Goal: Information Seeking & Learning: Learn about a topic

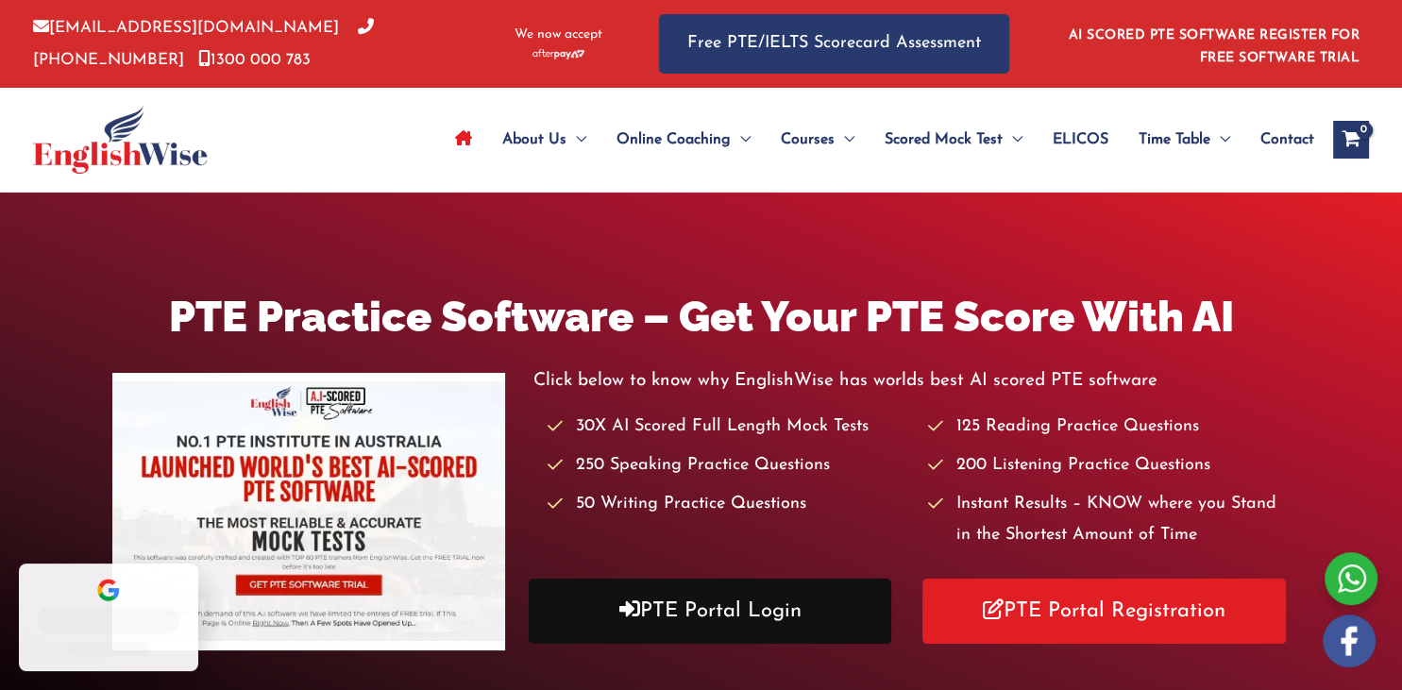
click at [806, 602] on link "PTE Portal Login" at bounding box center [711, 611] width 364 height 65
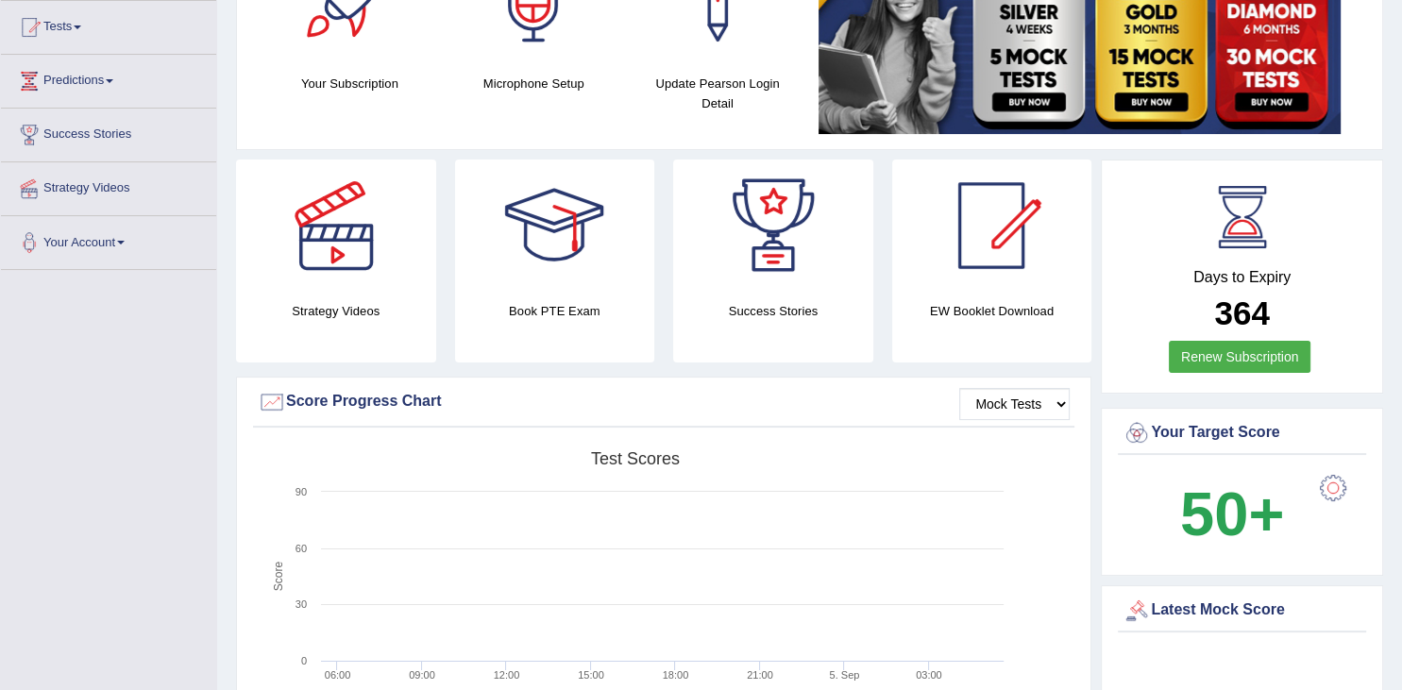
scroll to position [199, 0]
click at [131, 34] on link "Tests" at bounding box center [108, 25] width 215 height 47
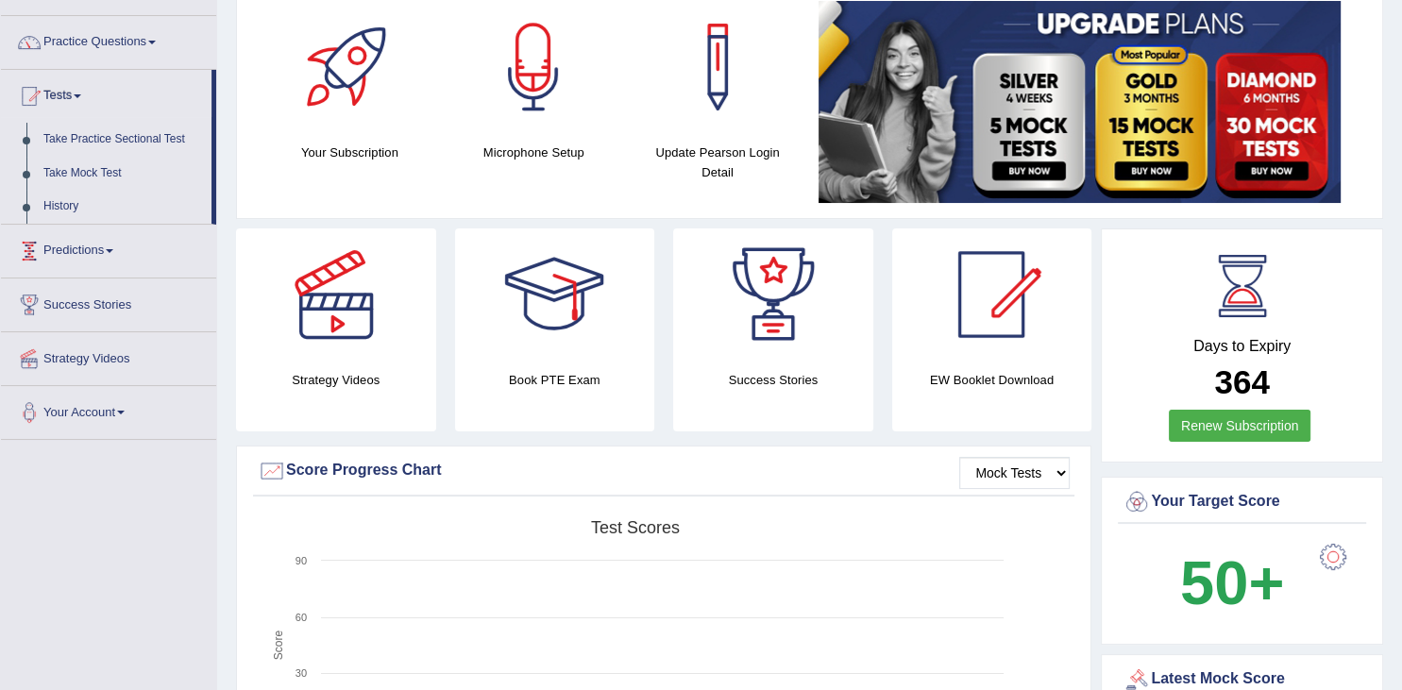
scroll to position [0, 0]
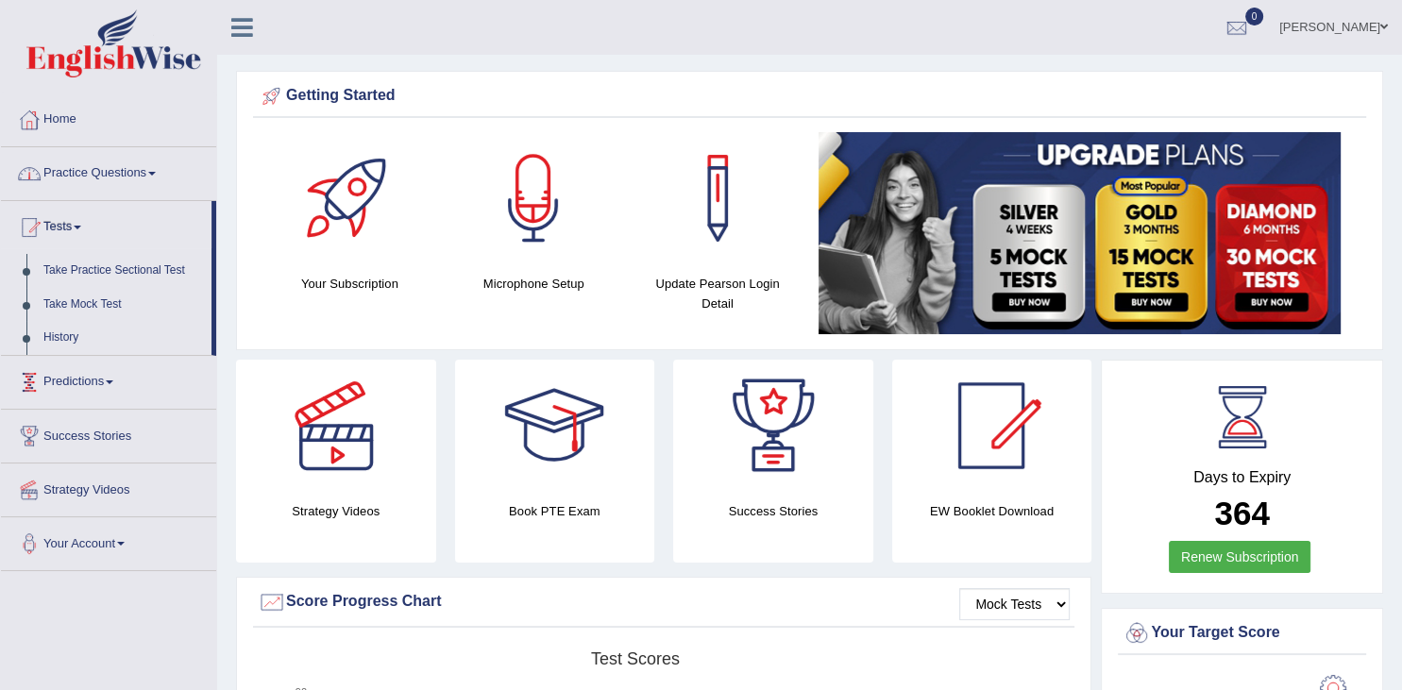
click at [169, 179] on link "Practice Questions" at bounding box center [108, 170] width 215 height 47
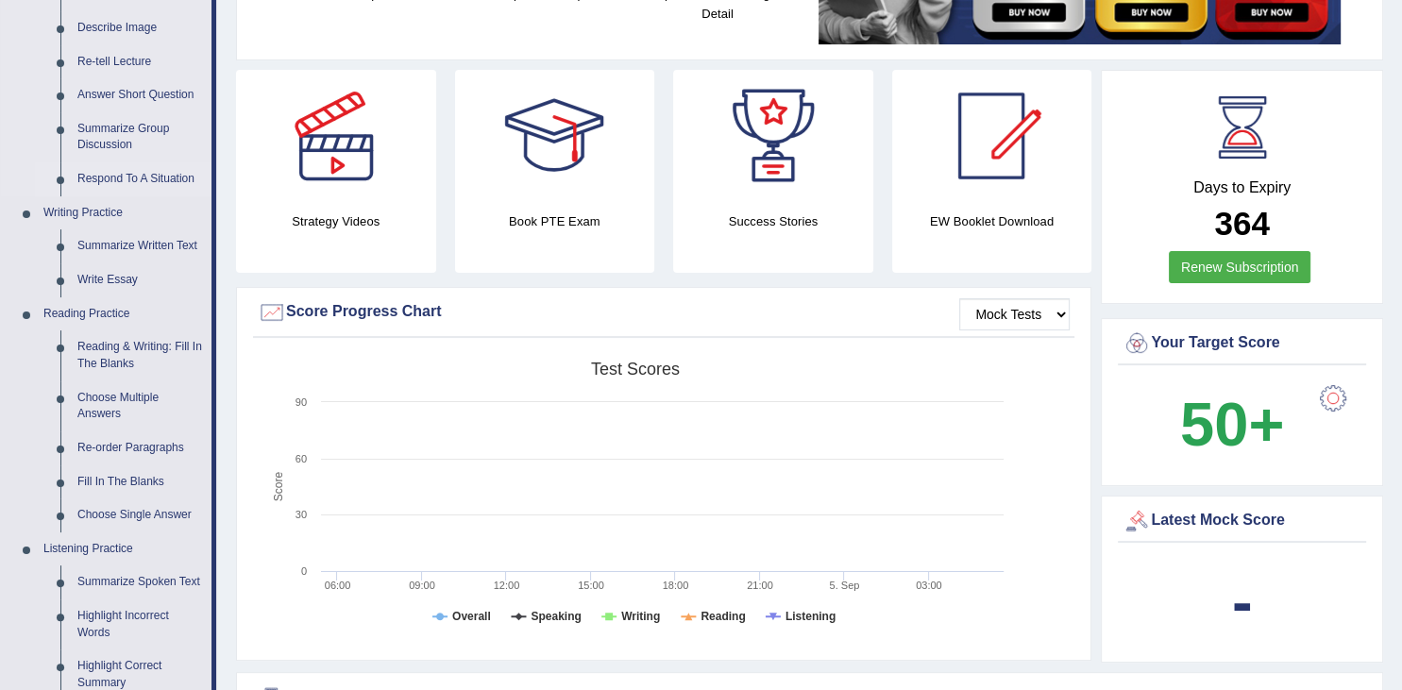
scroll to position [298, 0]
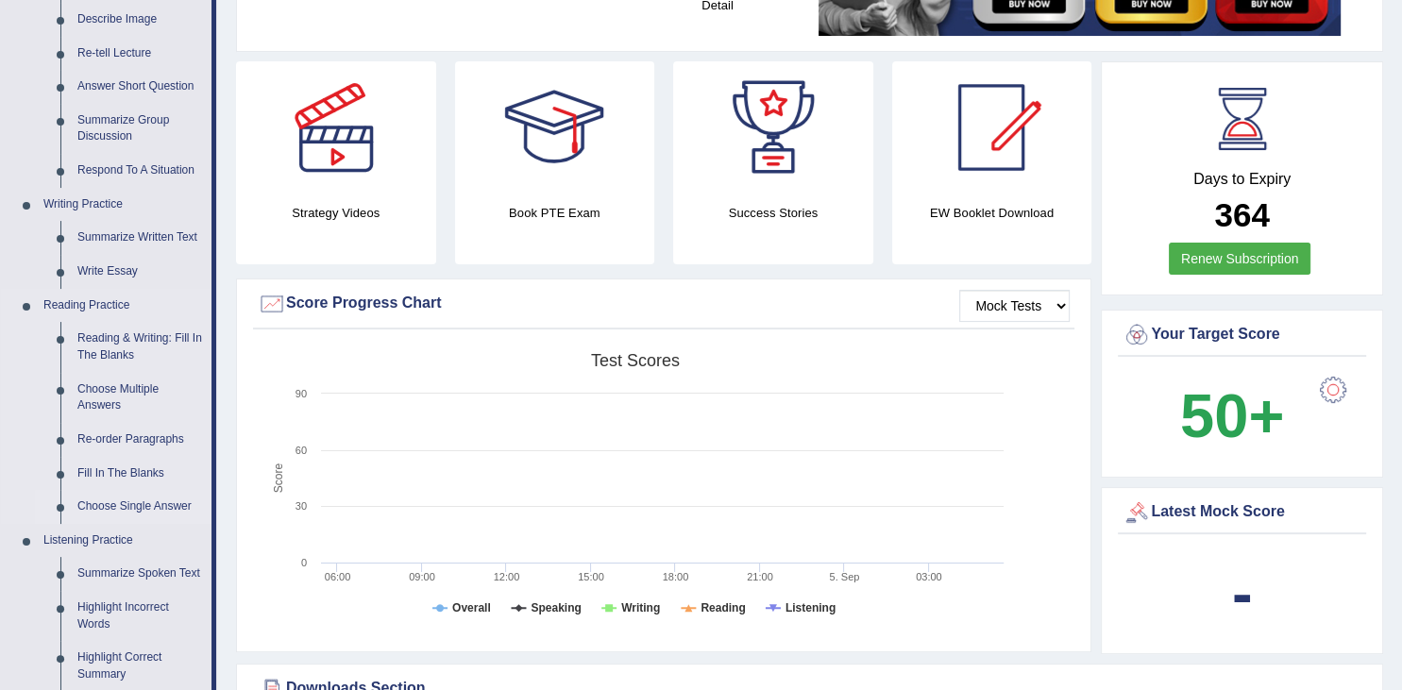
click at [129, 504] on link "Choose Single Answer" at bounding box center [140, 507] width 143 height 34
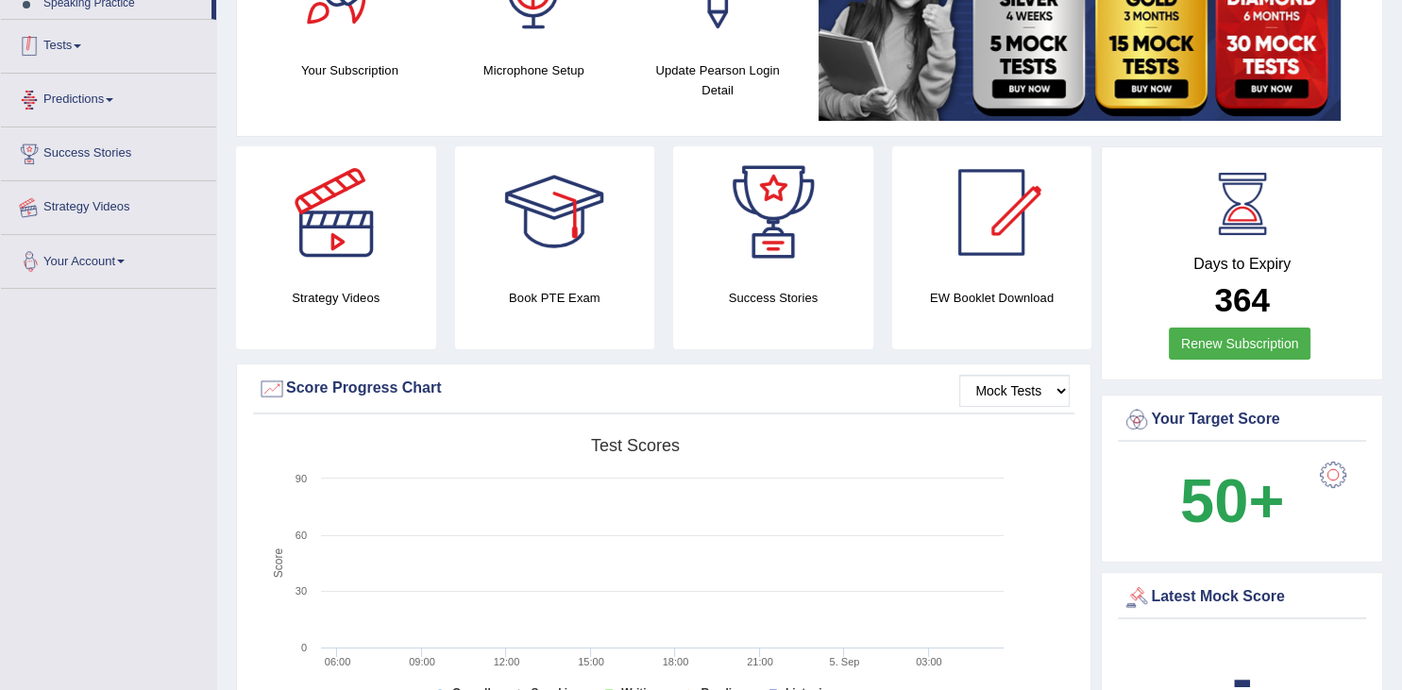
scroll to position [257, 0]
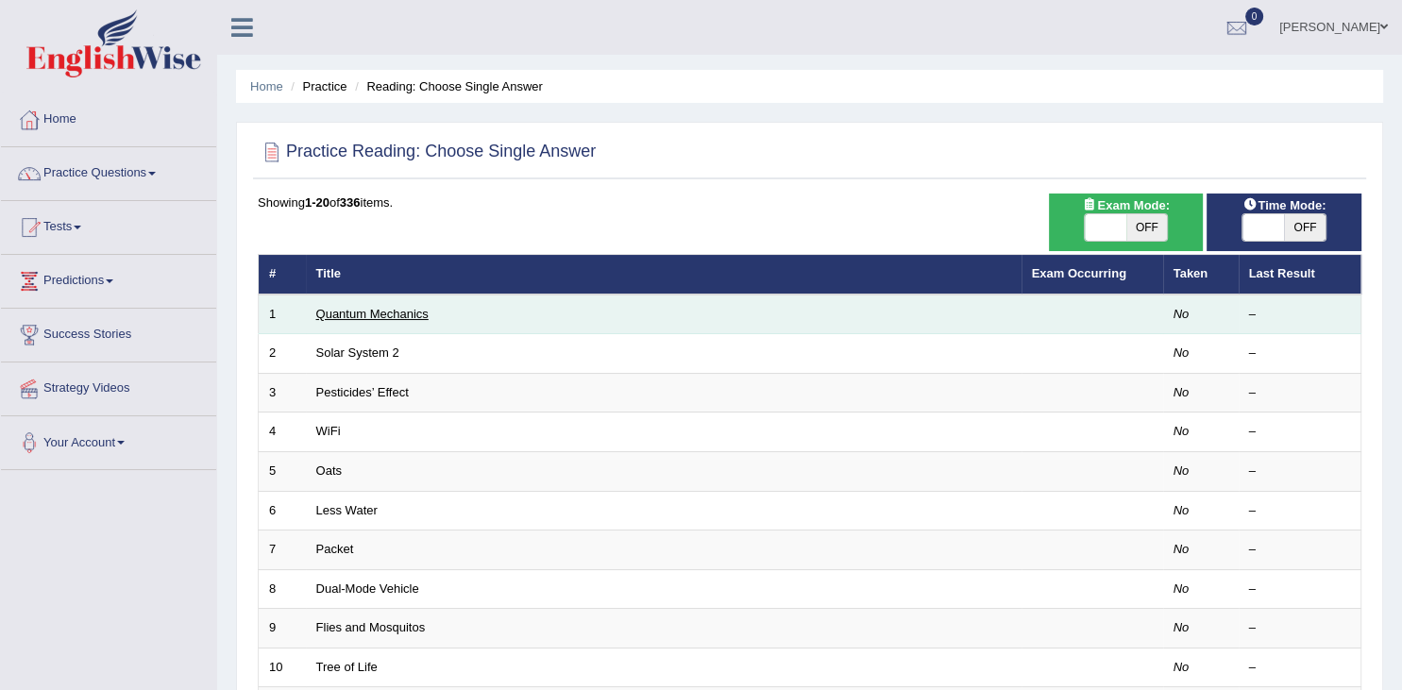
click at [408, 307] on link "Quantum Mechanics" at bounding box center [372, 314] width 112 height 14
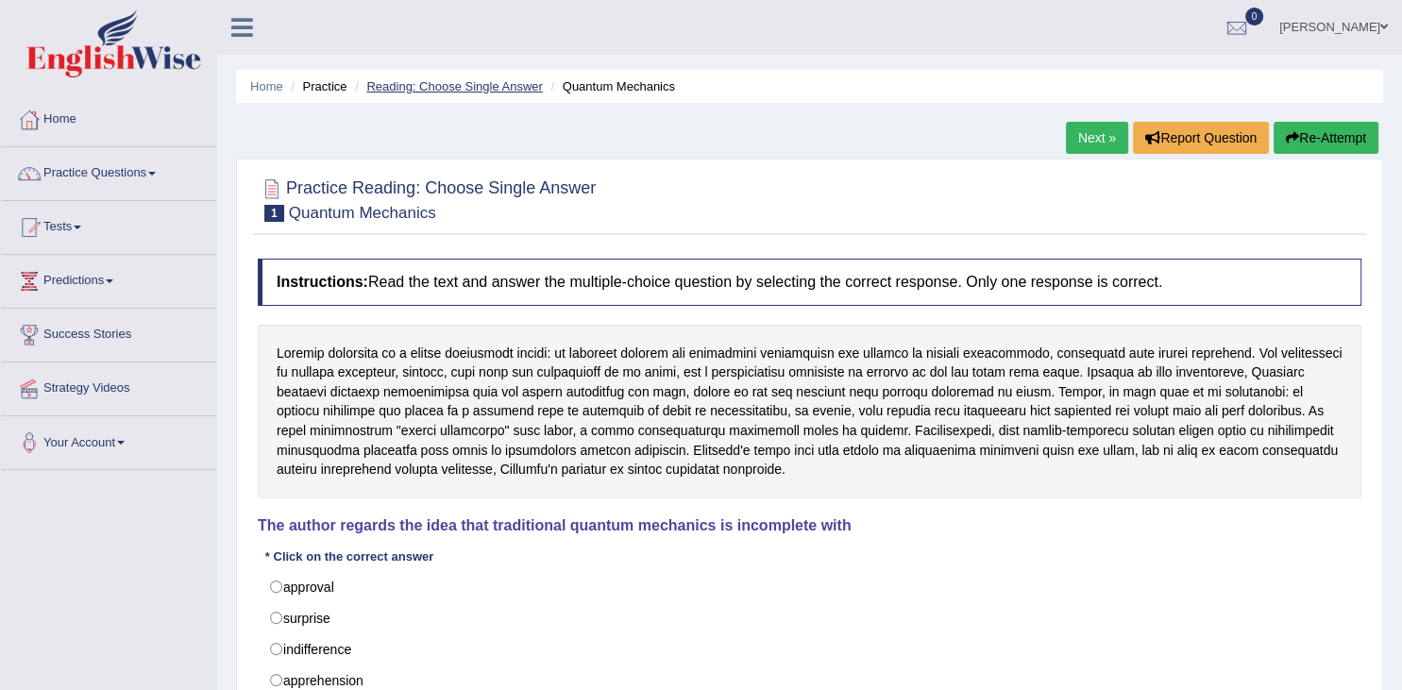
click at [504, 82] on link "Reading: Choose Single Answer" at bounding box center [454, 86] width 176 height 14
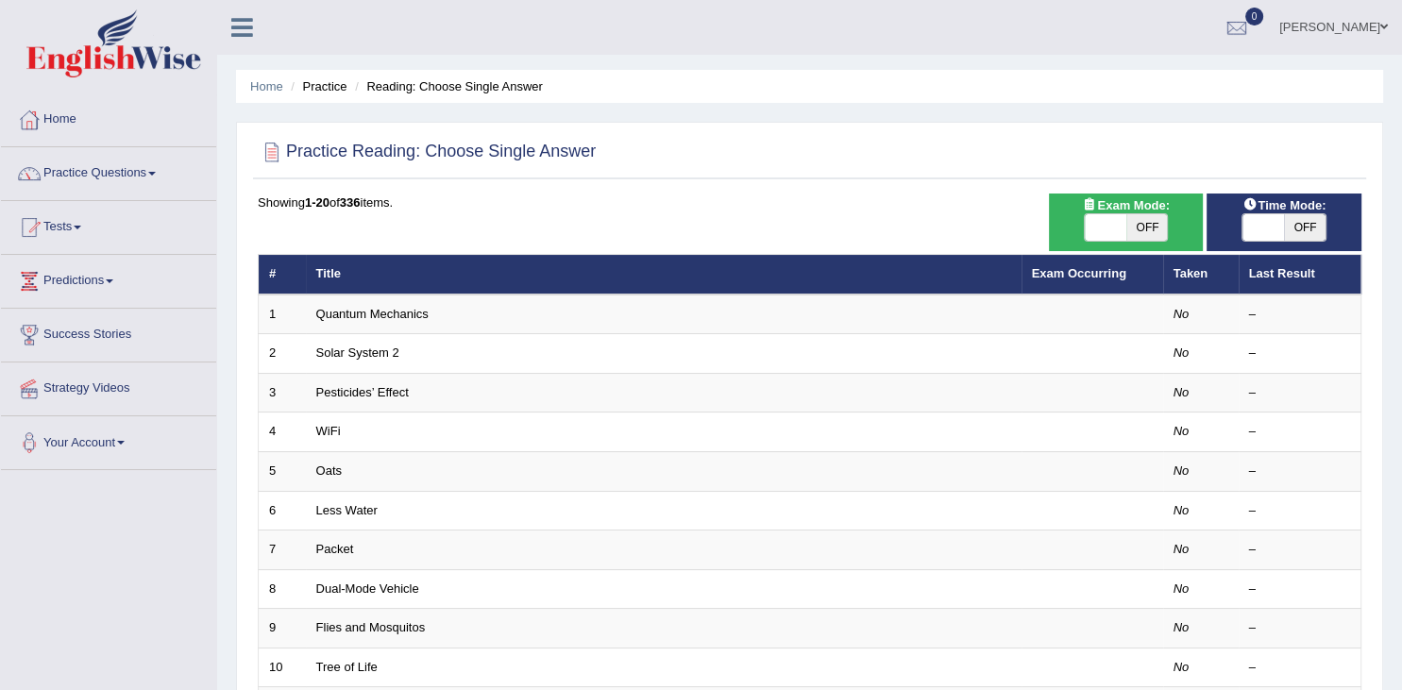
click at [1288, 225] on span "OFF" at bounding box center [1305, 227] width 42 height 26
checkbox input "true"
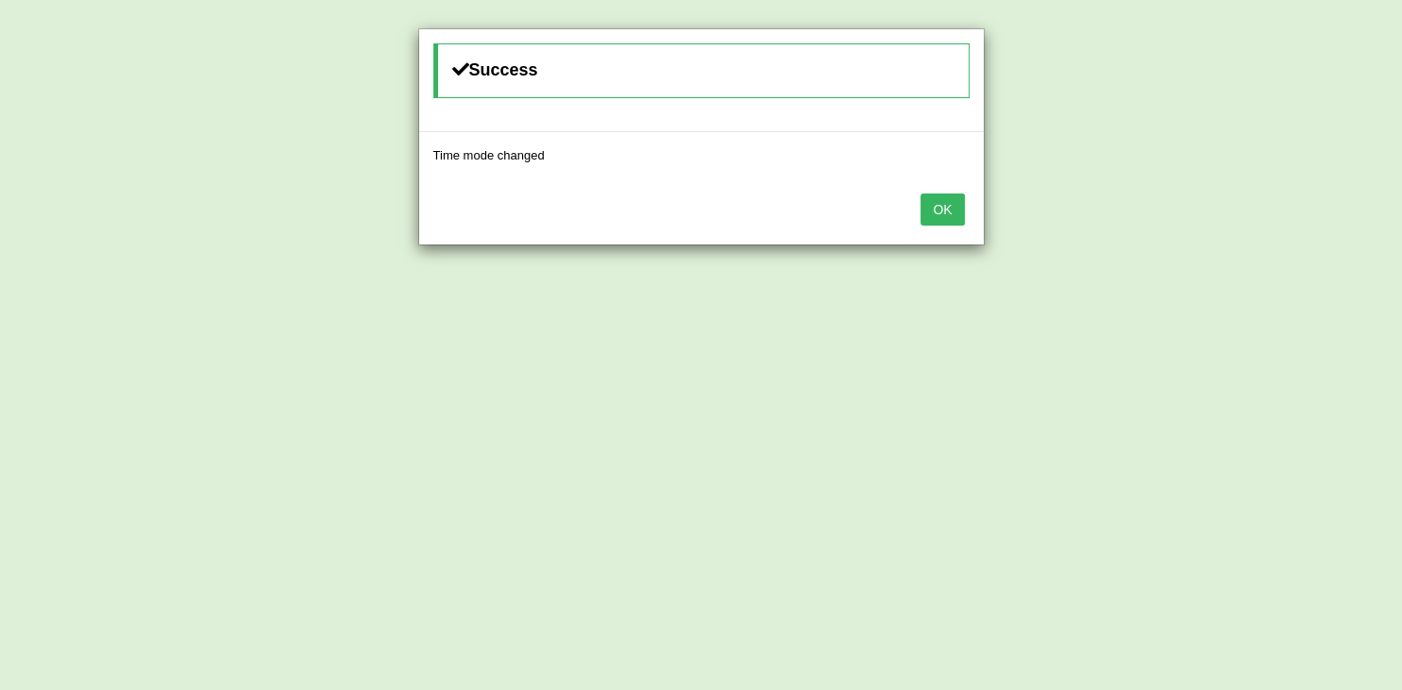
click at [950, 206] on button "OK" at bounding box center [942, 210] width 43 height 32
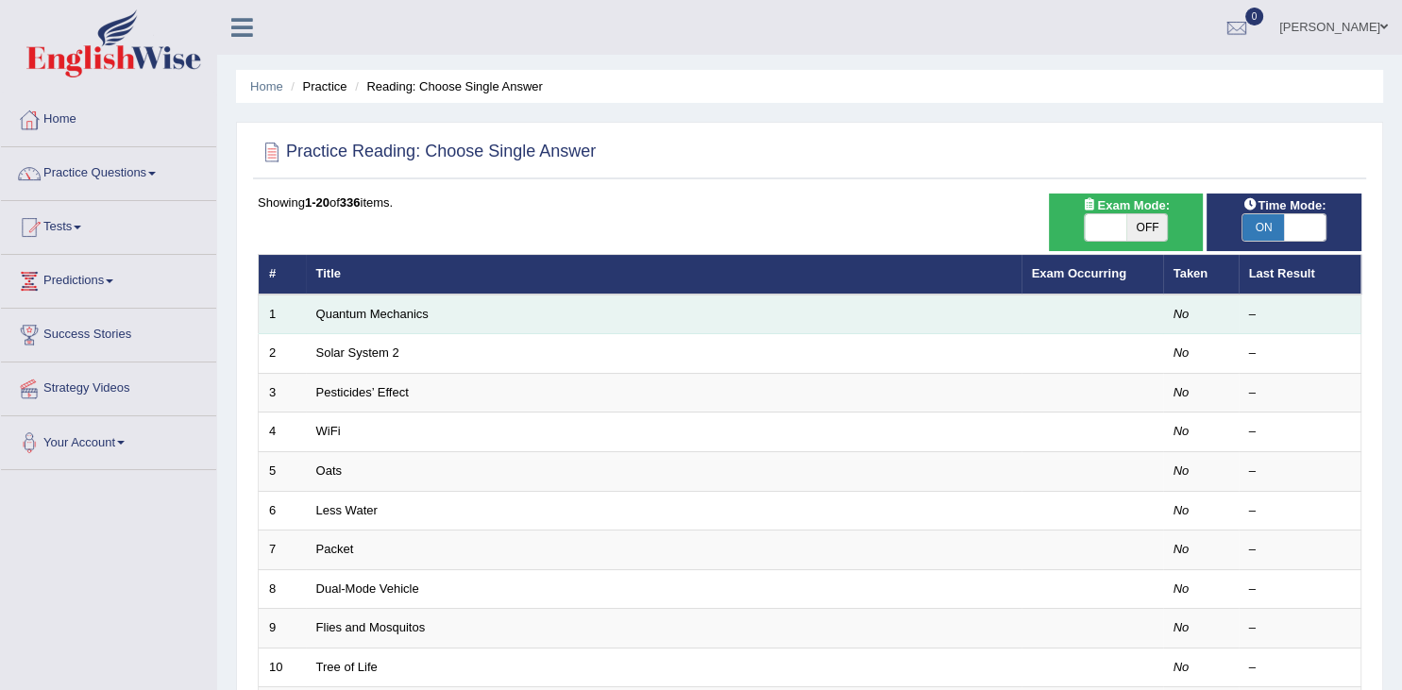
click at [433, 312] on td "Quantum Mechanics" at bounding box center [664, 315] width 716 height 40
click at [398, 316] on link "Quantum Mechanics" at bounding box center [372, 314] width 112 height 14
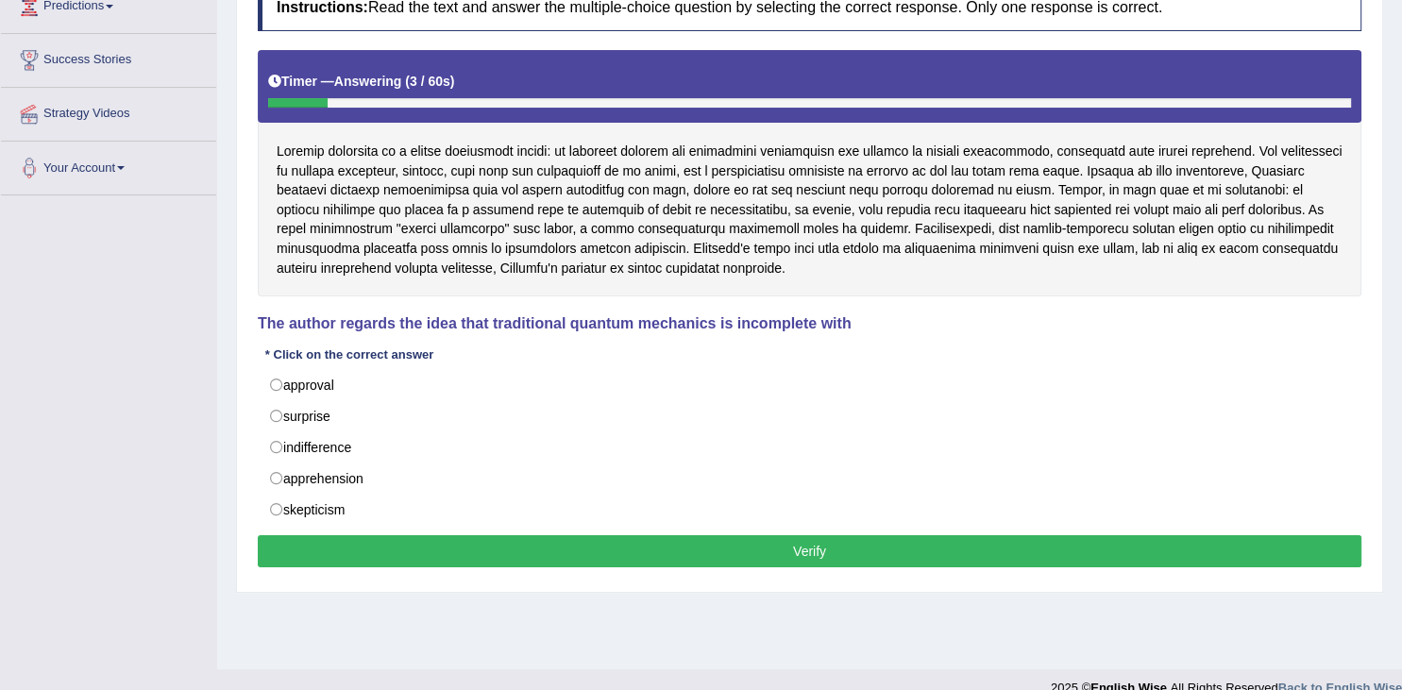
scroll to position [298, 0]
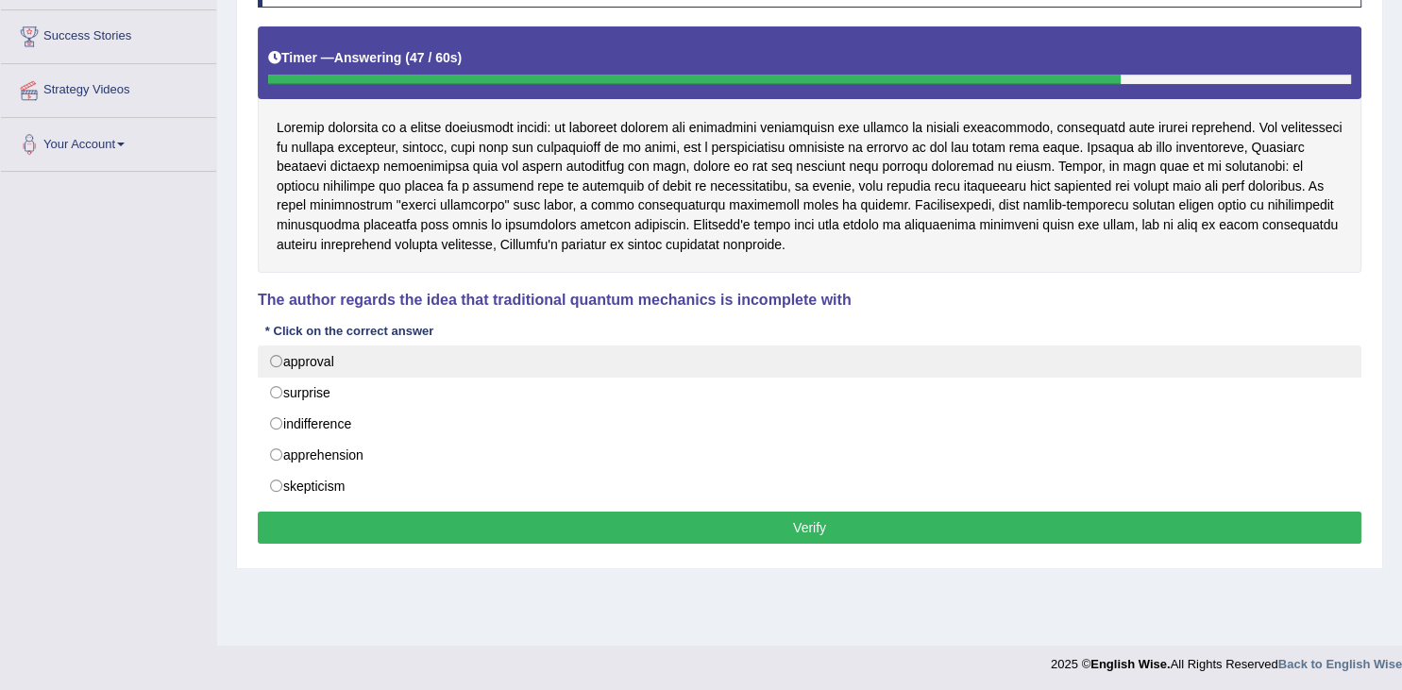
click at [281, 357] on label "approval" at bounding box center [810, 362] width 1104 height 32
radio input "true"
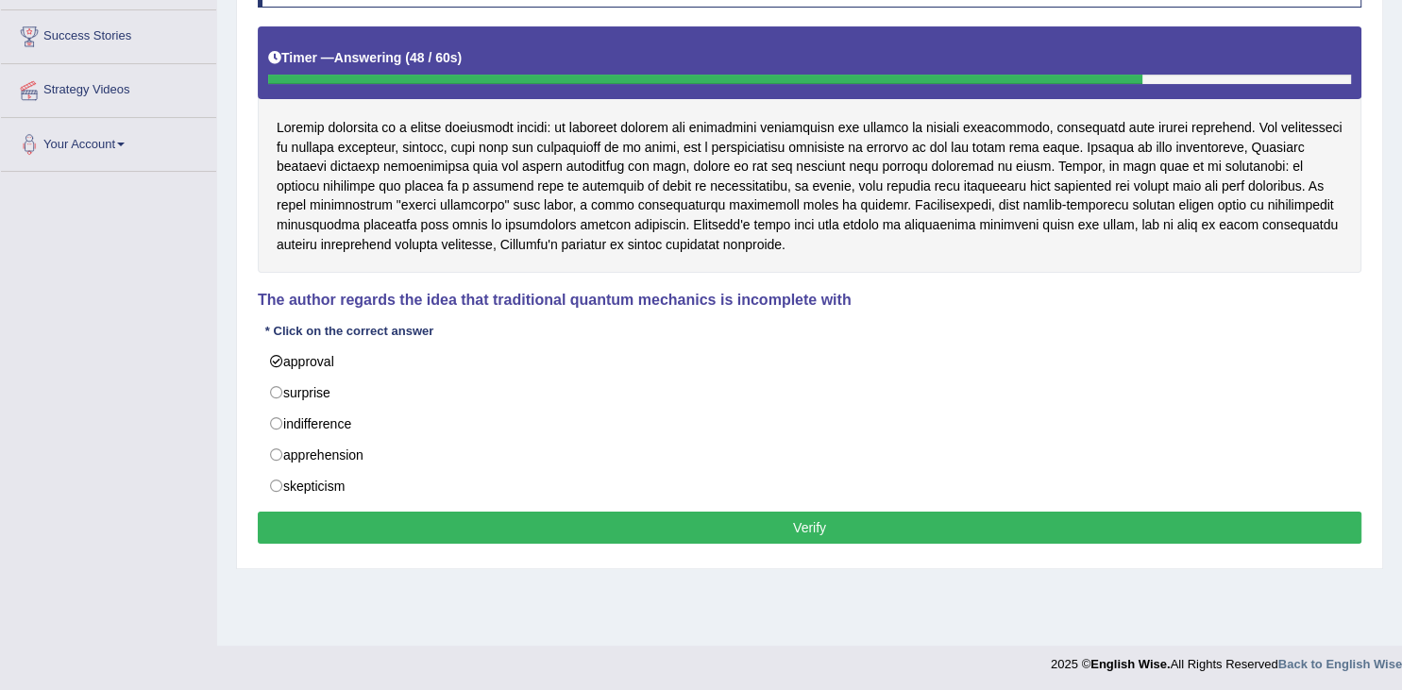
click at [410, 531] on button "Verify" at bounding box center [810, 528] width 1104 height 32
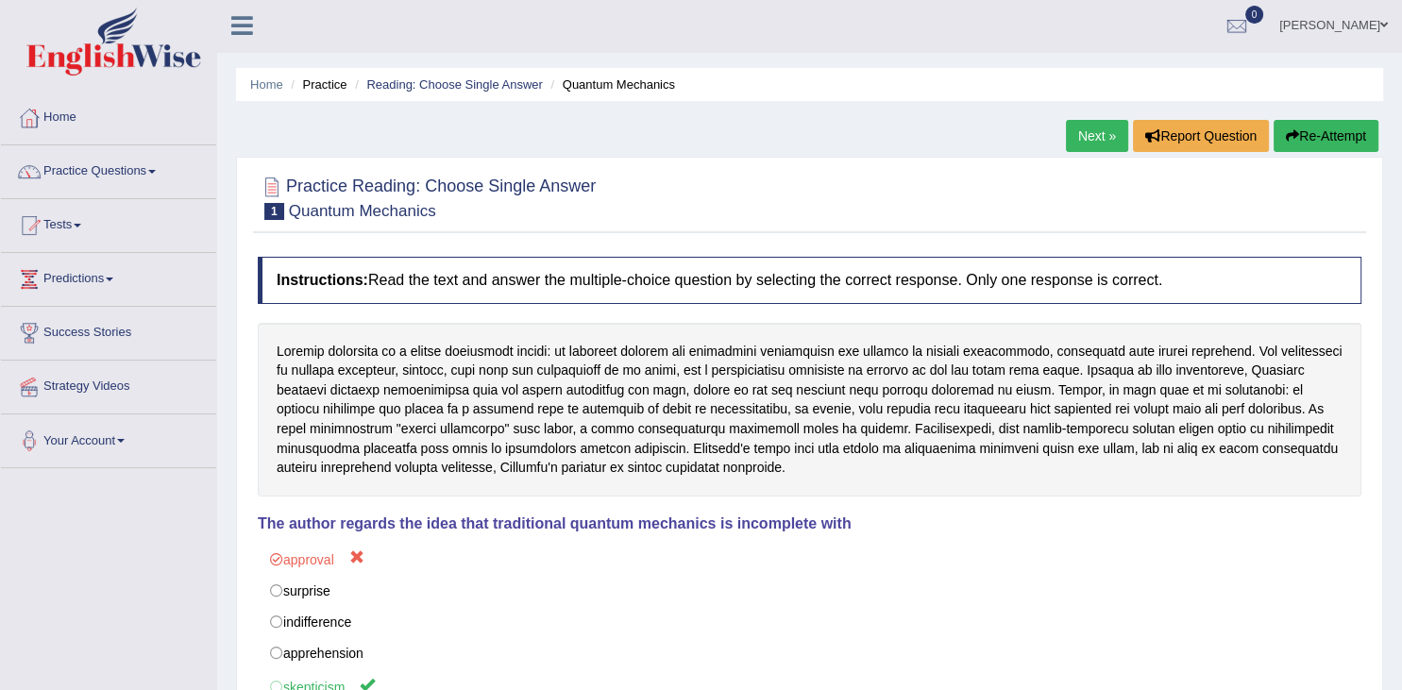
scroll to position [0, 0]
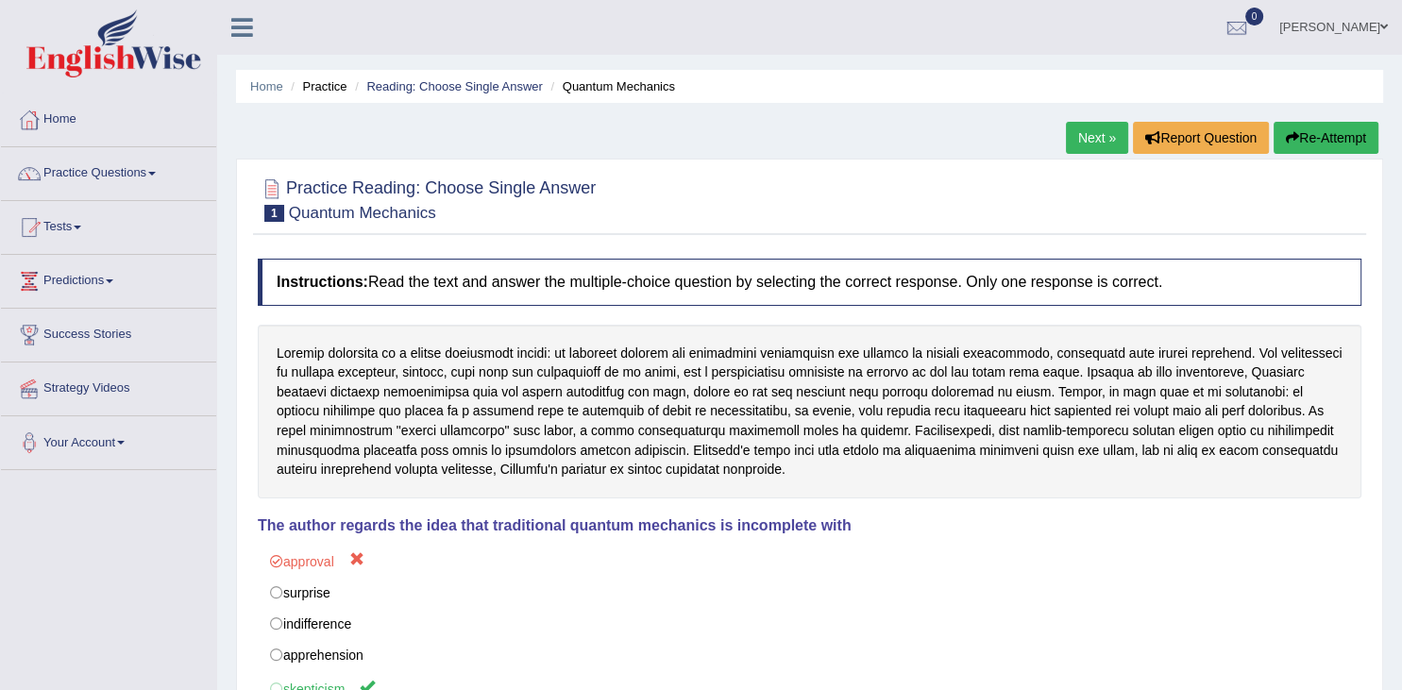
click at [1078, 145] on link "Next »" at bounding box center [1097, 138] width 62 height 32
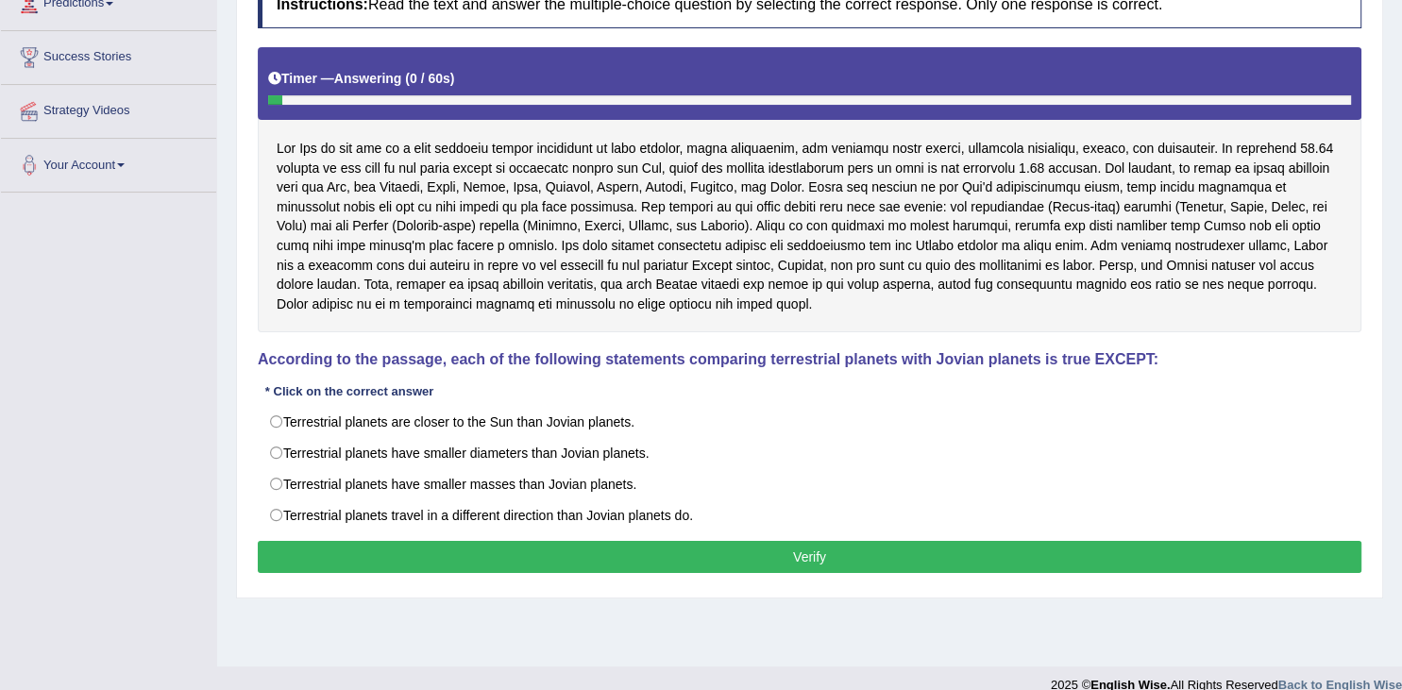
scroll to position [301, 0]
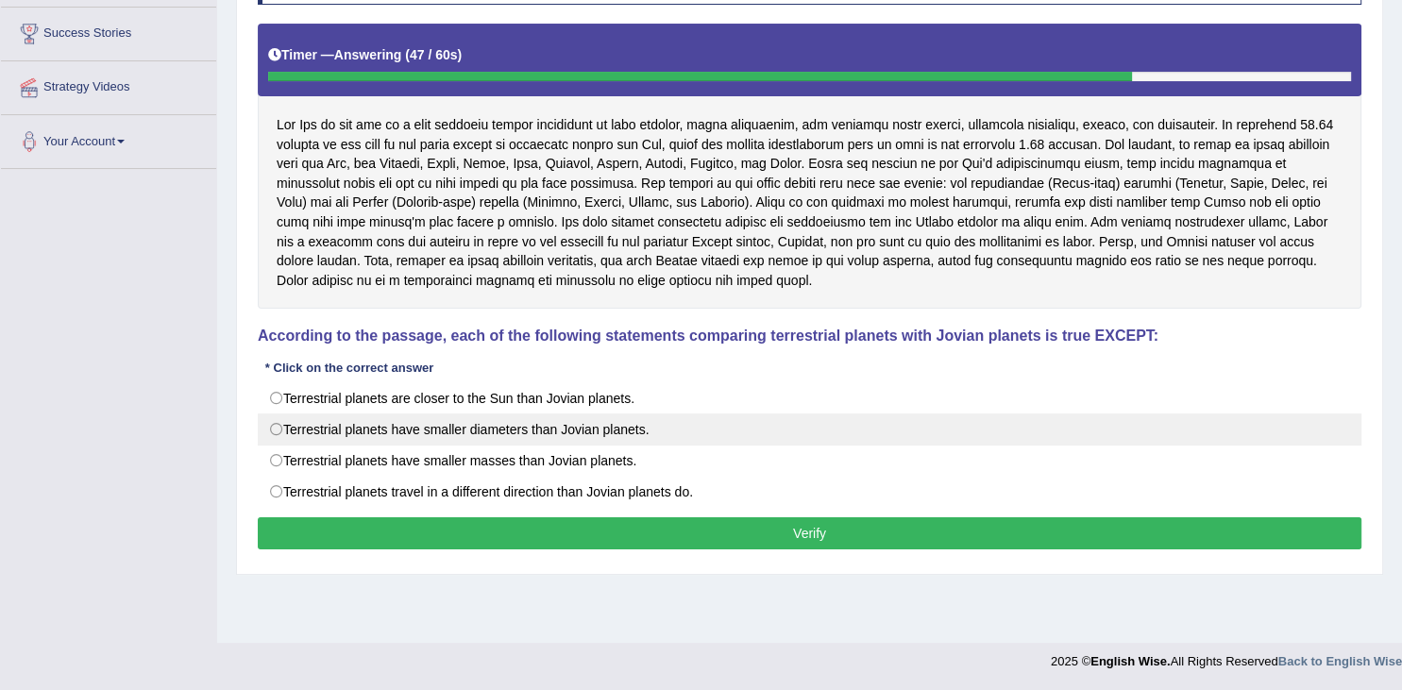
click at [448, 434] on label "Terrestrial planets have smaller diameters than Jovian planets." at bounding box center [810, 430] width 1104 height 32
radio input "true"
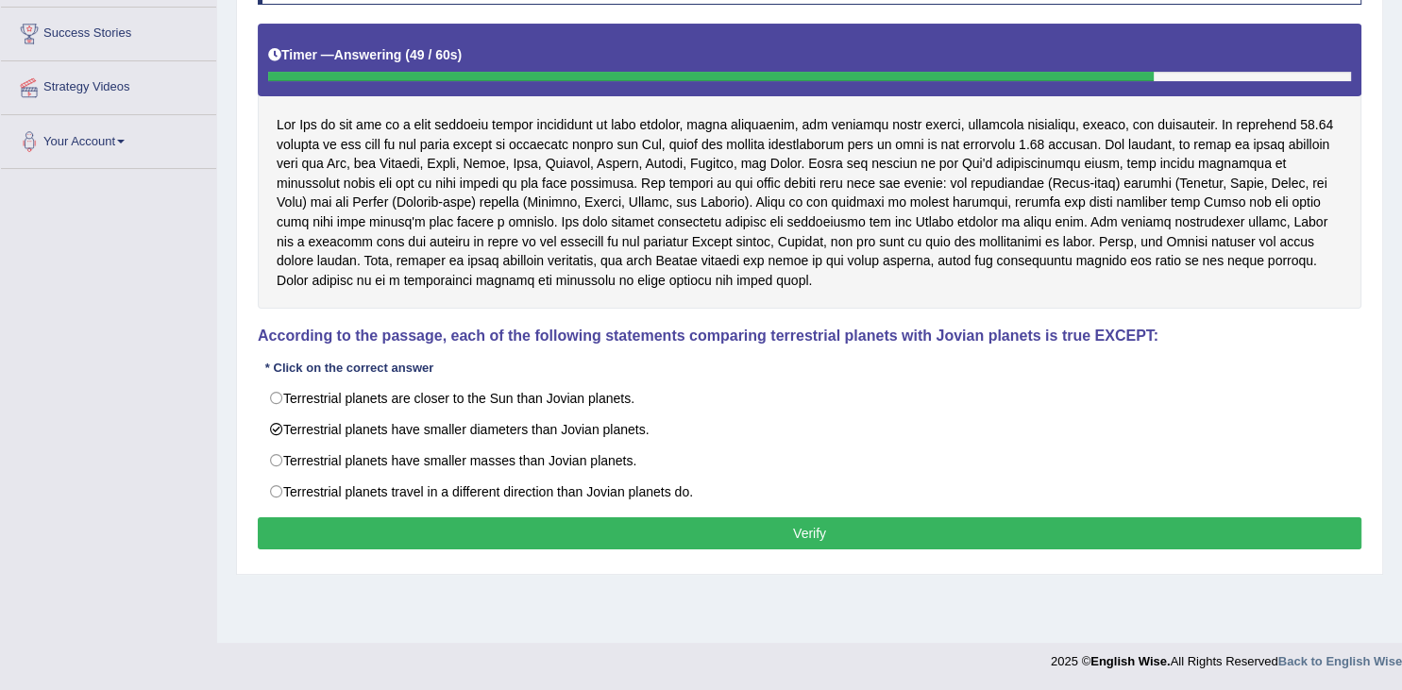
click at [451, 534] on button "Verify" at bounding box center [810, 533] width 1104 height 32
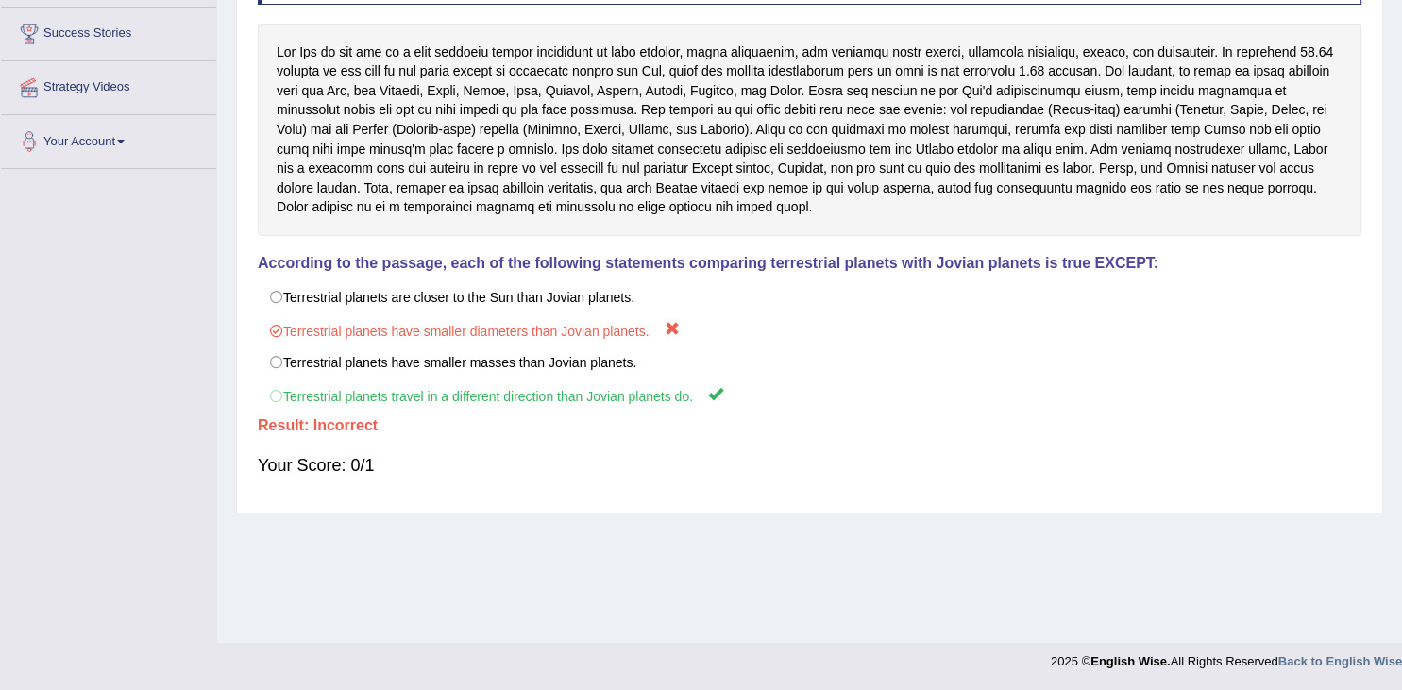
click at [846, 259] on h4 "According to the passage, each of the following statements comparing terrestria…" at bounding box center [810, 263] width 1104 height 17
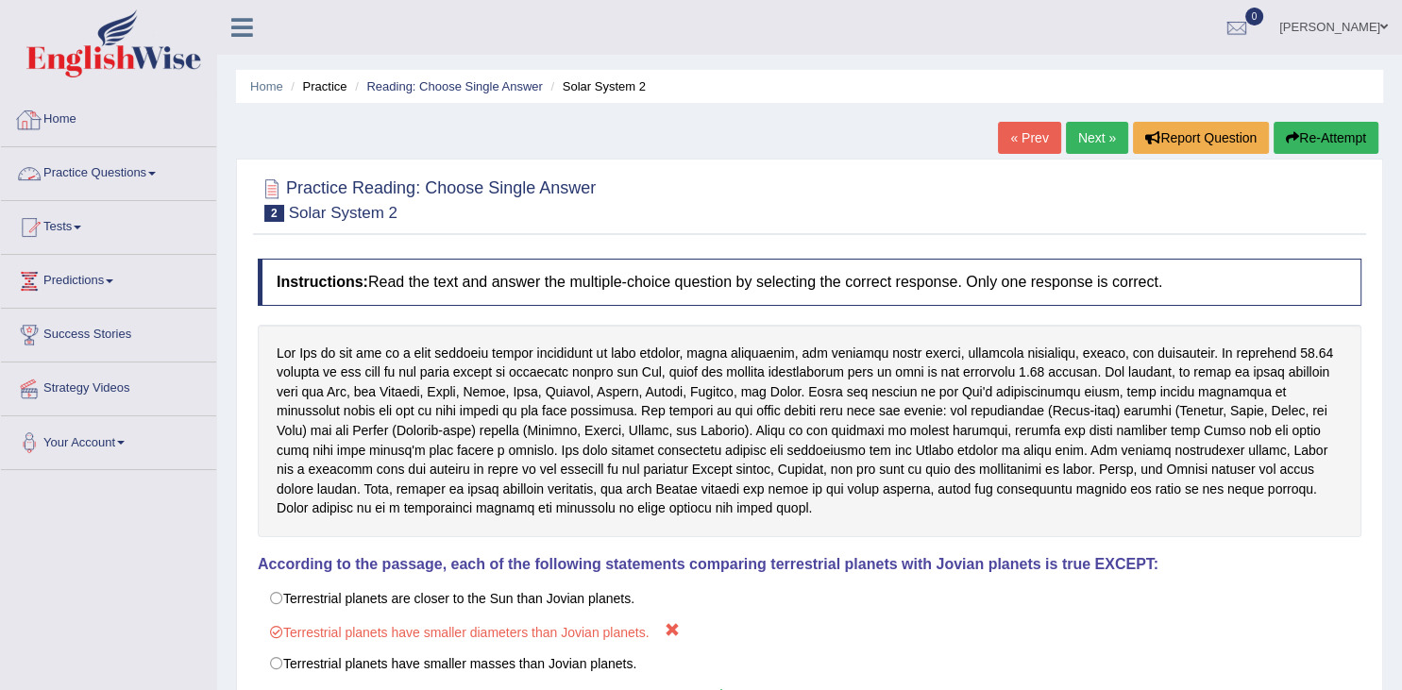
click at [104, 128] on link "Home" at bounding box center [108, 116] width 215 height 47
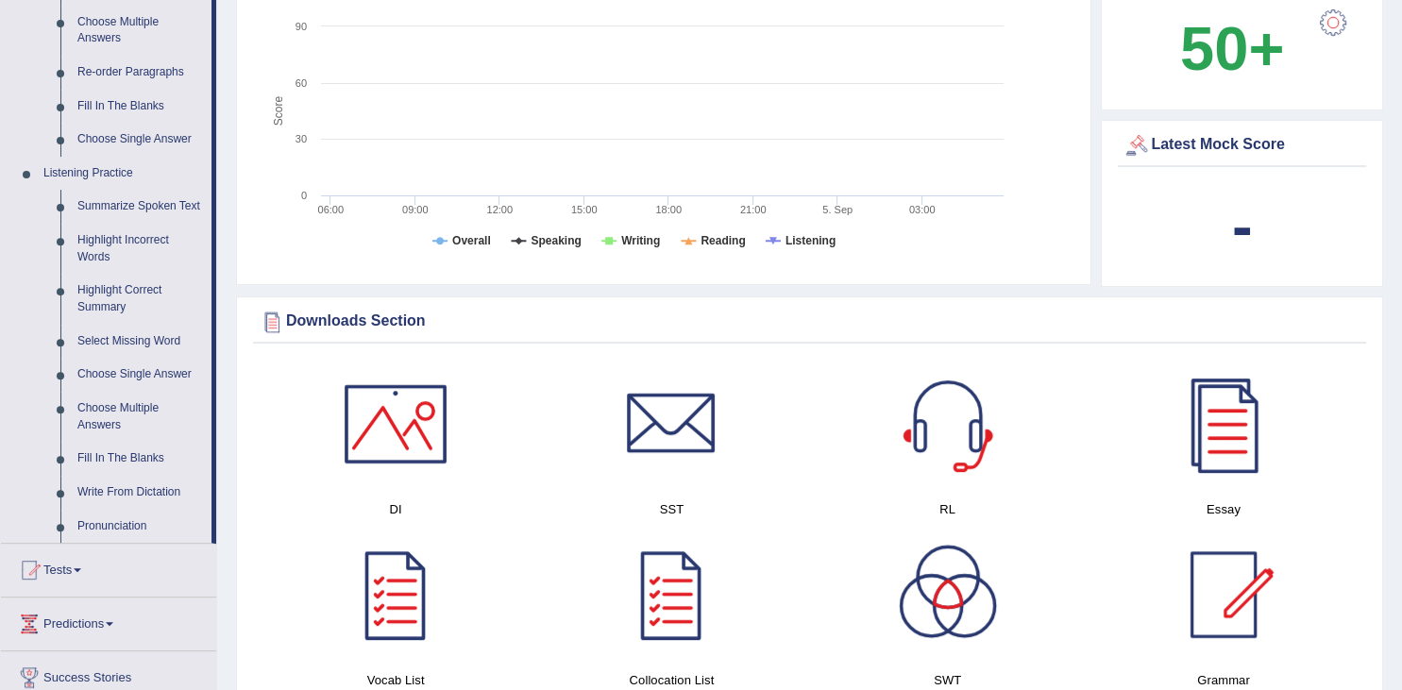
scroll to position [499, 0]
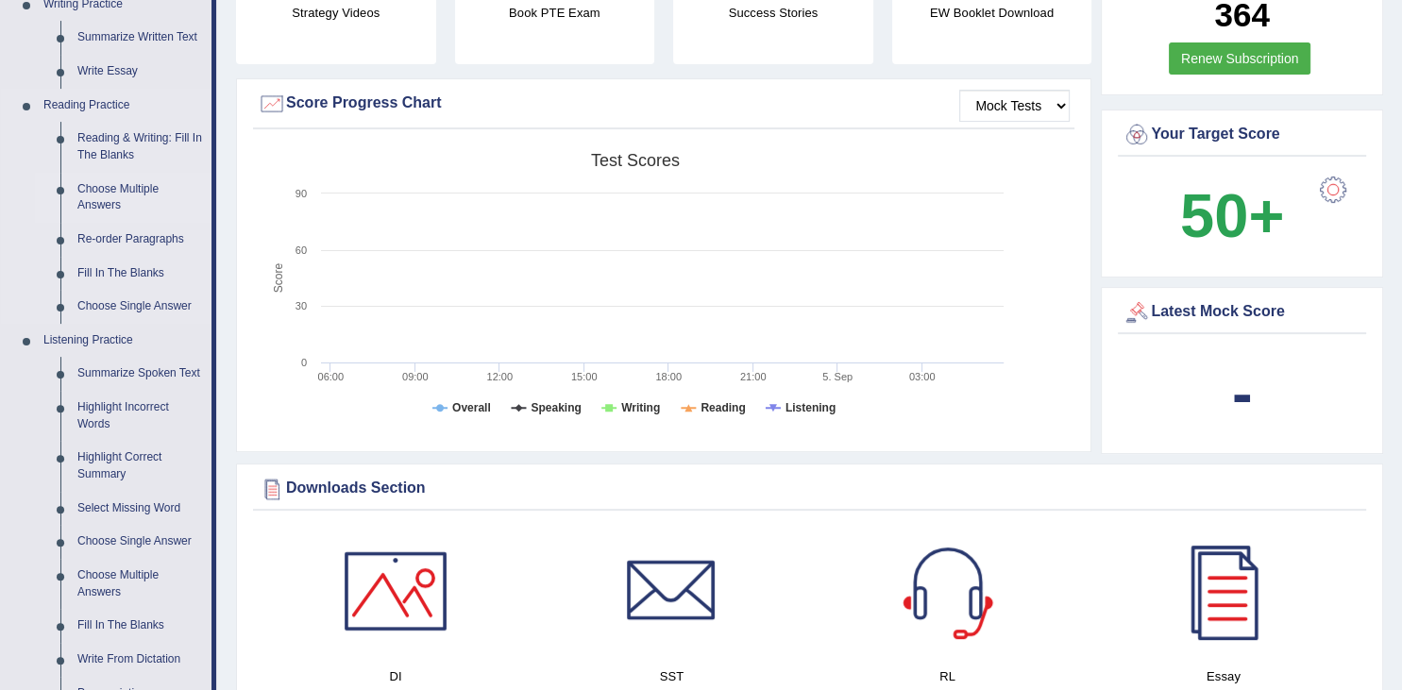
click at [145, 195] on link "Choose Multiple Answers" at bounding box center [140, 198] width 143 height 50
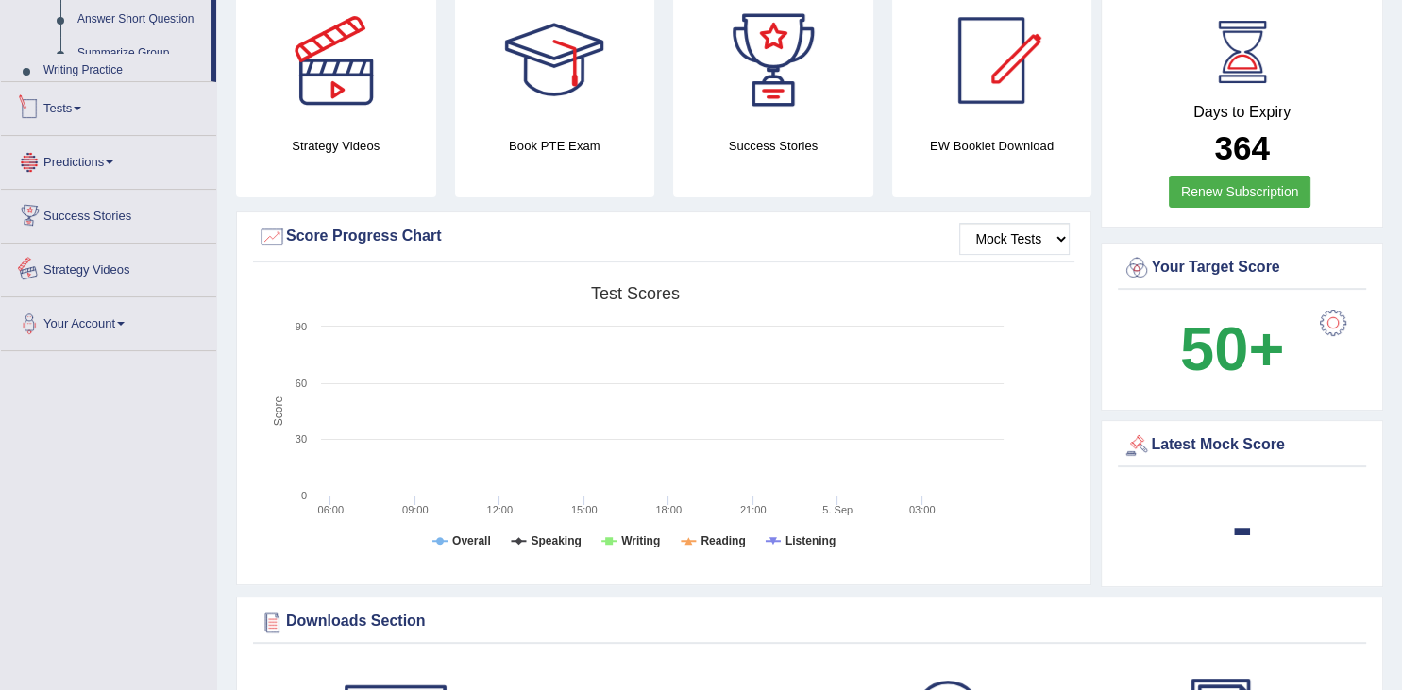
scroll to position [393, 0]
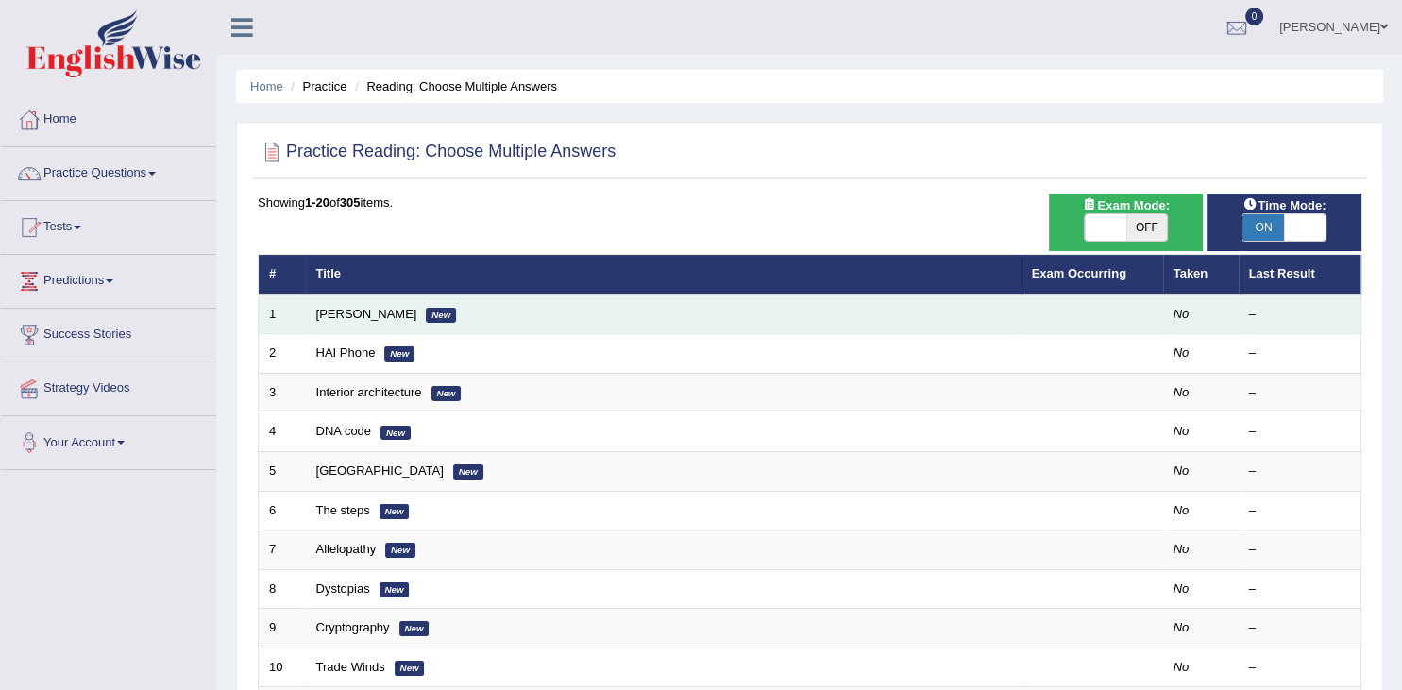
click at [534, 319] on td "[PERSON_NAME] New" at bounding box center [664, 315] width 716 height 40
click at [333, 313] on link "[PERSON_NAME]" at bounding box center [366, 314] width 101 height 14
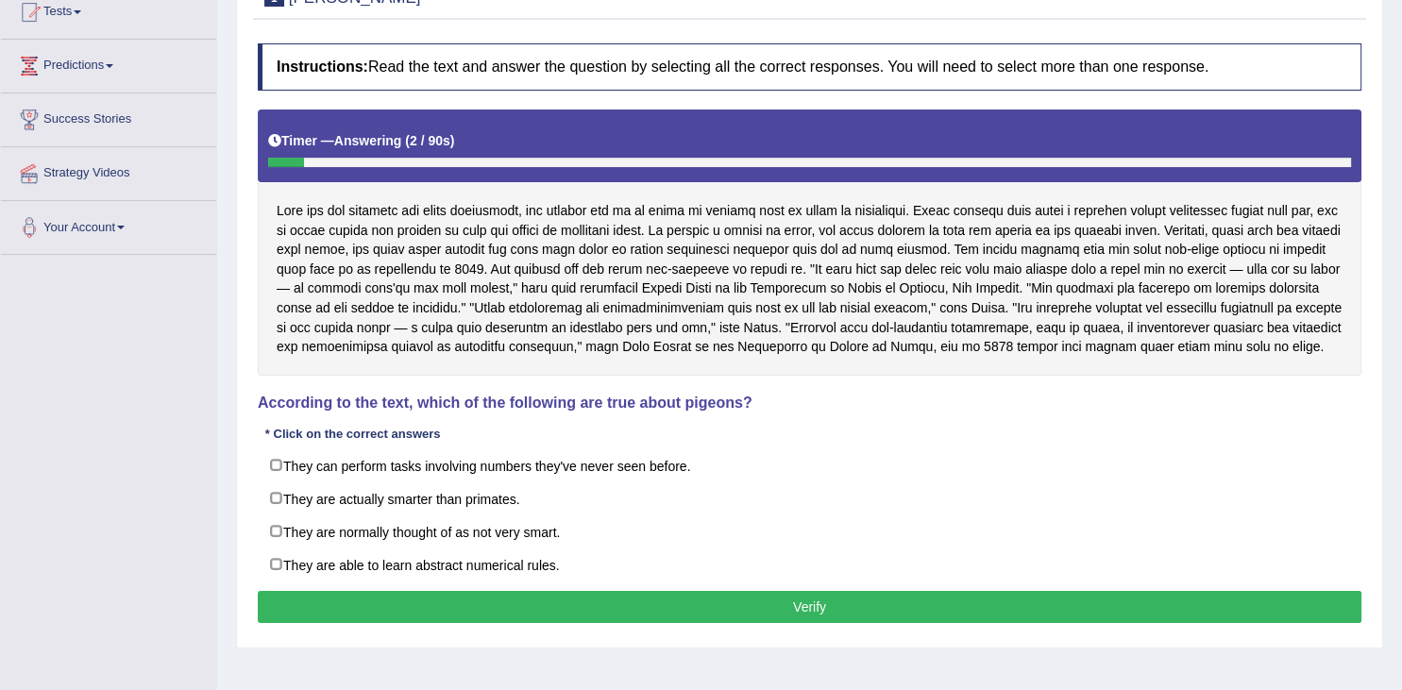
scroll to position [201, 0]
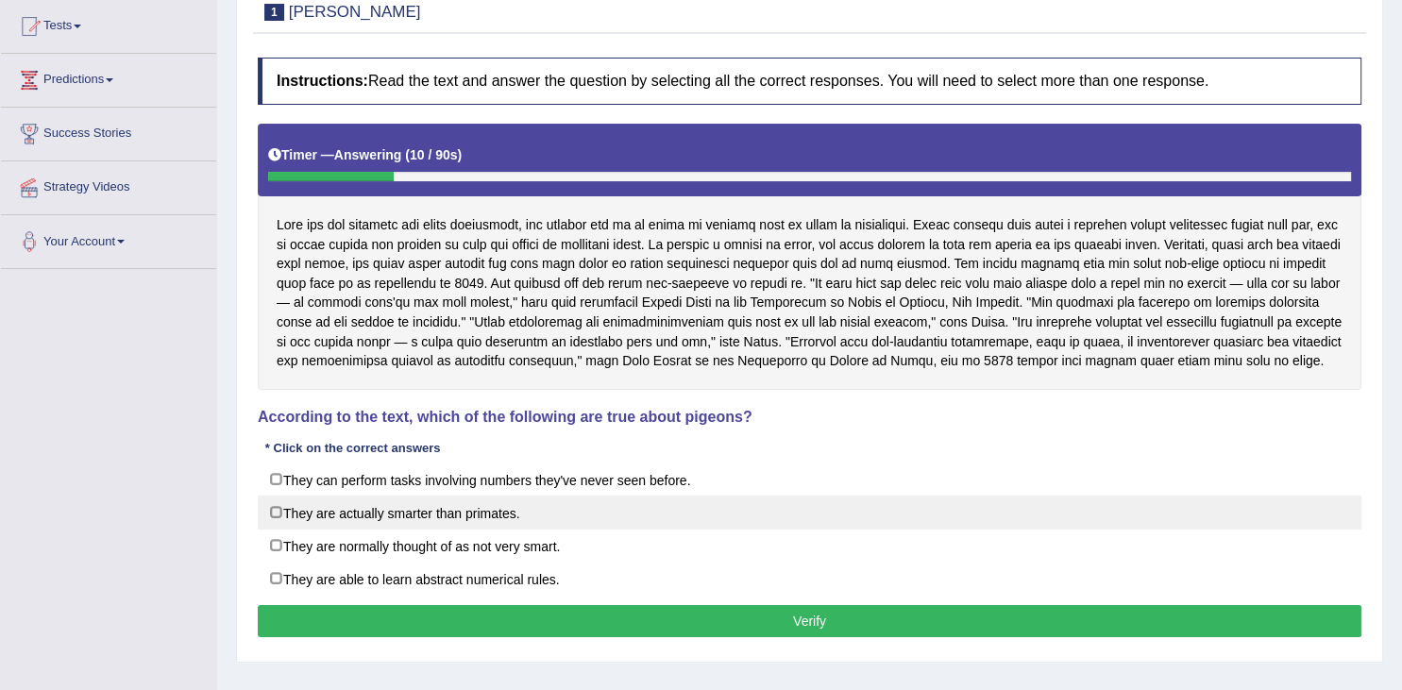
click at [276, 530] on label "They are actually smarter than primates." at bounding box center [810, 513] width 1104 height 34
checkbox input "true"
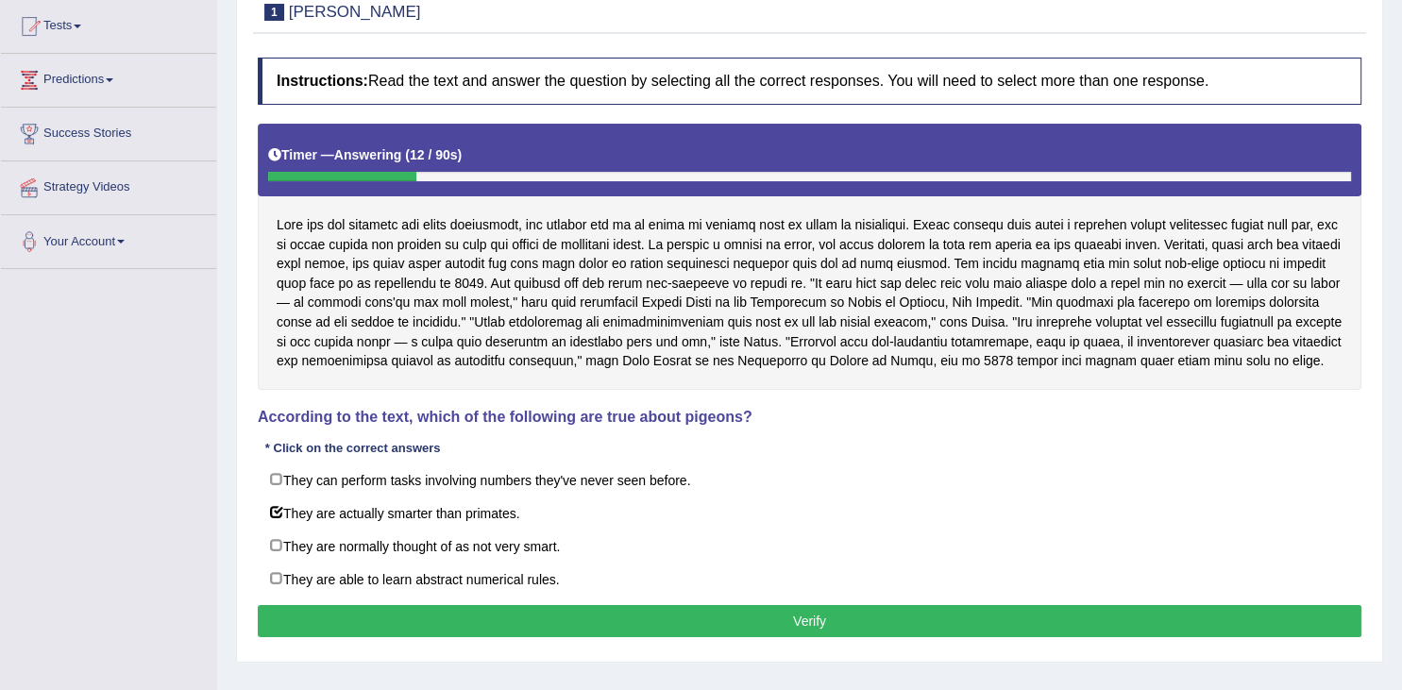
click at [511, 637] on button "Verify" at bounding box center [810, 621] width 1104 height 32
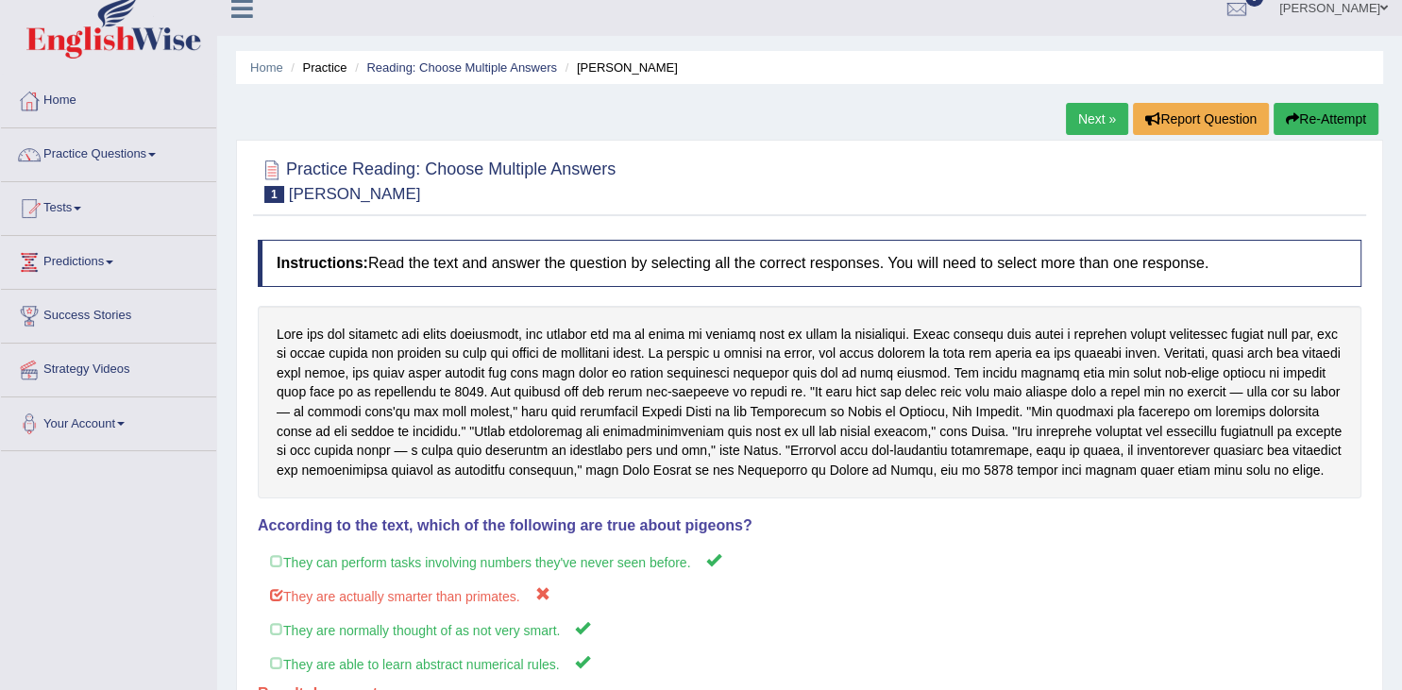
scroll to position [0, 0]
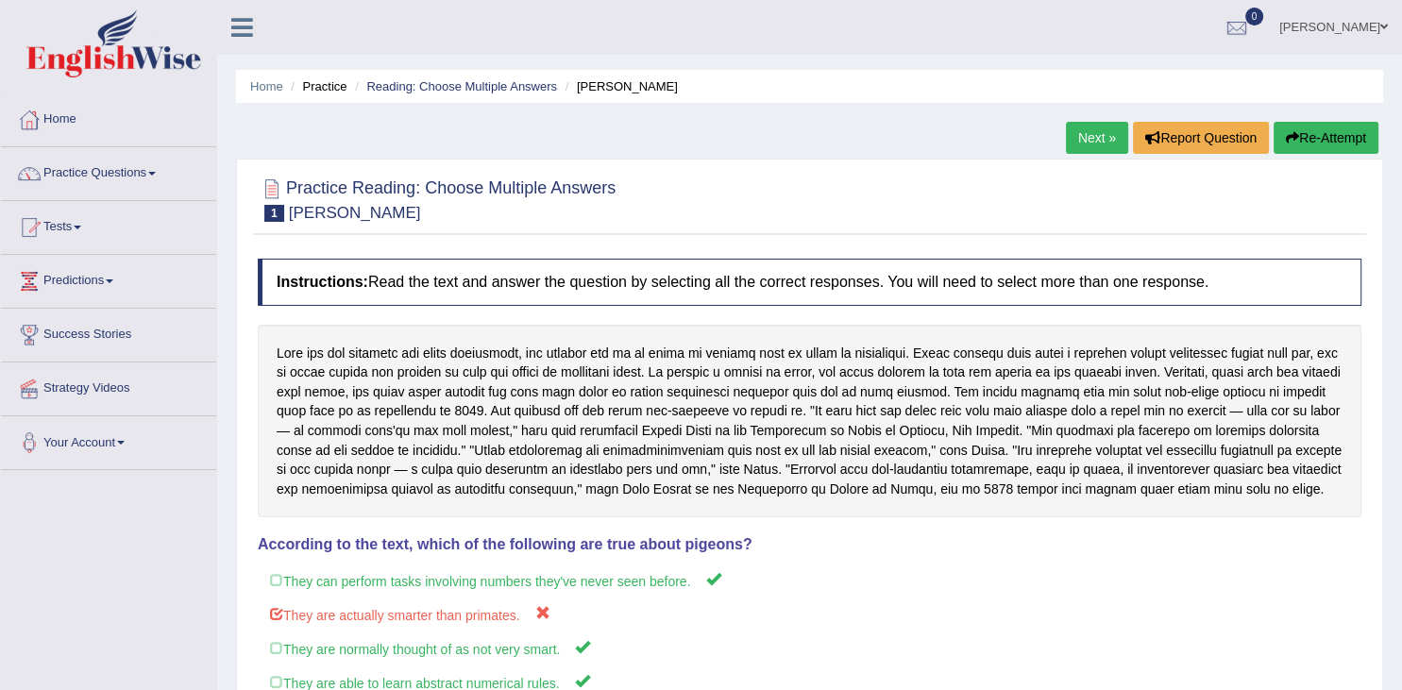
click at [1079, 141] on link "Next »" at bounding box center [1097, 138] width 62 height 32
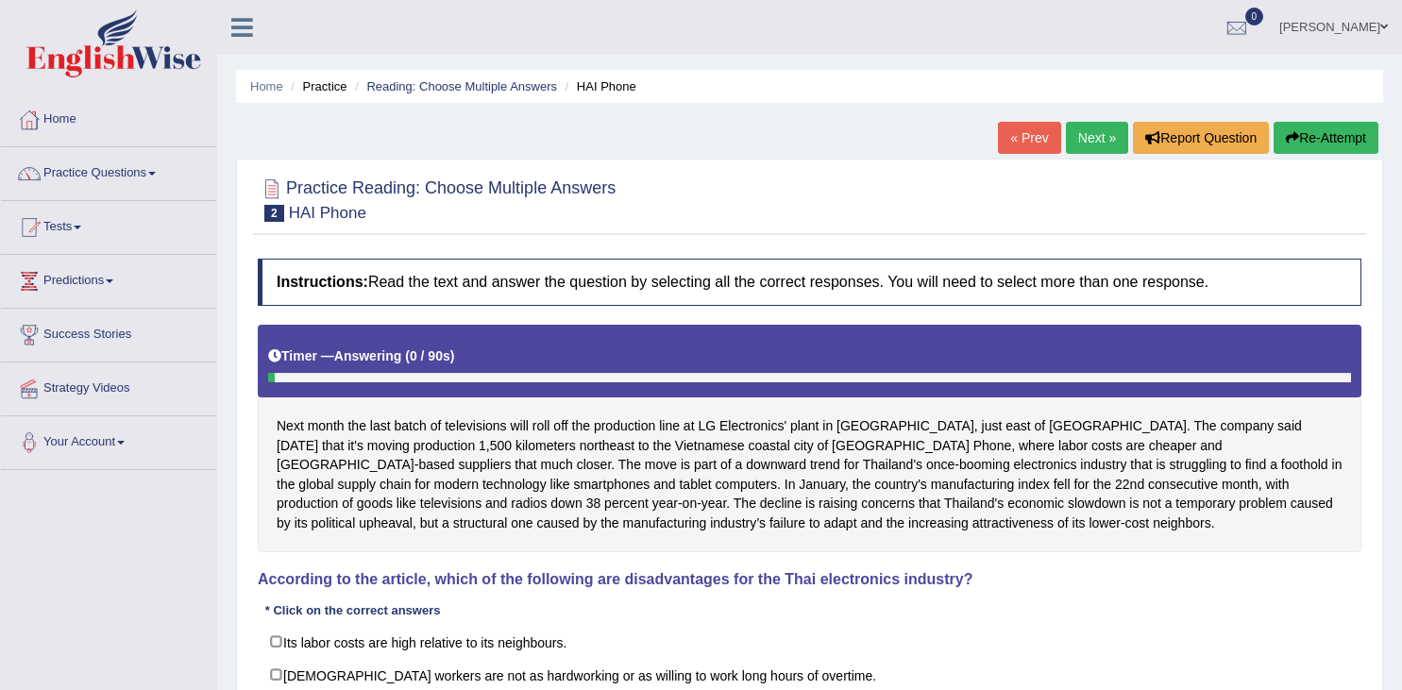
scroll to position [199, 0]
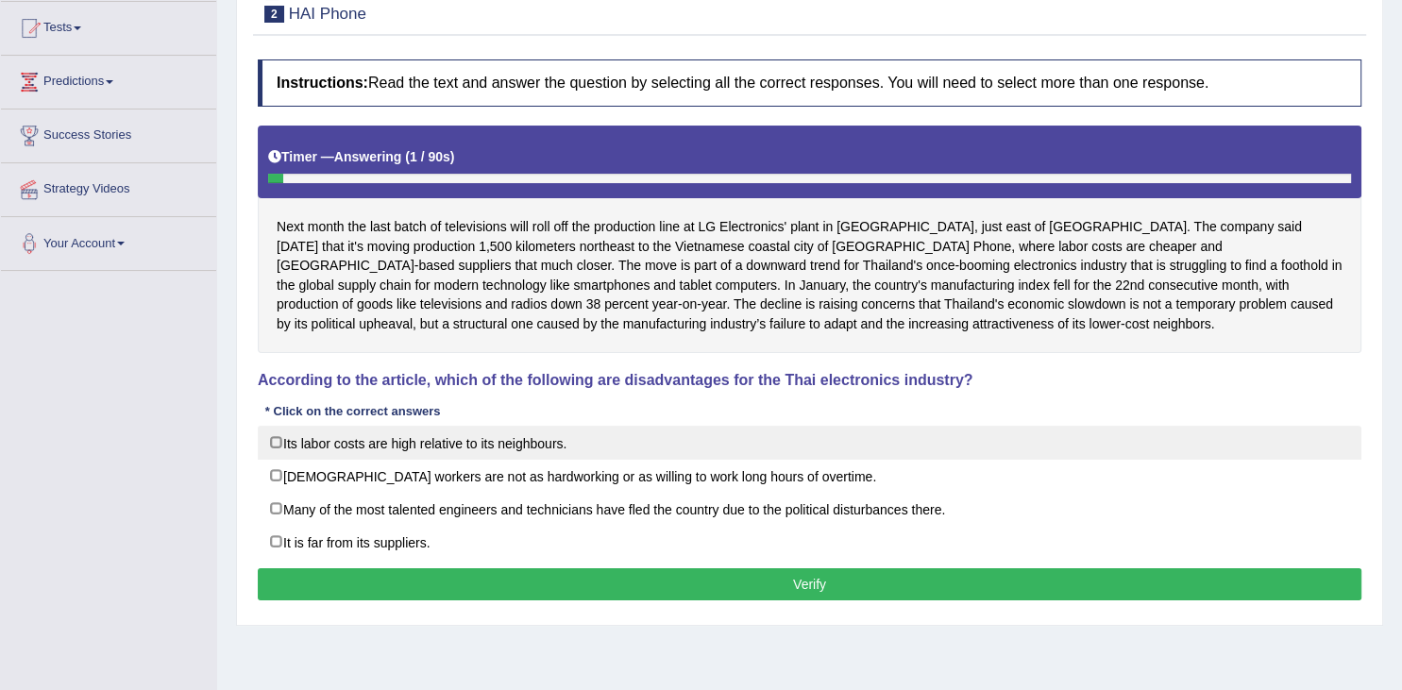
click at [565, 447] on label "Its labor costs are high relative to its neighbours." at bounding box center [810, 443] width 1104 height 34
checkbox input "true"
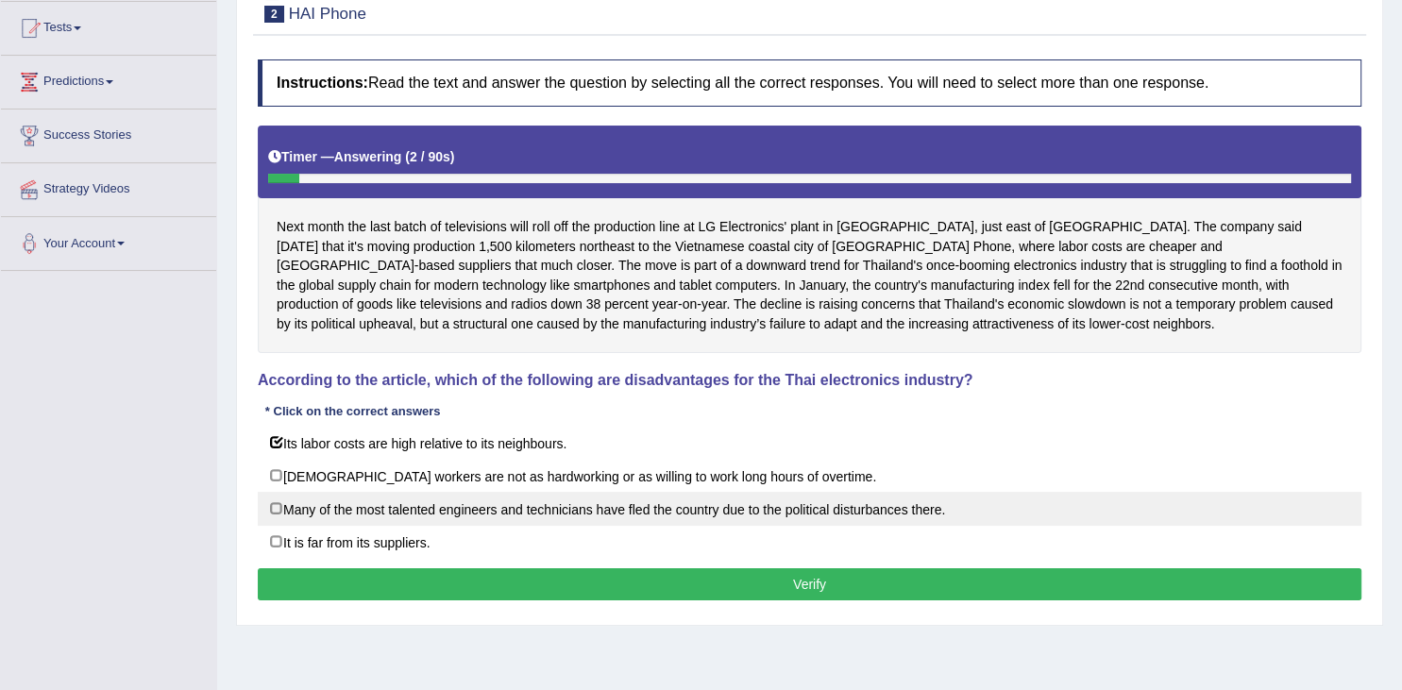
click at [441, 512] on label "Many of the most talented engineers and technicians have fled the country due t…" at bounding box center [810, 509] width 1104 height 34
checkbox input "true"
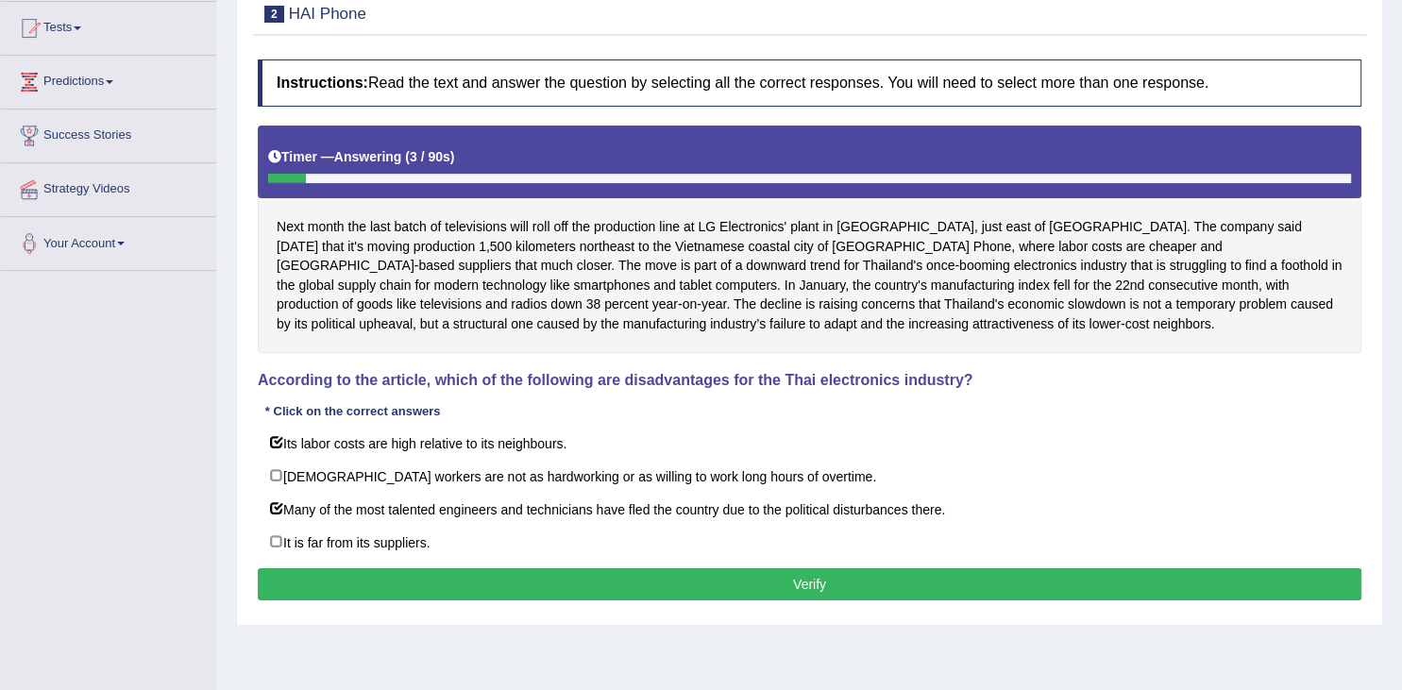
click at [538, 585] on button "Verify" at bounding box center [810, 584] width 1104 height 32
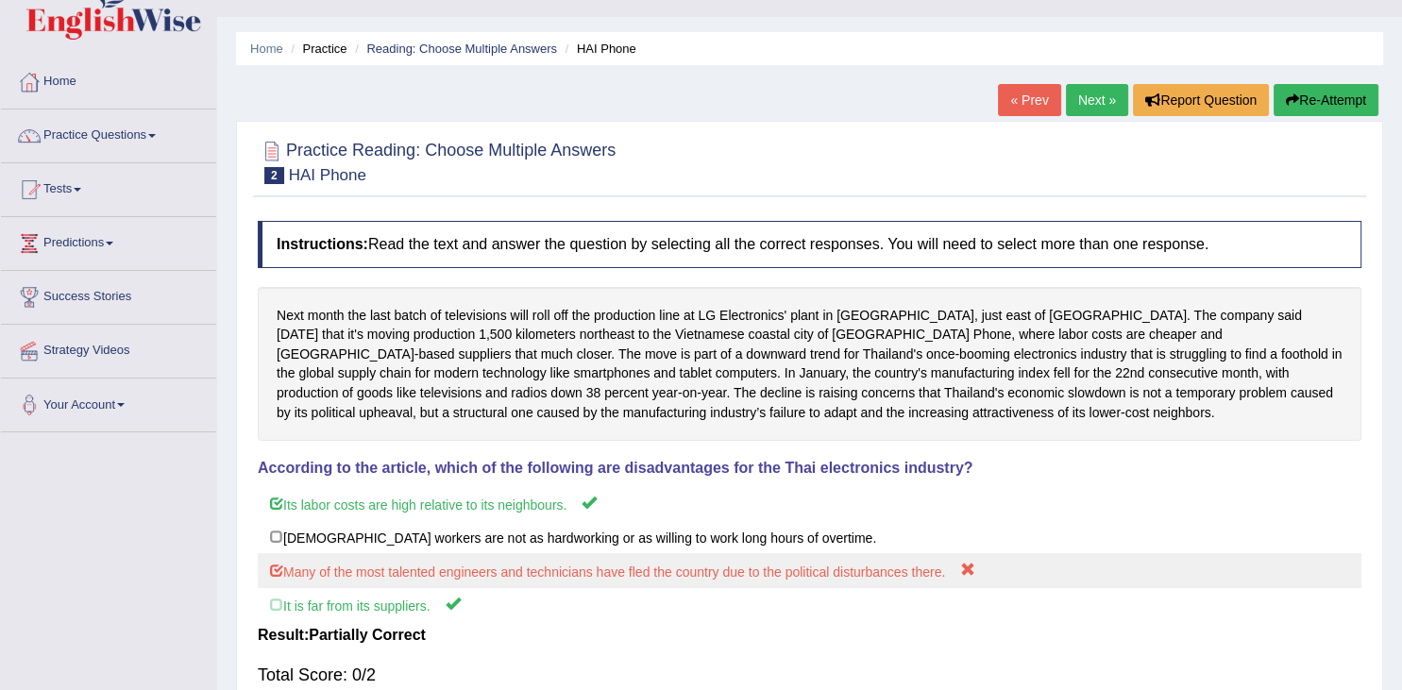
scroll to position [0, 0]
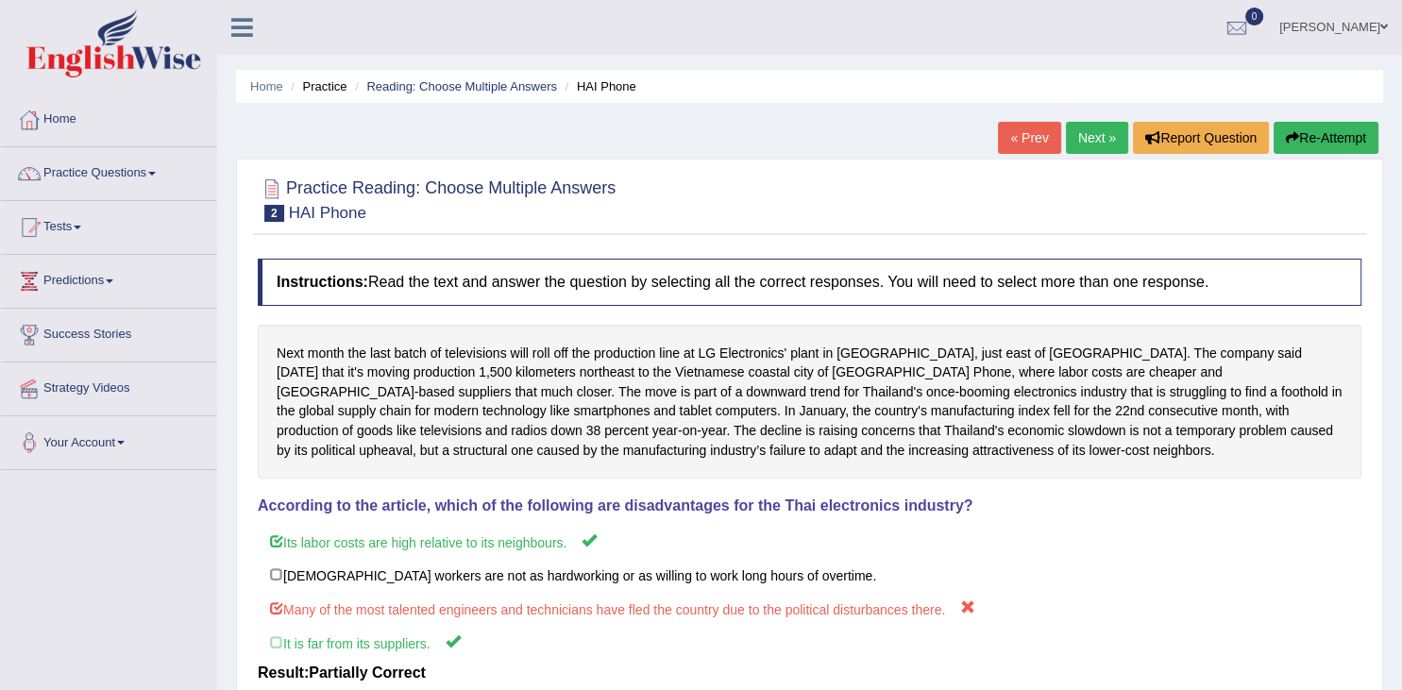
click at [1083, 135] on link "Next »" at bounding box center [1097, 138] width 62 height 32
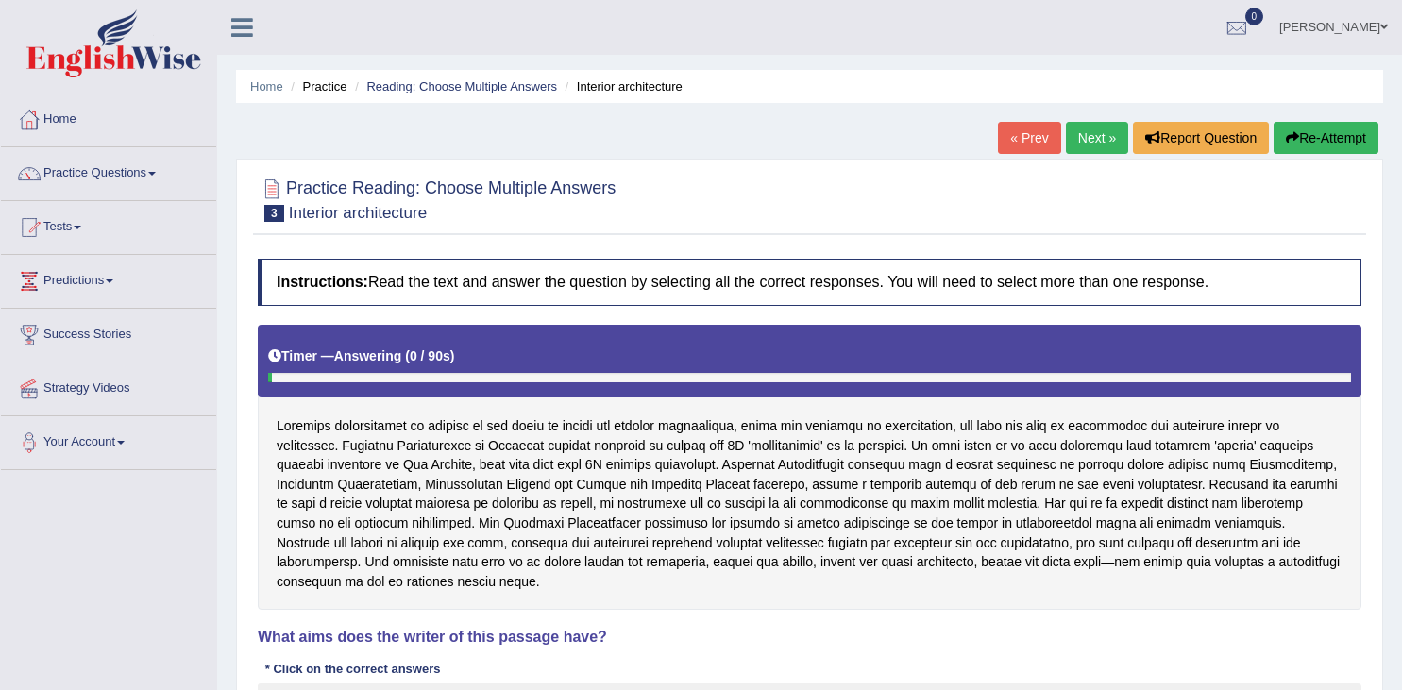
scroll to position [298, 0]
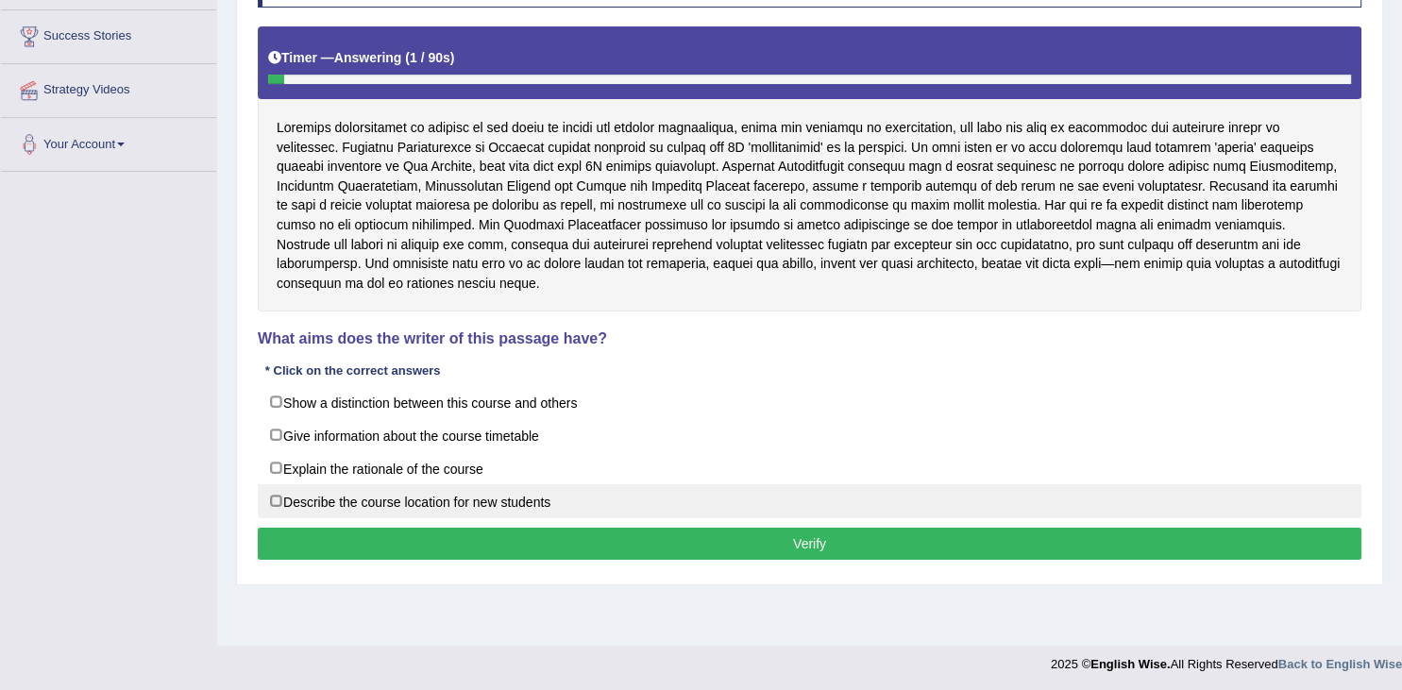
click at [412, 484] on label "Describe the course location for new students" at bounding box center [810, 501] width 1104 height 34
checkbox input "true"
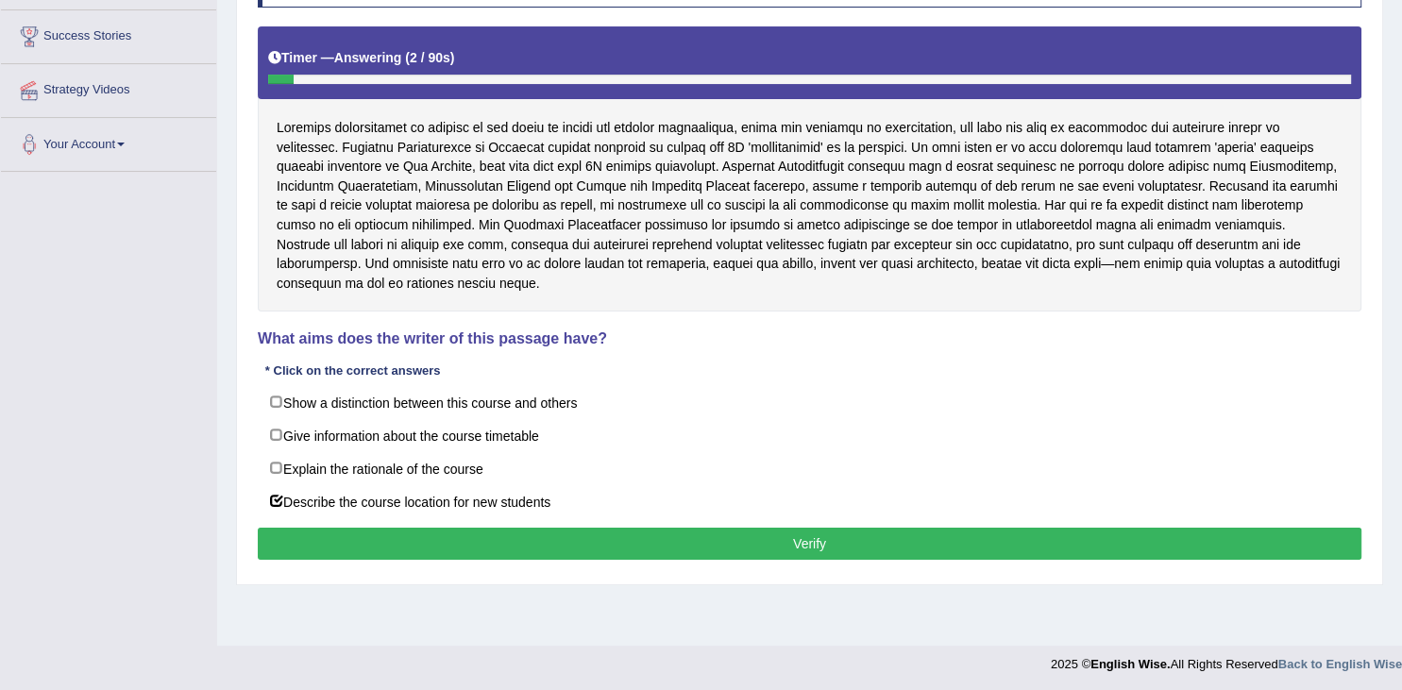
click at [512, 528] on button "Verify" at bounding box center [810, 544] width 1104 height 32
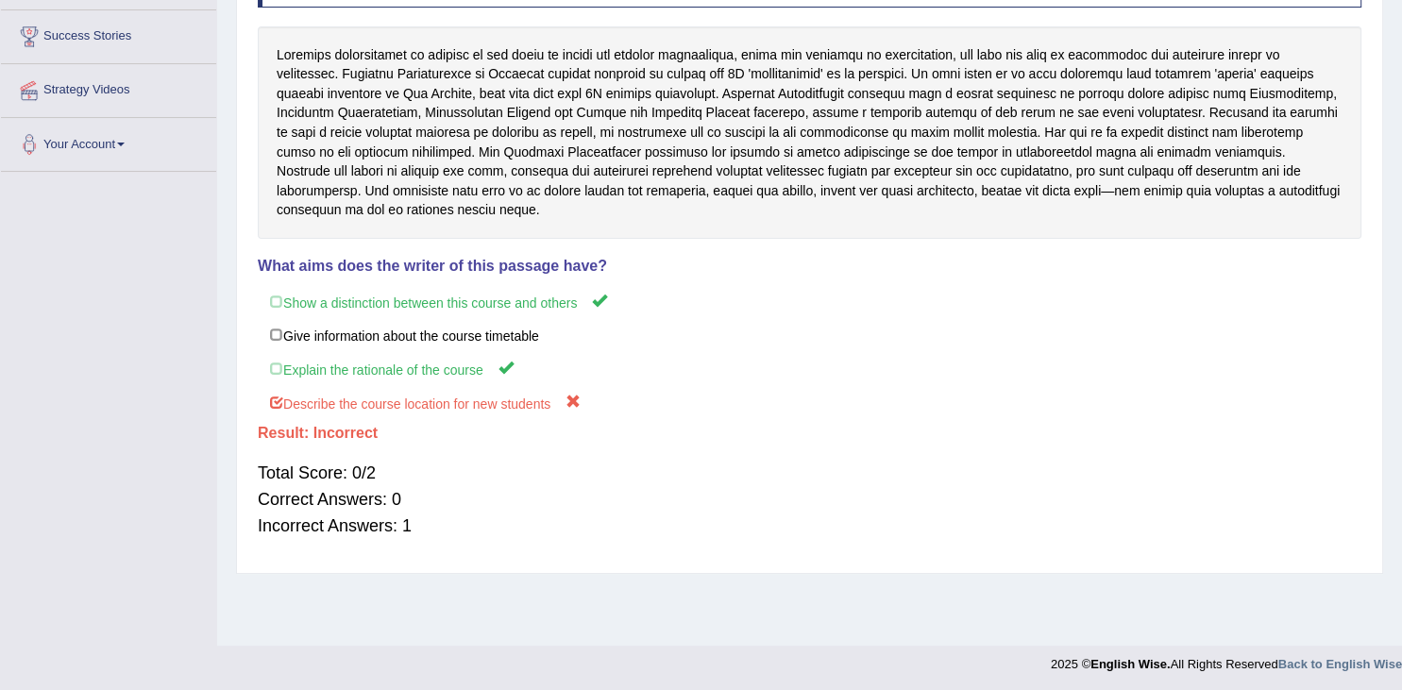
scroll to position [0, 0]
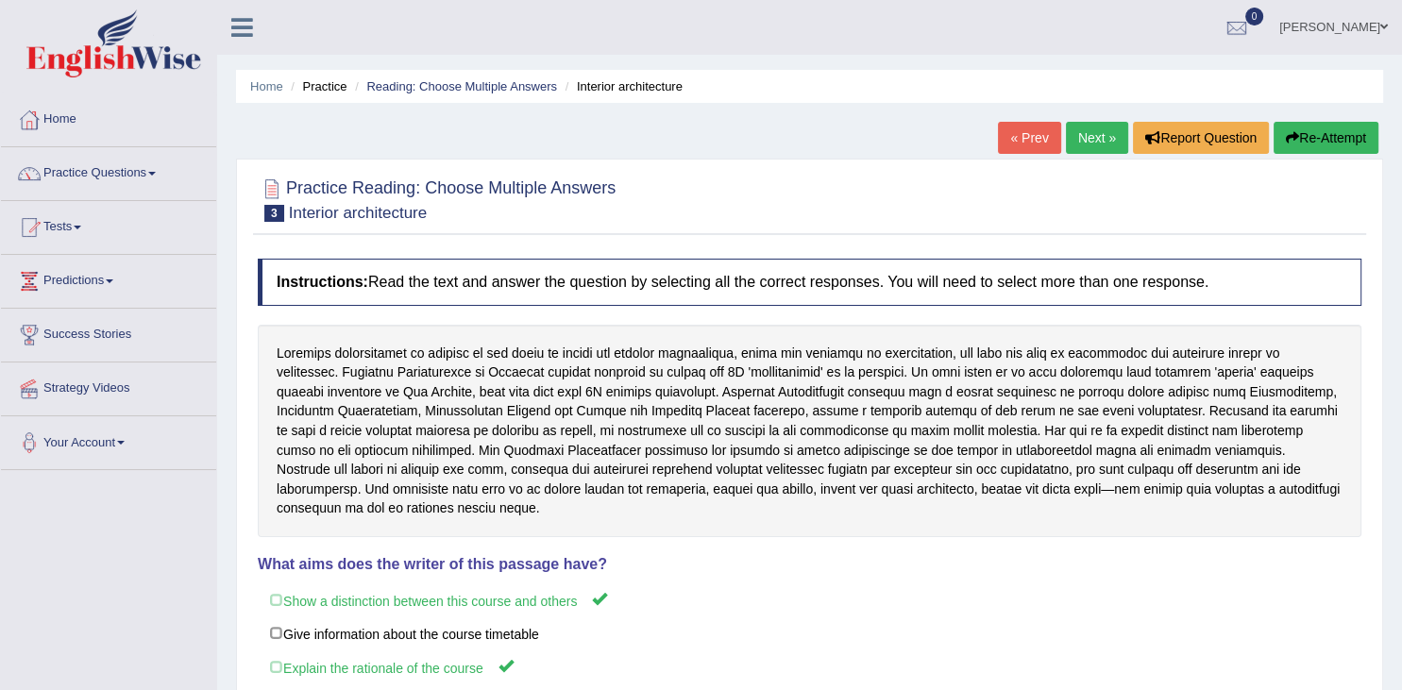
click at [1105, 137] on link "Next »" at bounding box center [1097, 138] width 62 height 32
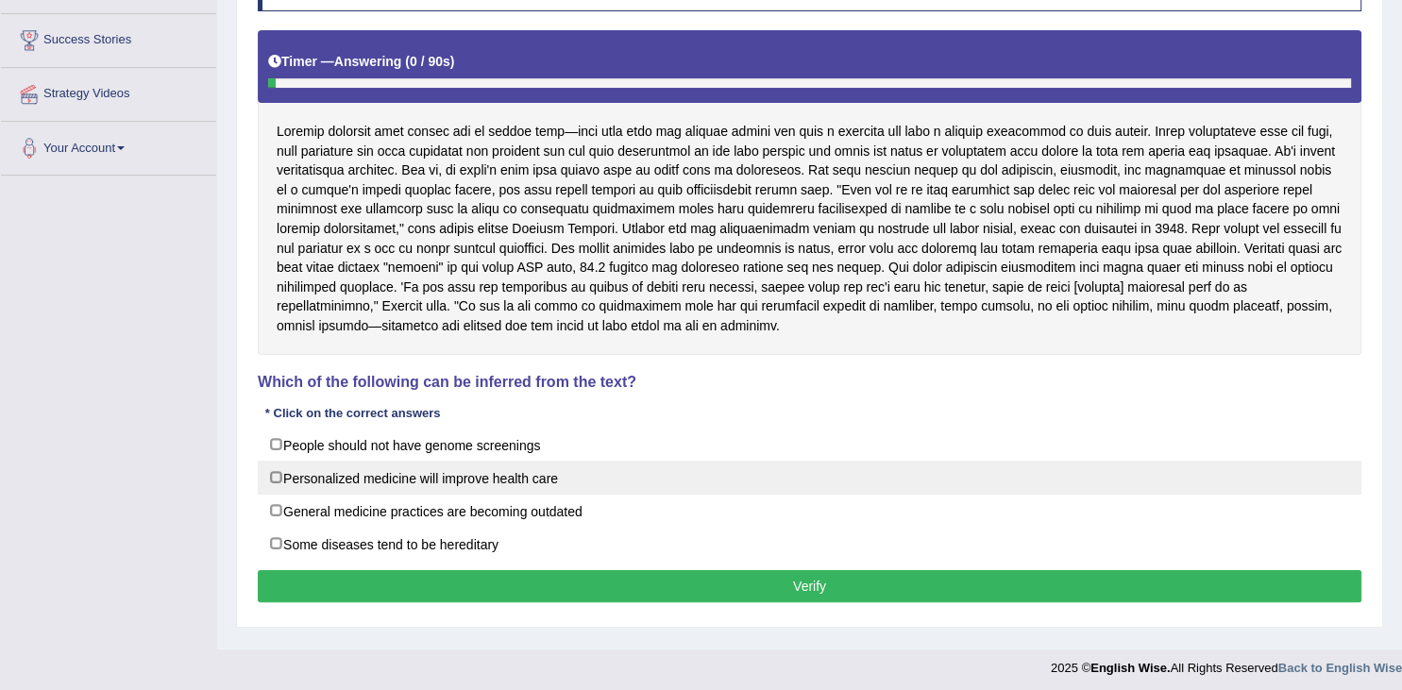
scroll to position [301, 0]
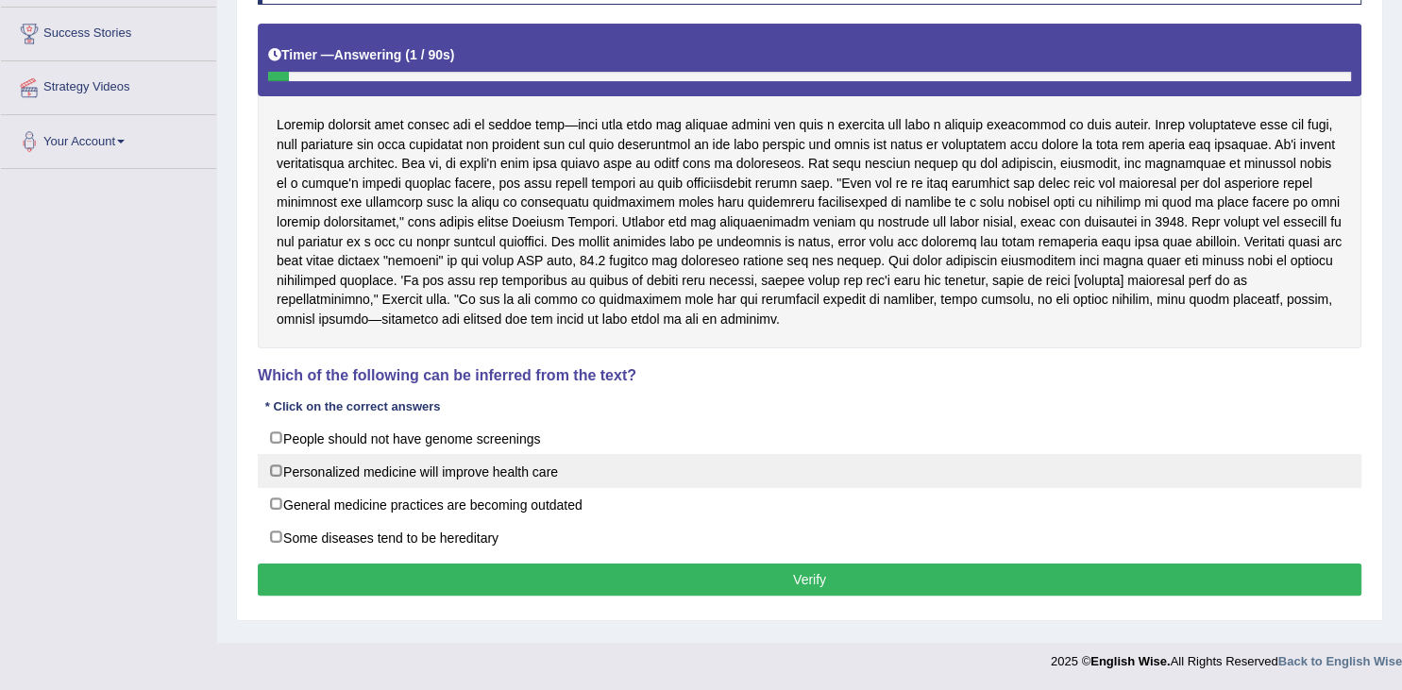
click at [391, 470] on label "Personalized medicine will improve health care" at bounding box center [810, 471] width 1104 height 34
checkbox input "true"
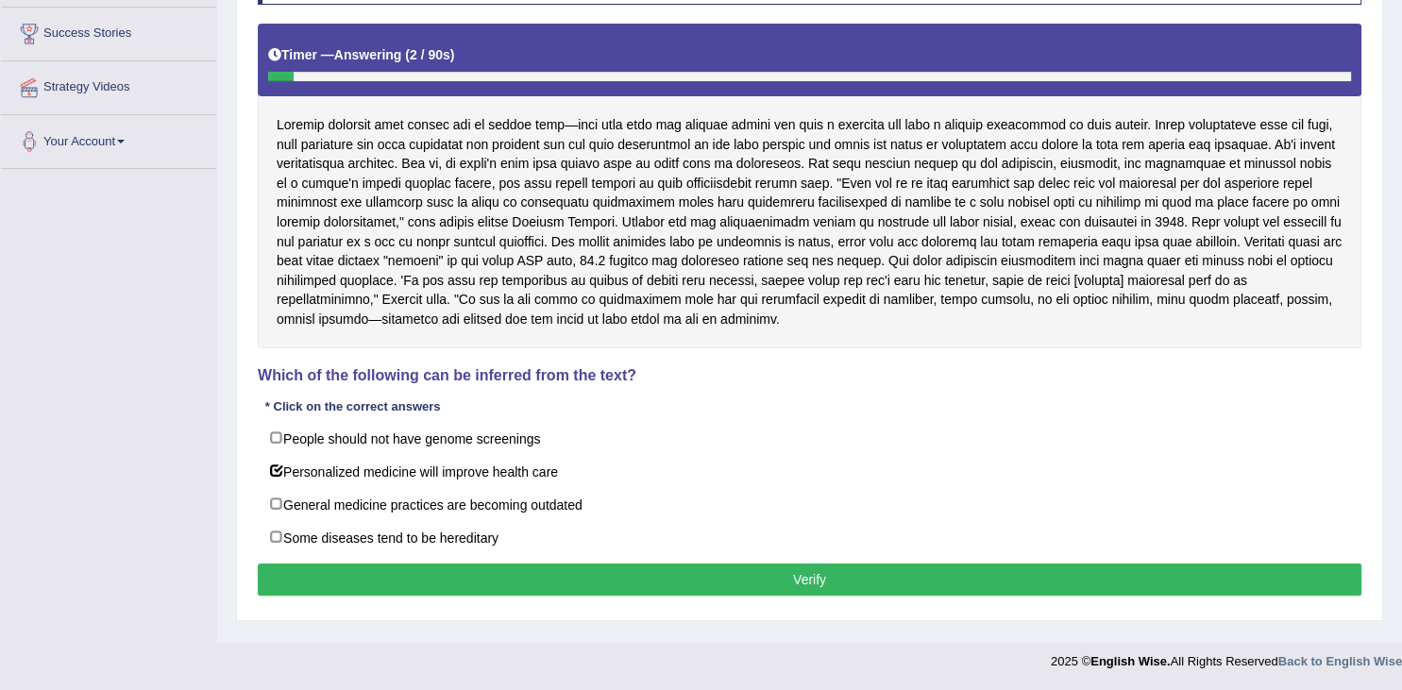
click at [565, 574] on button "Verify" at bounding box center [810, 580] width 1104 height 32
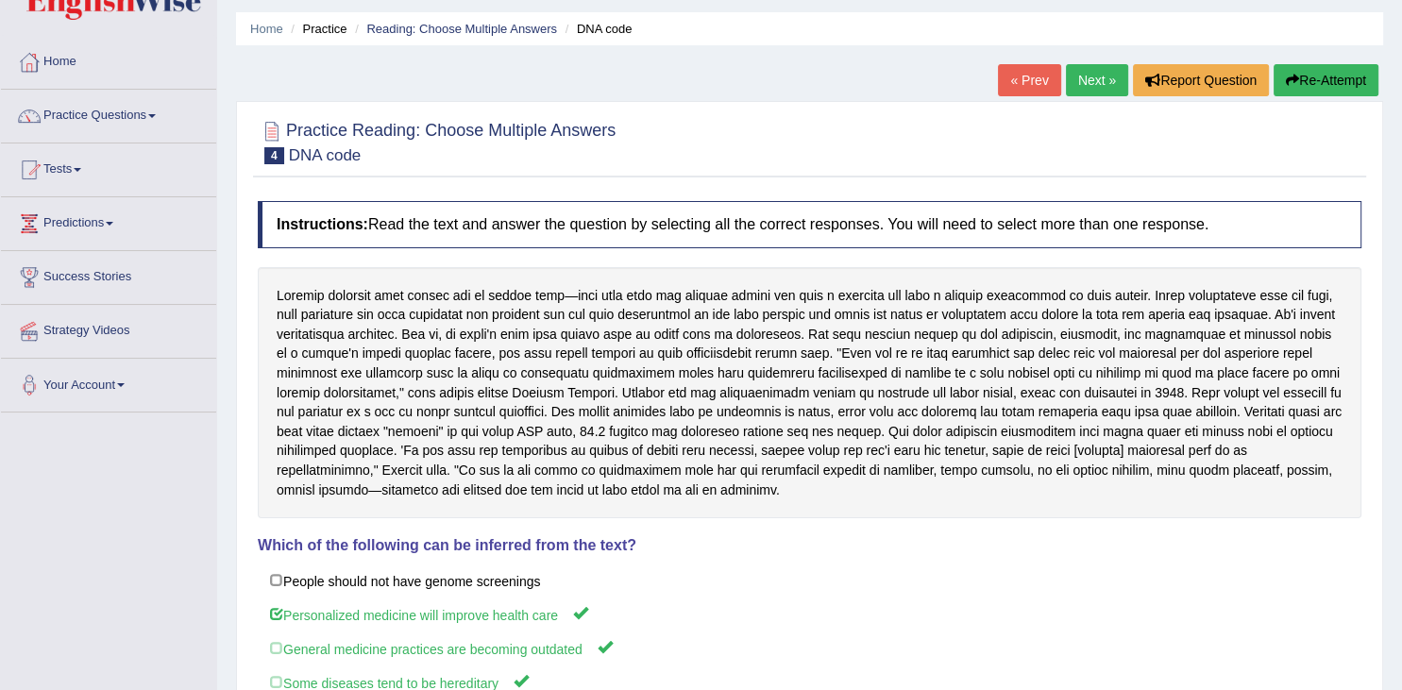
scroll to position [2, 0]
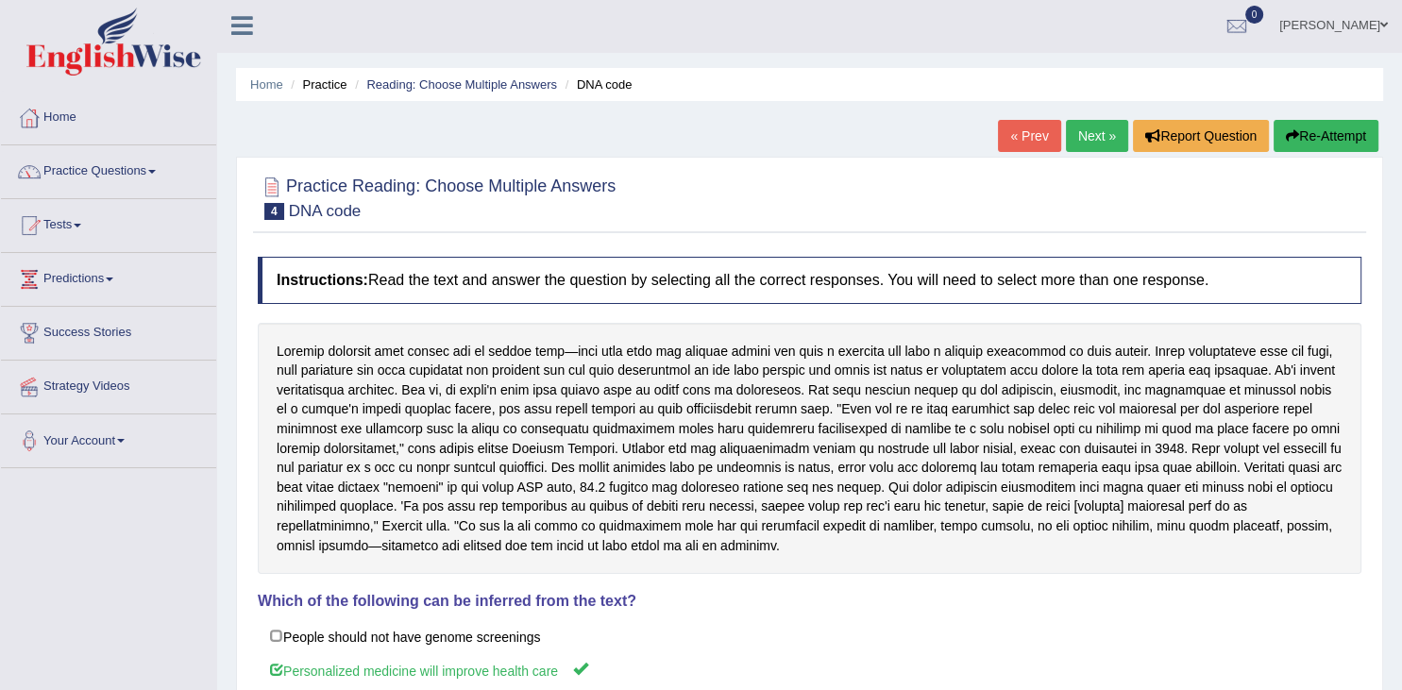
click at [1090, 128] on link "Next »" at bounding box center [1097, 136] width 62 height 32
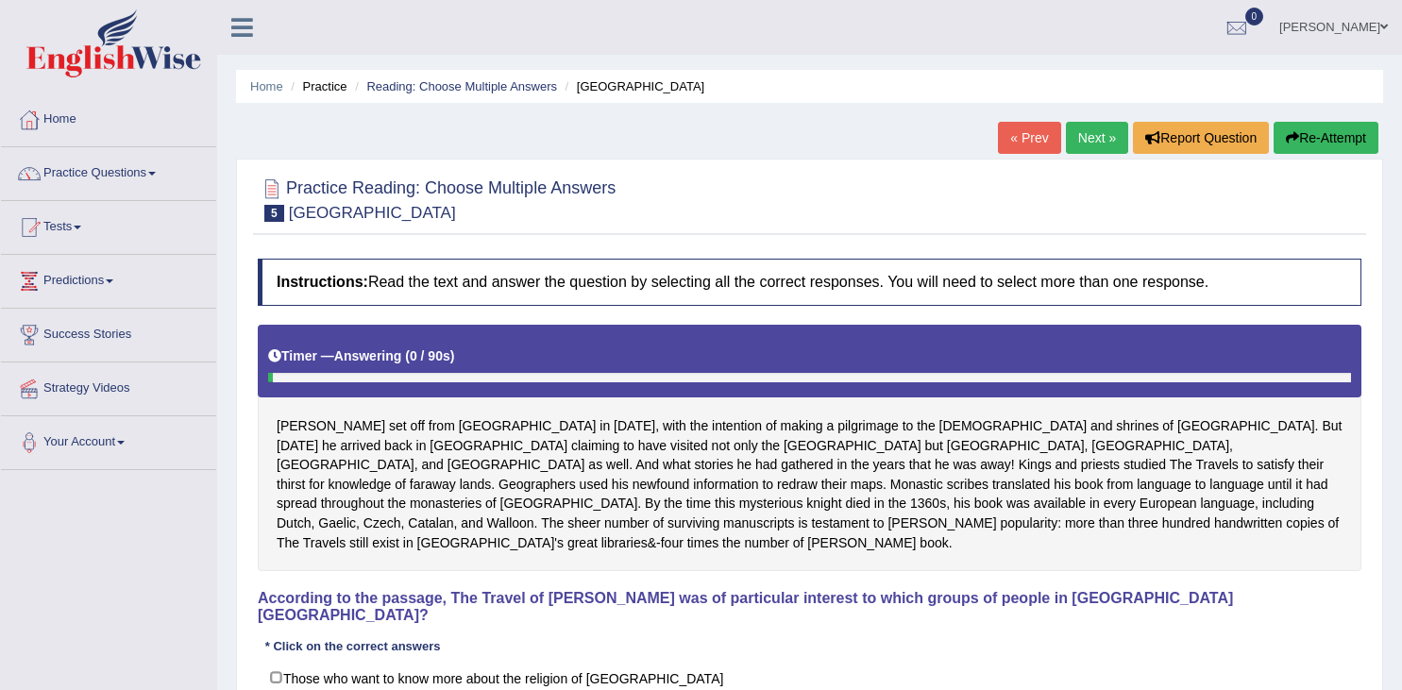
scroll to position [301, 0]
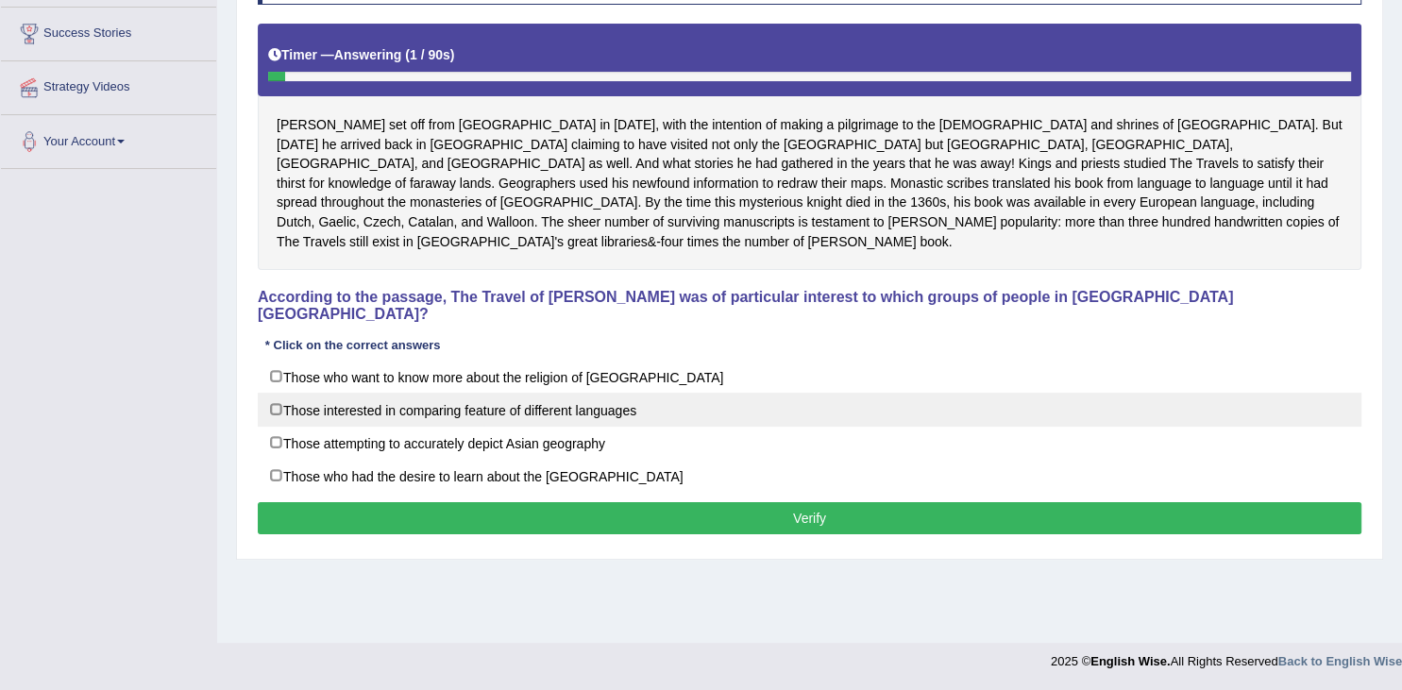
click at [293, 393] on label "Those interested in comparing feature of different languages" at bounding box center [810, 410] width 1104 height 34
checkbox input "true"
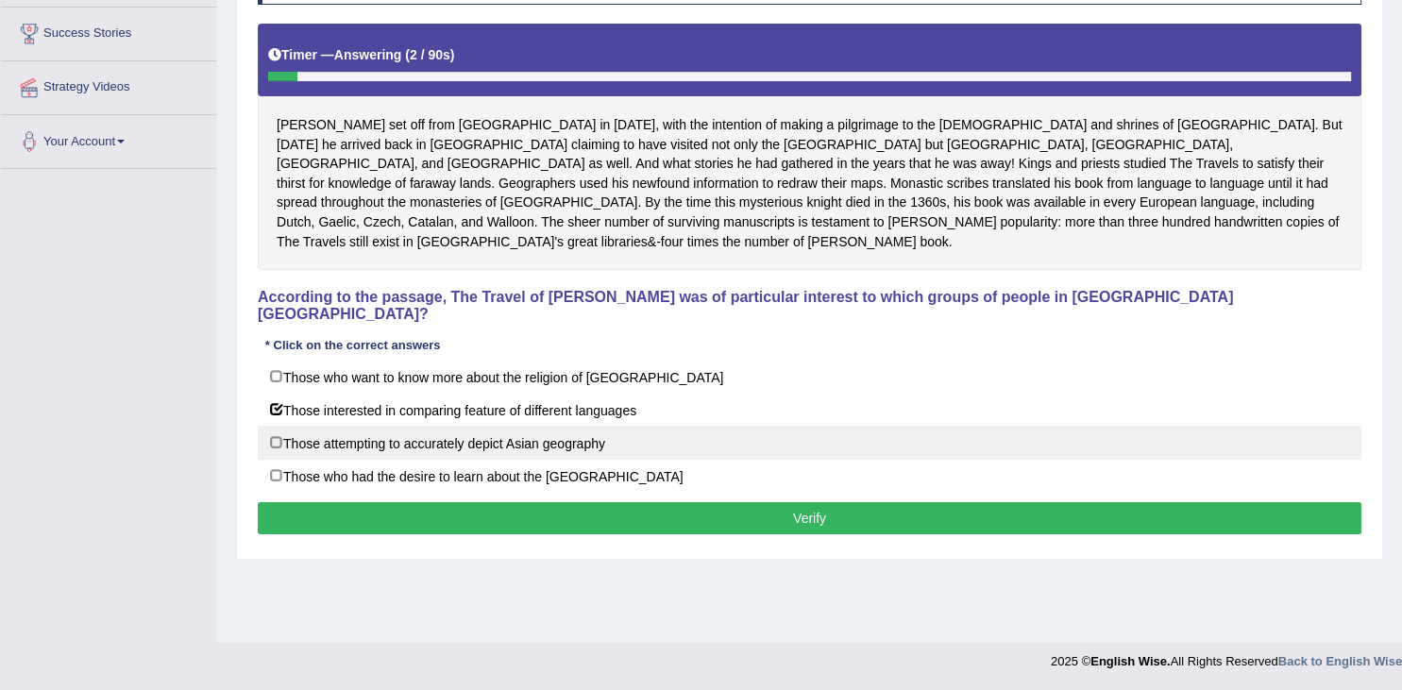
click at [499, 426] on label "Those attempting to accurately depict Asian geography" at bounding box center [810, 443] width 1104 height 34
checkbox input "true"
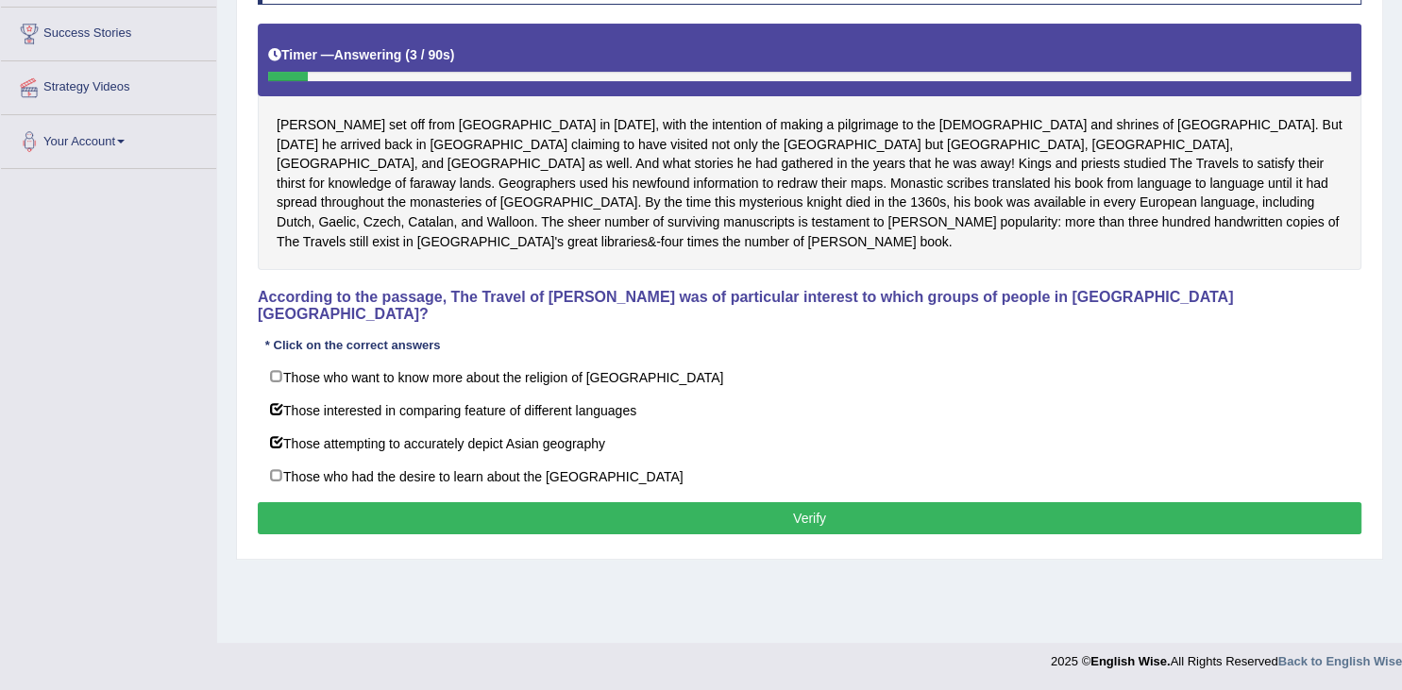
click at [618, 502] on button "Verify" at bounding box center [810, 518] width 1104 height 32
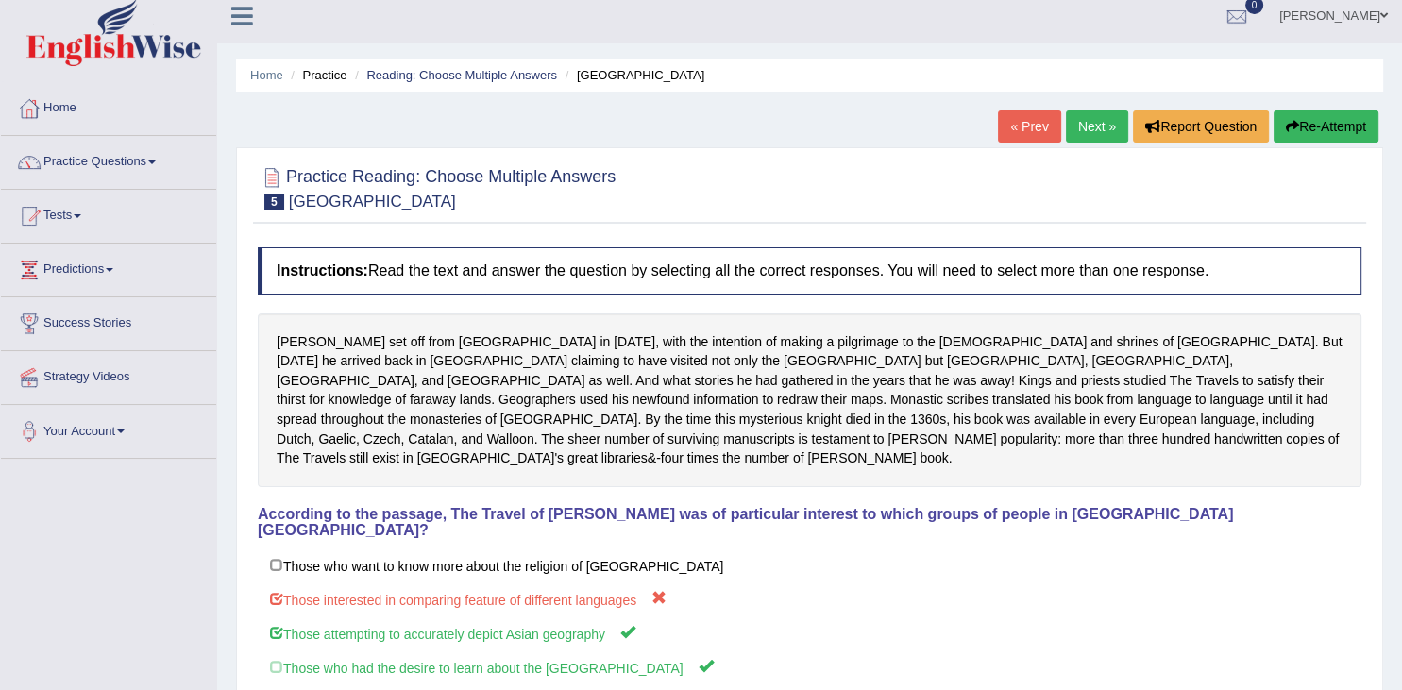
scroll to position [0, 0]
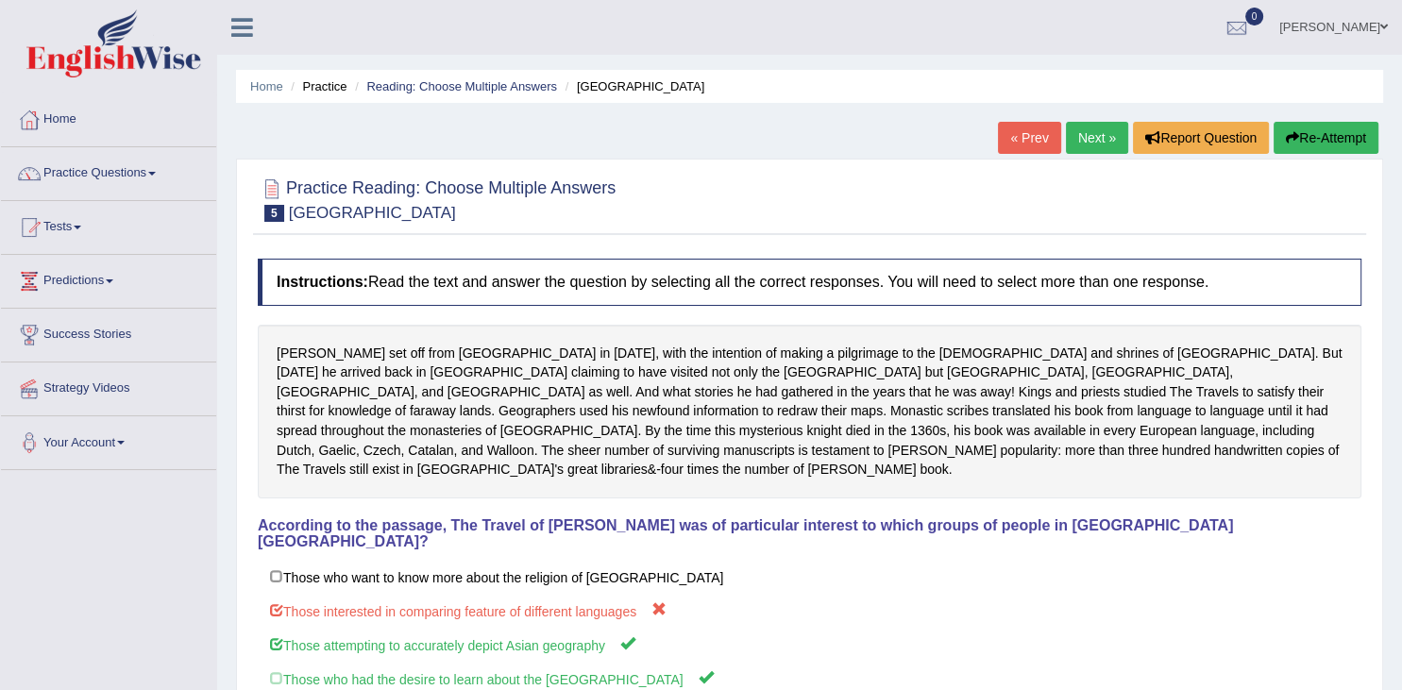
click at [1082, 148] on link "Next »" at bounding box center [1097, 138] width 62 height 32
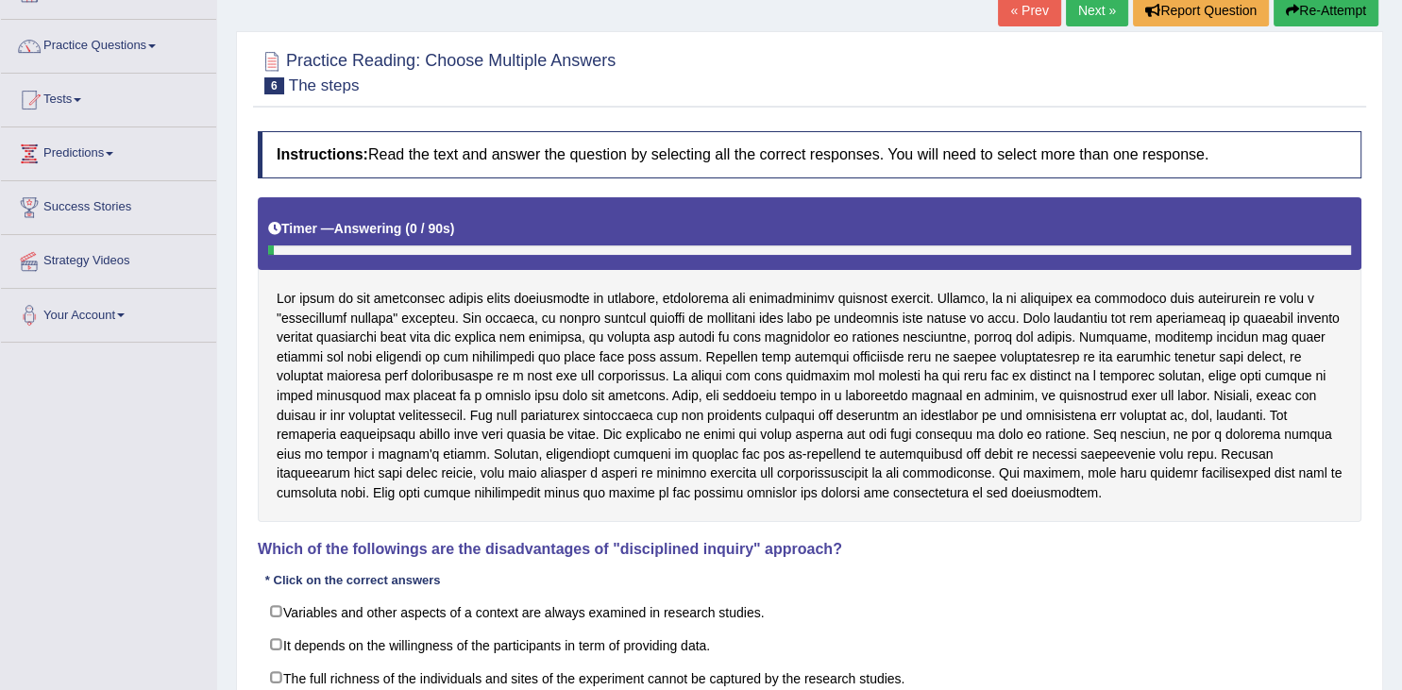
scroll to position [301, 0]
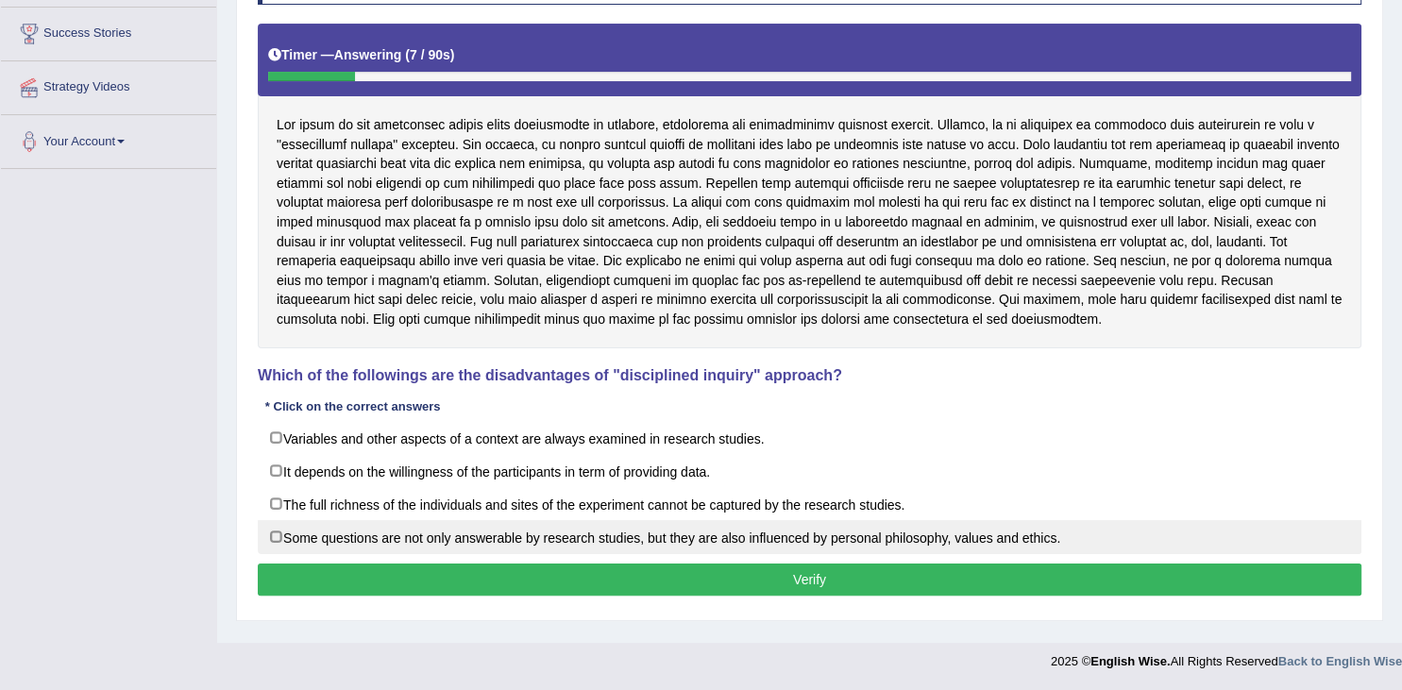
click at [598, 520] on label "Some questions are not only answerable by research studies, but they are also i…" at bounding box center [810, 537] width 1104 height 34
checkbox input "true"
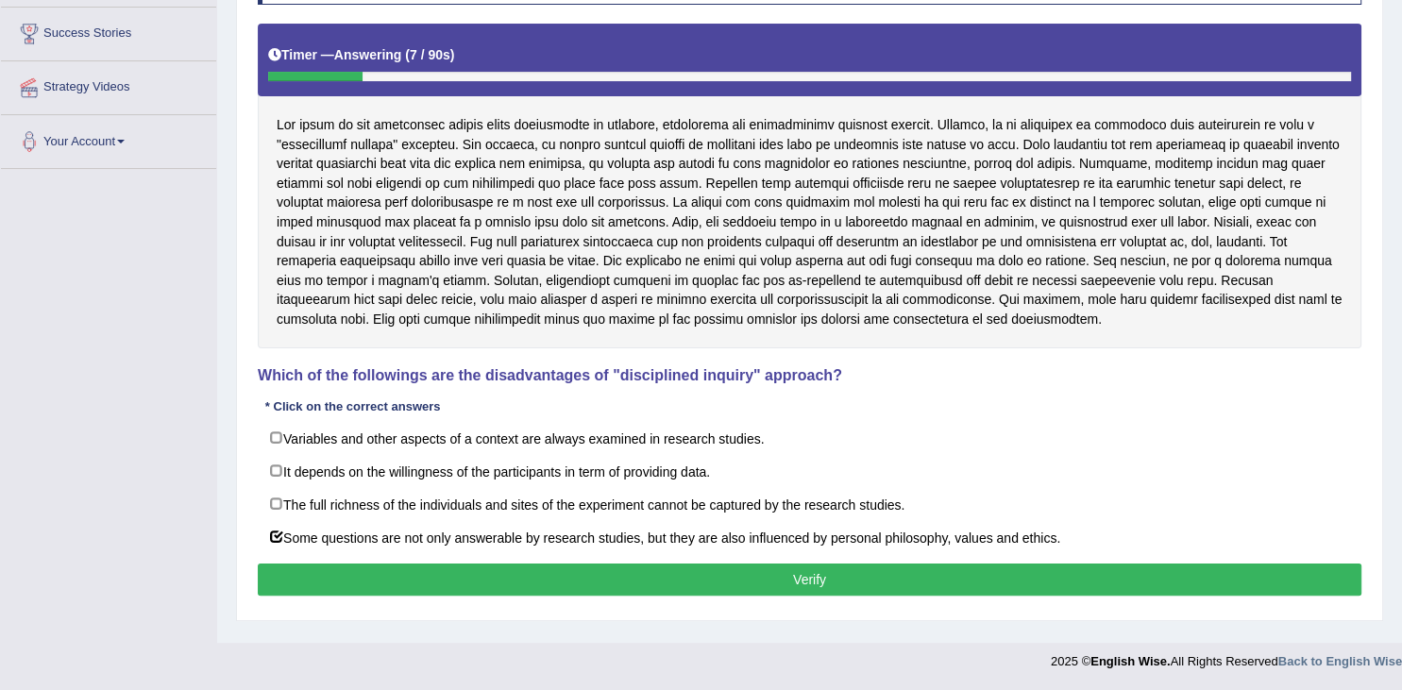
click at [594, 581] on button "Verify" at bounding box center [810, 580] width 1104 height 32
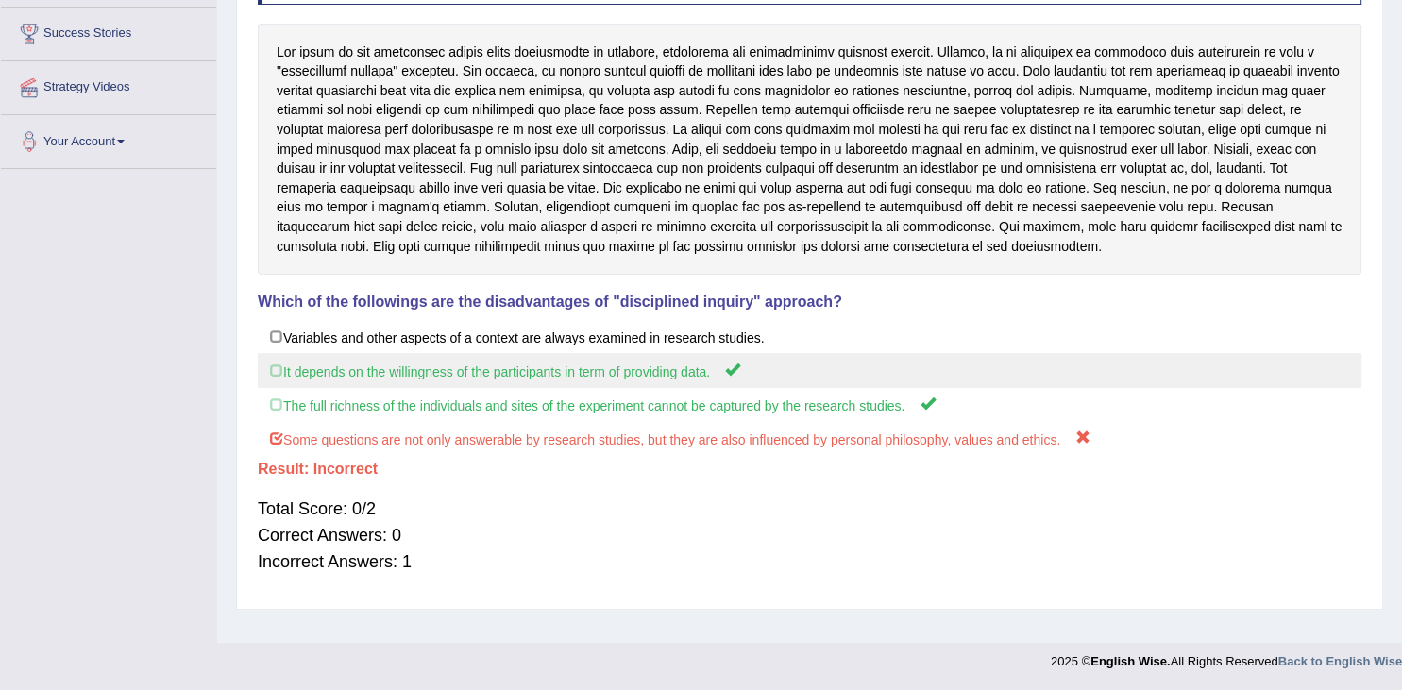
scroll to position [0, 0]
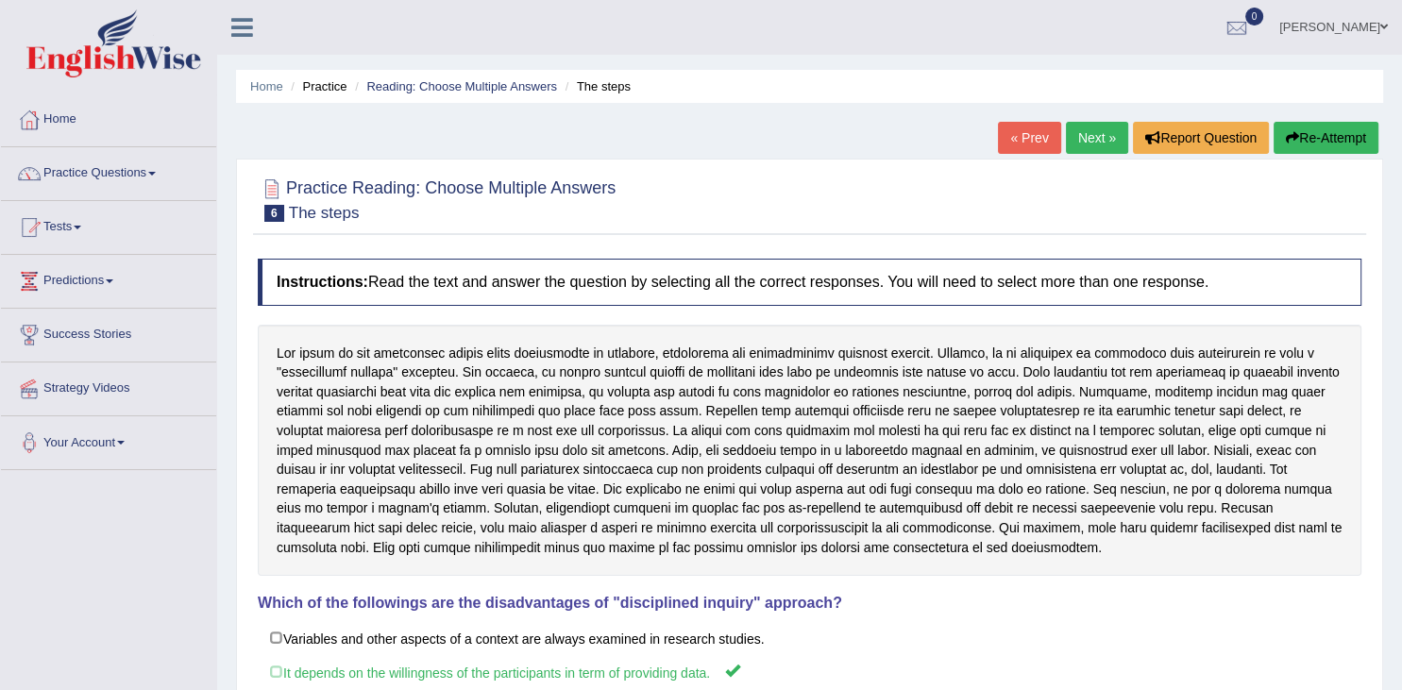
click at [1111, 143] on link "Next »" at bounding box center [1097, 138] width 62 height 32
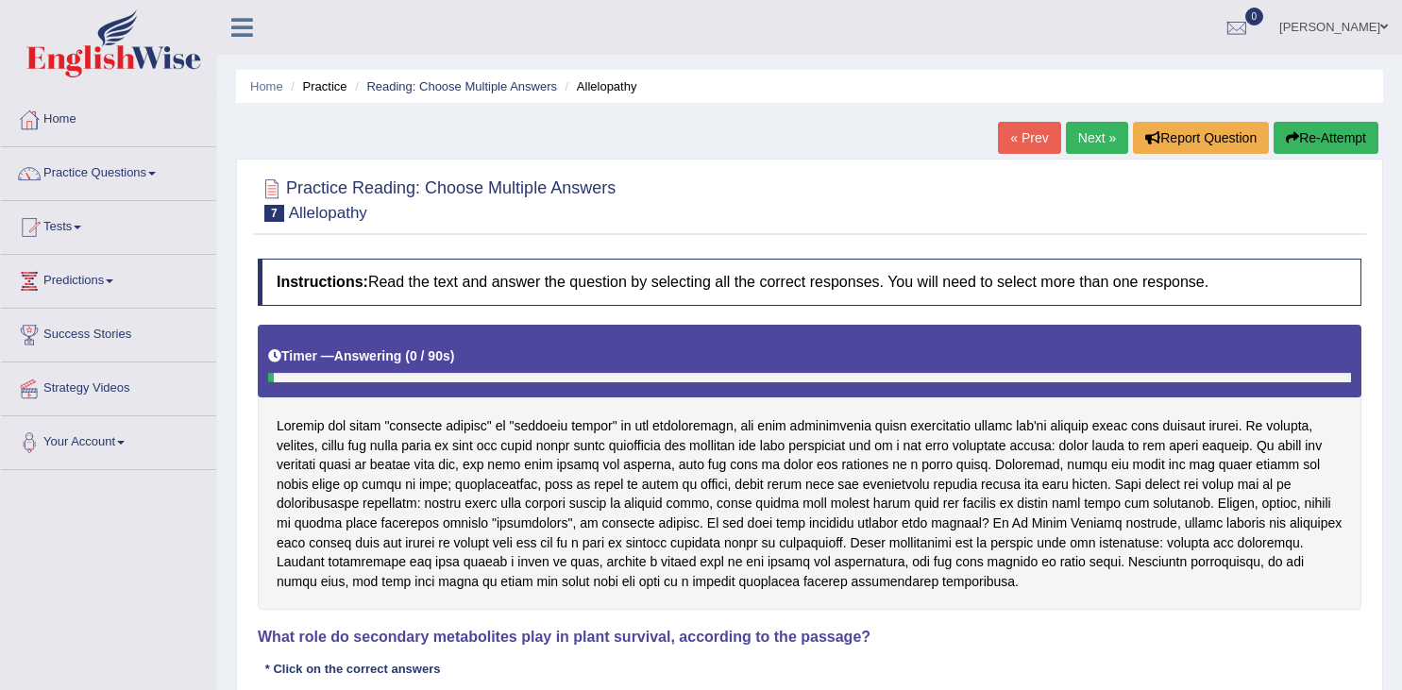
scroll to position [301, 0]
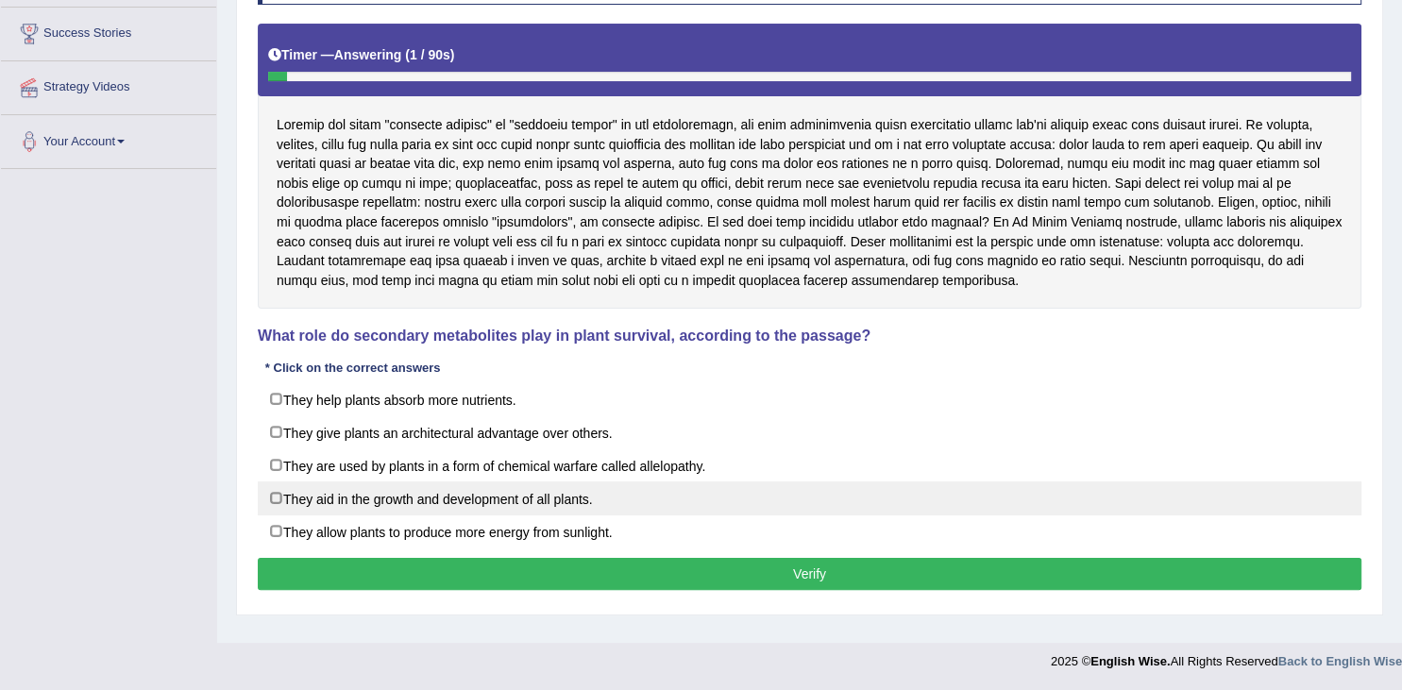
click at [497, 495] on label "They aid in the growth and development of all plants." at bounding box center [810, 499] width 1104 height 34
checkbox input "true"
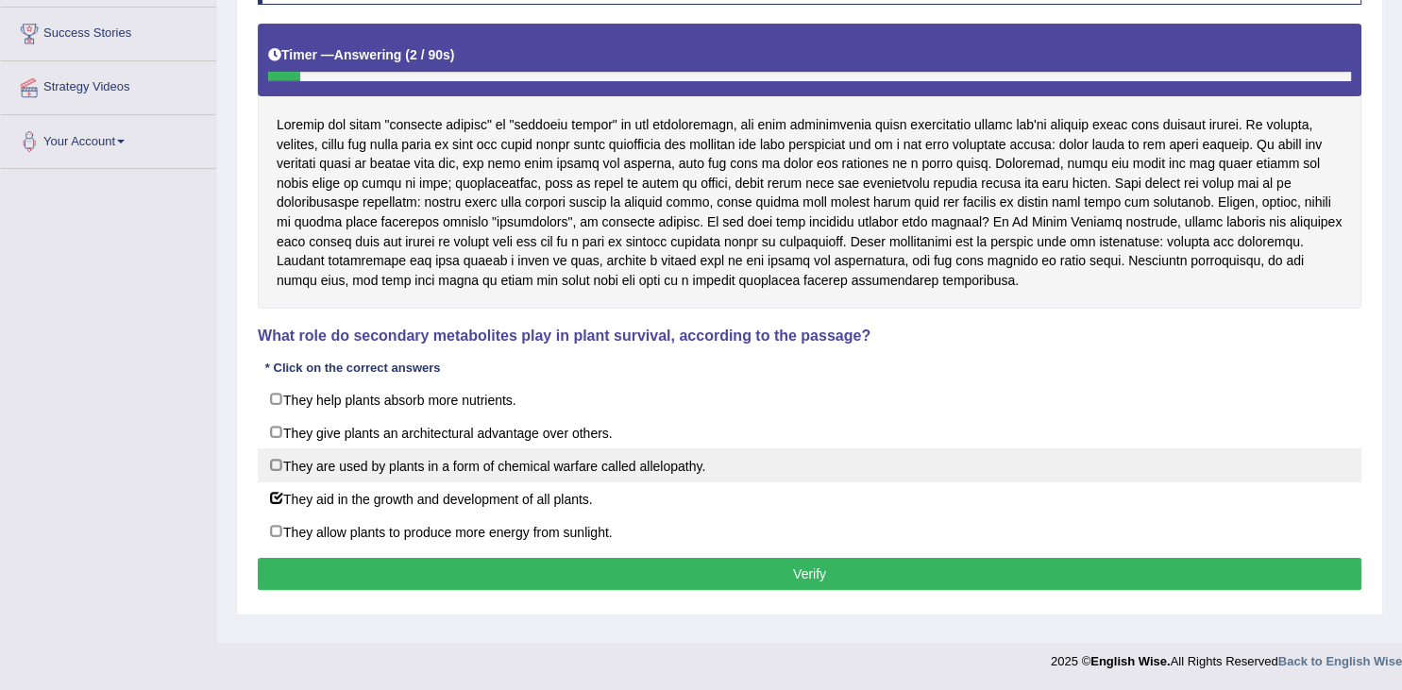
click at [591, 474] on label "They are used by plants in a form of chemical warfare called allelopathy." at bounding box center [810, 466] width 1104 height 34
checkbox input "true"
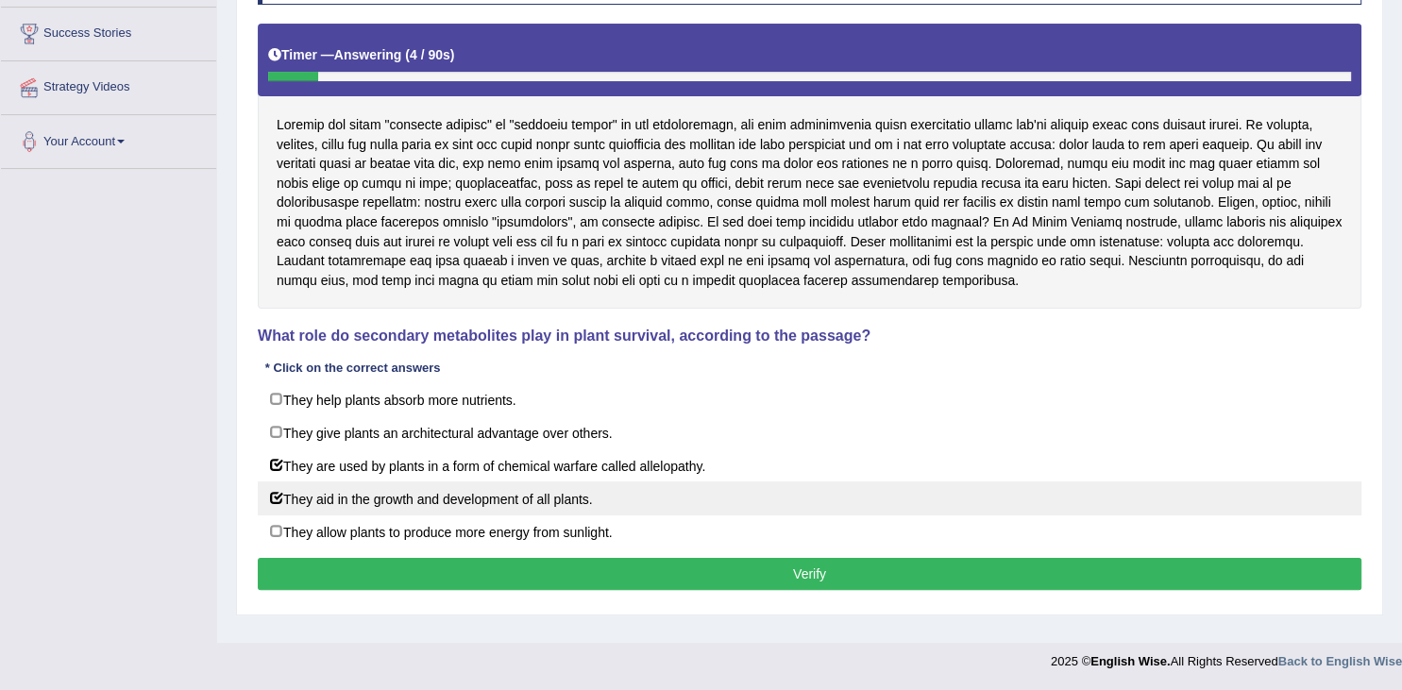
click at [582, 494] on label "They aid in the growth and development of all plants." at bounding box center [810, 499] width 1104 height 34
checkbox input "false"
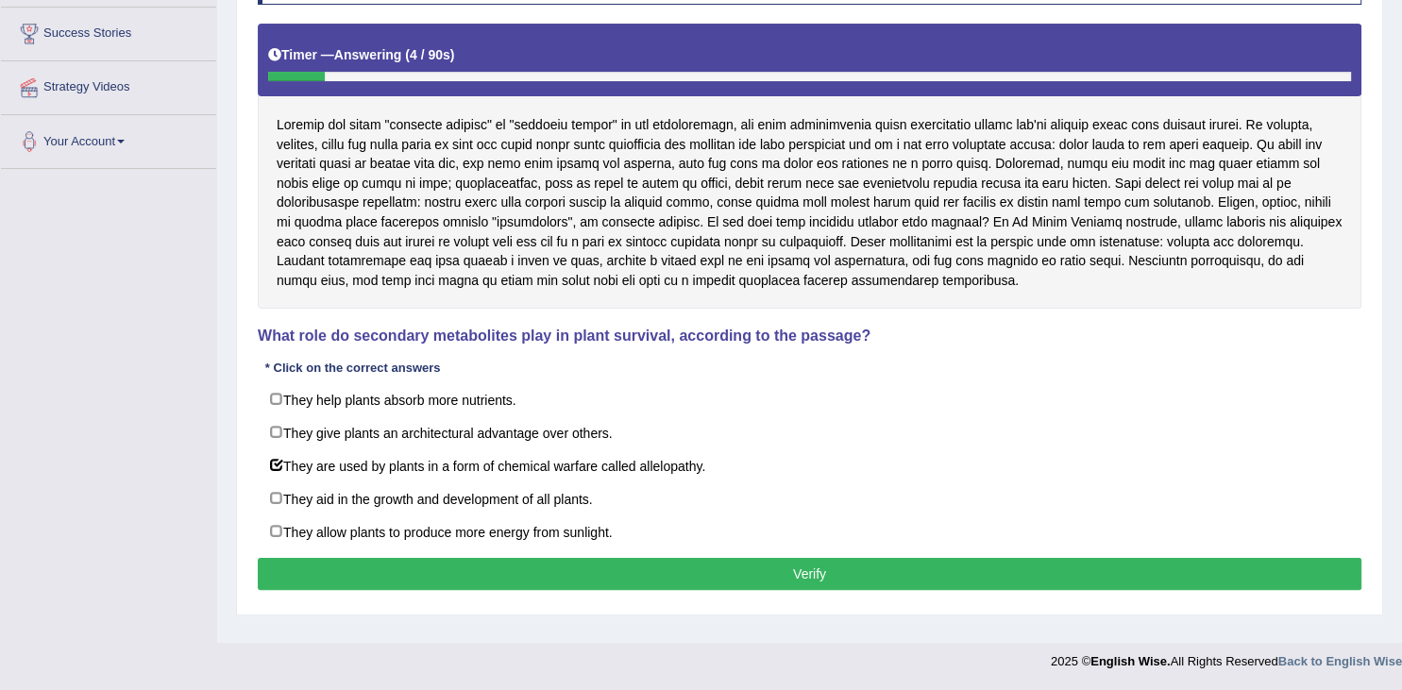
click at [633, 568] on button "Verify" at bounding box center [810, 574] width 1104 height 32
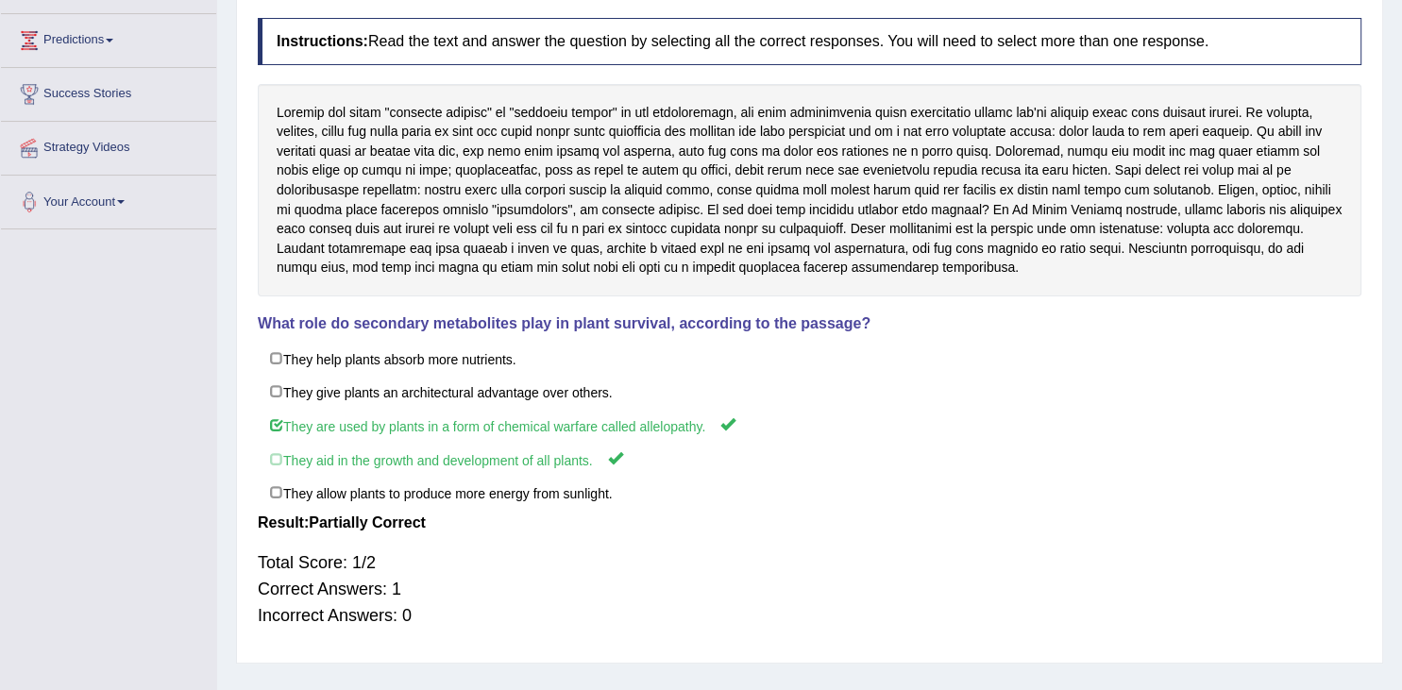
scroll to position [0, 0]
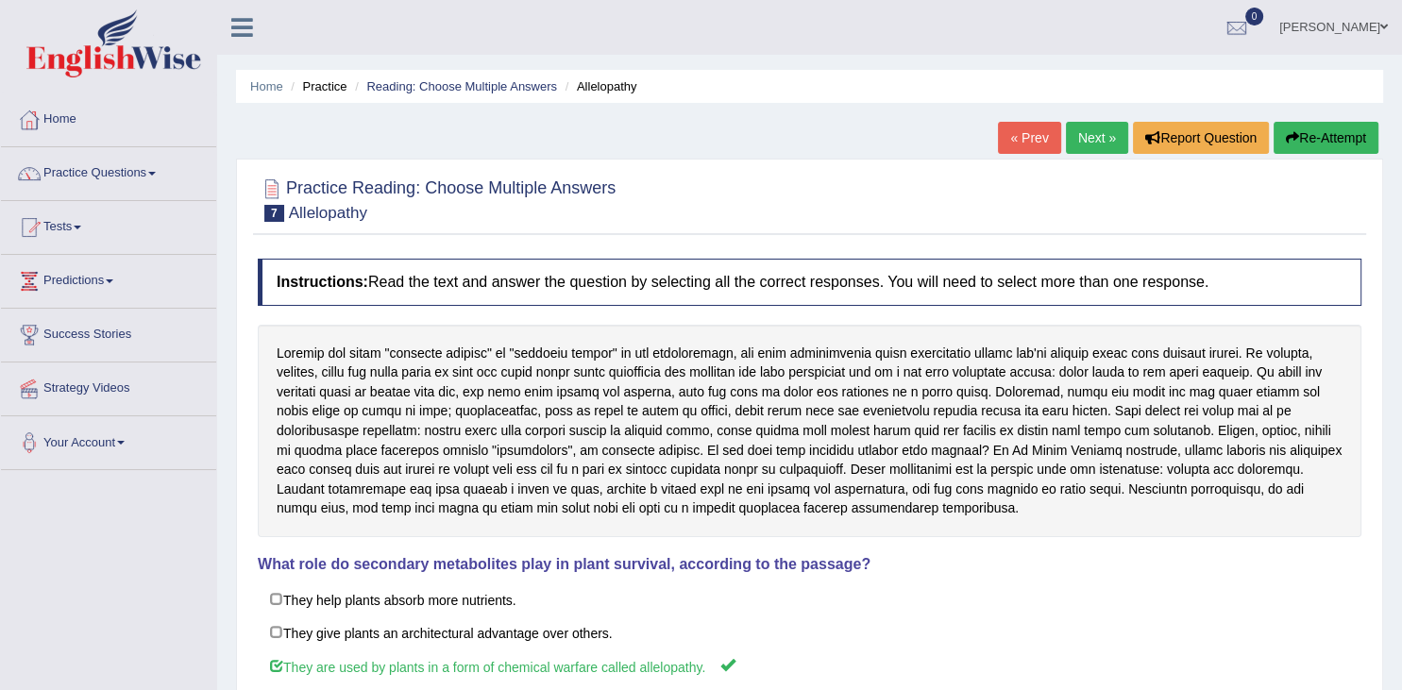
click at [1094, 135] on link "Next »" at bounding box center [1097, 138] width 62 height 32
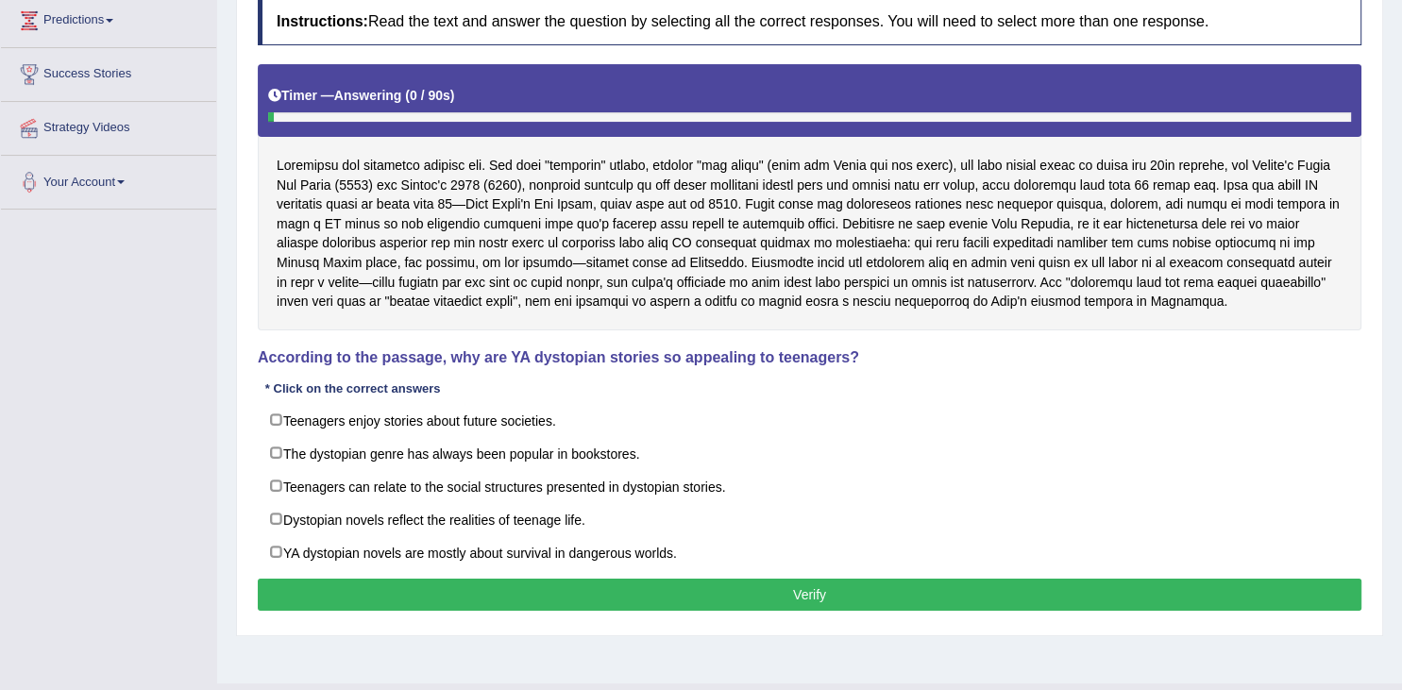
scroll to position [301, 0]
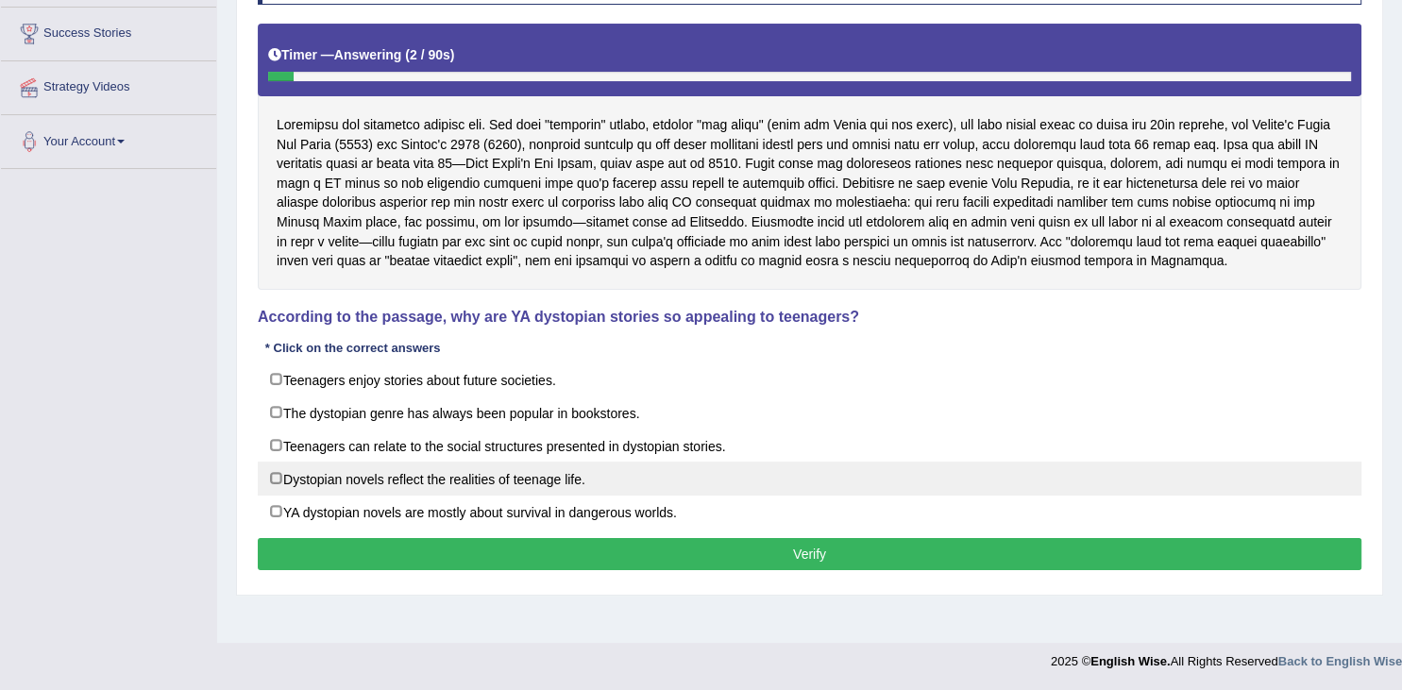
click at [384, 473] on label "Dystopian novels reflect the realities of teenage life." at bounding box center [810, 479] width 1104 height 34
checkbox input "true"
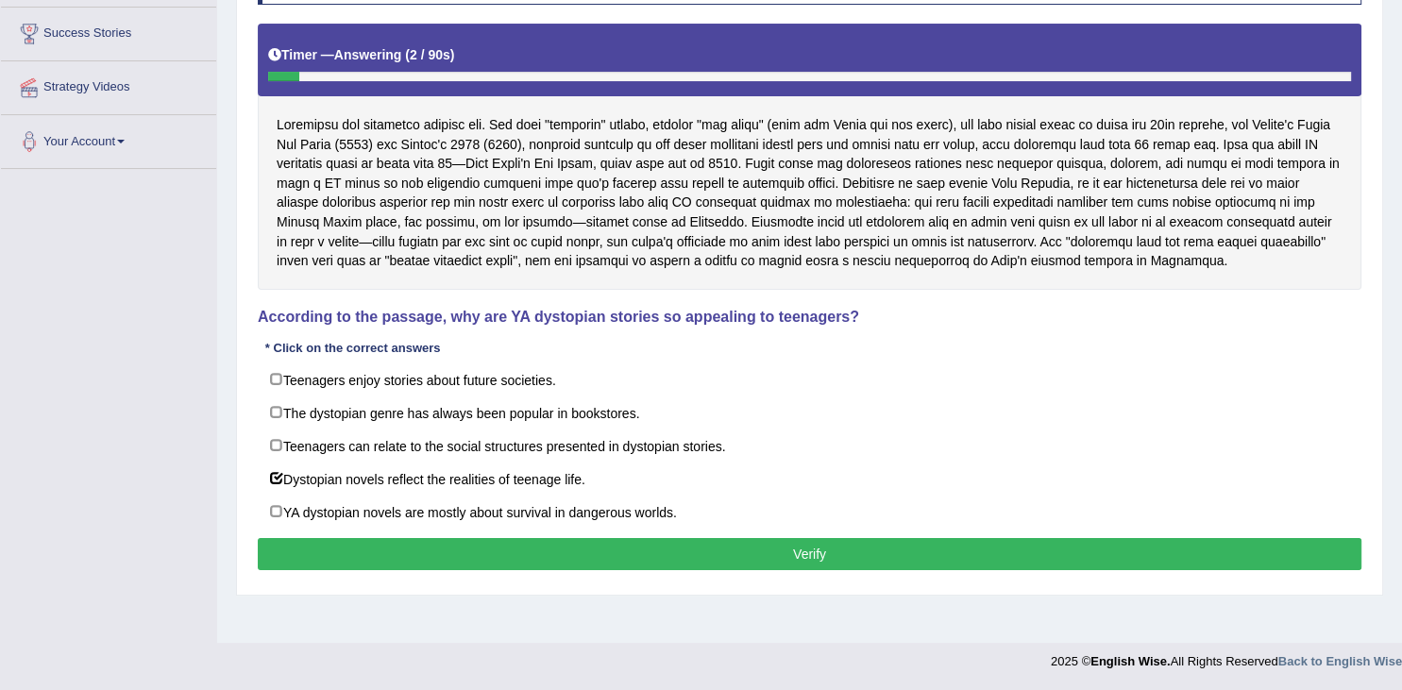
click at [675, 554] on button "Verify" at bounding box center [810, 554] width 1104 height 32
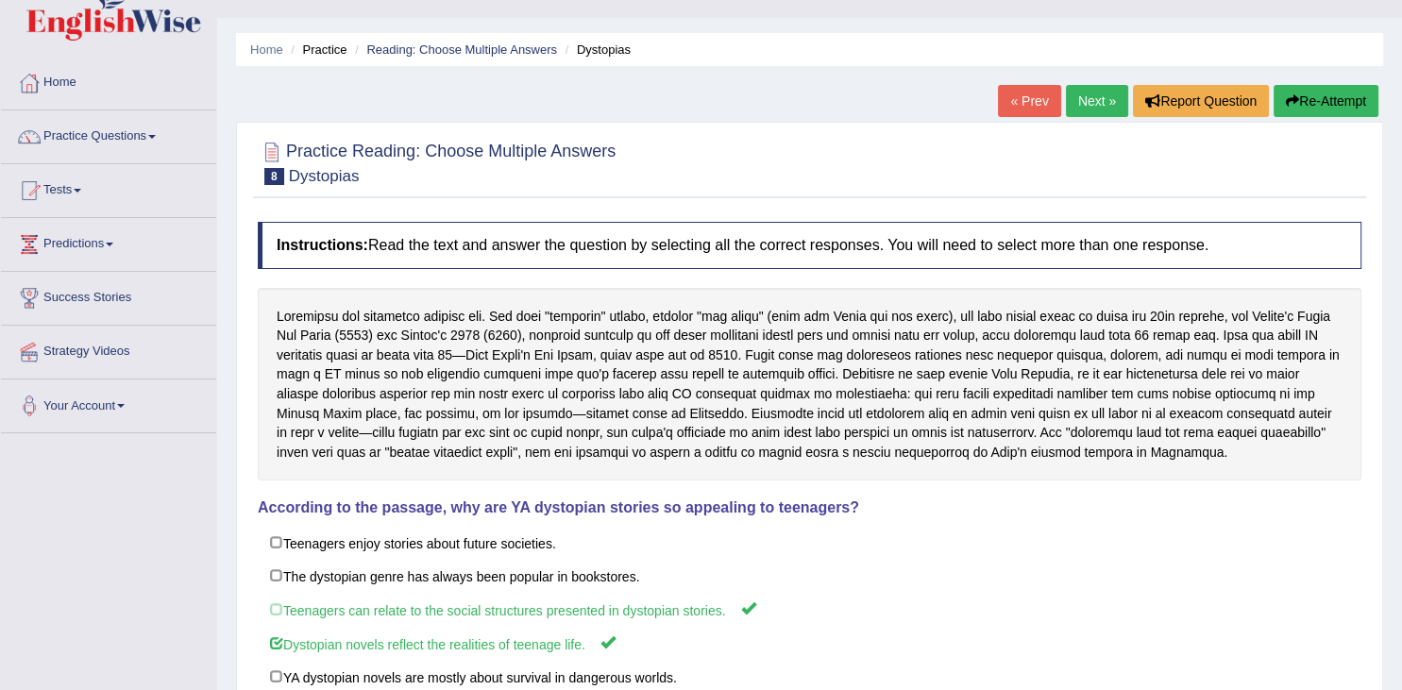
scroll to position [2, 0]
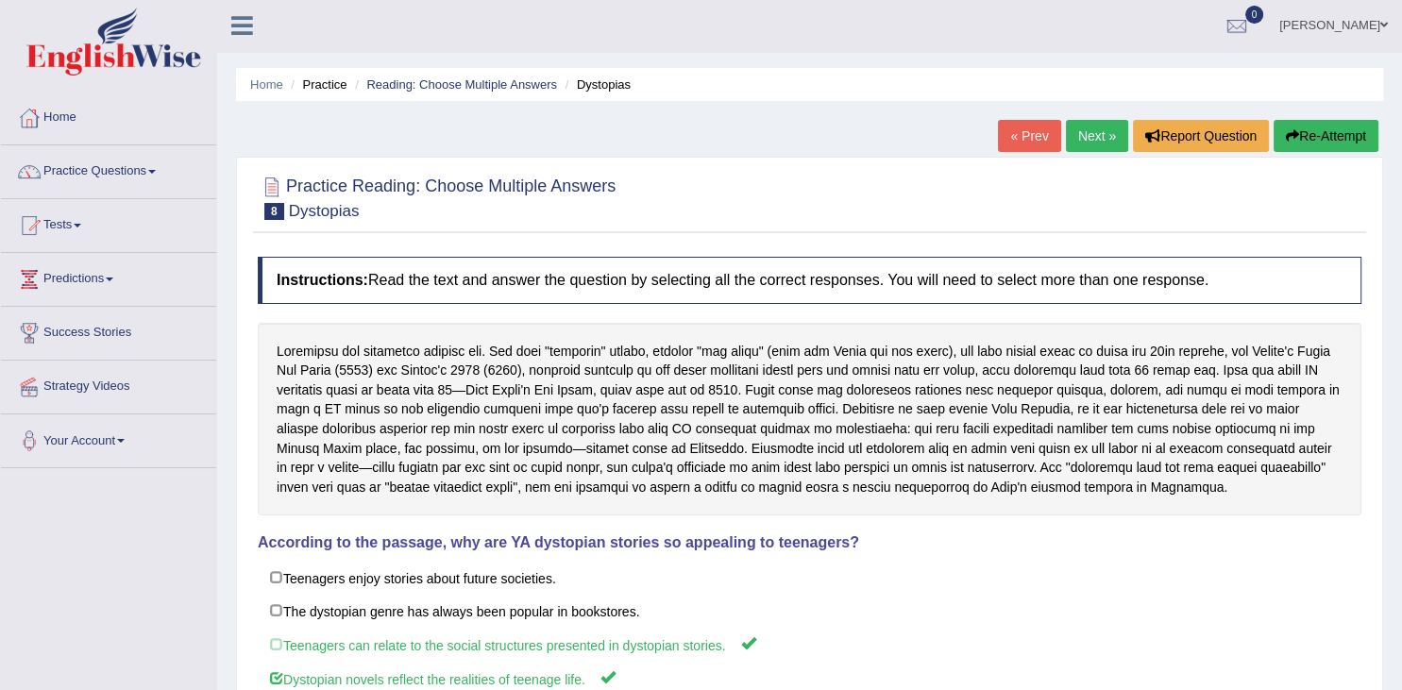
click at [1078, 132] on link "Next »" at bounding box center [1097, 136] width 62 height 32
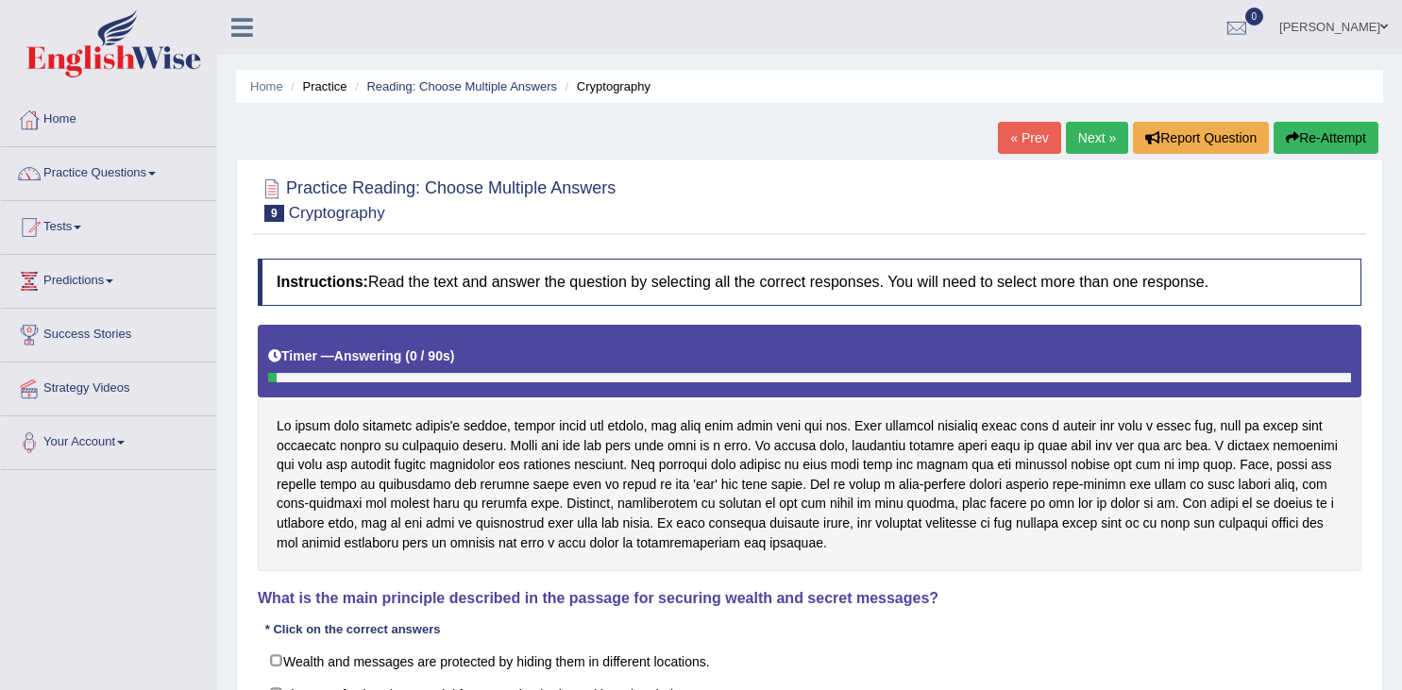
scroll to position [301, 0]
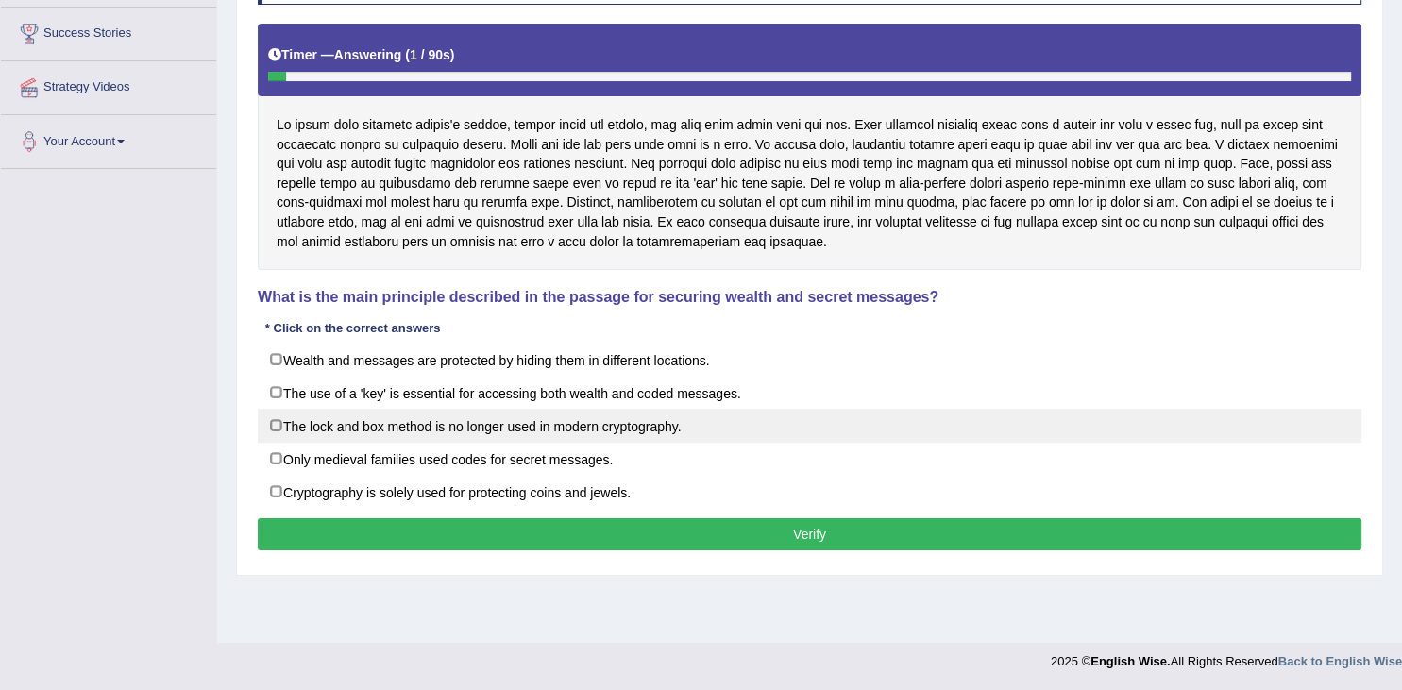
click at [467, 429] on label "The lock and box method is no longer used in modern cryptography." at bounding box center [810, 426] width 1104 height 34
checkbox input "true"
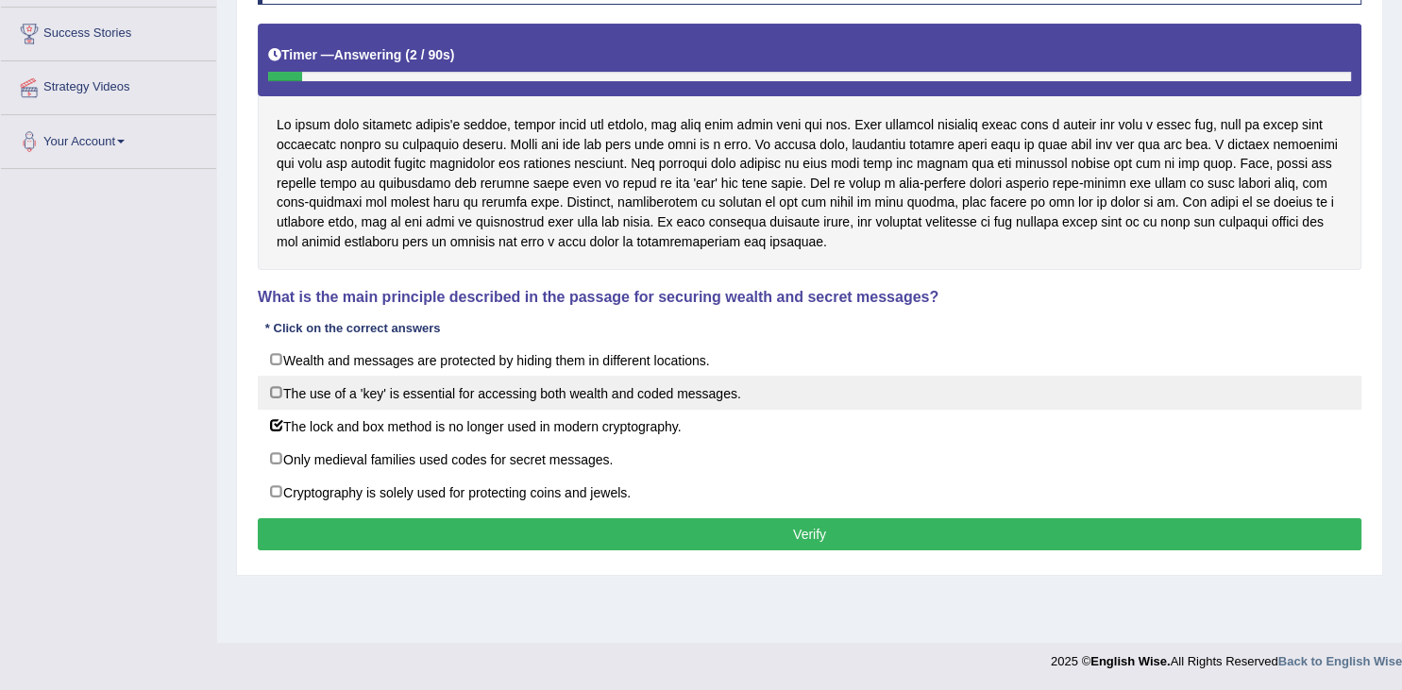
click at [667, 403] on label "The use of a 'key' is essential for accessing both wealth and coded messages." at bounding box center [810, 393] width 1104 height 34
checkbox input "true"
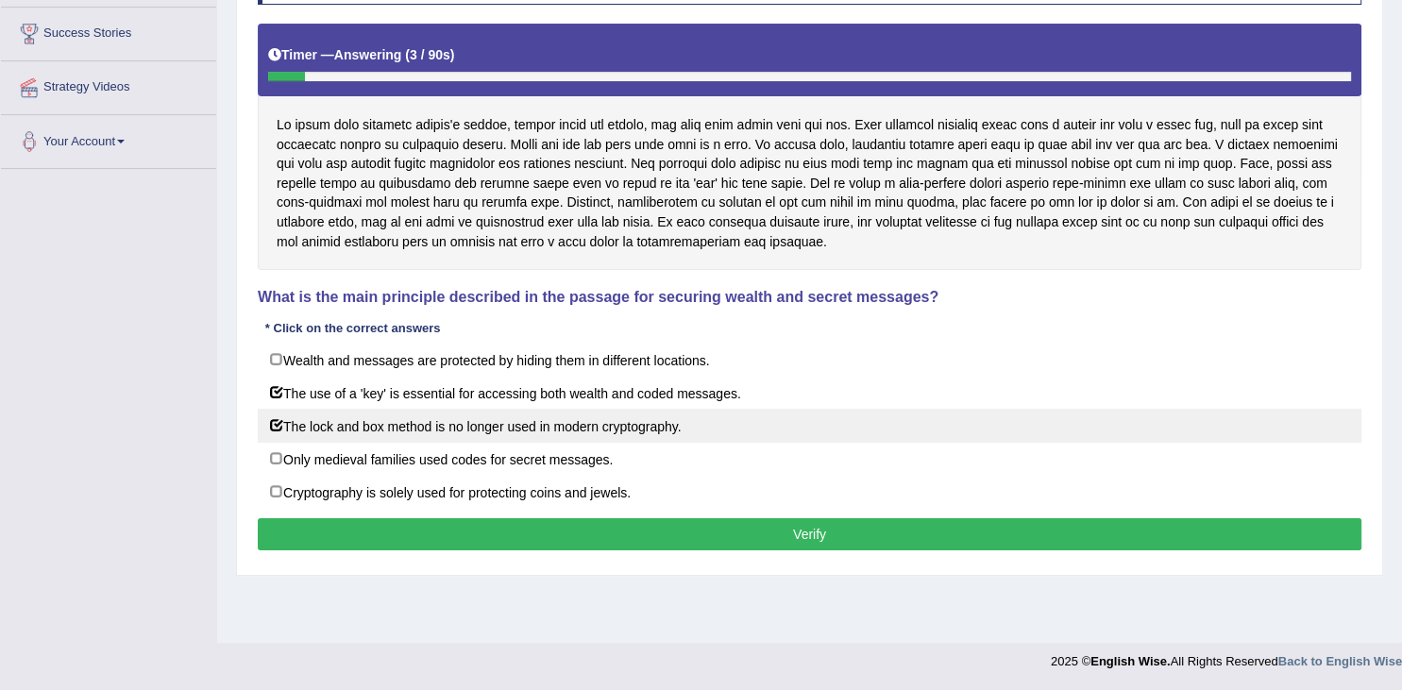
click at [623, 423] on label "The lock and box method is no longer used in modern cryptography." at bounding box center [810, 426] width 1104 height 34
checkbox input "false"
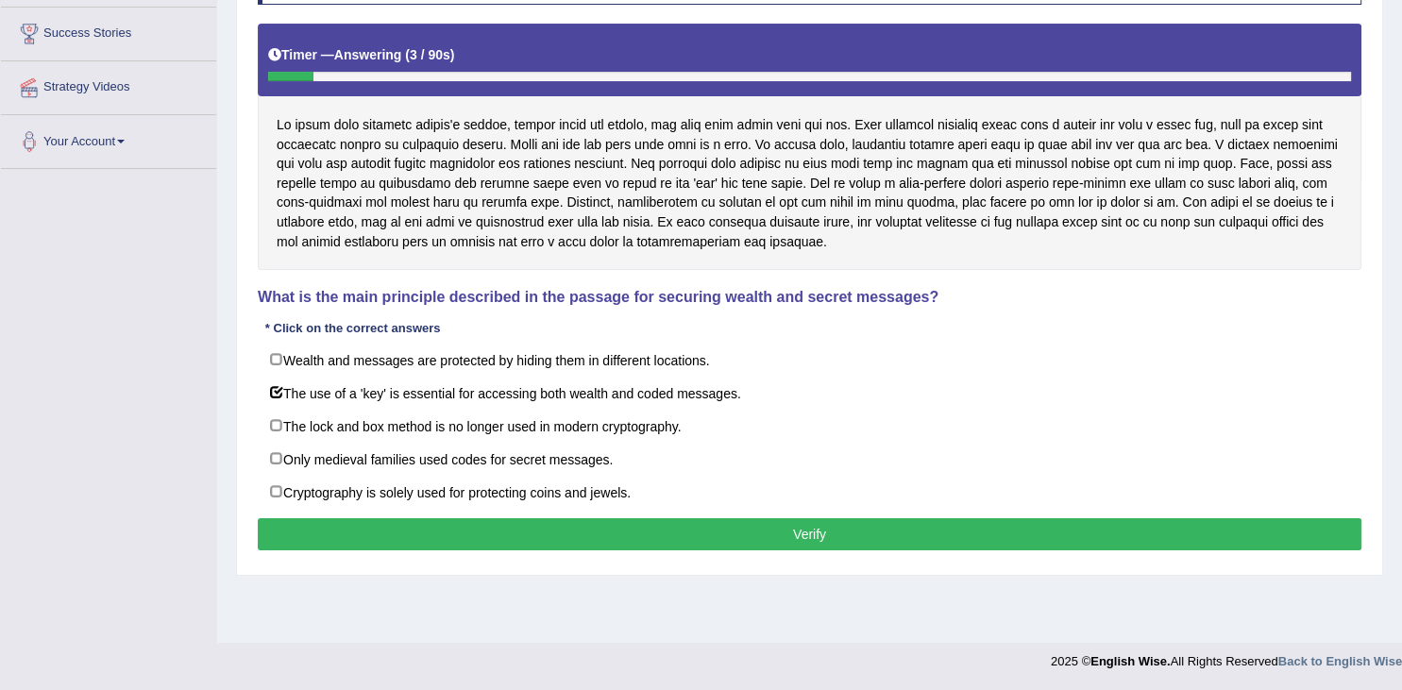
click at [741, 533] on button "Verify" at bounding box center [810, 534] width 1104 height 32
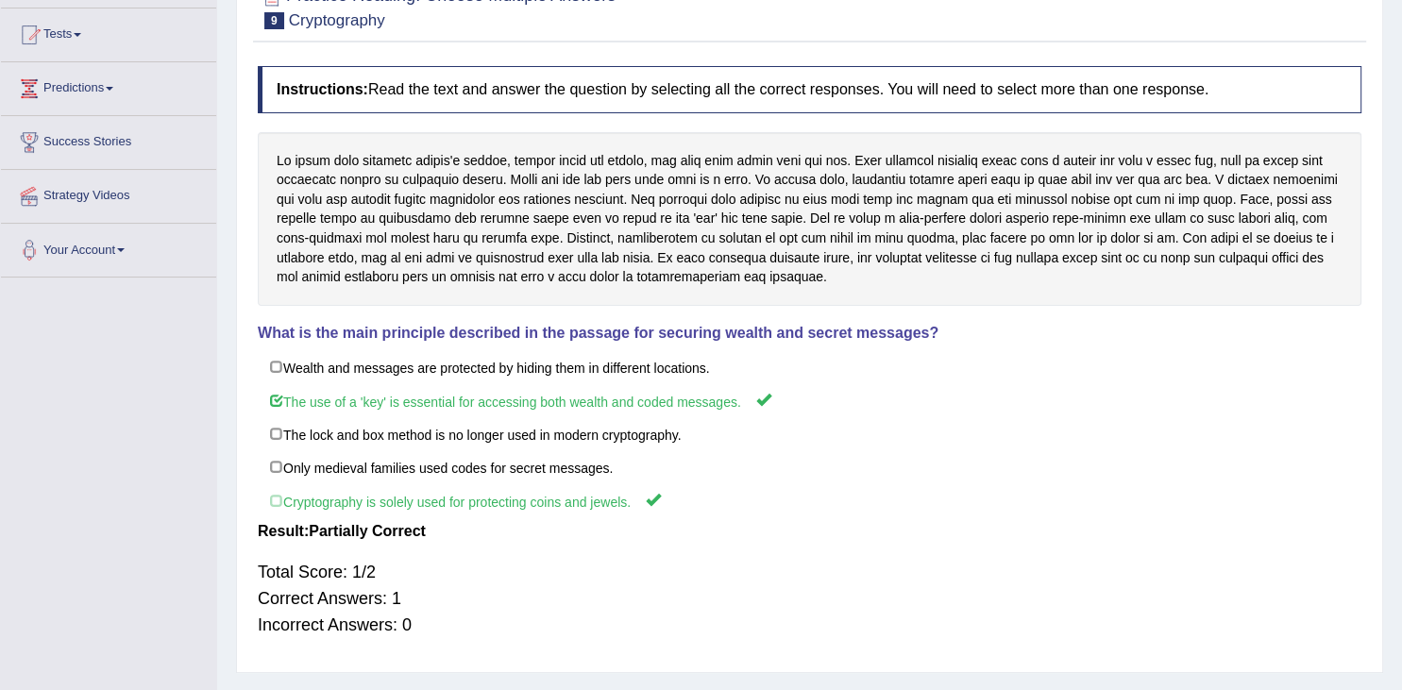
scroll to position [0, 0]
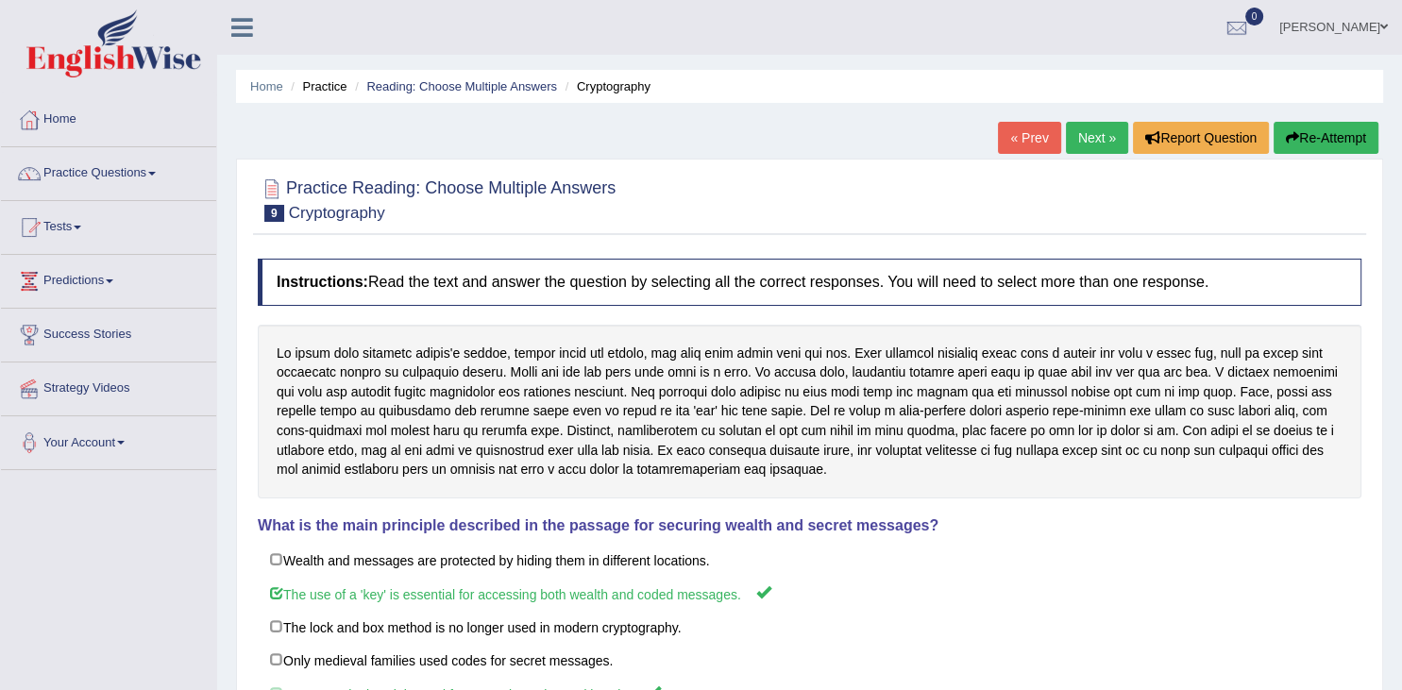
click at [1083, 130] on link "Next »" at bounding box center [1097, 138] width 62 height 32
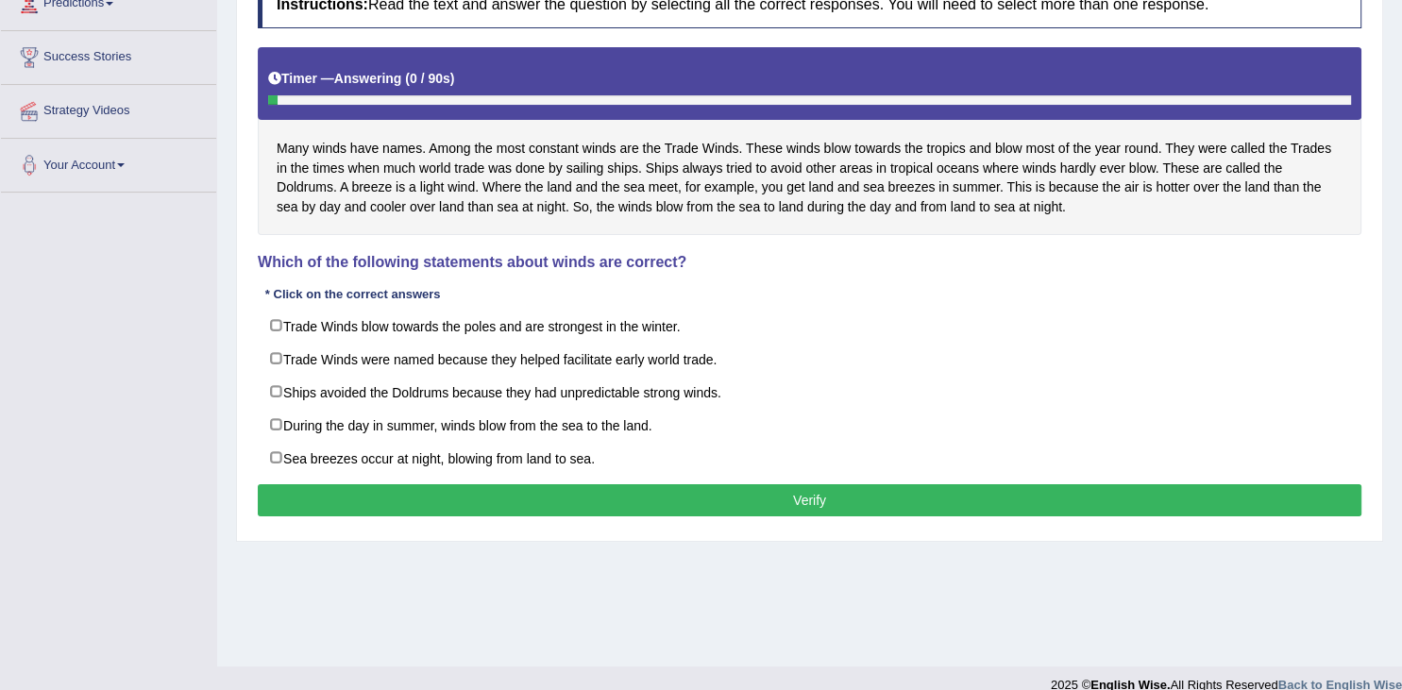
scroll to position [301, 0]
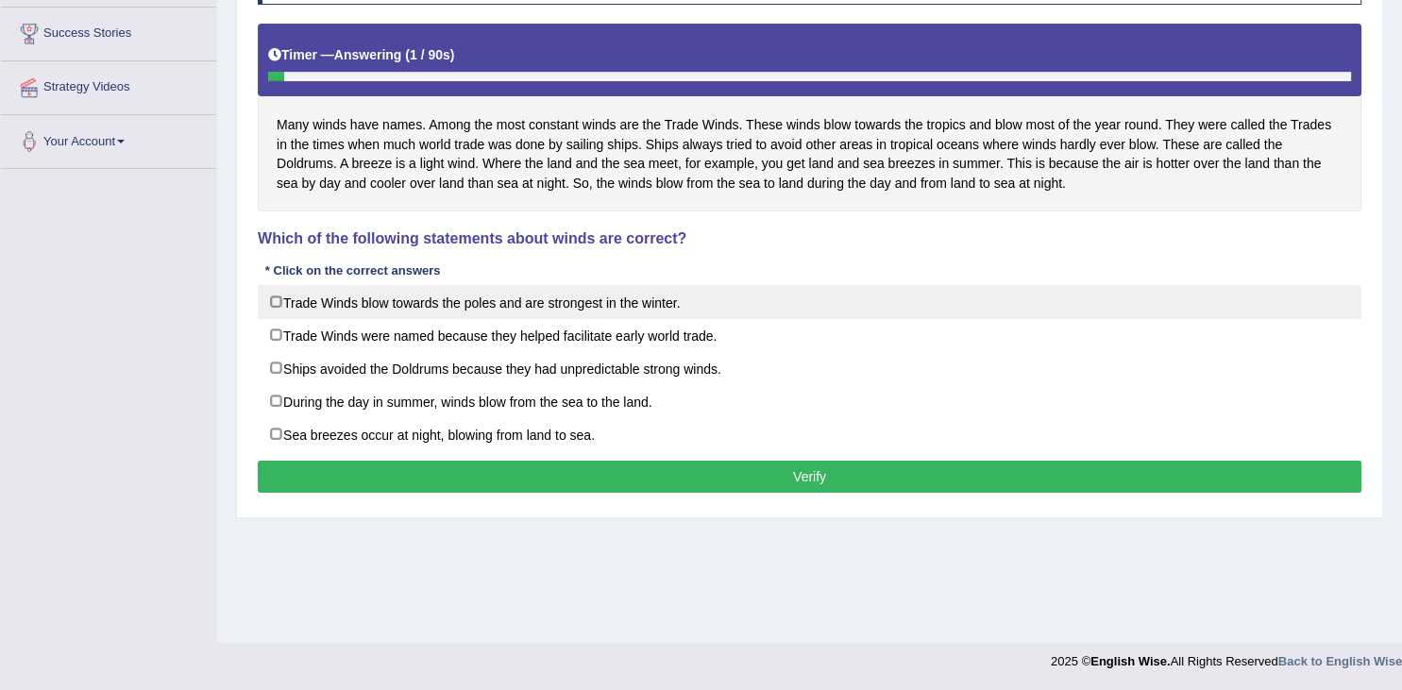
click at [438, 294] on label "Trade Winds blow towards the poles and are strongest in the winter." at bounding box center [810, 302] width 1104 height 34
checkbox input "true"
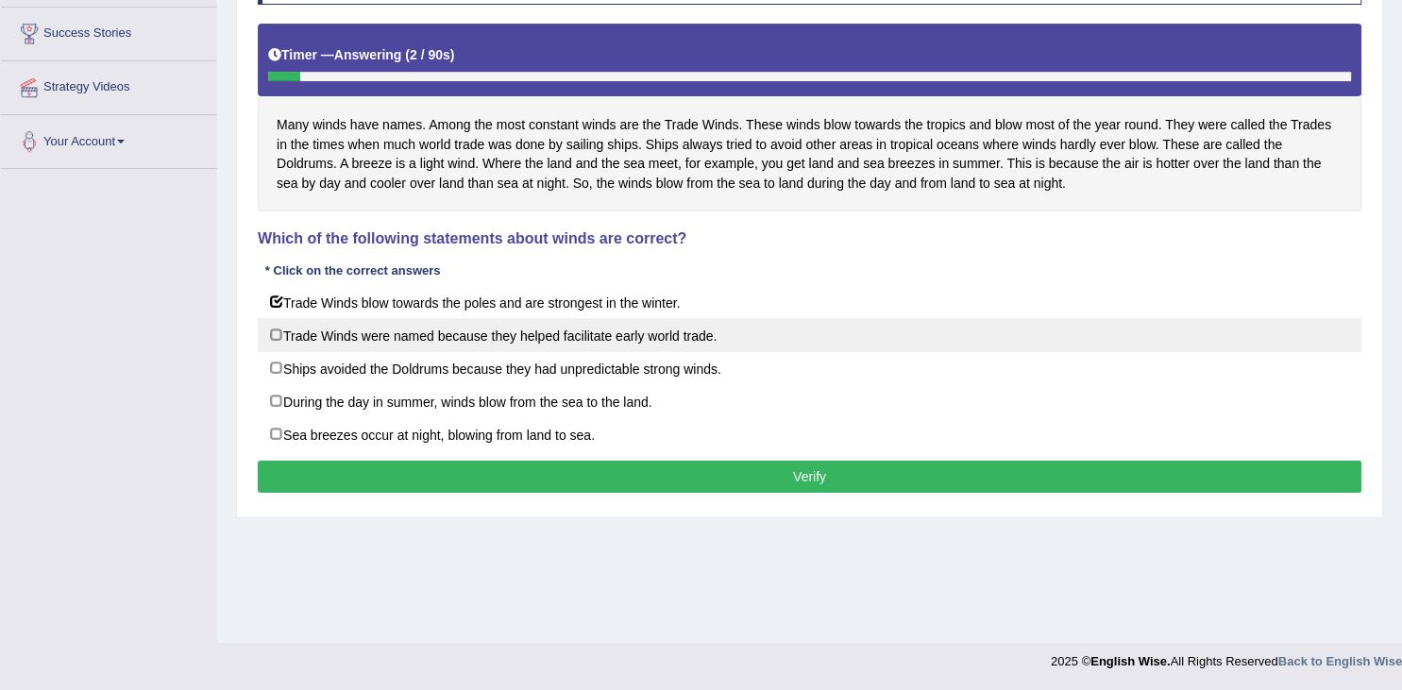
click at [619, 336] on label "Trade Winds were named because they helped facilitate early world trade." at bounding box center [810, 335] width 1104 height 34
checkbox input "true"
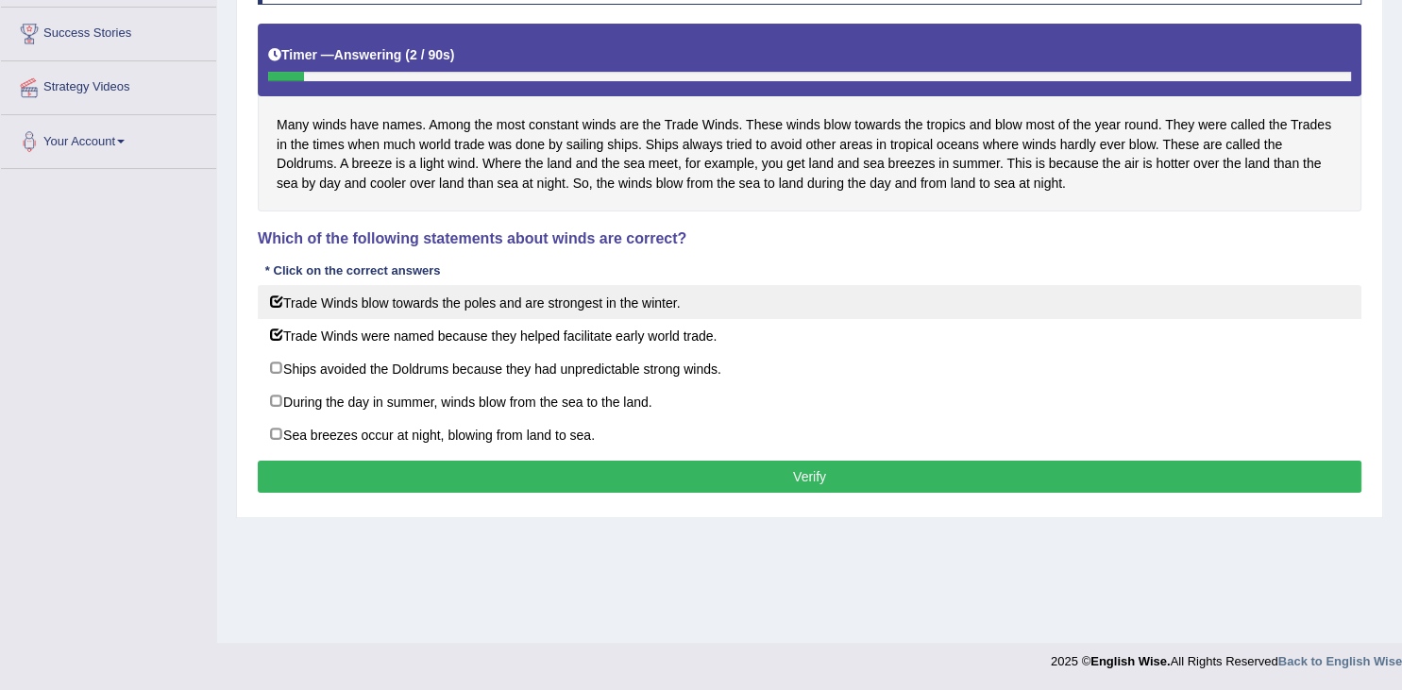
click at [602, 311] on label "Trade Winds blow towards the poles and are strongest in the winter." at bounding box center [810, 302] width 1104 height 34
checkbox input "false"
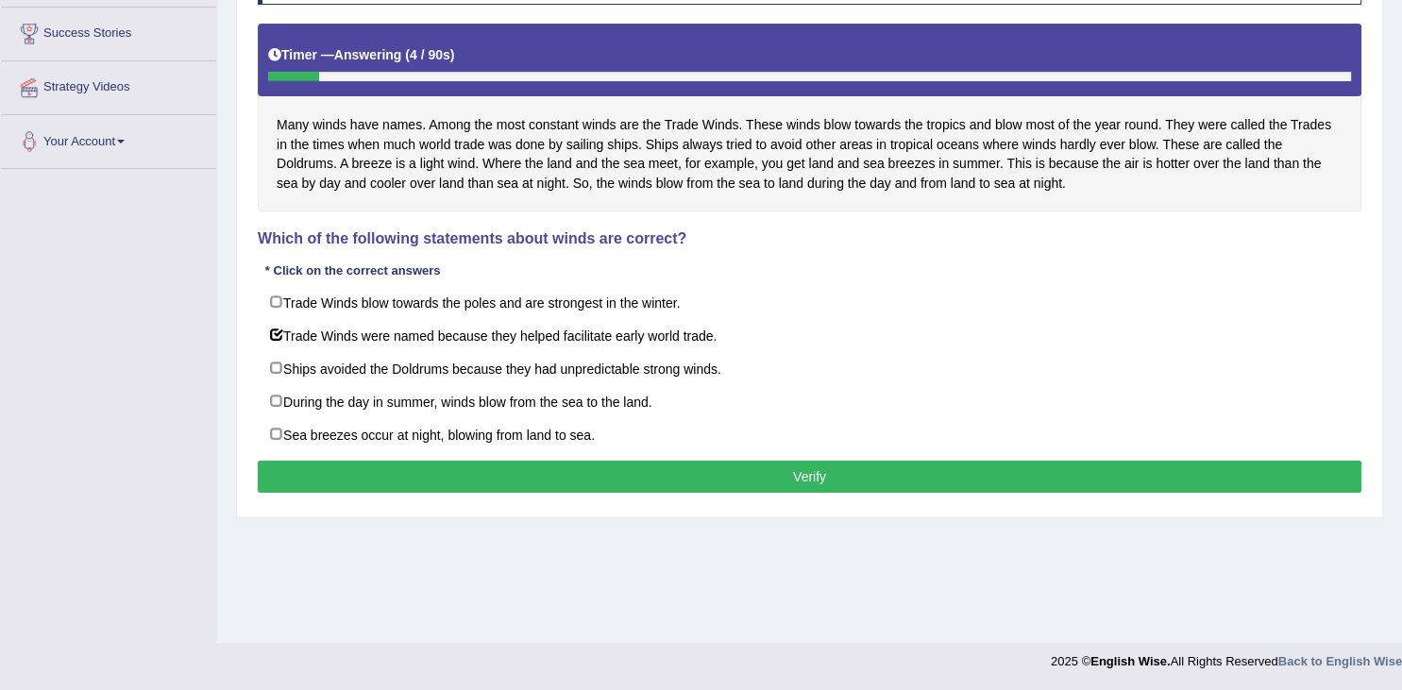
click at [618, 465] on button "Verify" at bounding box center [810, 477] width 1104 height 32
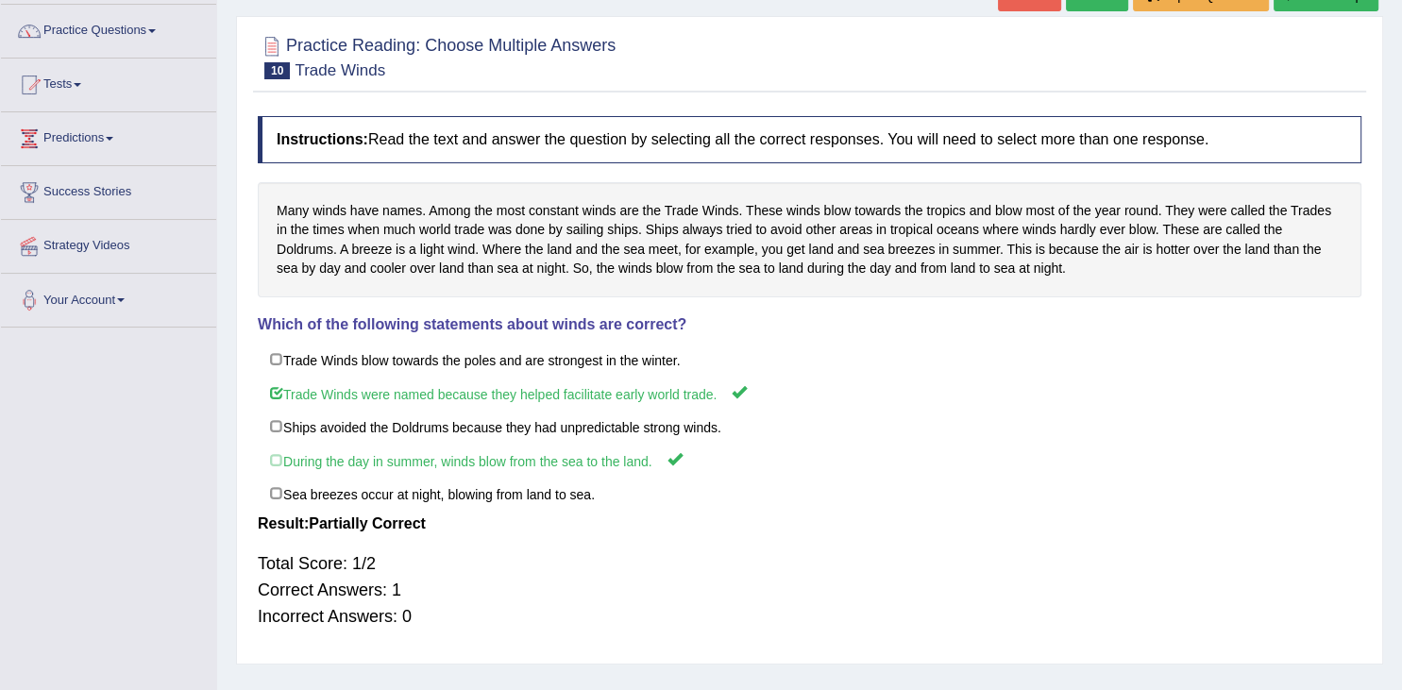
scroll to position [0, 0]
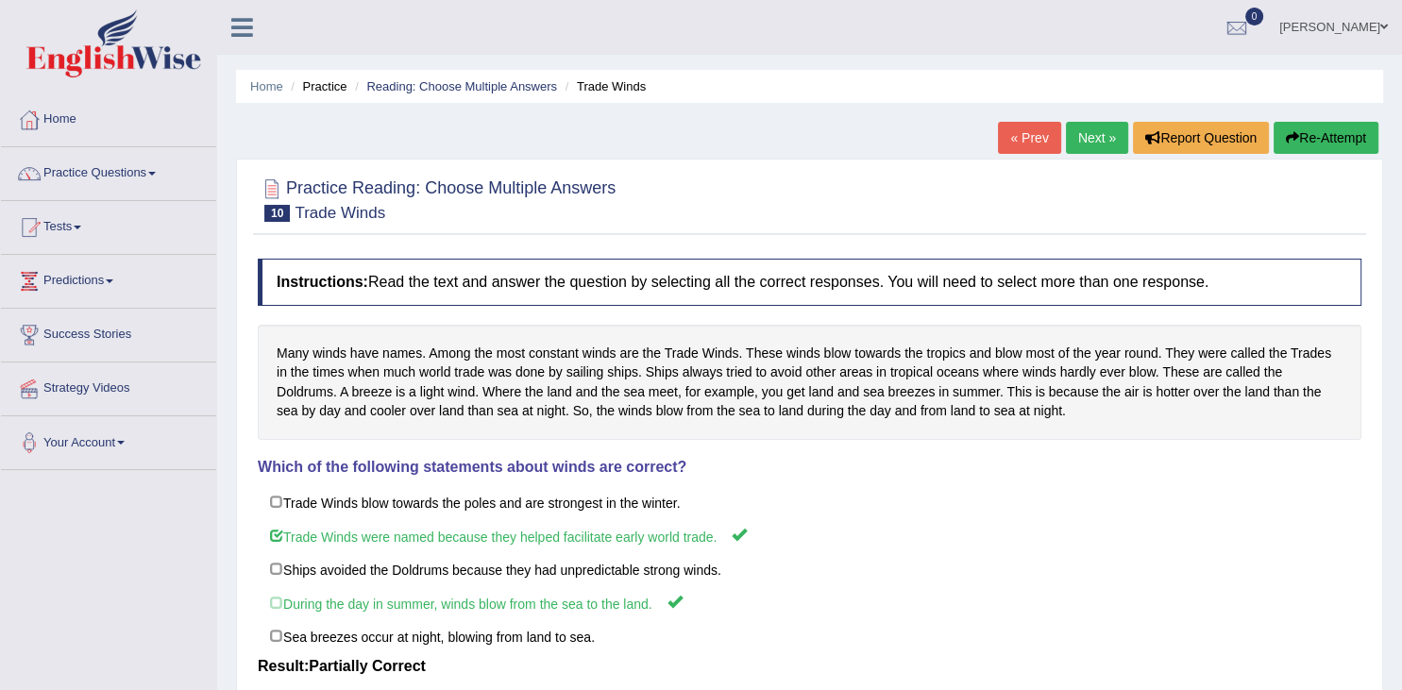
click at [322, 89] on li "Practice" at bounding box center [316, 86] width 60 height 18
click at [435, 94] on li "Reading: Choose Multiple Answers" at bounding box center [453, 86] width 207 height 18
click at [149, 176] on link "Practice Questions" at bounding box center [108, 170] width 215 height 47
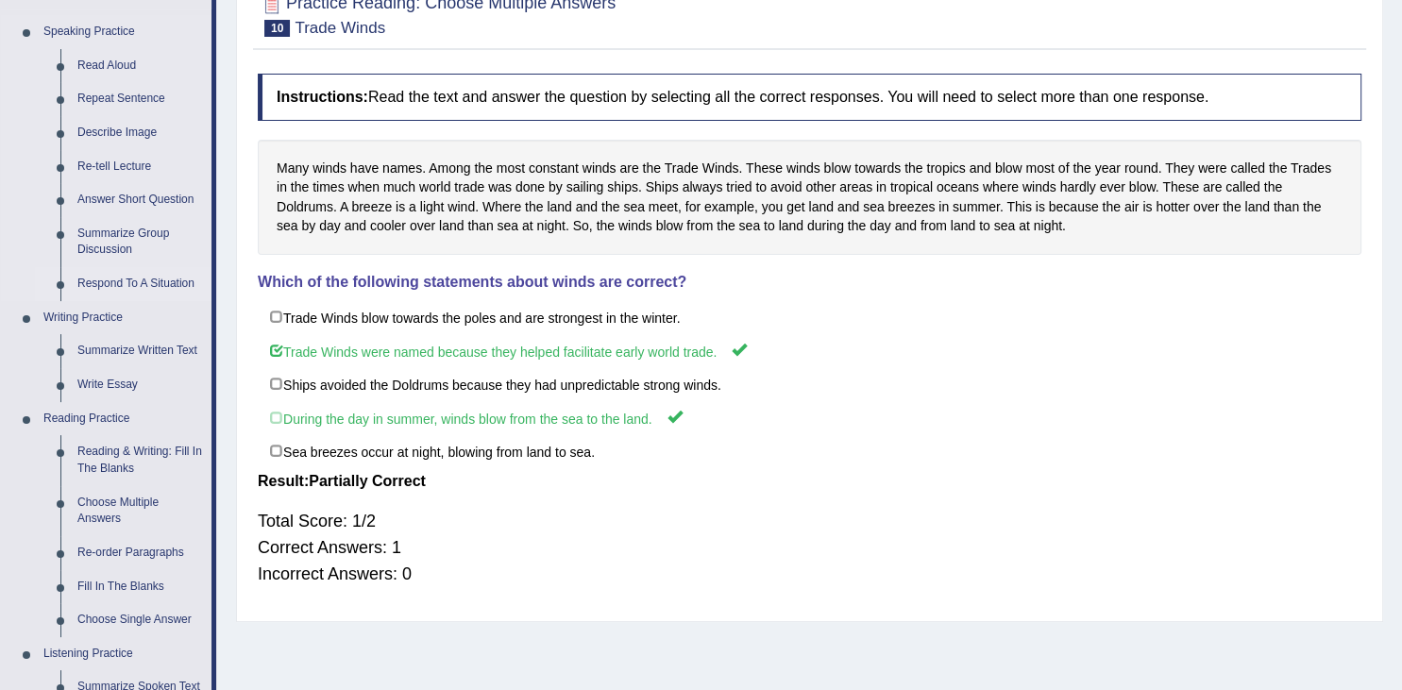
scroll to position [199, 0]
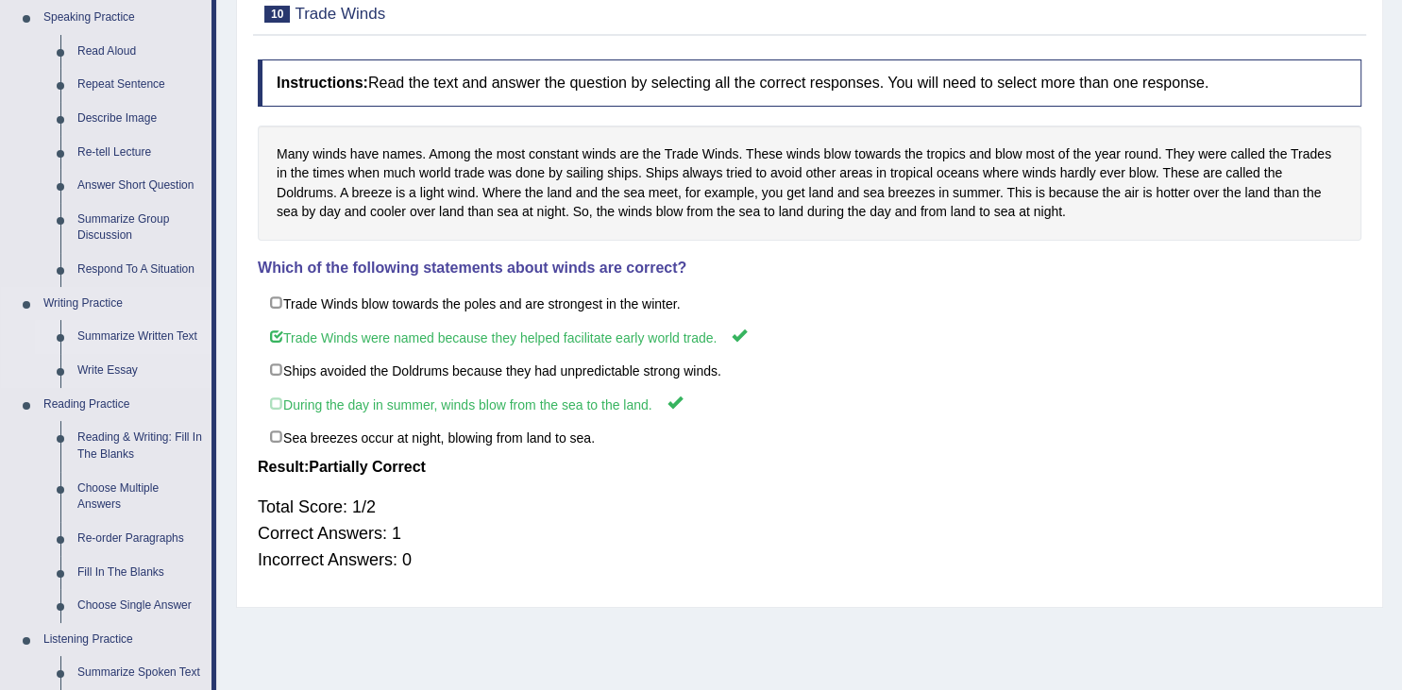
click at [172, 335] on link "Summarize Written Text" at bounding box center [140, 337] width 143 height 34
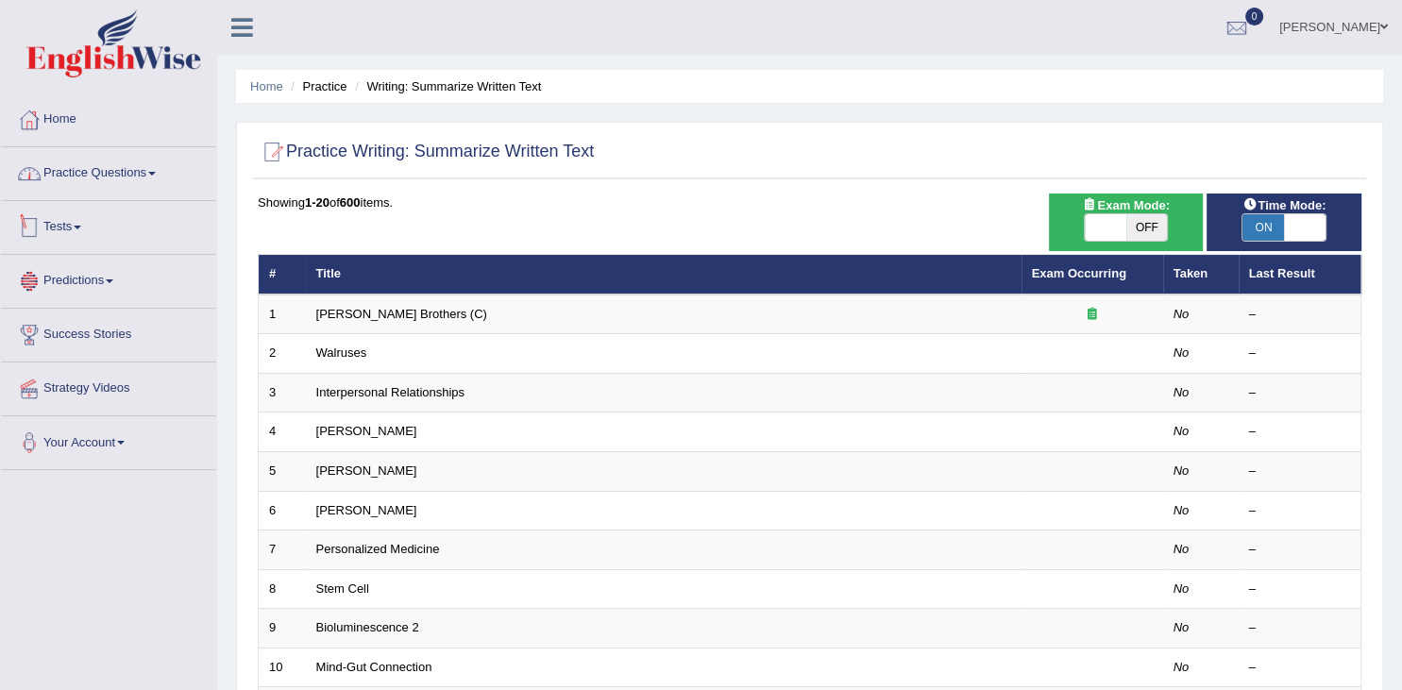
click at [175, 175] on link "Practice Questions" at bounding box center [108, 170] width 215 height 47
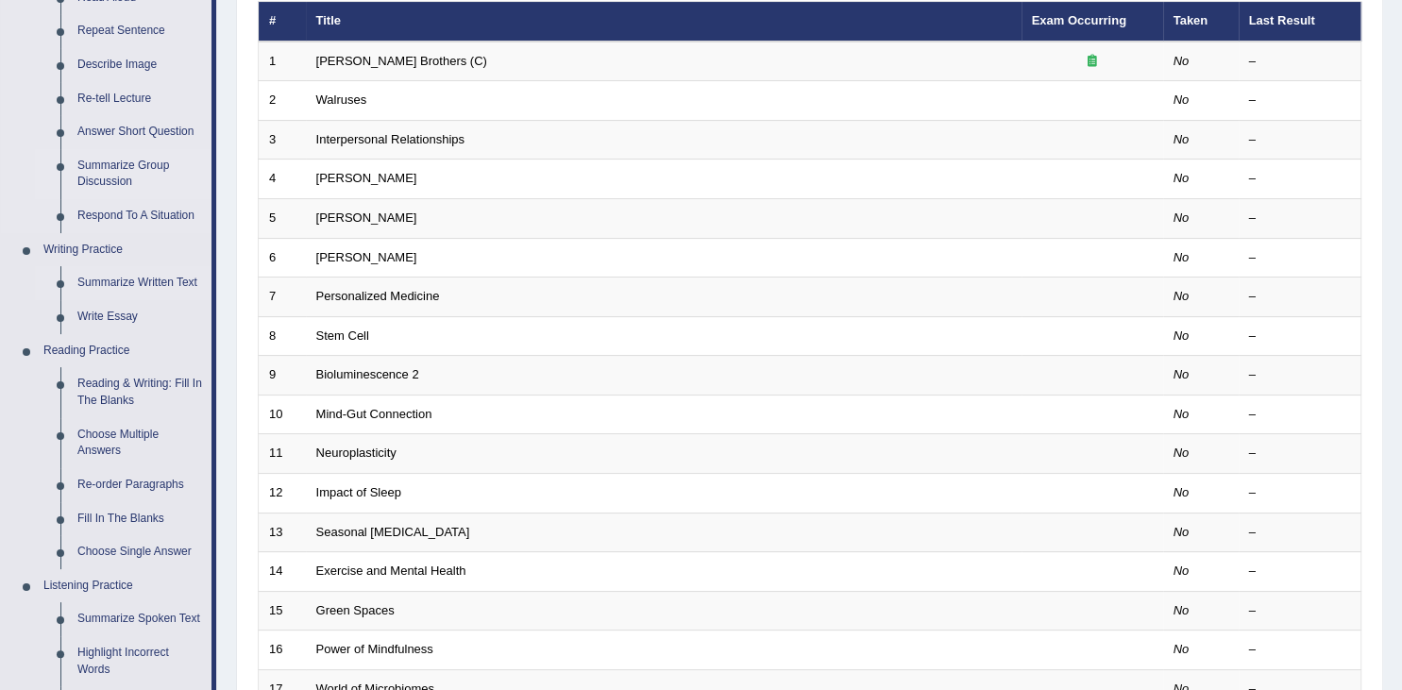
scroll to position [298, 0]
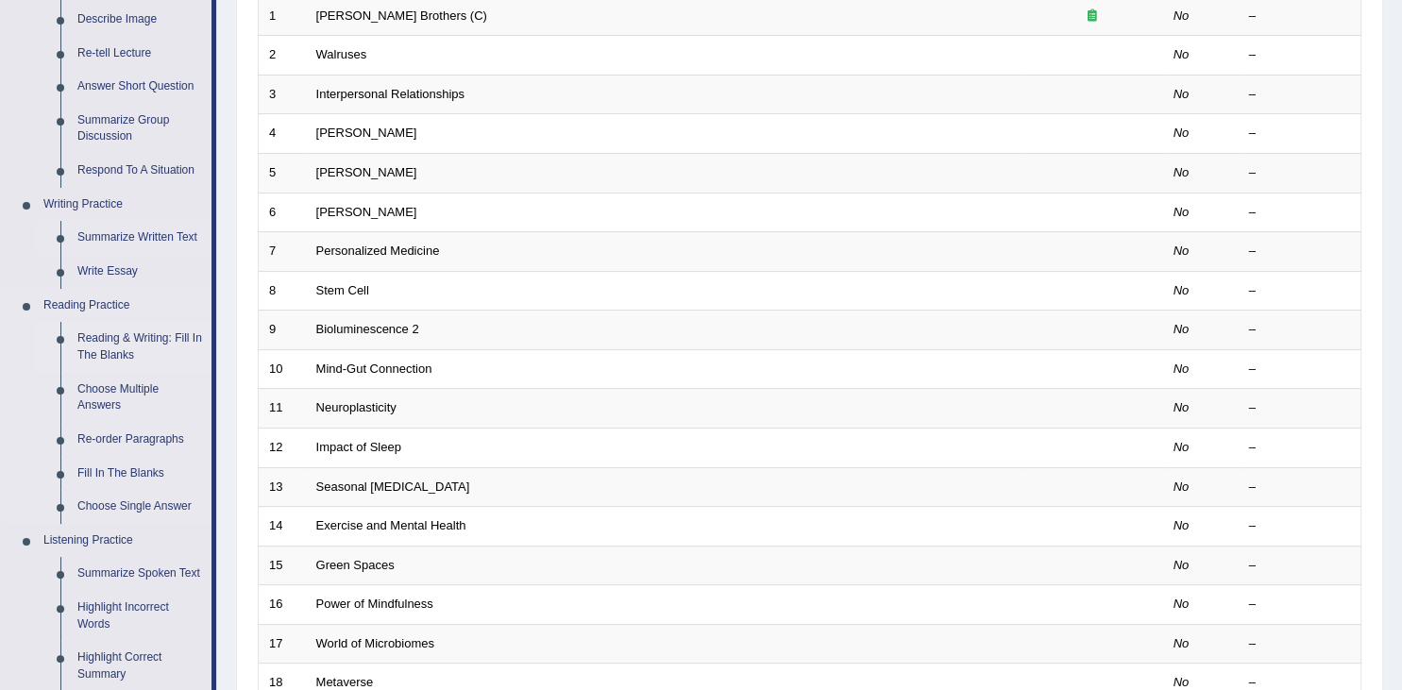
click at [115, 349] on link "Reading & Writing: Fill In The Blanks" at bounding box center [140, 347] width 143 height 50
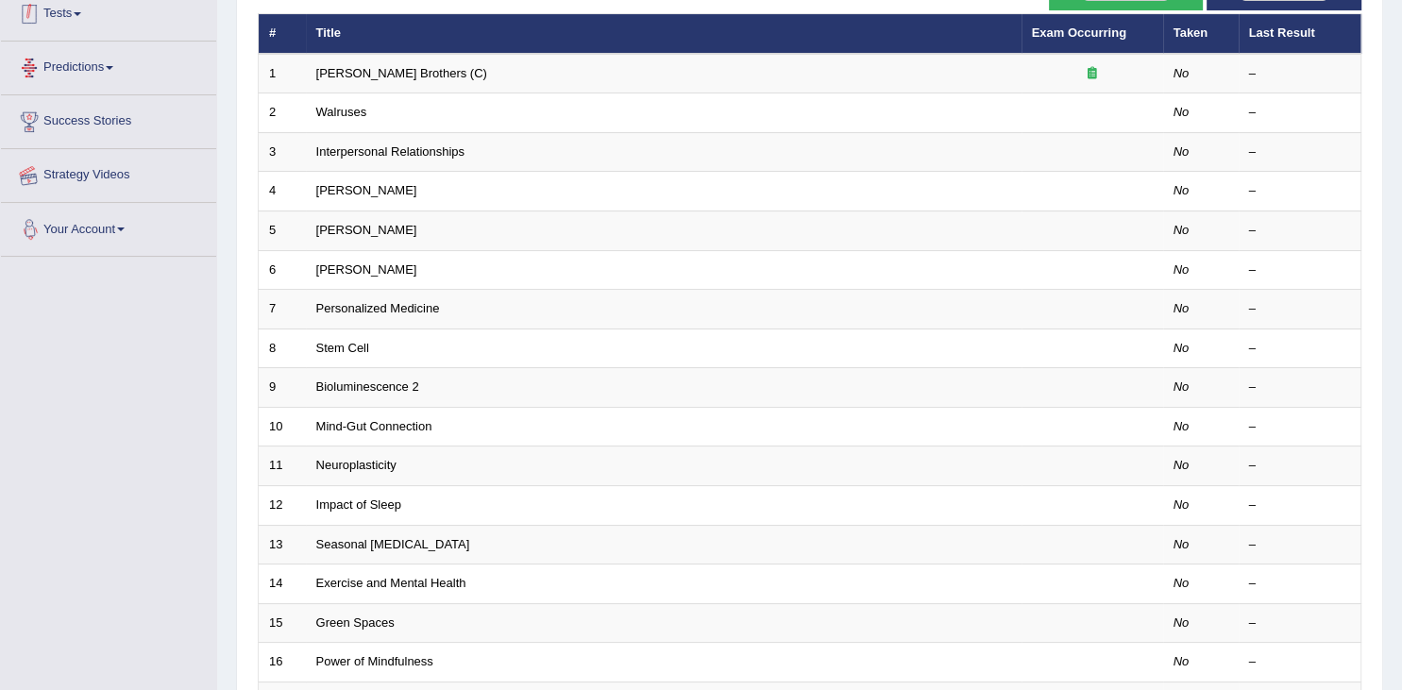
scroll to position [251, 0]
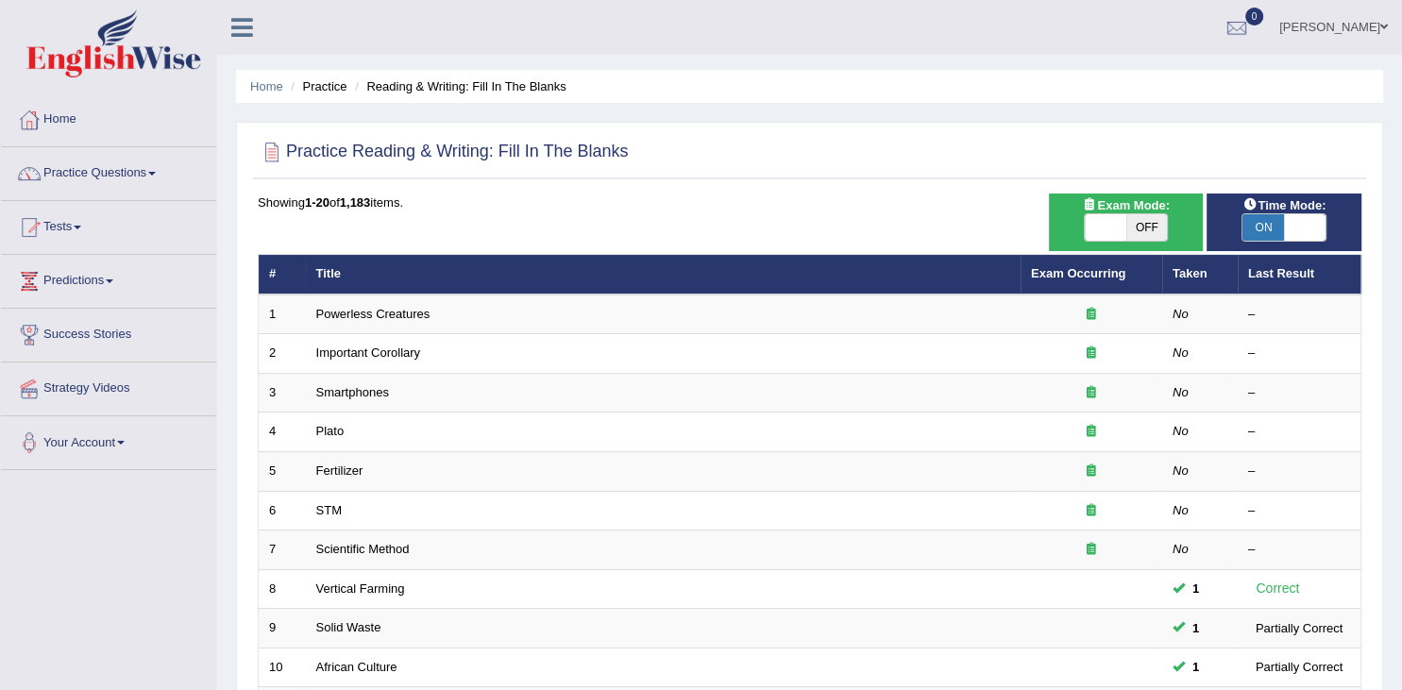
click at [164, 173] on link "Practice Questions" at bounding box center [108, 170] width 215 height 47
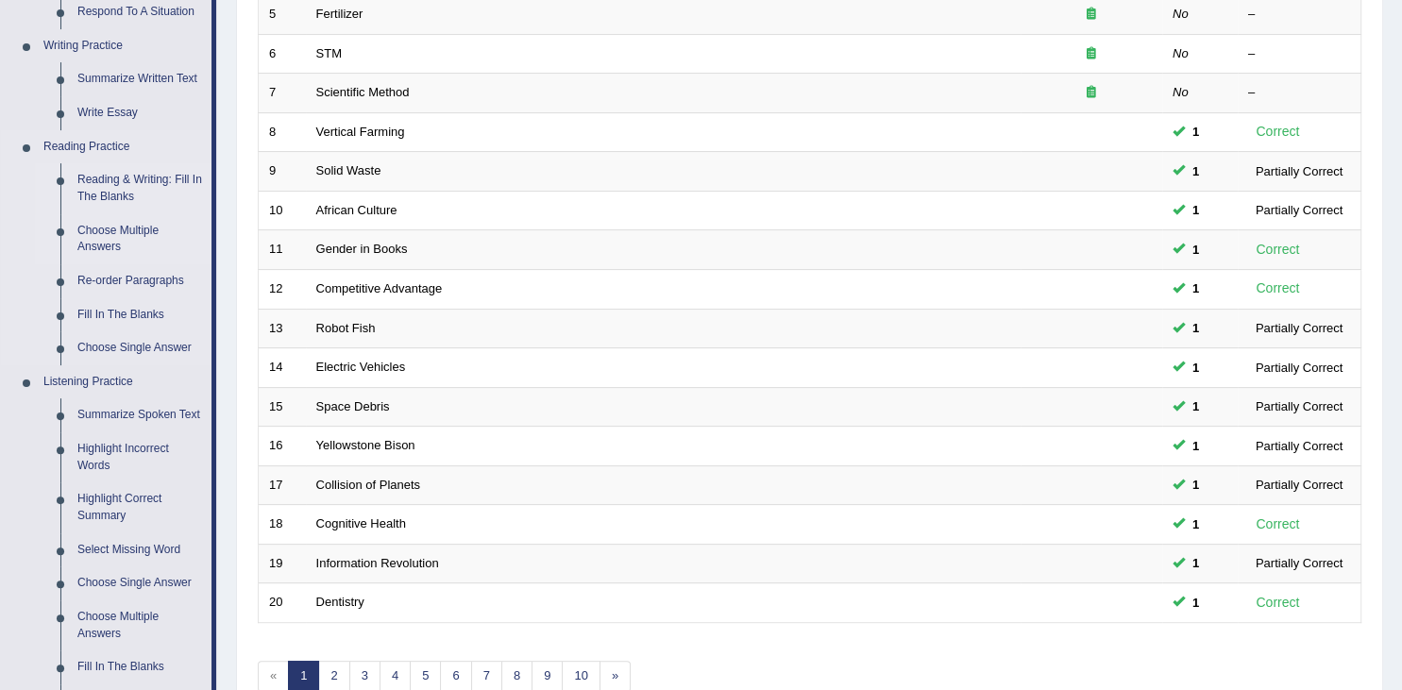
scroll to position [399, 0]
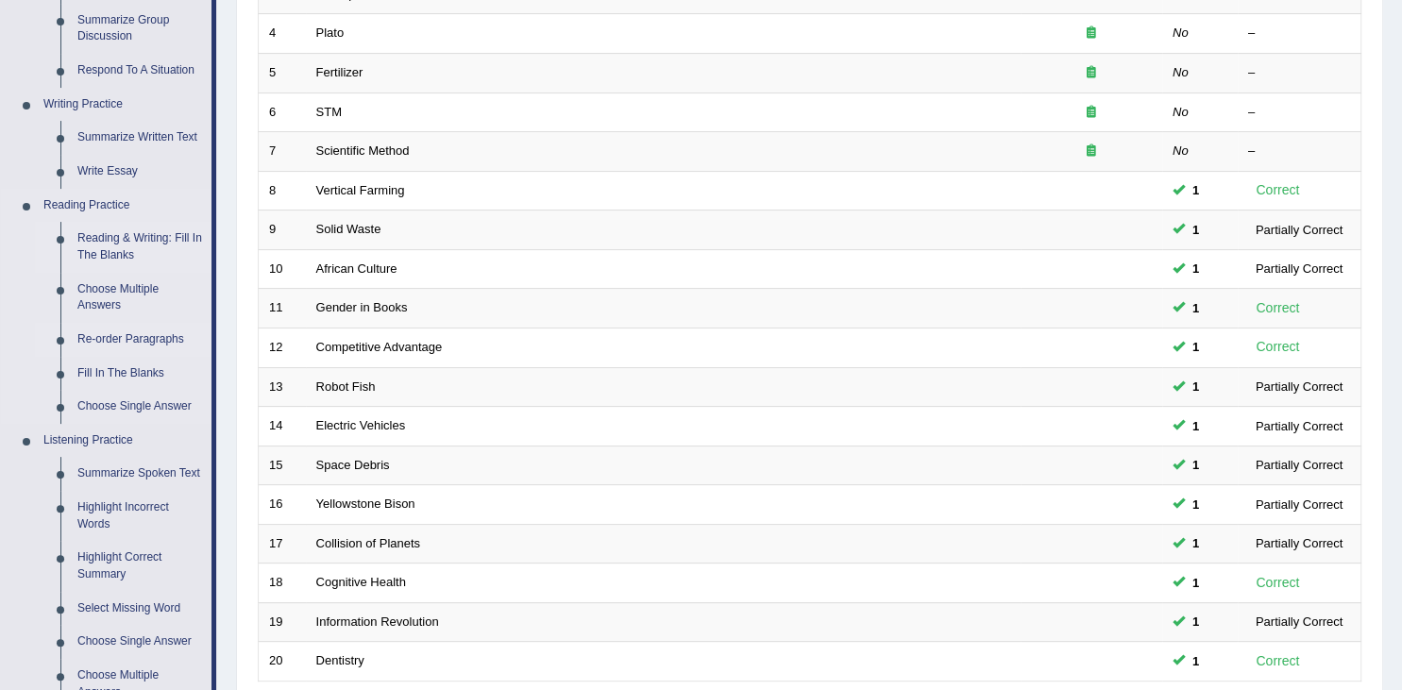
click at [142, 337] on link "Re-order Paragraphs" at bounding box center [140, 340] width 143 height 34
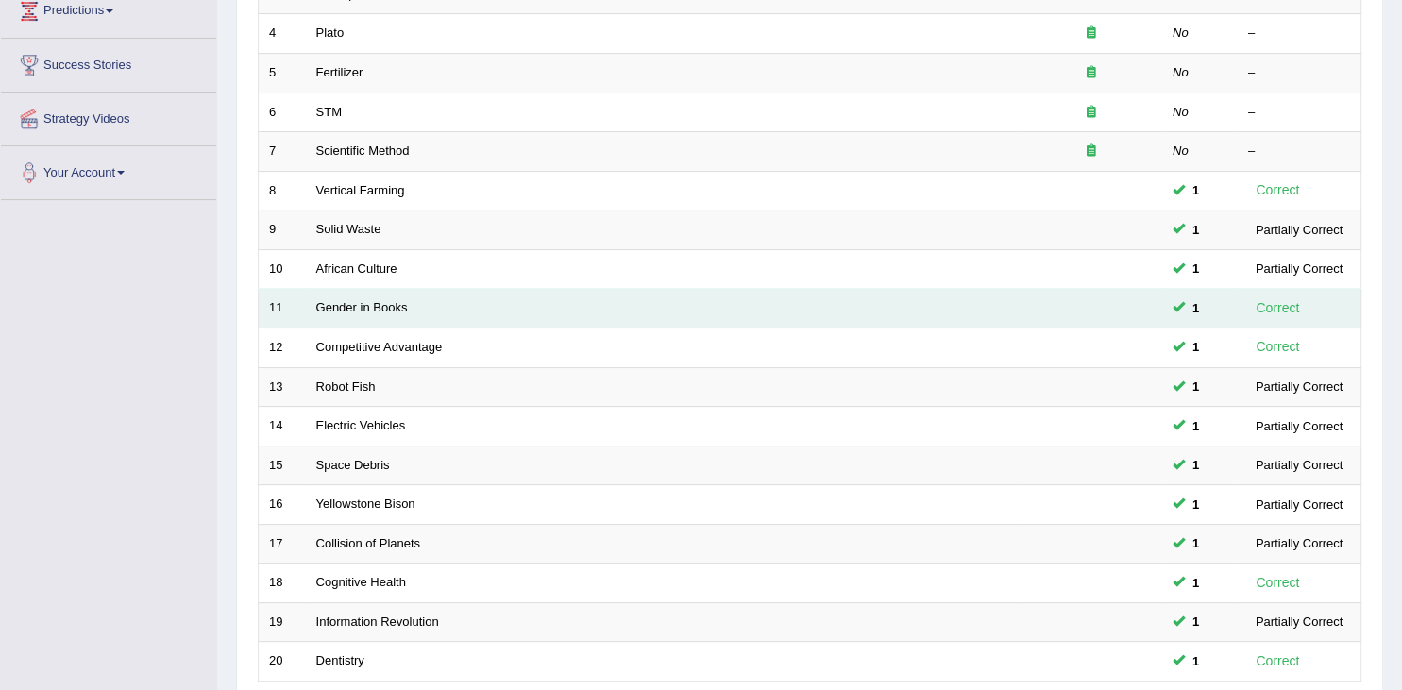
scroll to position [0, 0]
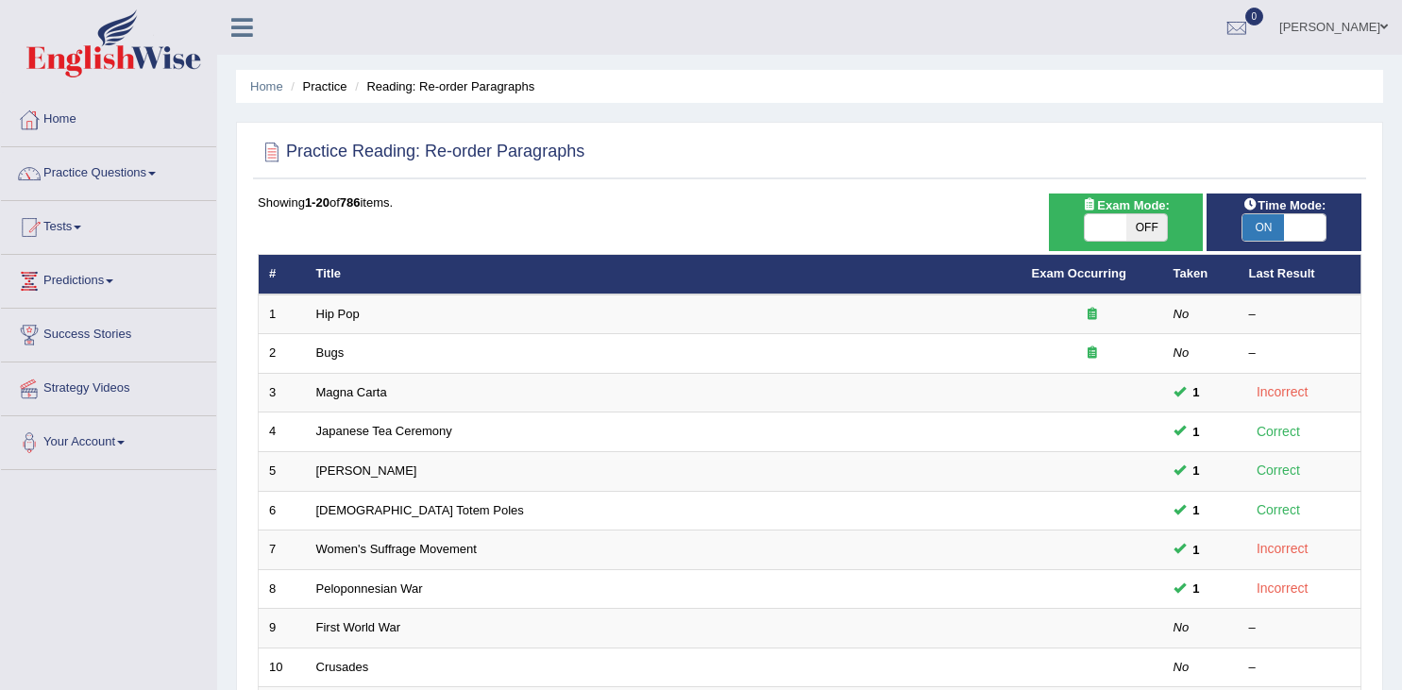
scroll to position [298, 0]
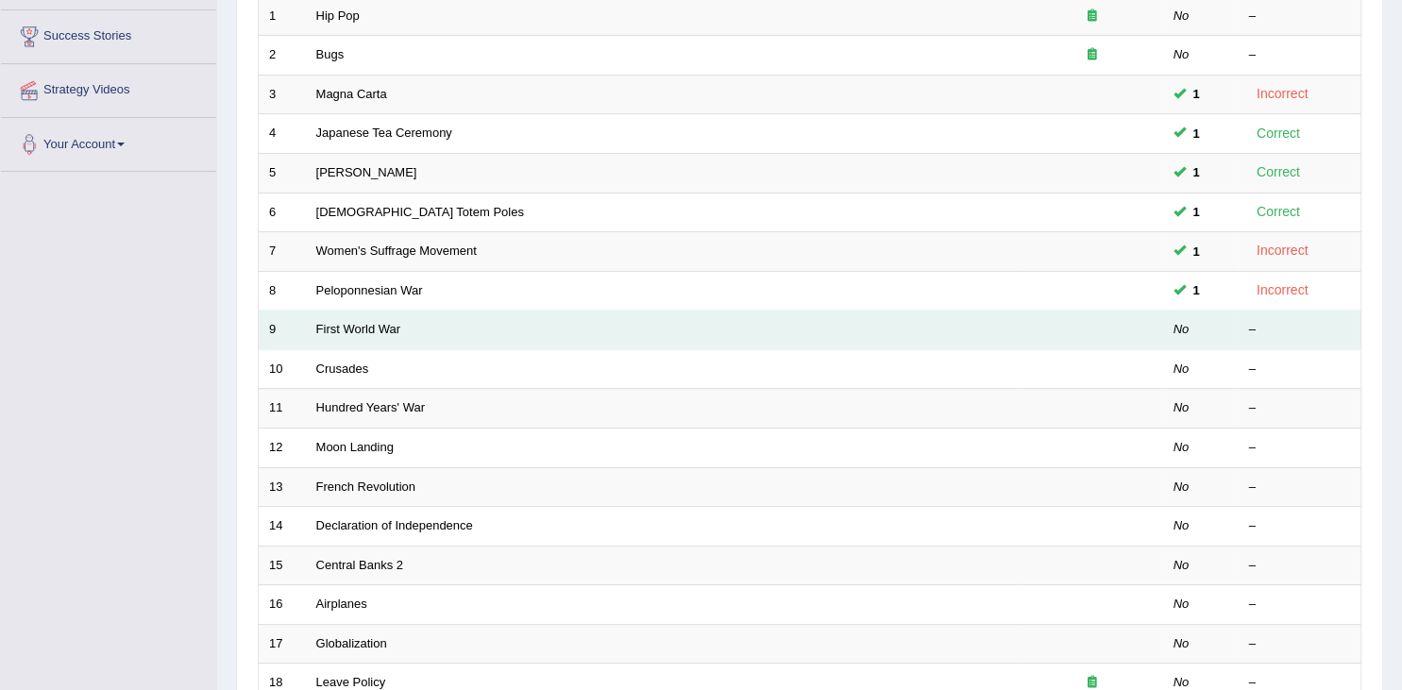
click at [854, 326] on td "First World War" at bounding box center [664, 331] width 716 height 40
click at [331, 326] on link "First World War" at bounding box center [358, 329] width 85 height 14
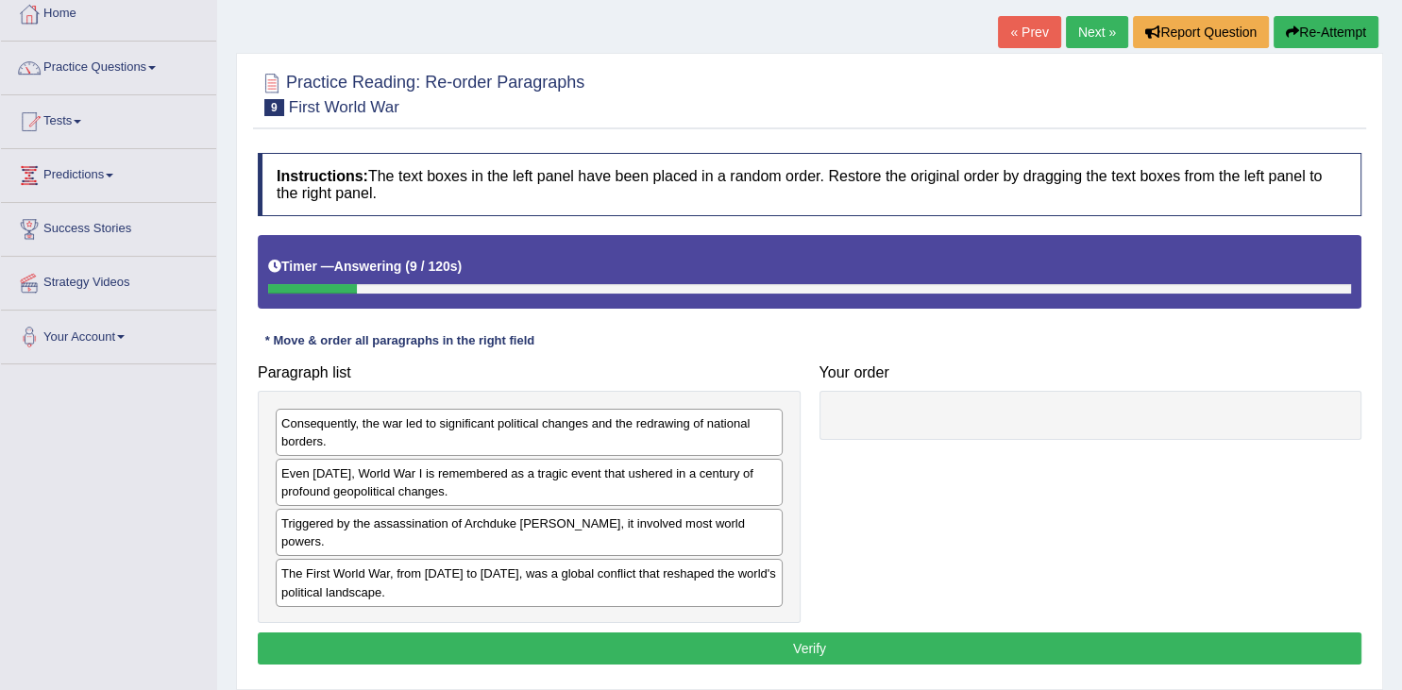
scroll to position [301, 0]
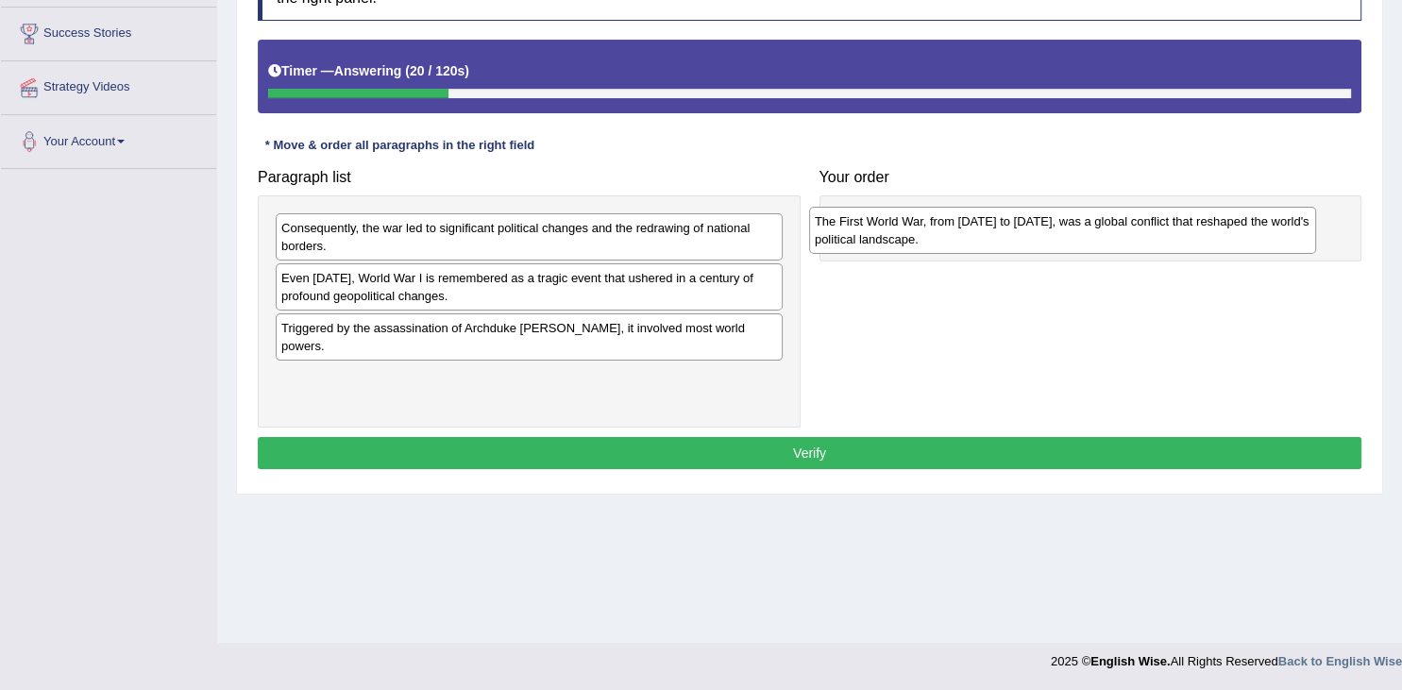
drag, startPoint x: 387, startPoint y: 394, endPoint x: 921, endPoint y: 238, distance: 555.8
click at [921, 238] on div "The First World War, from 1914 to 1918, was a global conflict that reshaped the…" at bounding box center [1062, 230] width 507 height 47
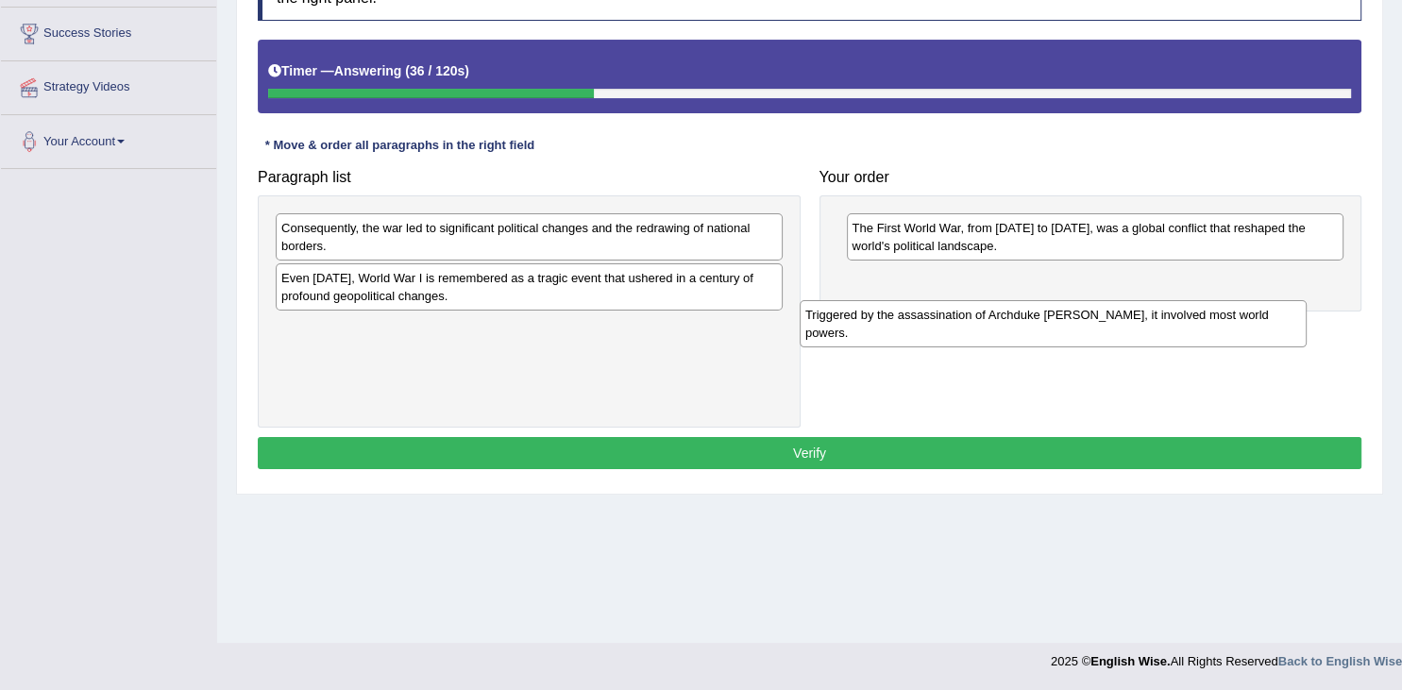
drag, startPoint x: 626, startPoint y: 338, endPoint x: 1150, endPoint y: 327, distance: 524.2
click at [1150, 327] on div "Triggered by the assassination of Archduke Franz Ferdinand, it involved most wo…" at bounding box center [1053, 323] width 507 height 47
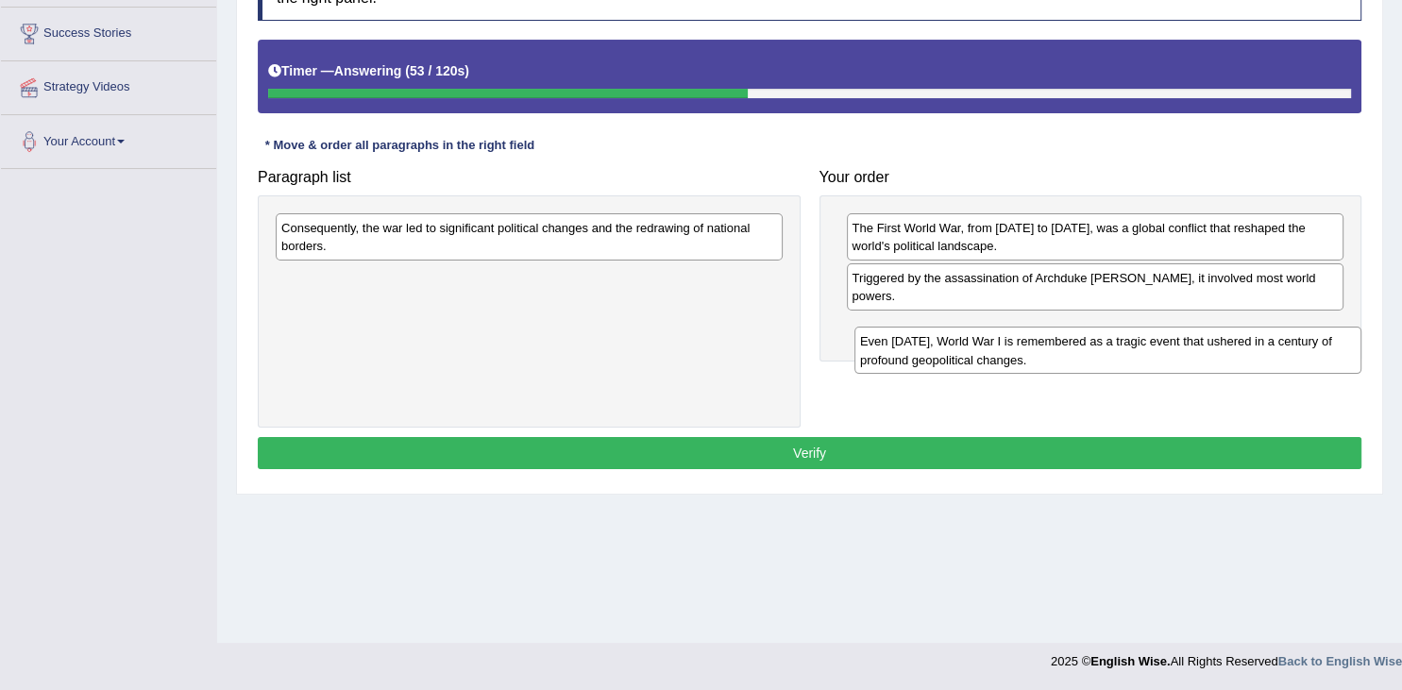
drag, startPoint x: 574, startPoint y: 293, endPoint x: 1153, endPoint y: 357, distance: 582.4
click at [1153, 357] on div "Even today, World War I is remembered as a tragic event that ushered in a centu…" at bounding box center [1108, 350] width 507 height 47
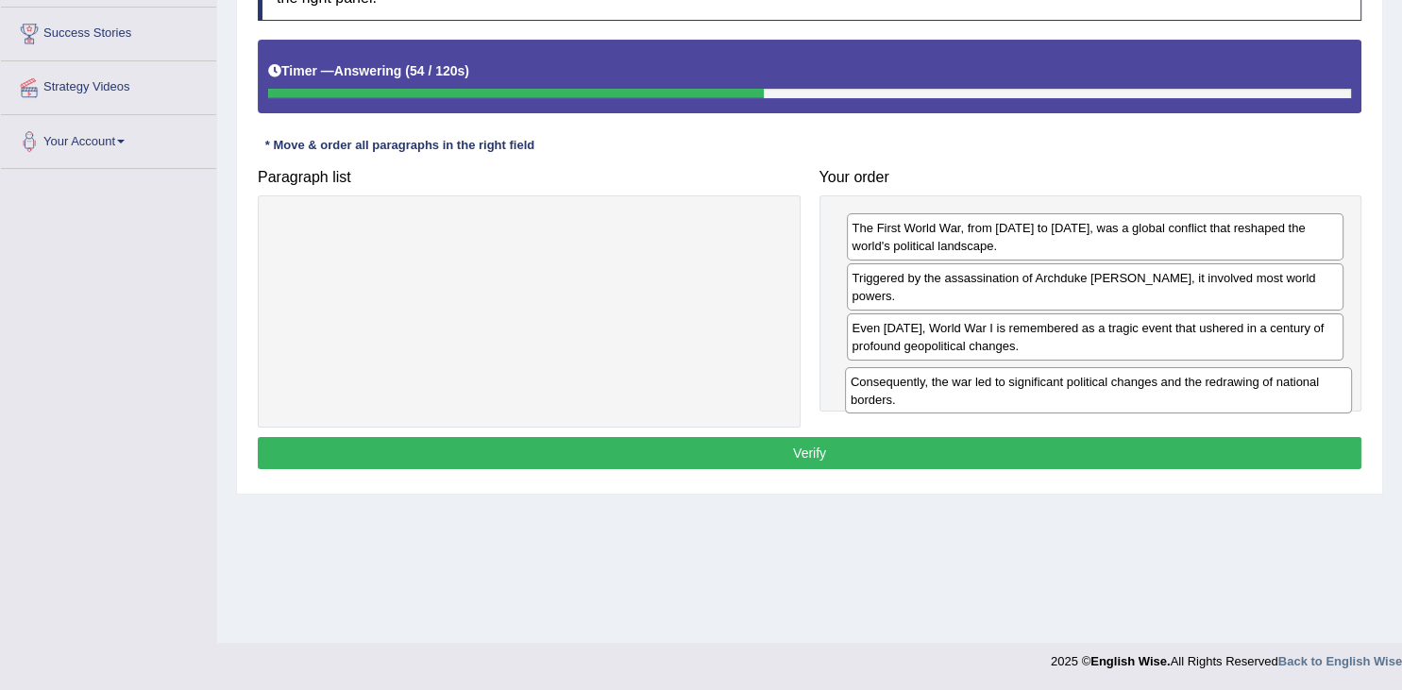
drag, startPoint x: 654, startPoint y: 238, endPoint x: 1224, endPoint y: 391, distance: 589.6
click at [1224, 391] on div "Consequently, the war led to significant political changes and the redrawing of…" at bounding box center [1098, 390] width 507 height 47
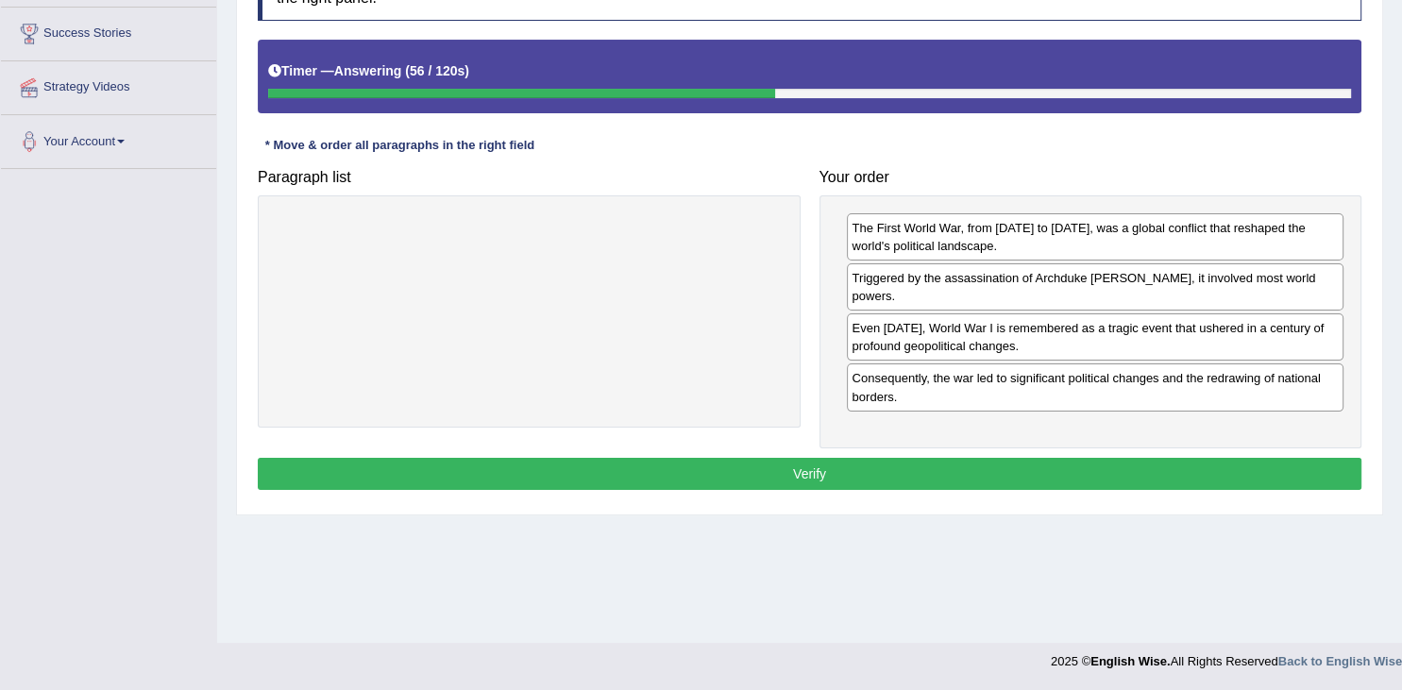
click at [1029, 474] on button "Verify" at bounding box center [810, 474] width 1104 height 32
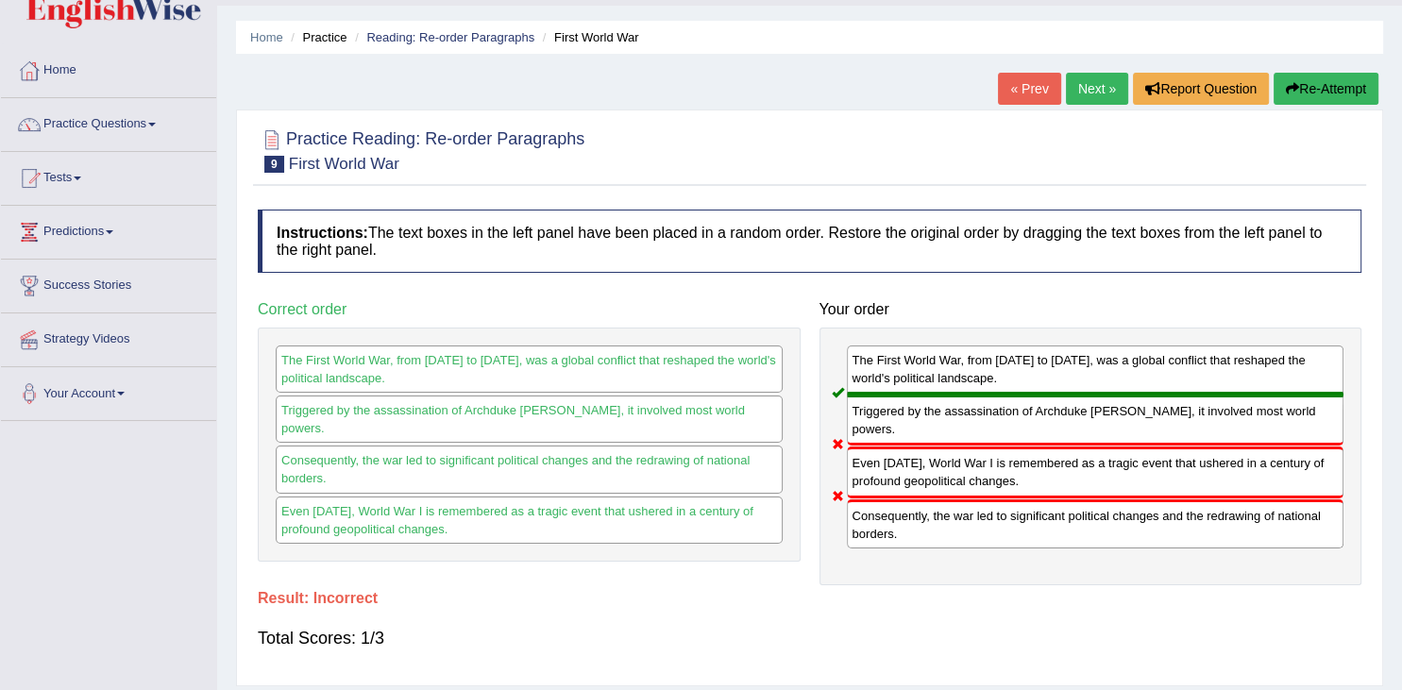
scroll to position [2, 0]
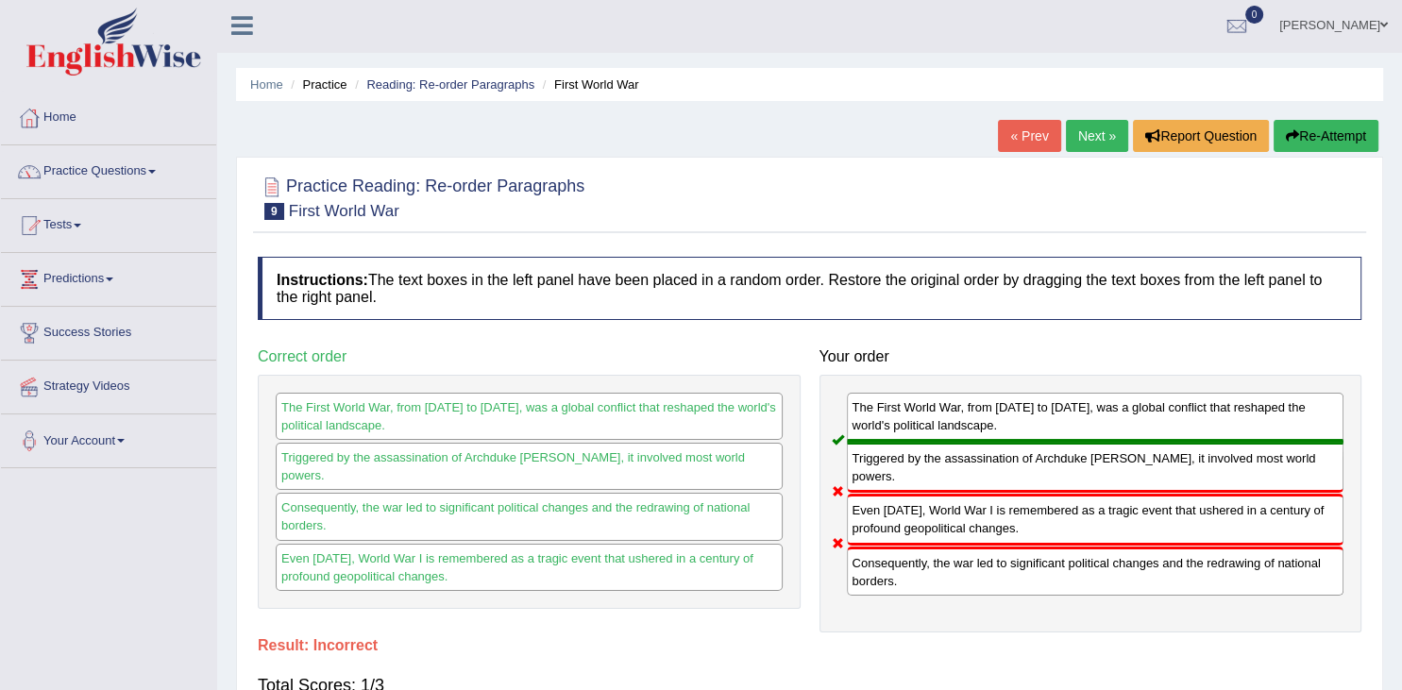
click at [1082, 132] on link "Next »" at bounding box center [1097, 136] width 62 height 32
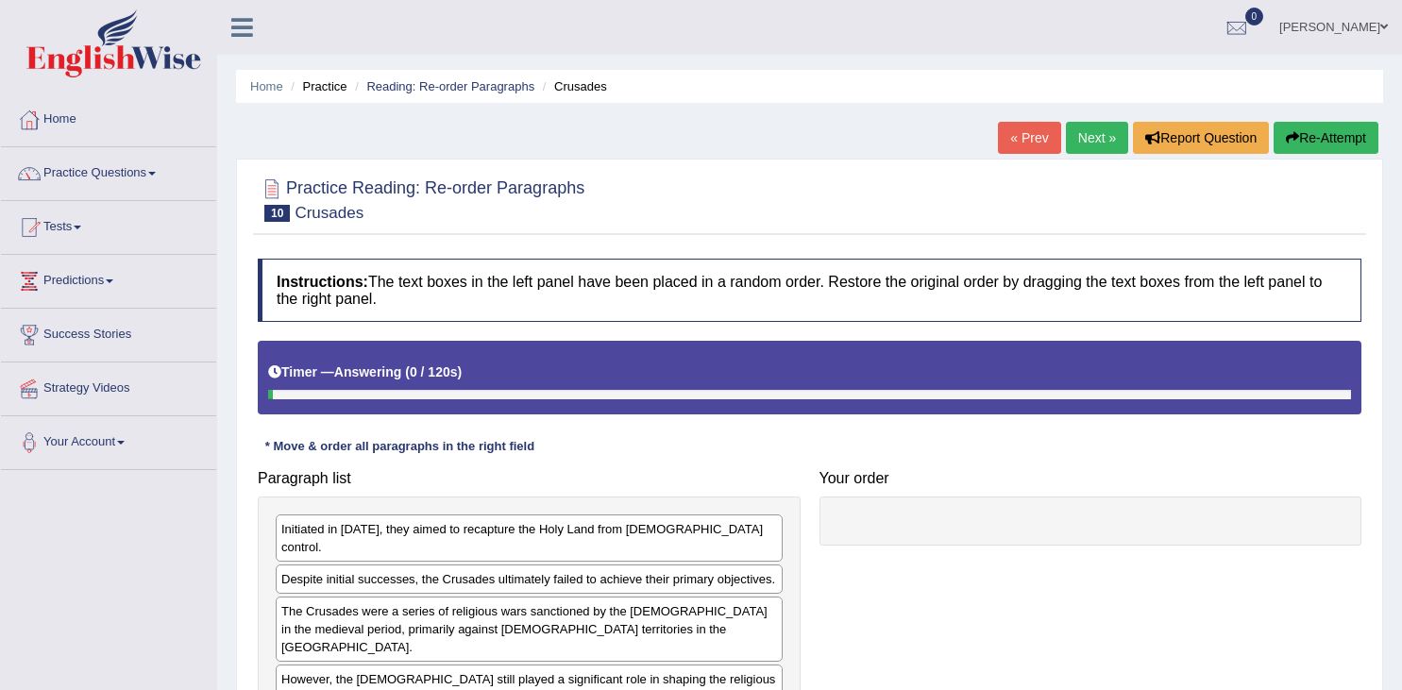
scroll to position [301, 0]
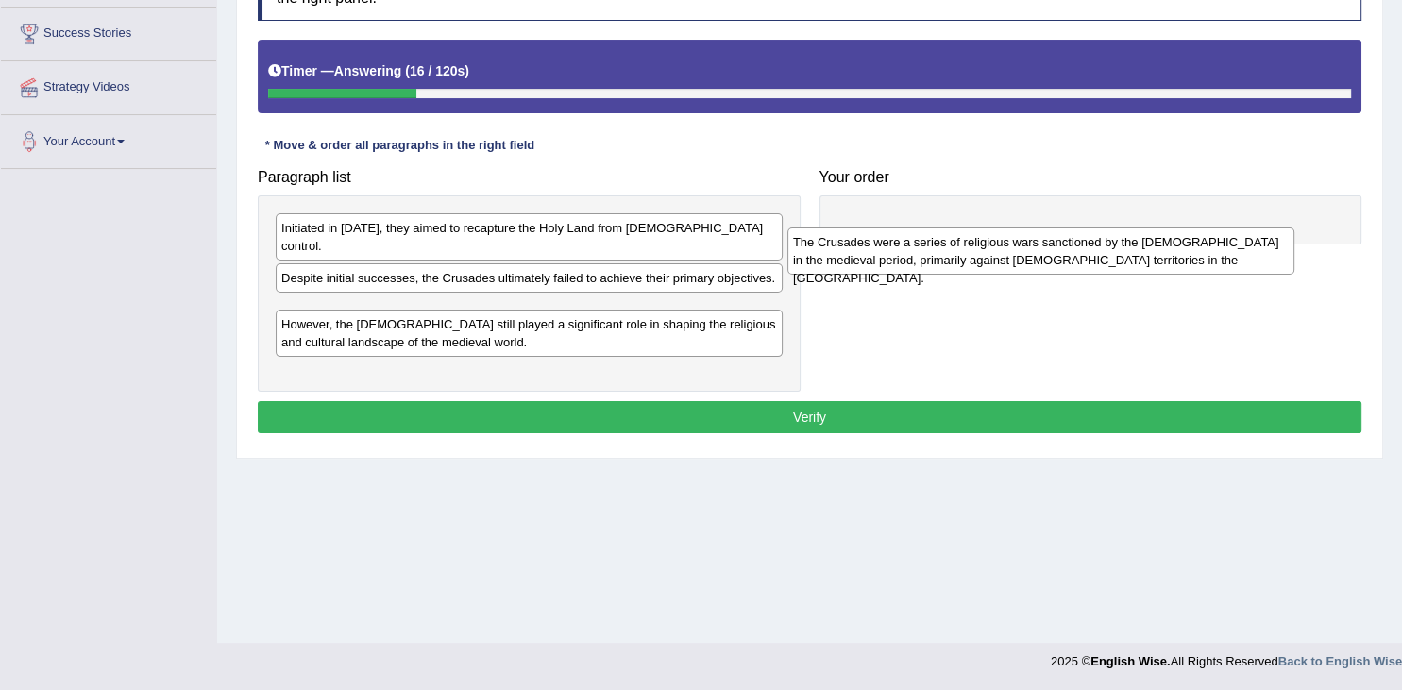
drag, startPoint x: 484, startPoint y: 312, endPoint x: 995, endPoint y: 263, distance: 514.1
click at [995, 263] on div "The Crusades were a series of religious wars sanctioned by the [DEMOGRAPHIC_DAT…" at bounding box center [1041, 251] width 507 height 47
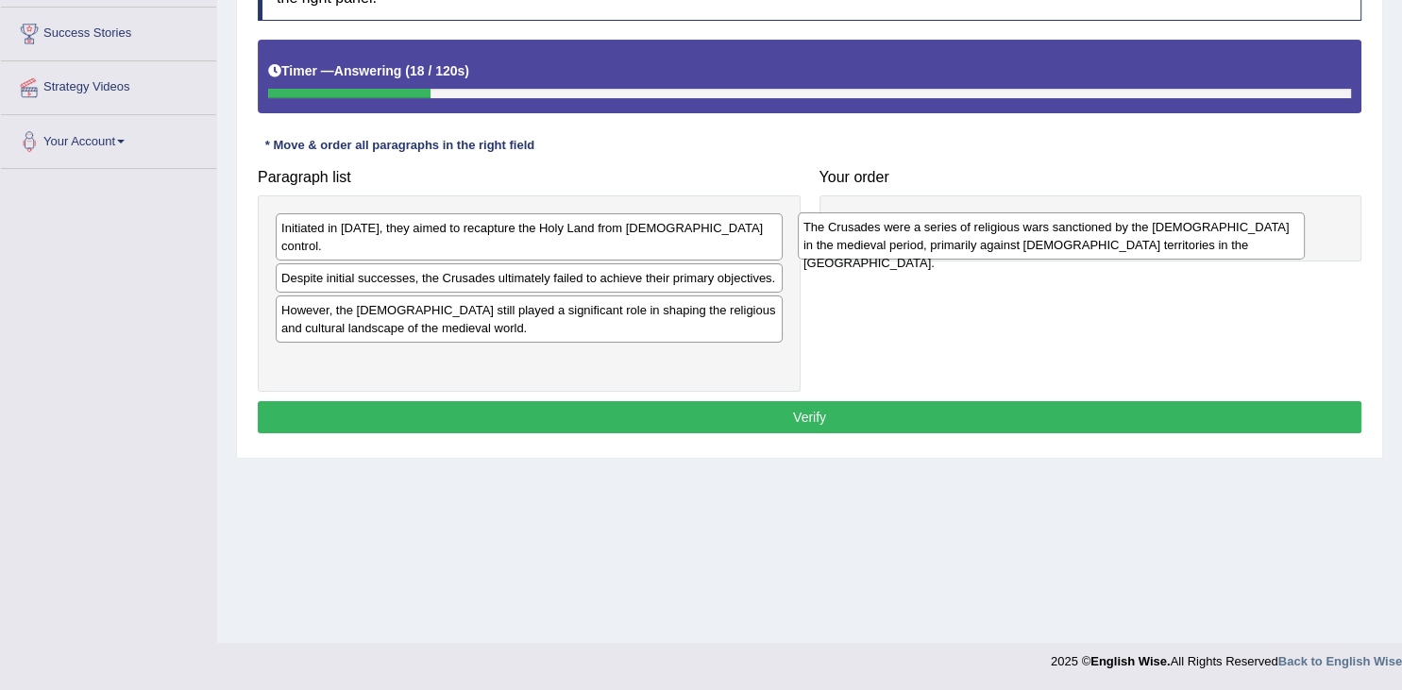
drag, startPoint x: 685, startPoint y: 297, endPoint x: 1247, endPoint y: 237, distance: 565.0
click at [1247, 237] on div "The Crusades were a series of religious wars sanctioned by the [DEMOGRAPHIC_DAT…" at bounding box center [1051, 235] width 507 height 47
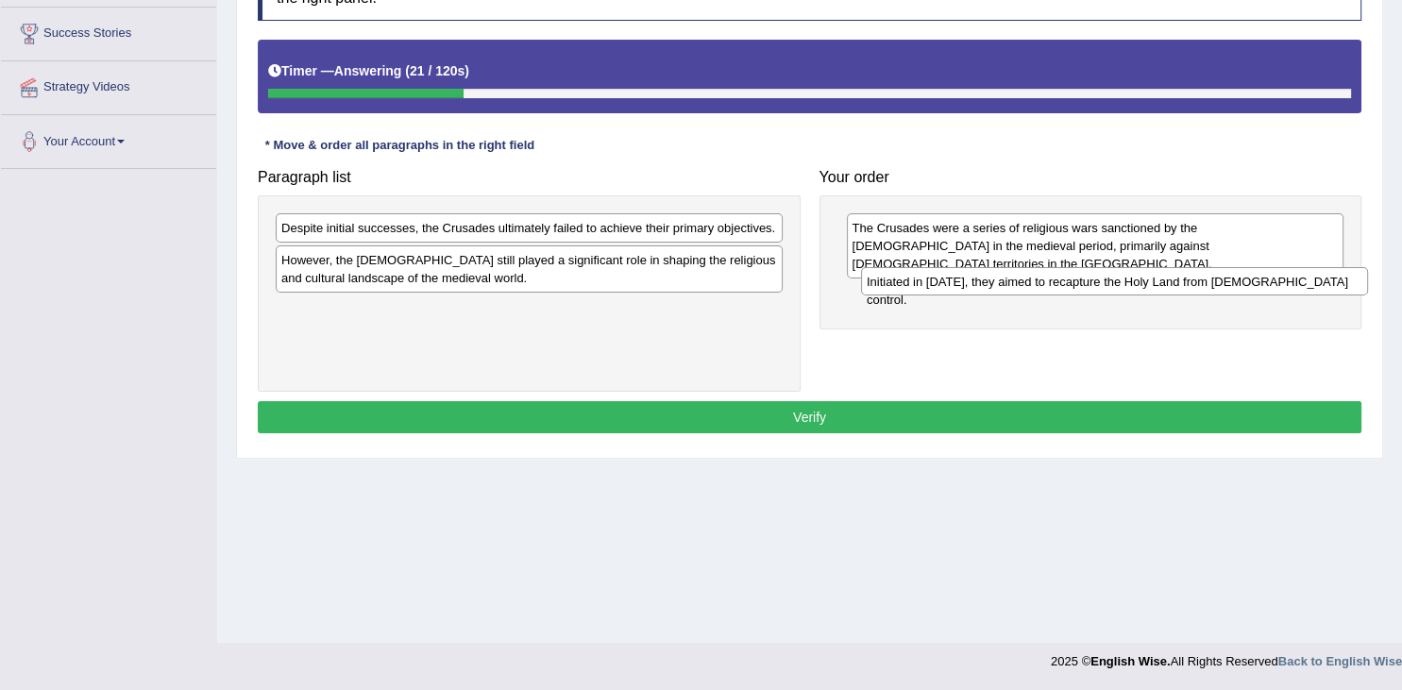
drag, startPoint x: 380, startPoint y: 232, endPoint x: 952, endPoint y: 282, distance: 574.5
click at [959, 282] on div "Initiated in [DATE], they aimed to recapture the Holy Land from [DEMOGRAPHIC_DA…" at bounding box center [1114, 281] width 507 height 29
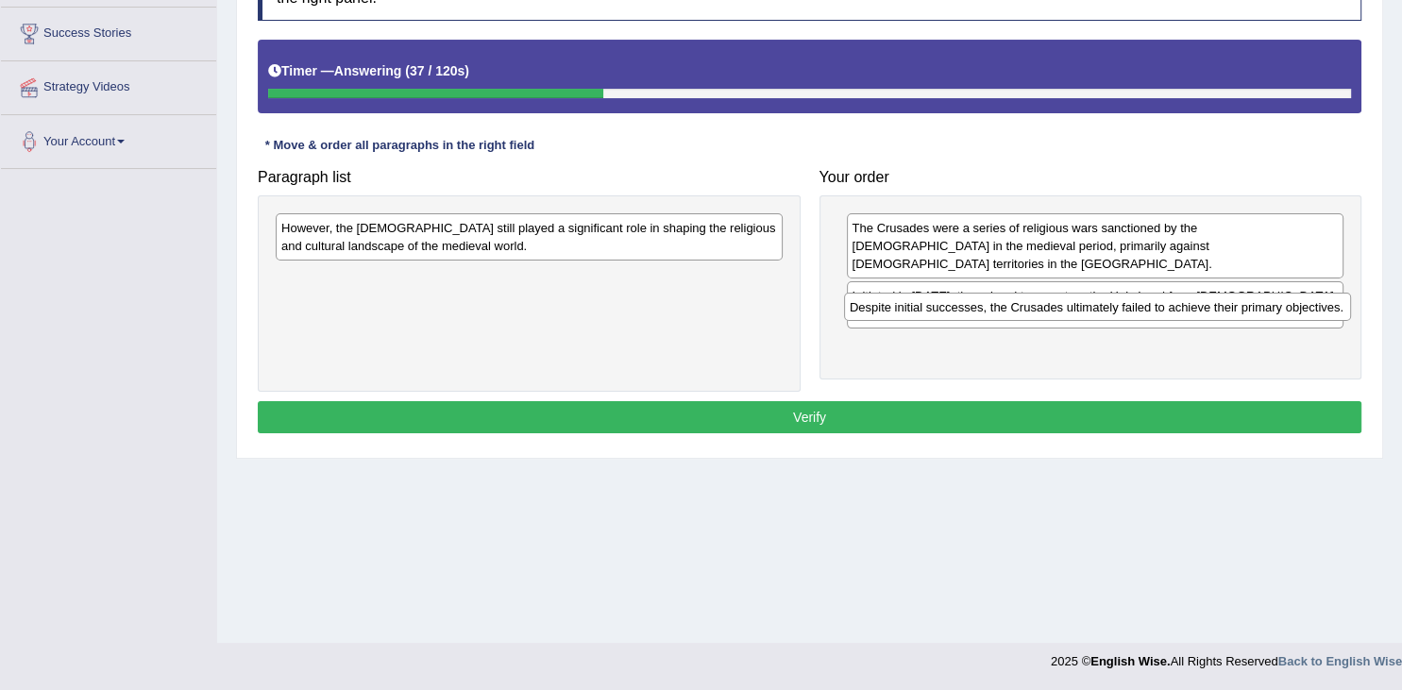
drag, startPoint x: 623, startPoint y: 229, endPoint x: 1192, endPoint y: 309, distance: 574.1
click at [1192, 309] on div "Despite initial successes, the Crusades ultimately failed to achieve their prim…" at bounding box center [1097, 307] width 507 height 29
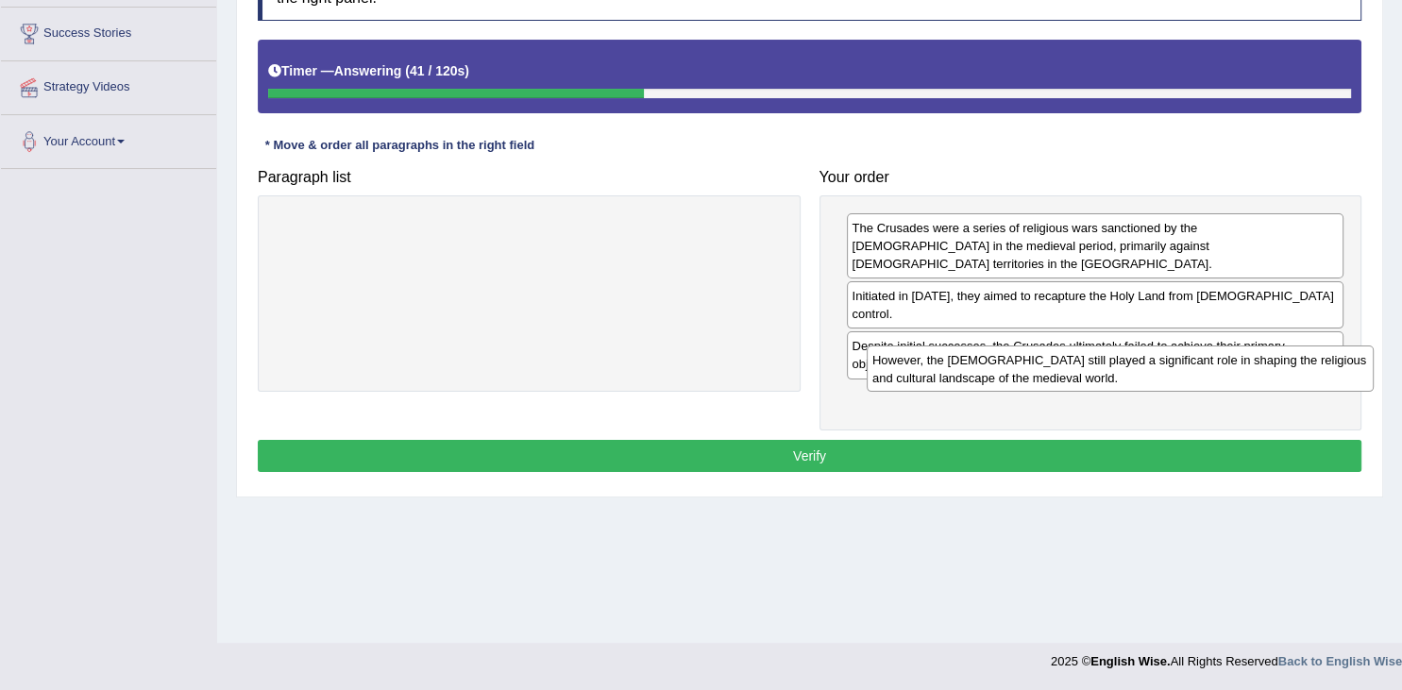
drag, startPoint x: 629, startPoint y: 263, endPoint x: 1168, endPoint y: 361, distance: 548.1
click at [1168, 361] on div "However, the Crusades still played a significant role in shaping the religious …" at bounding box center [1120, 369] width 507 height 47
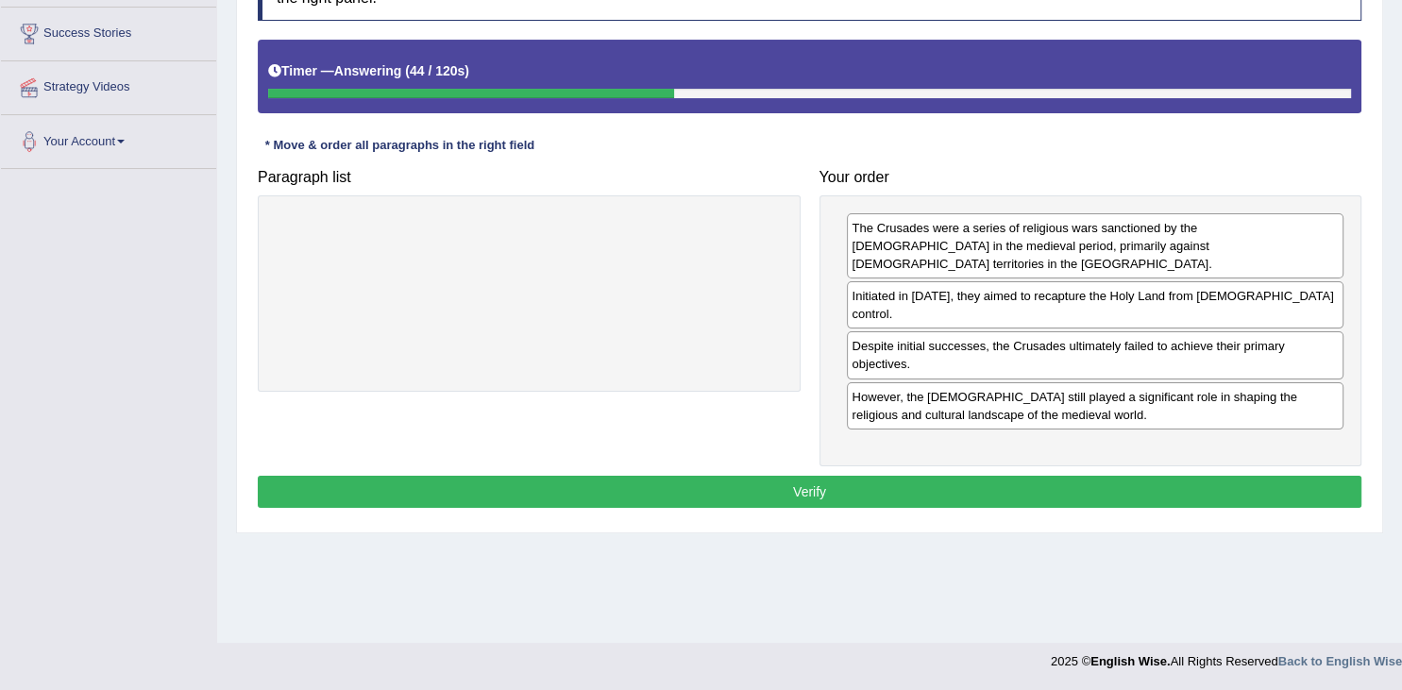
click at [999, 476] on button "Verify" at bounding box center [810, 492] width 1104 height 32
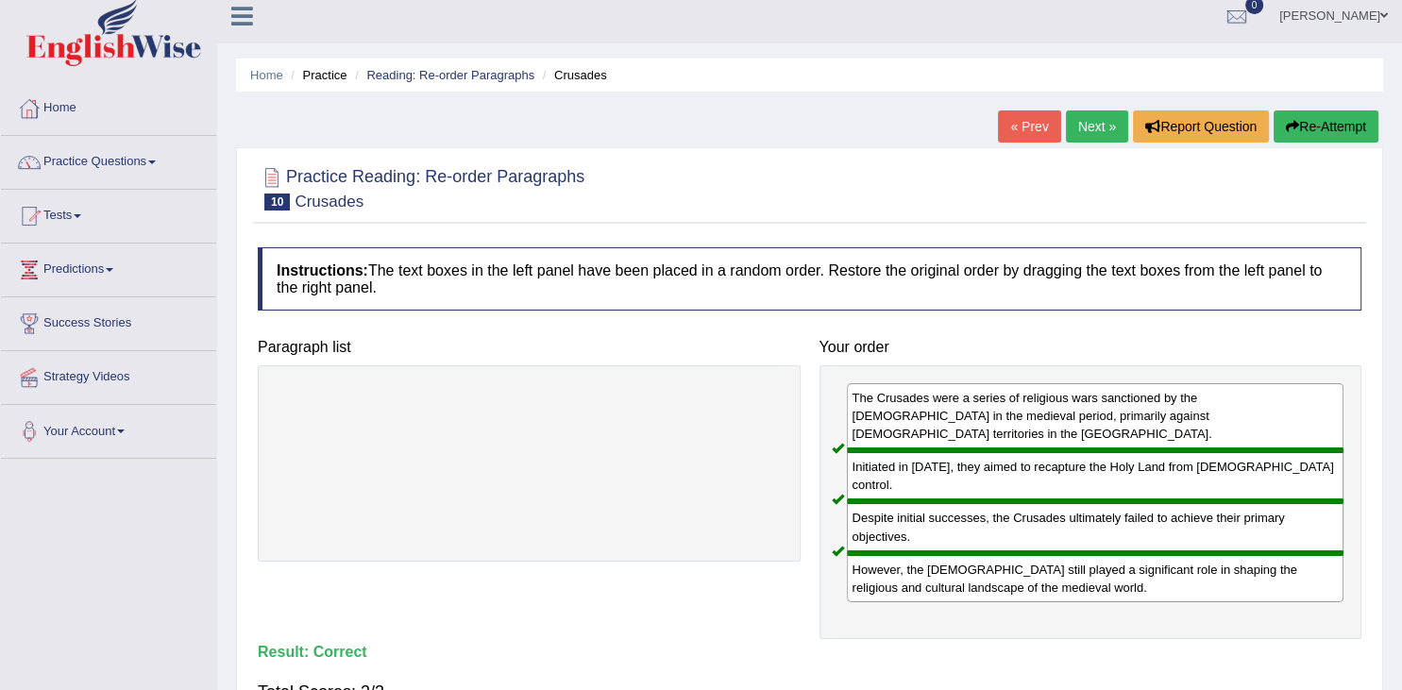
scroll to position [0, 0]
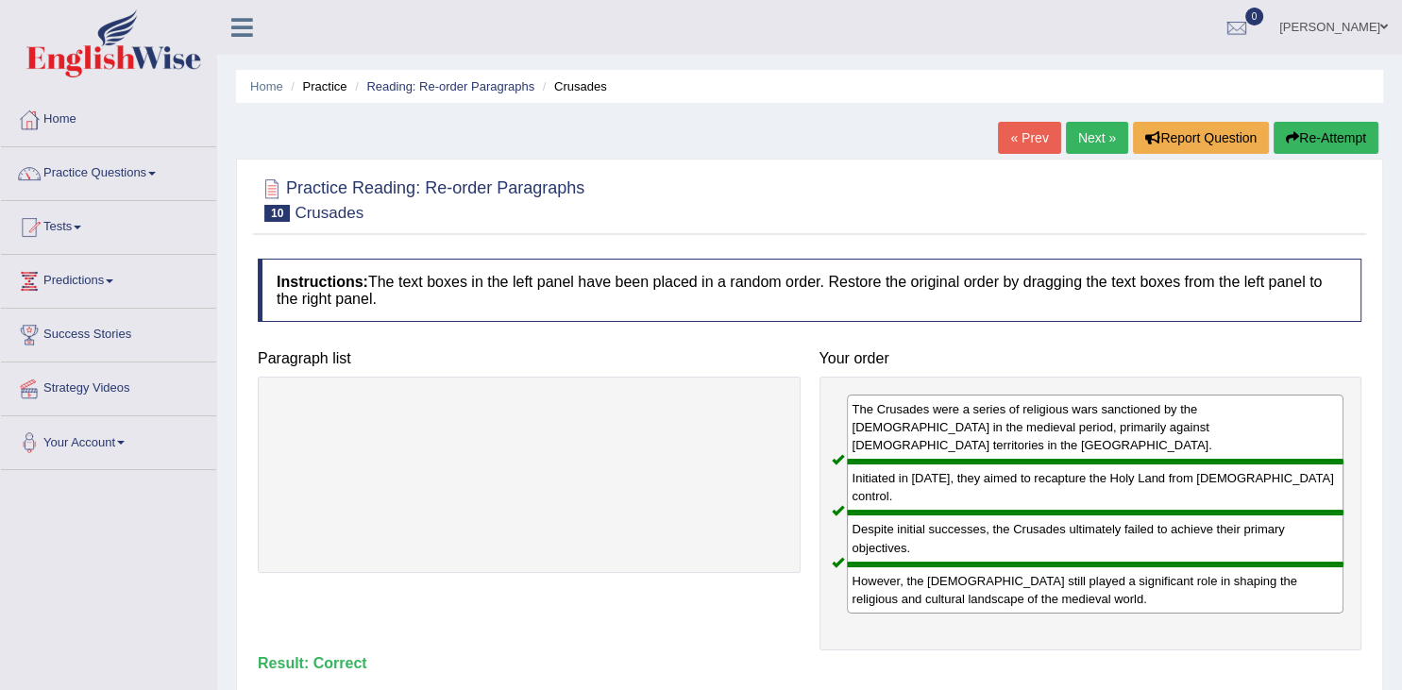
click at [1086, 131] on link "Next »" at bounding box center [1097, 138] width 62 height 32
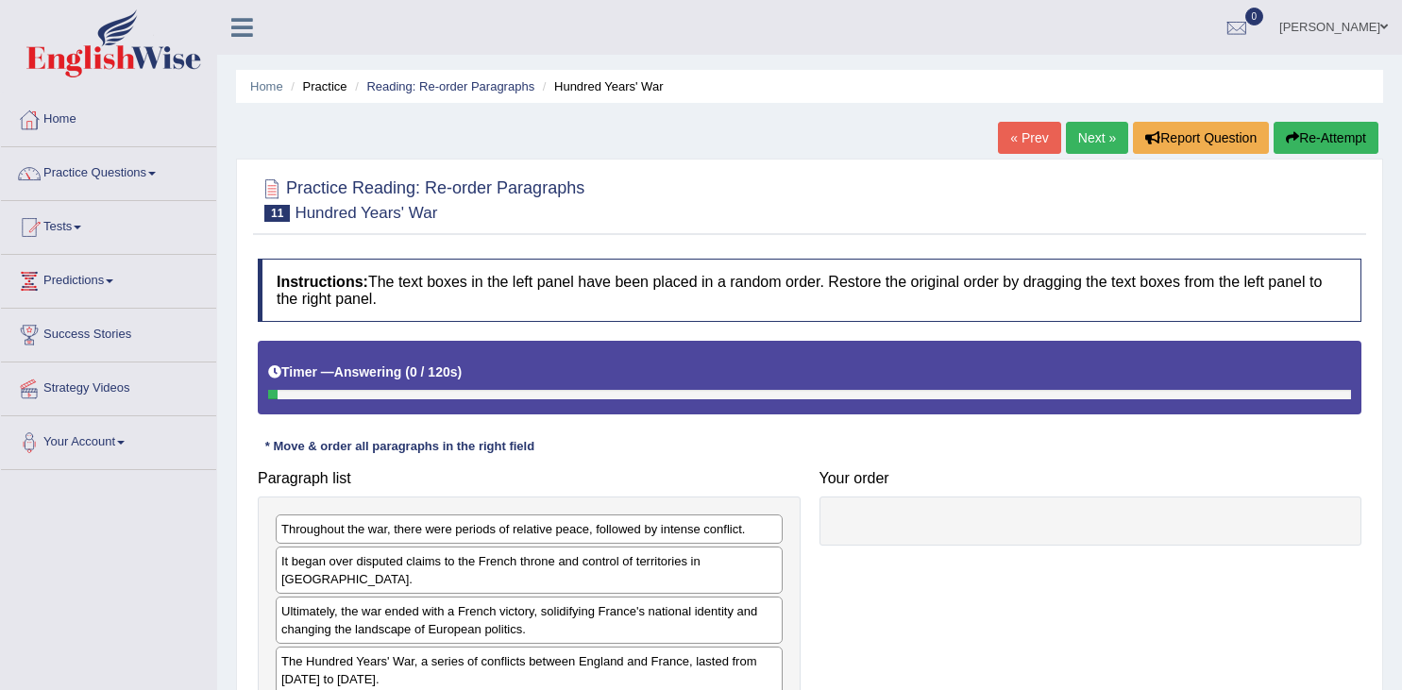
scroll to position [298, 0]
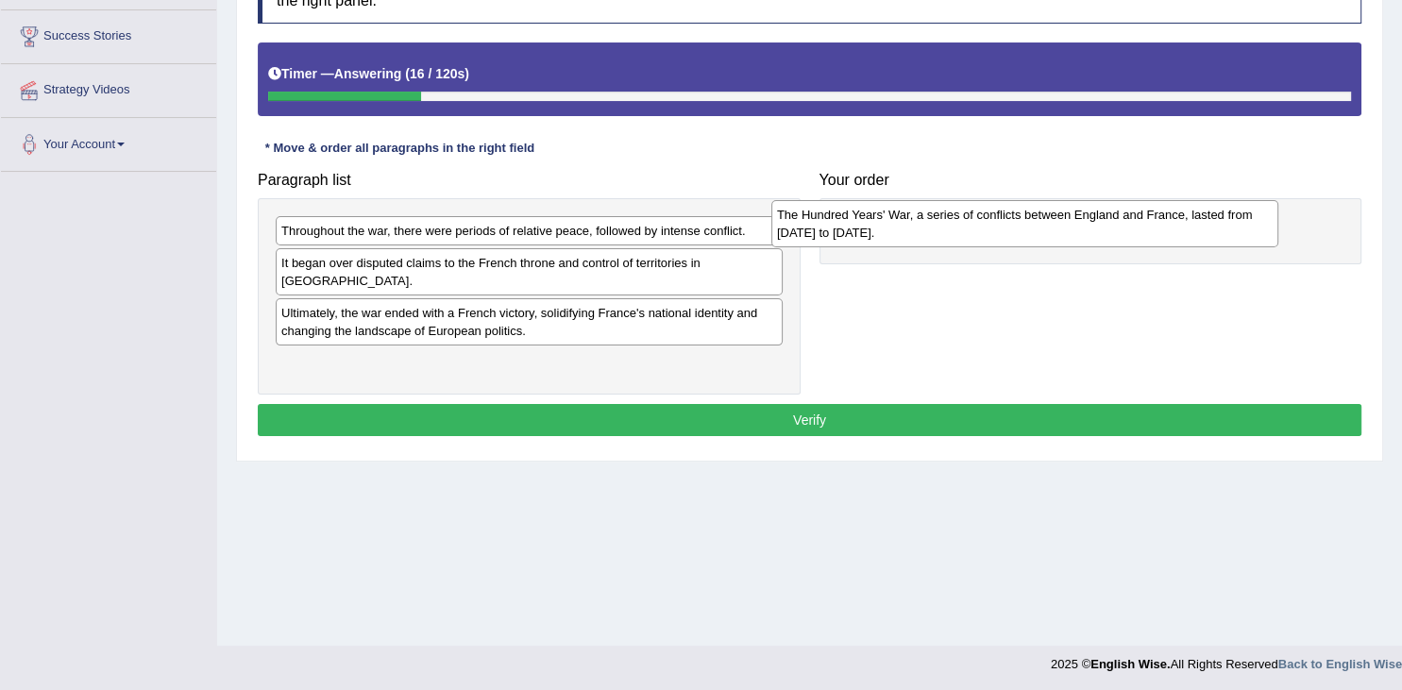
drag, startPoint x: 576, startPoint y: 350, endPoint x: 1073, endPoint y: 221, distance: 513.3
click at [1073, 221] on div "The Hundred Years' War, a series of conflicts between England and France, laste…" at bounding box center [1025, 223] width 507 height 47
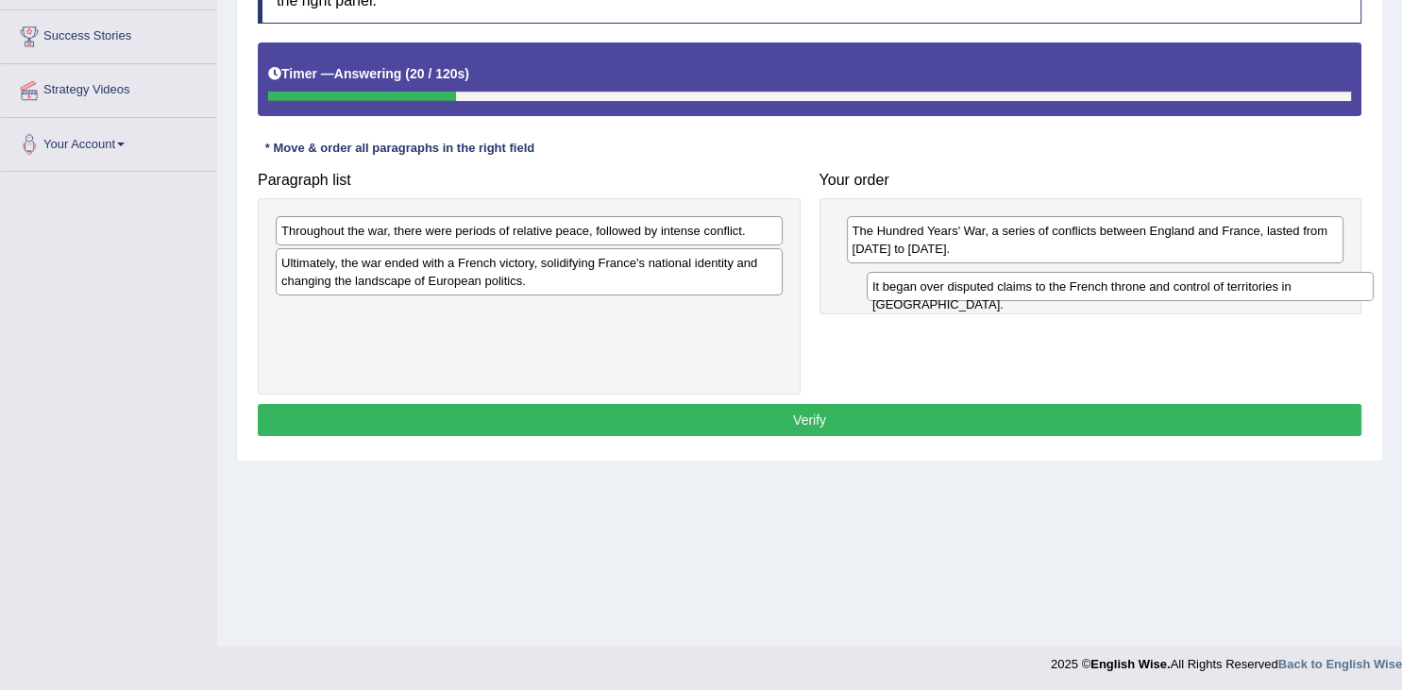
drag, startPoint x: 349, startPoint y: 265, endPoint x: 956, endPoint y: 293, distance: 606.9
click at [956, 293] on div "It began over disputed claims to the French throne and control of territories i…" at bounding box center [1120, 286] width 507 height 29
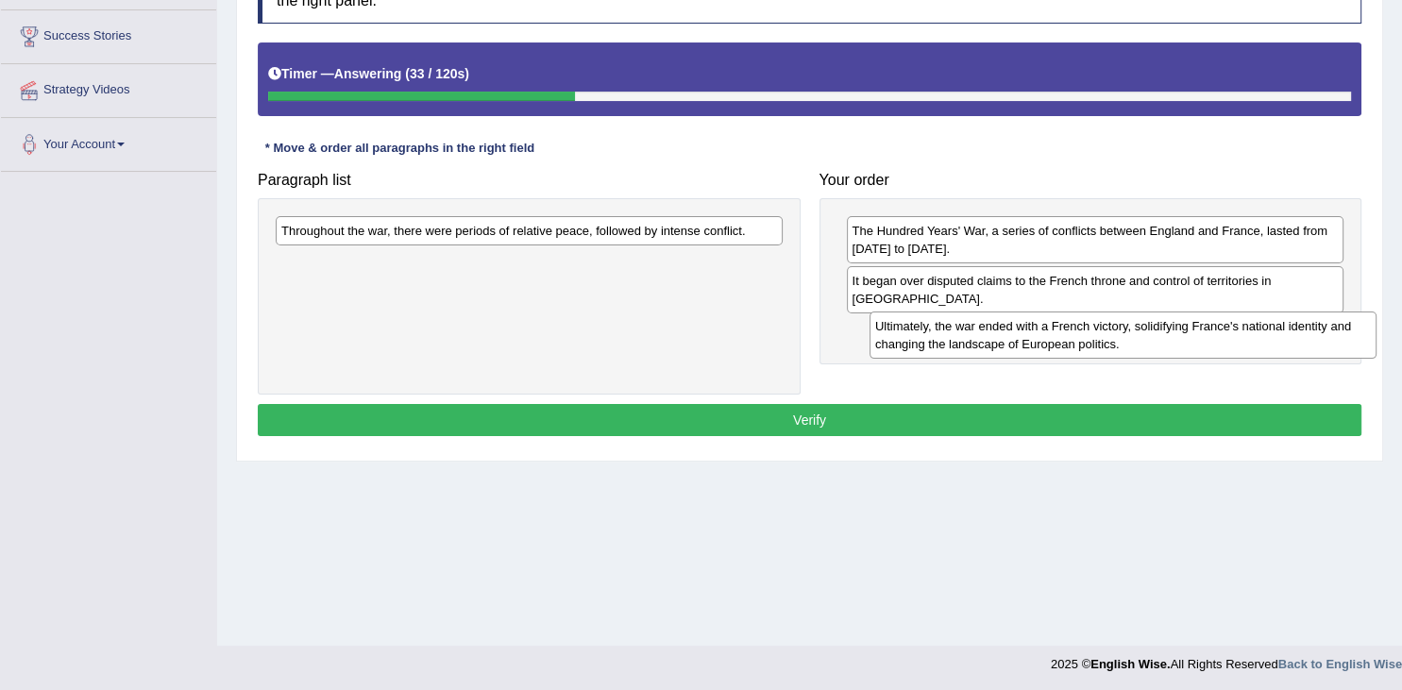
drag, startPoint x: 367, startPoint y: 271, endPoint x: 961, endPoint y: 335, distance: 597.5
click at [961, 335] on div "Ultimately, the war ended with a French victory, solidifying France's national …" at bounding box center [1123, 335] width 507 height 47
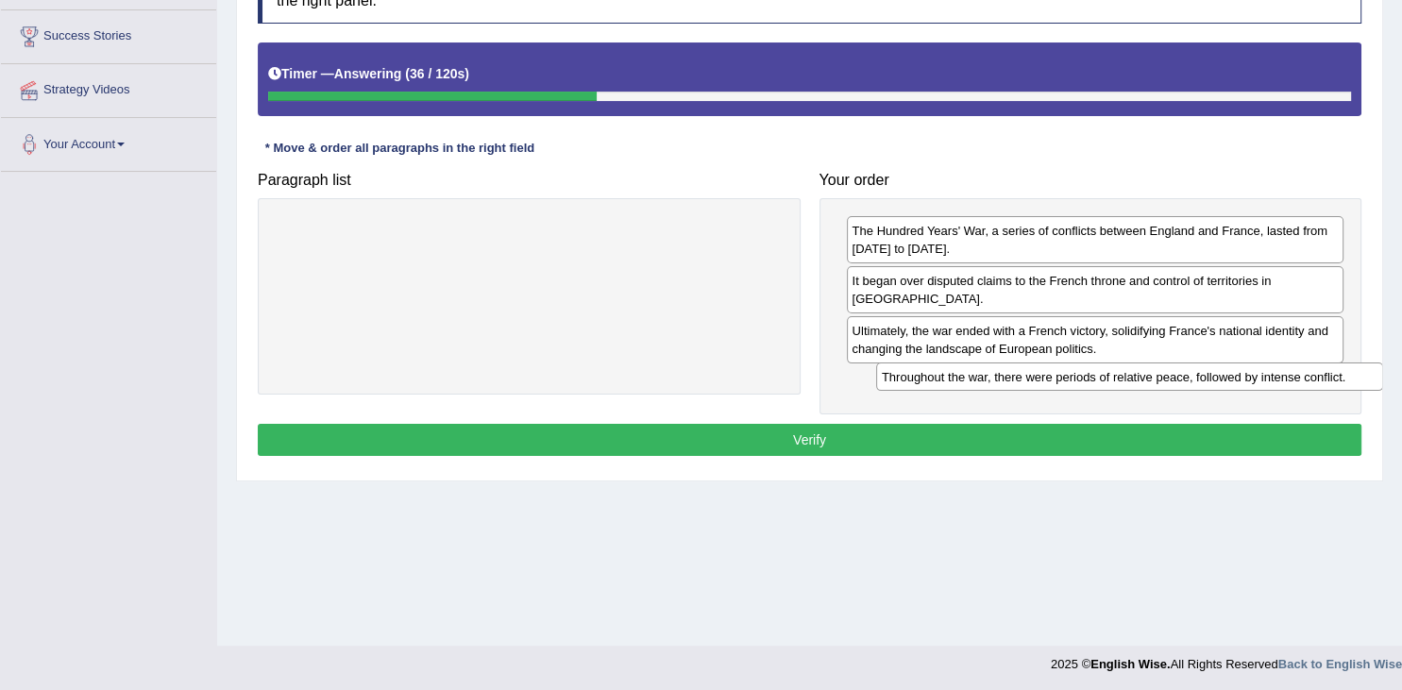
drag, startPoint x: 312, startPoint y: 230, endPoint x: 913, endPoint y: 377, distance: 619.1
click at [913, 377] on div "Throughout the war, there were periods of relative peace, followed by intense c…" at bounding box center [1129, 377] width 507 height 29
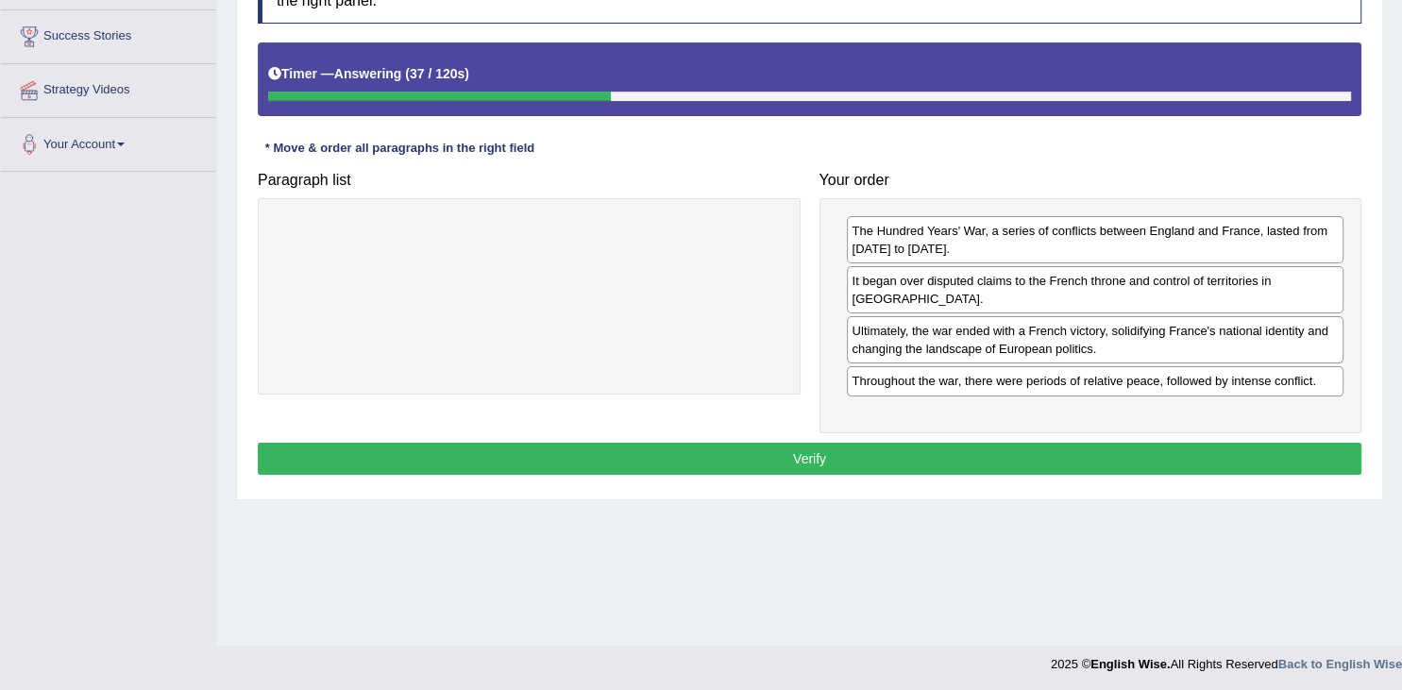
click at [719, 443] on button "Verify" at bounding box center [810, 459] width 1104 height 32
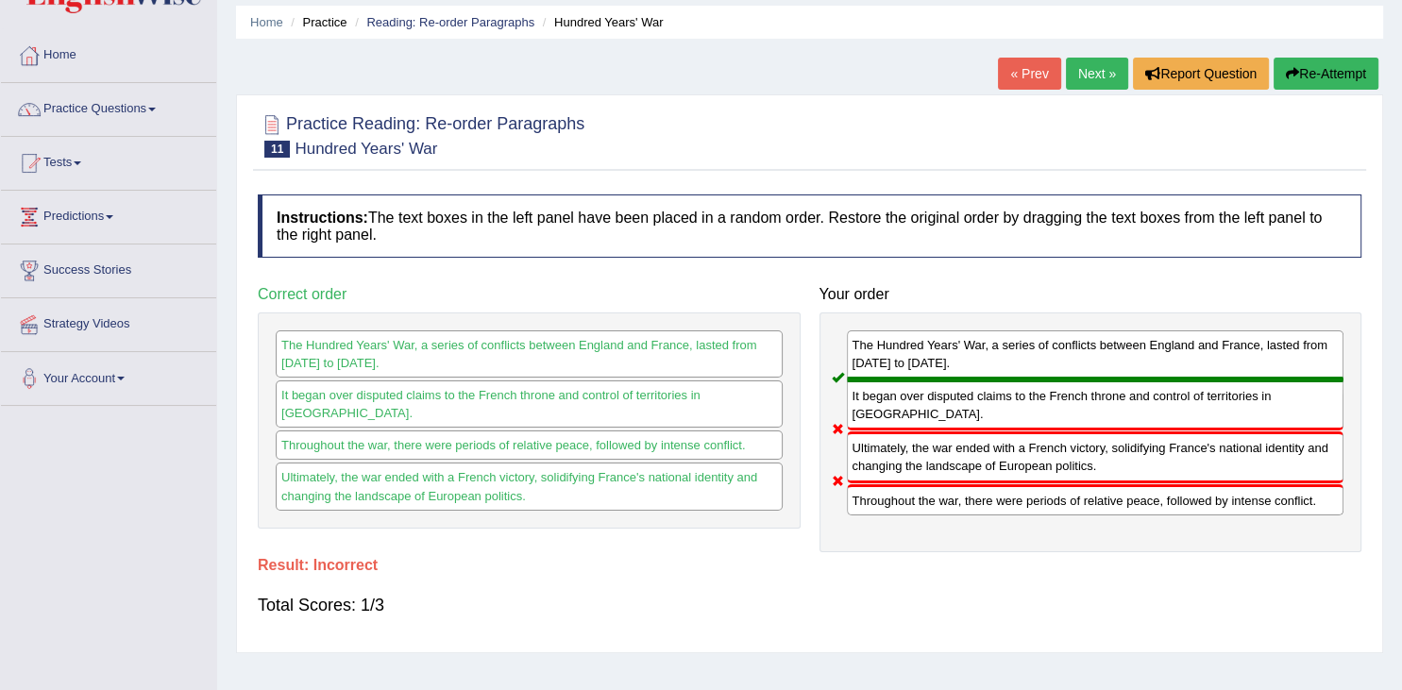
scroll to position [0, 0]
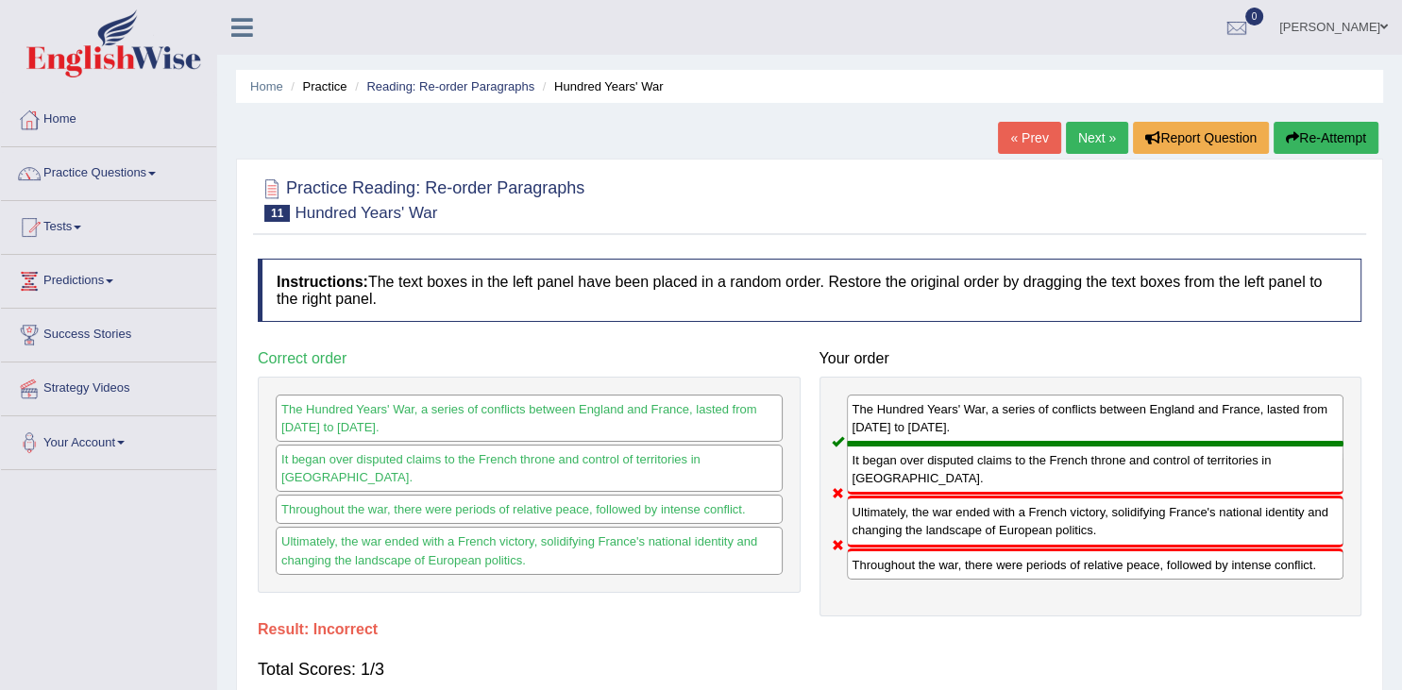
click at [1092, 138] on link "Next »" at bounding box center [1097, 138] width 62 height 32
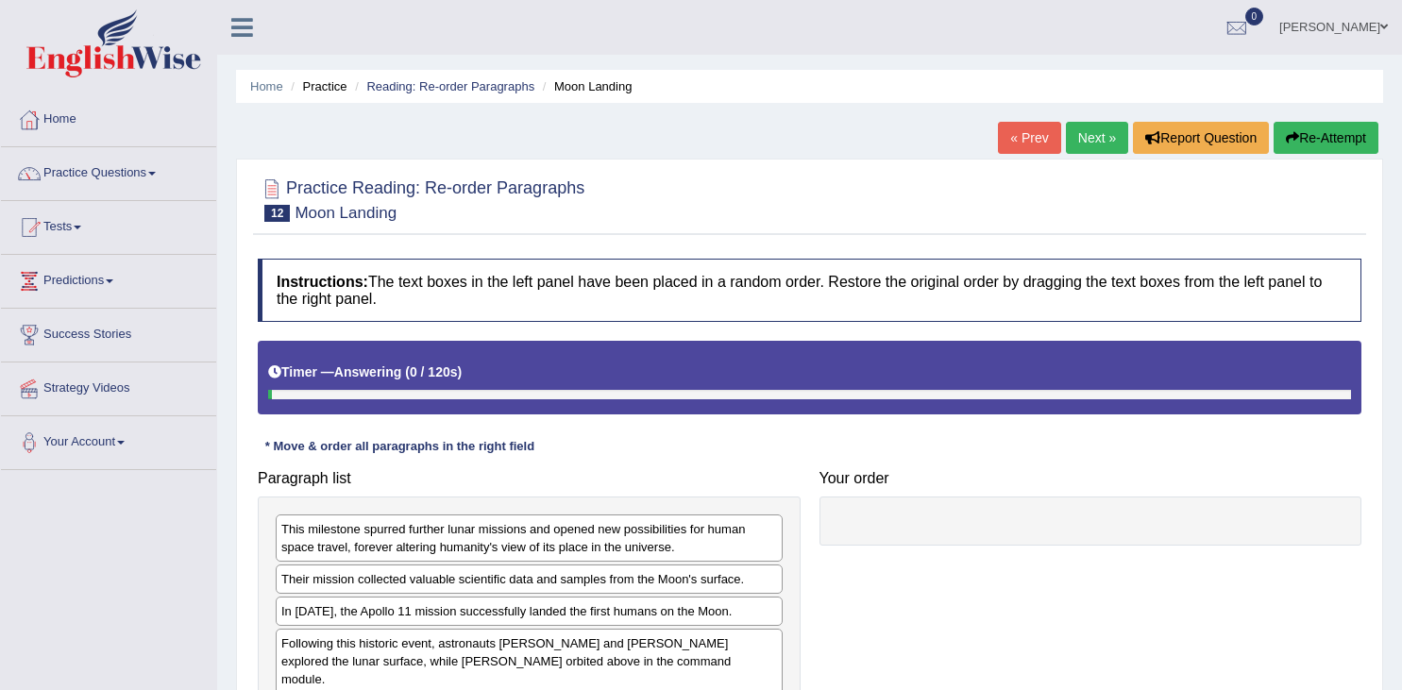
scroll to position [301, 0]
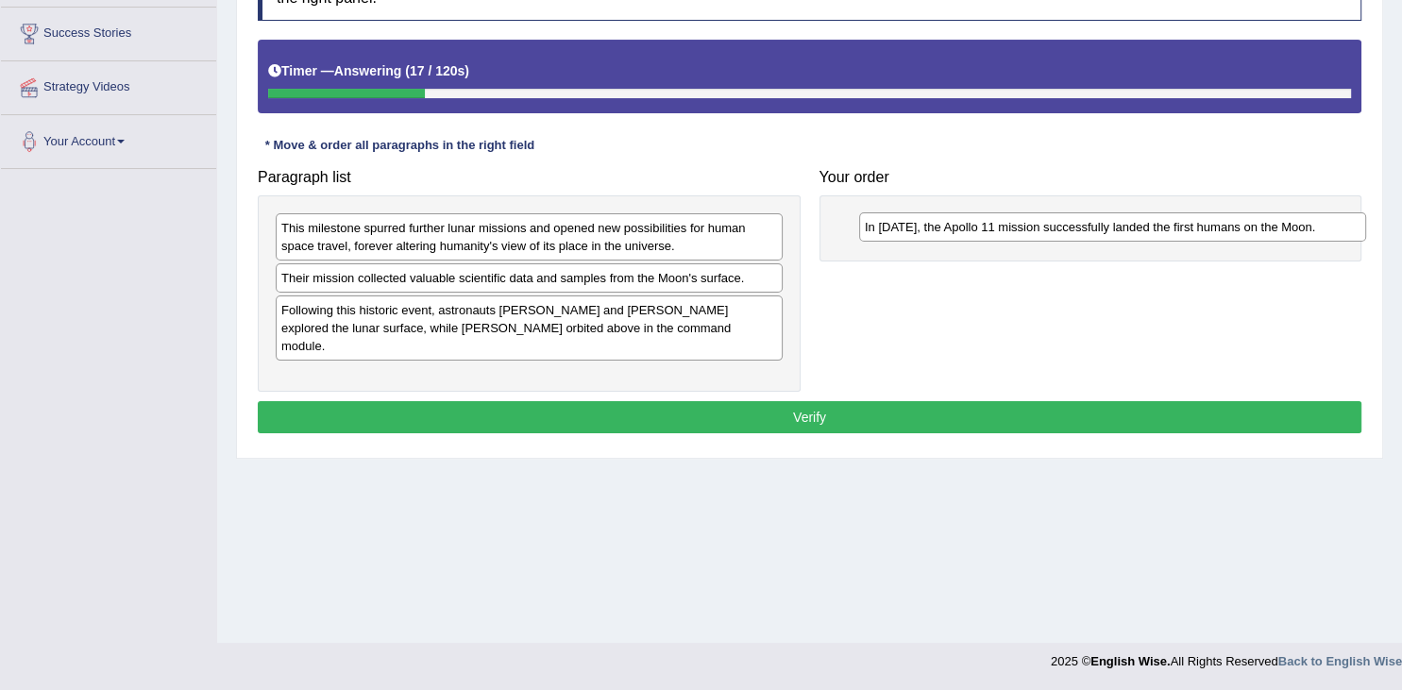
drag, startPoint x: 666, startPoint y: 314, endPoint x: 1213, endPoint y: 222, distance: 555.3
click at [1250, 220] on div "In 1969, the Apollo 11 mission successfully landed the first humans on the Moon." at bounding box center [1112, 226] width 507 height 29
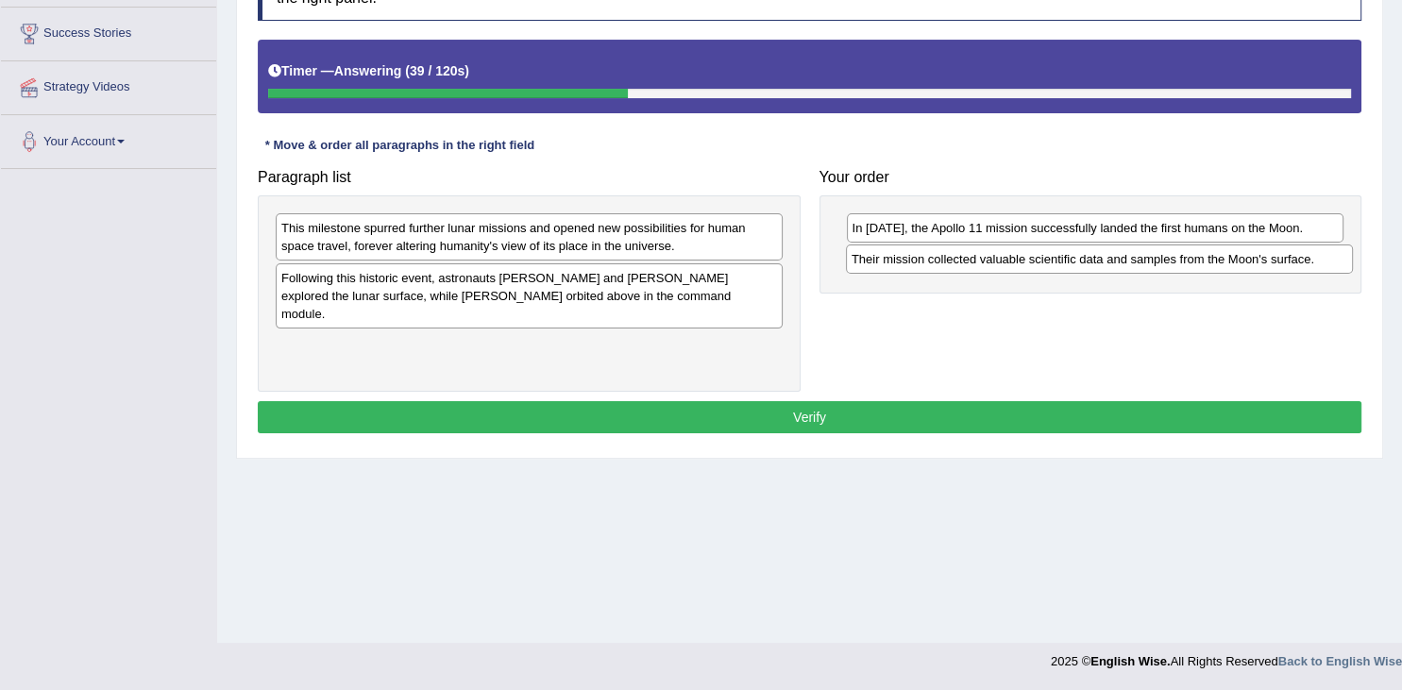
drag, startPoint x: 572, startPoint y: 280, endPoint x: 1143, endPoint y: 262, distance: 570.7
click at [1143, 262] on div "Their mission collected valuable scientific data and samples from the Moon's su…" at bounding box center [1099, 259] width 507 height 29
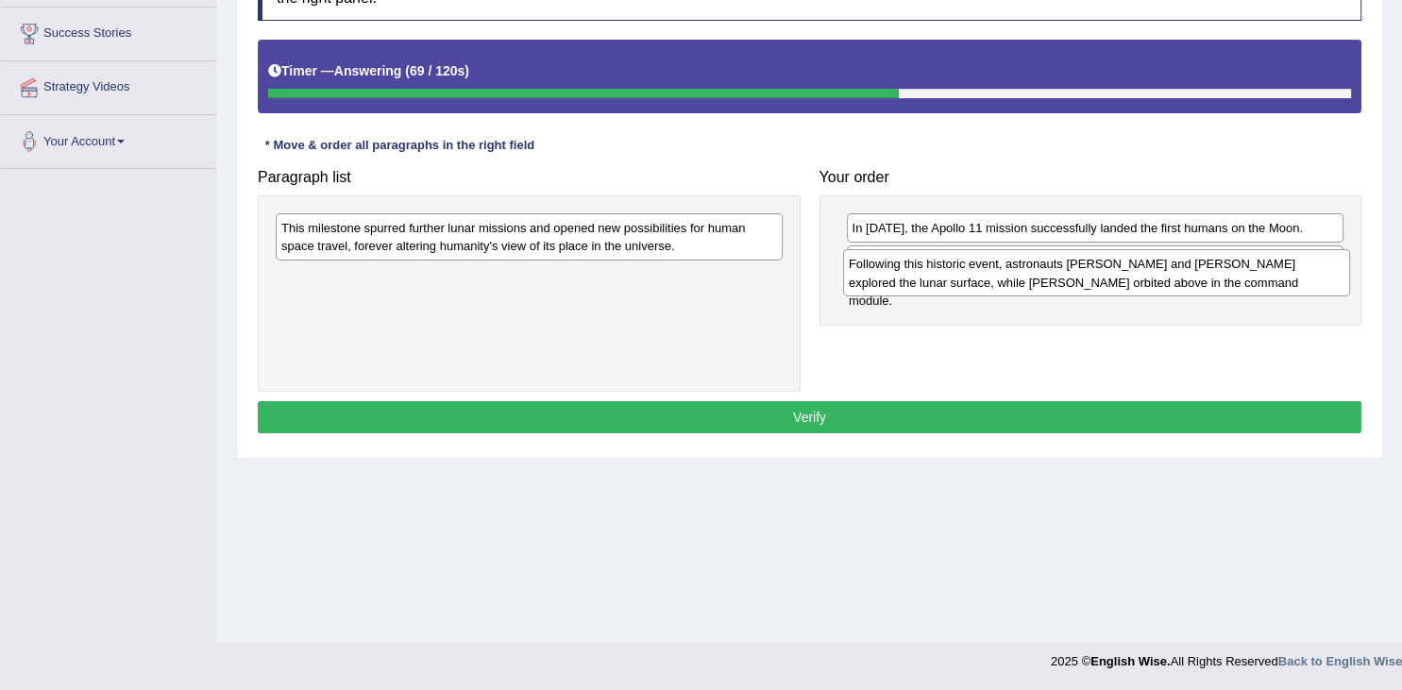
drag, startPoint x: 306, startPoint y: 303, endPoint x: 874, endPoint y: 289, distance: 567.7
click at [874, 289] on div "Following this historic event, astronauts Neil Armstrong and Buzz Aldrin explor…" at bounding box center [1096, 272] width 507 height 47
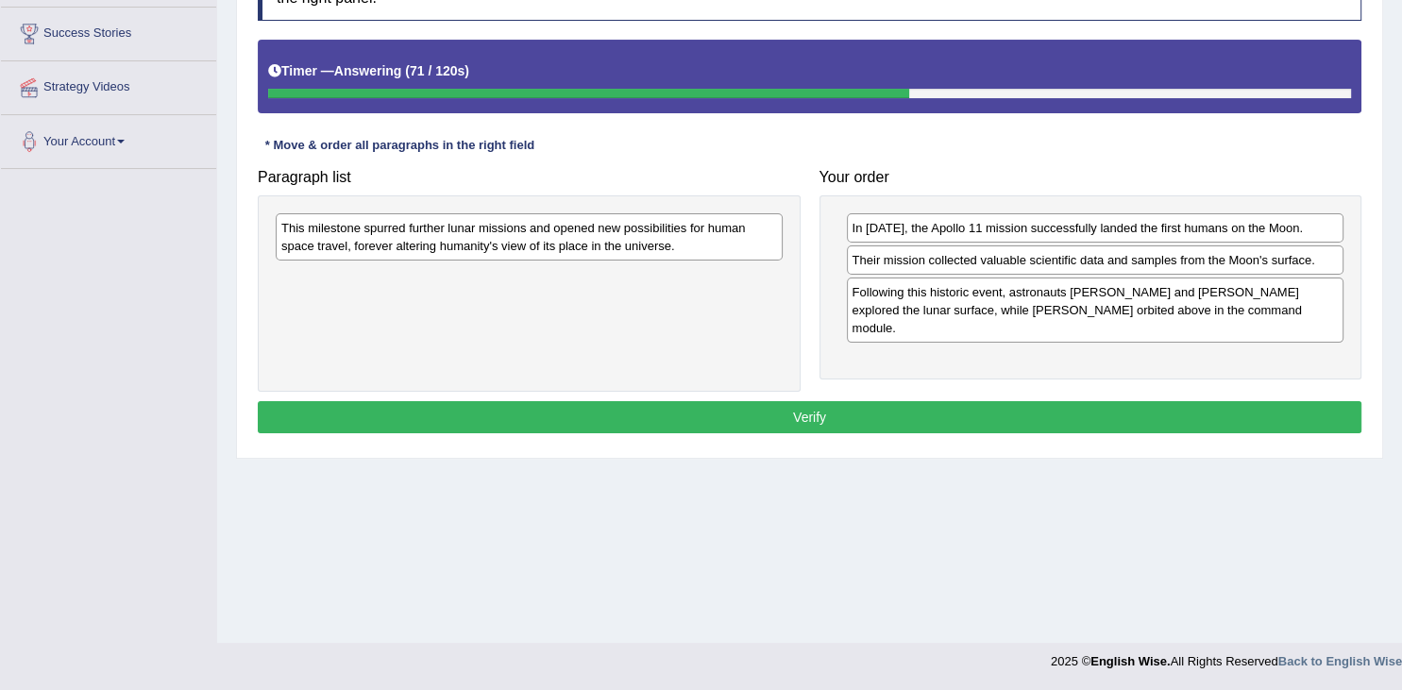
click at [889, 266] on div "Their mission collected valuable scientific data and samples from the Moon's su…" at bounding box center [1096, 260] width 498 height 29
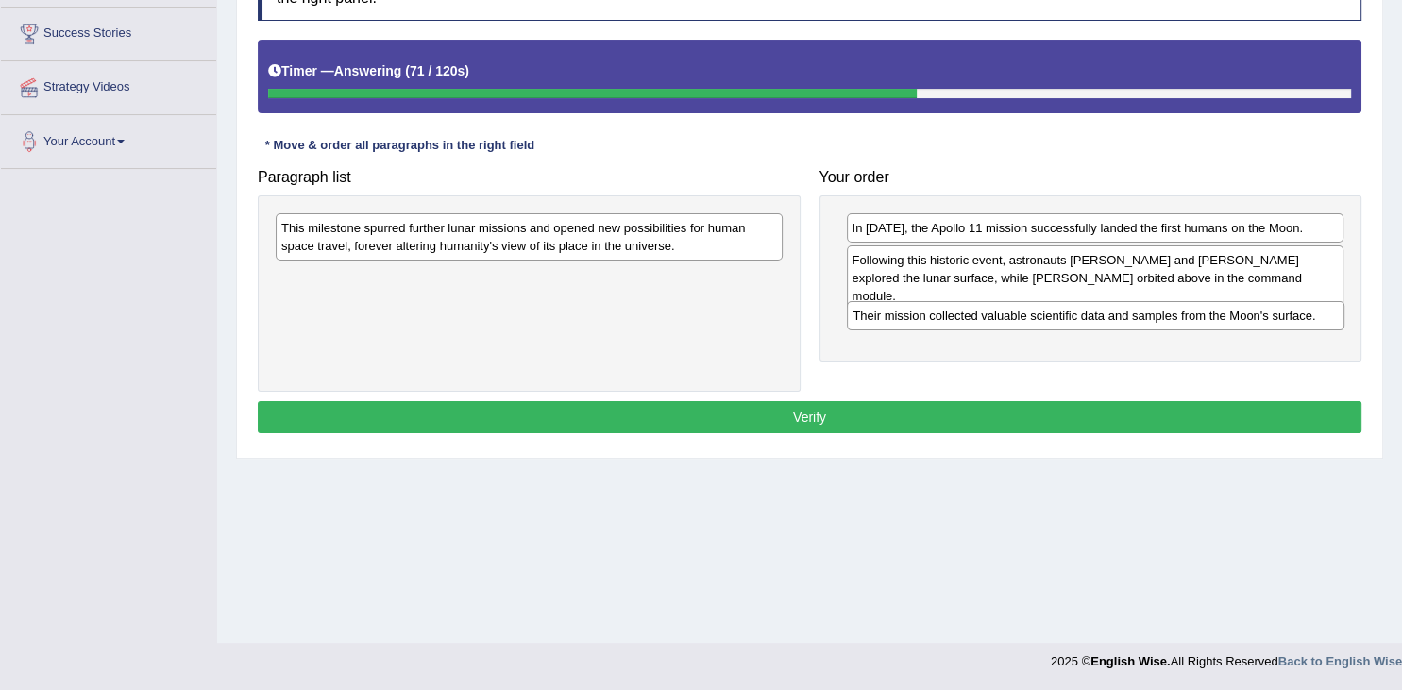
drag, startPoint x: 911, startPoint y: 256, endPoint x: 912, endPoint y: 315, distance: 59.5
click at [912, 315] on div "Their mission collected valuable scientific data and samples from the Moon's su…" at bounding box center [1096, 315] width 498 height 29
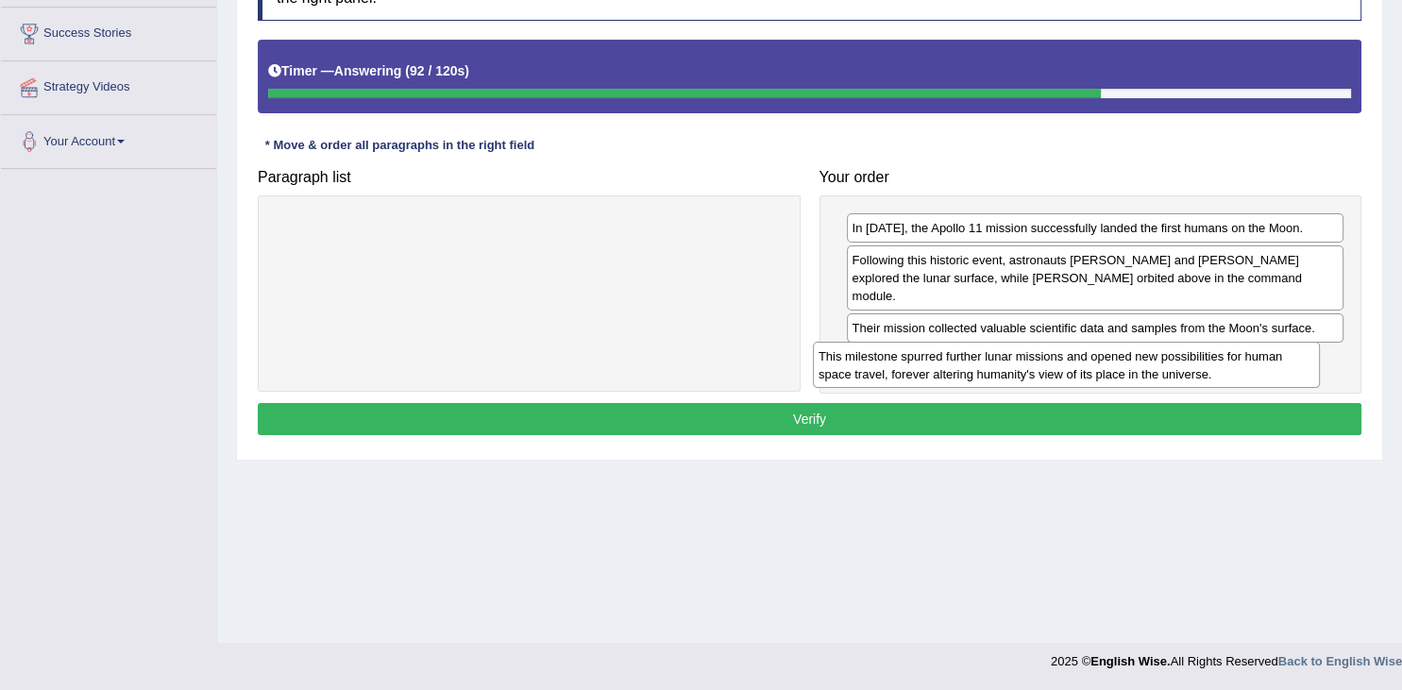
drag, startPoint x: 599, startPoint y: 237, endPoint x: 1167, endPoint y: 368, distance: 583.5
click at [1162, 368] on div "This milestone spurred further lunar missions and opened new possibilities for …" at bounding box center [1066, 365] width 507 height 47
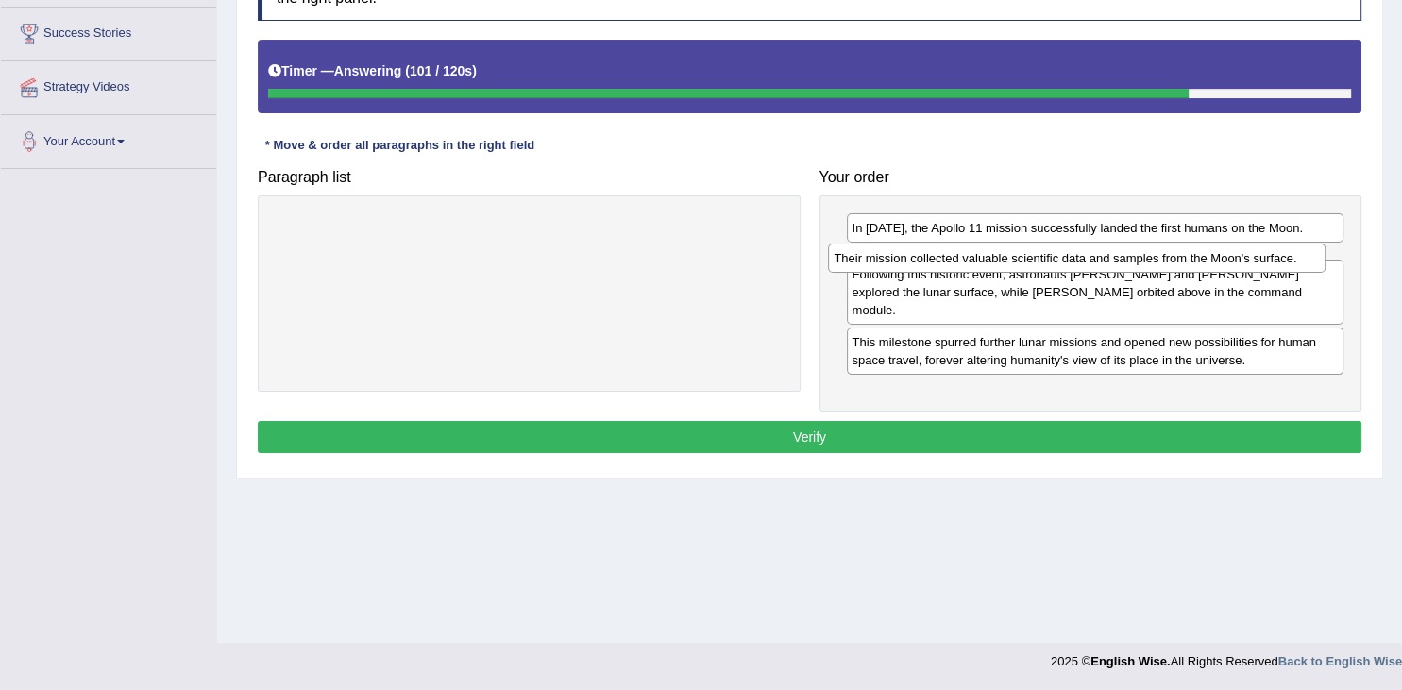
drag, startPoint x: 1054, startPoint y: 311, endPoint x: 1036, endPoint y: 260, distance: 54.1
click at [1036, 260] on div "Their mission collected valuable scientific data and samples from the Moon's su…" at bounding box center [1077, 258] width 498 height 29
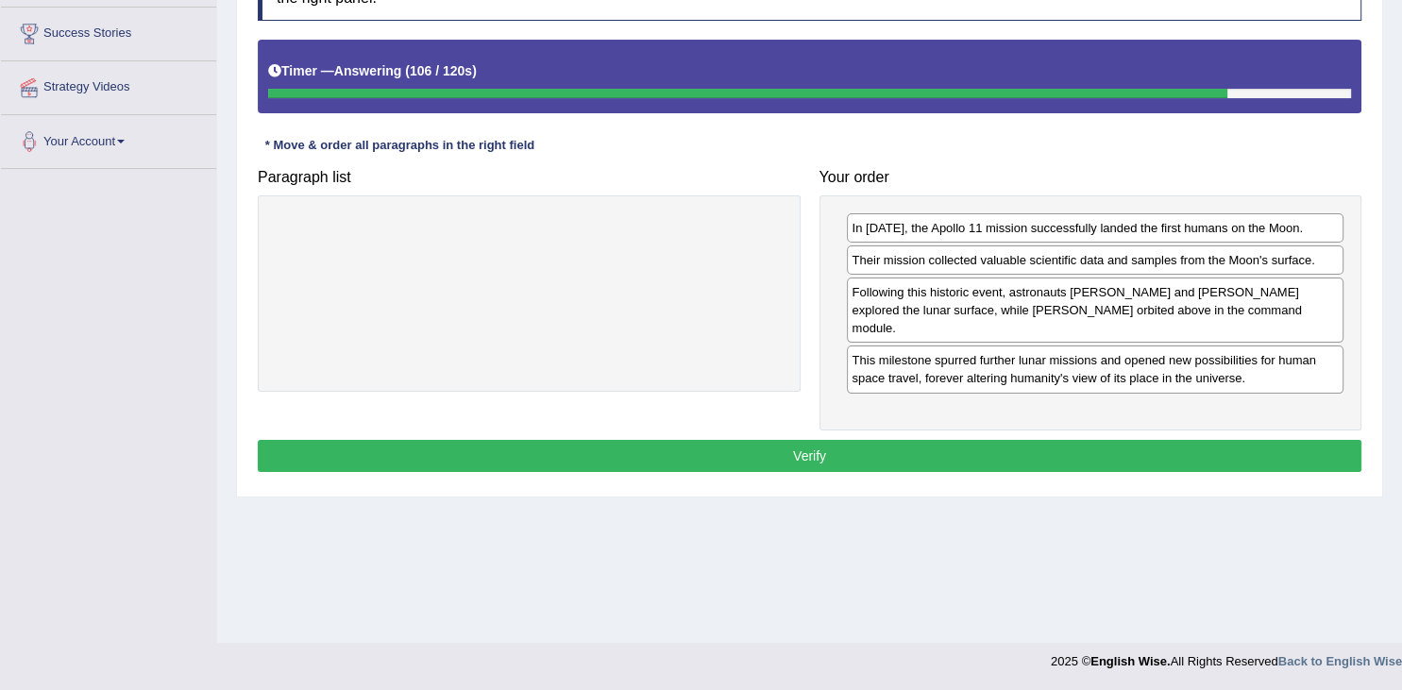
click at [990, 440] on button "Verify" at bounding box center [810, 456] width 1104 height 32
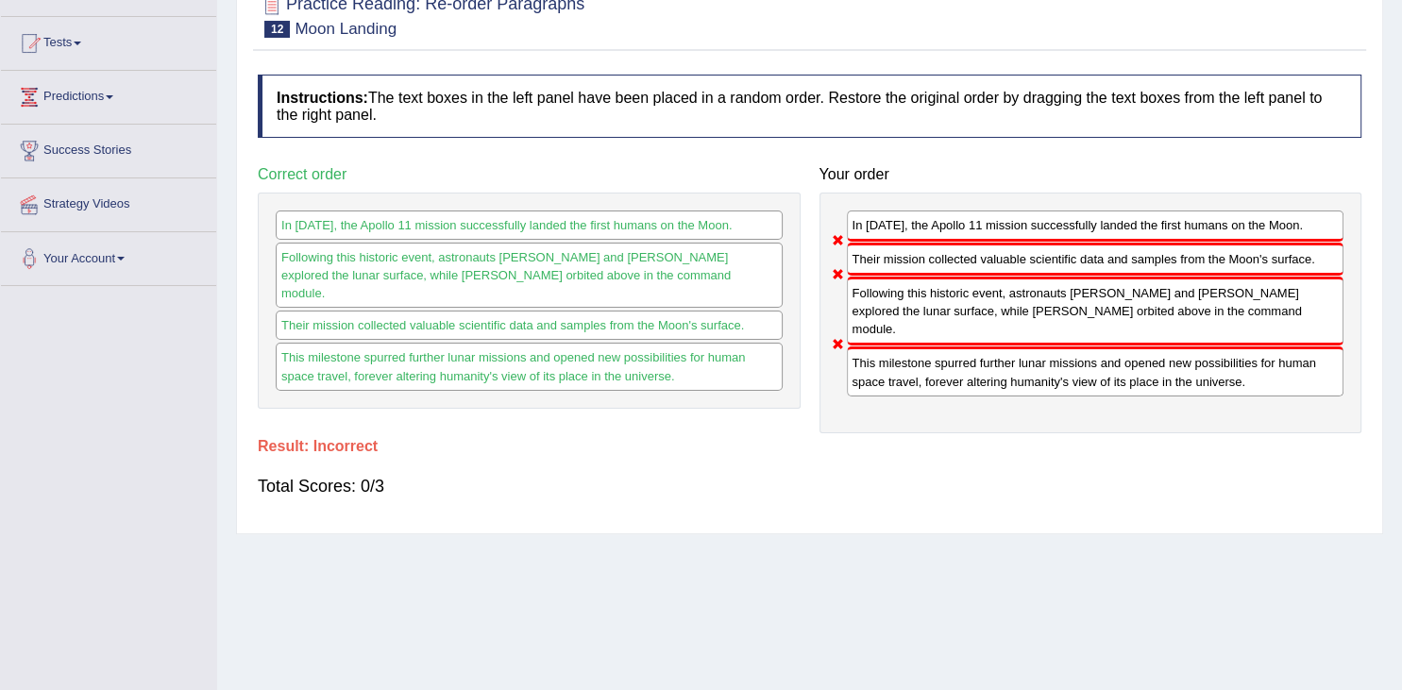
scroll to position [102, 0]
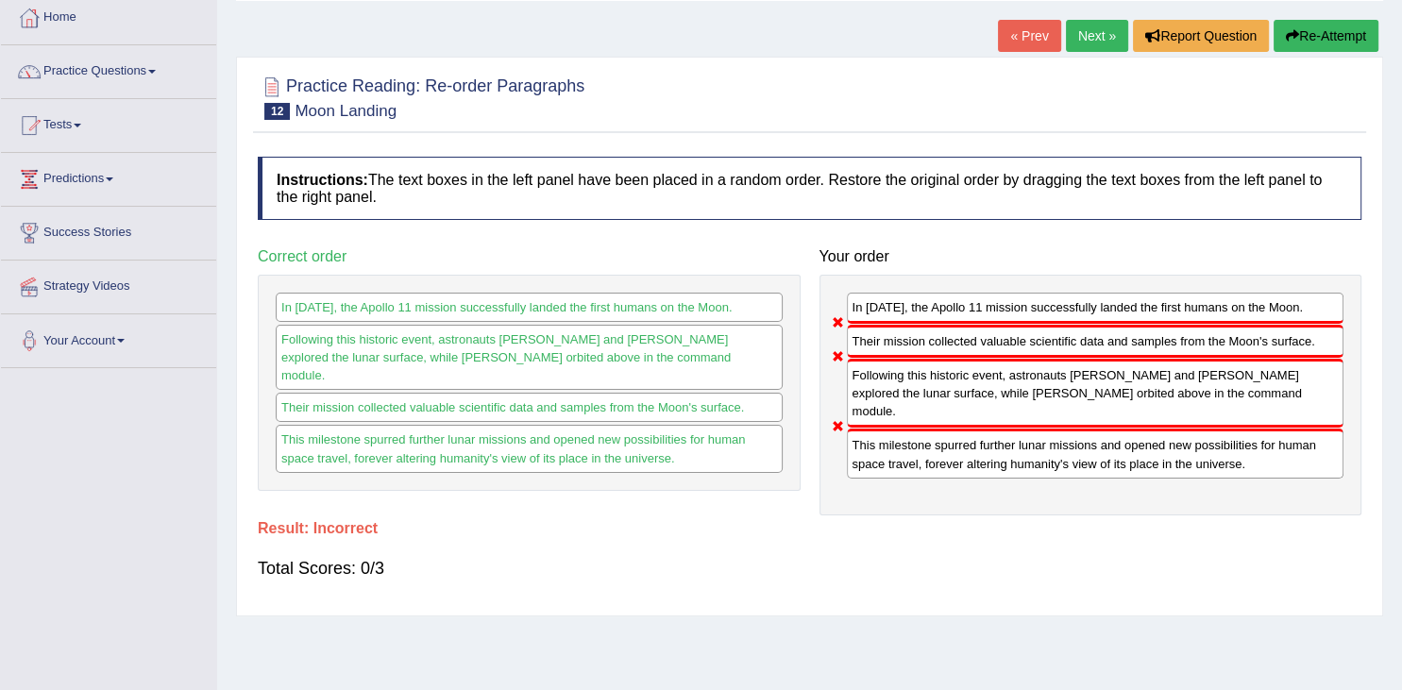
click at [1090, 25] on link "Next »" at bounding box center [1097, 36] width 62 height 32
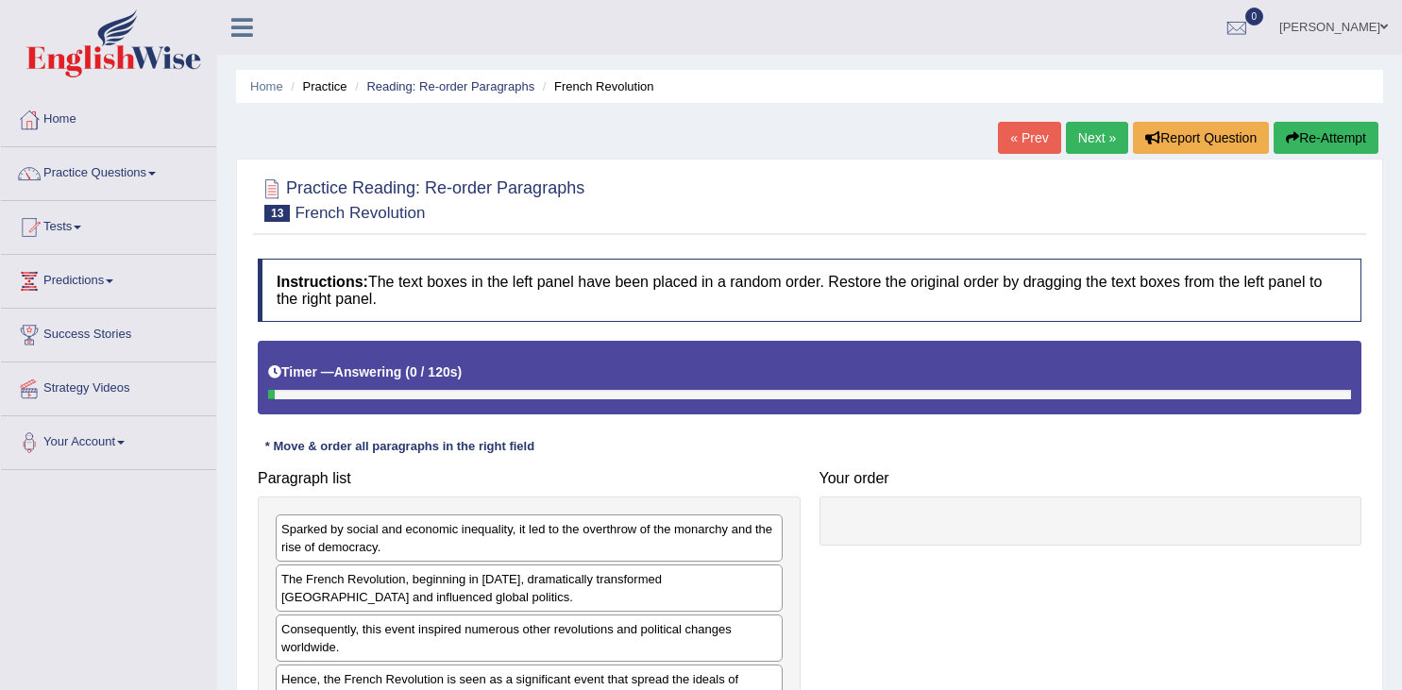
scroll to position [298, 0]
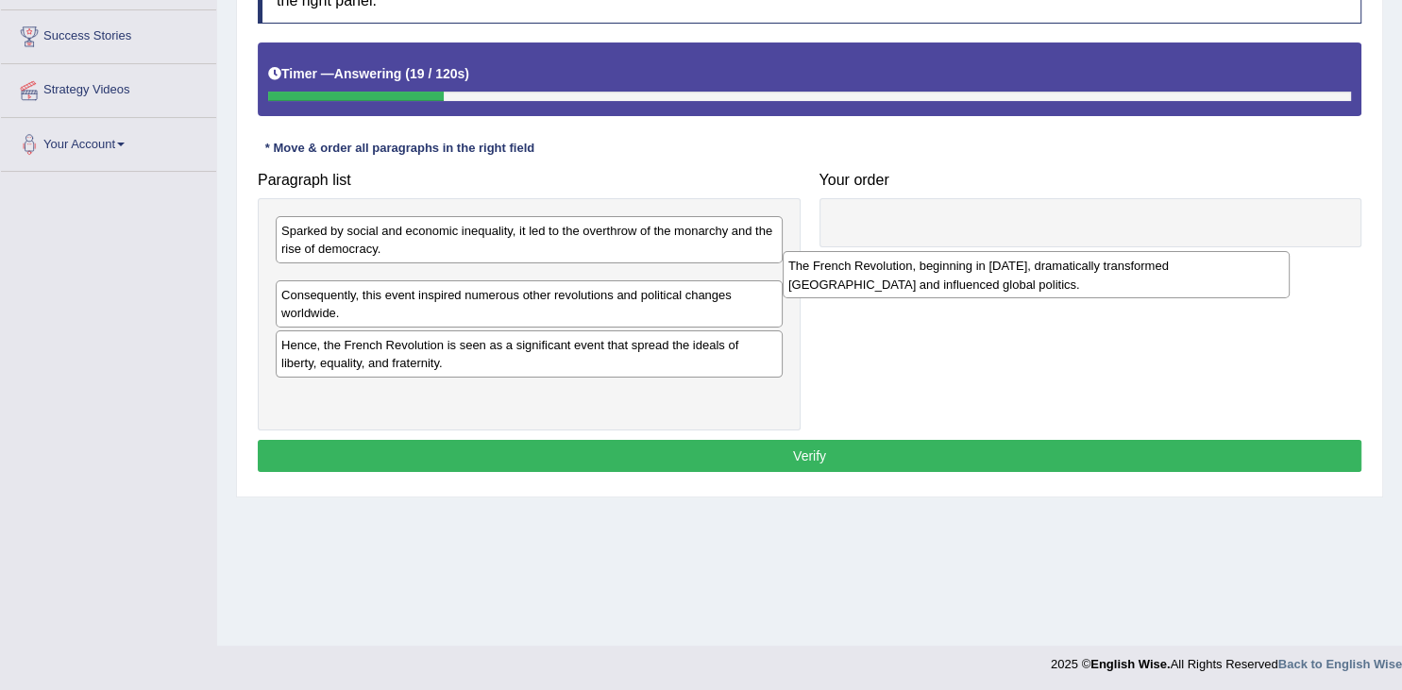
drag, startPoint x: 433, startPoint y: 283, endPoint x: 975, endPoint y: 244, distance: 543.5
click at [974, 251] on div "The French Revolution, beginning in [DATE], dramatically transformed [GEOGRAPHI…" at bounding box center [1036, 274] width 507 height 47
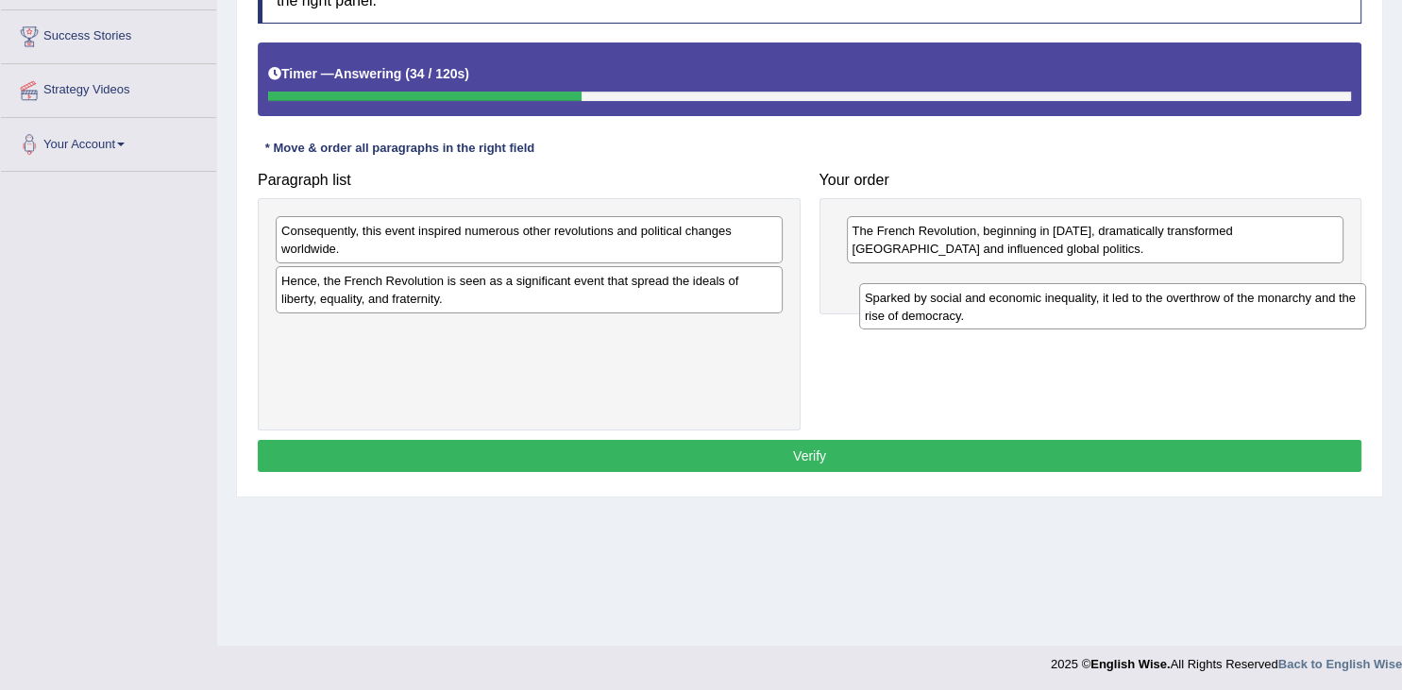
drag, startPoint x: 472, startPoint y: 229, endPoint x: 1056, endPoint y: 297, distance: 587.6
click at [1056, 297] on div "Sparked by social and economic inequality, it led to the overthrow of the monar…" at bounding box center [1112, 306] width 507 height 47
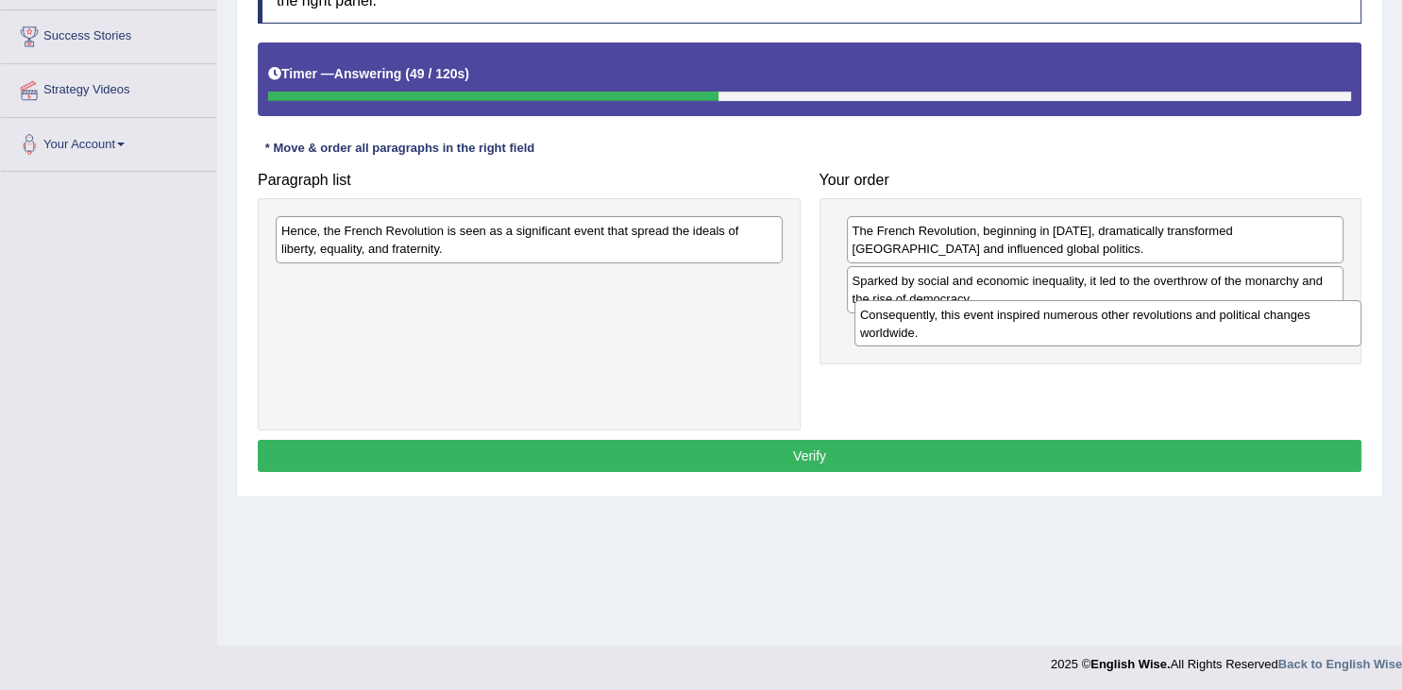
drag, startPoint x: 494, startPoint y: 246, endPoint x: 1074, endPoint y: 326, distance: 585.4
click at [1074, 327] on div "Consequently, this event inspired numerous other revolutions and political chan…" at bounding box center [1108, 323] width 507 height 47
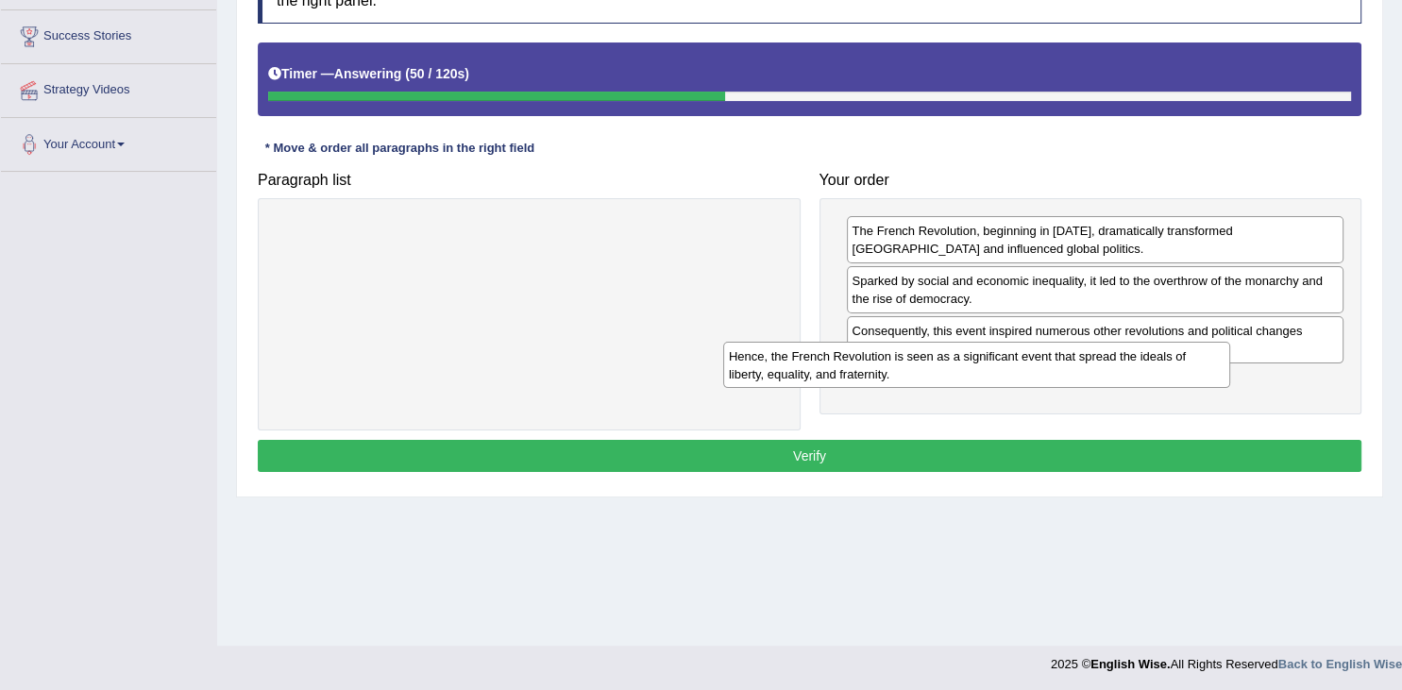
drag, startPoint x: 535, startPoint y: 229, endPoint x: 1164, endPoint y: 371, distance: 644.9
click at [1164, 371] on div "Hence, the French Revolution is seen as a significant event that spread the ide…" at bounding box center [976, 365] width 507 height 47
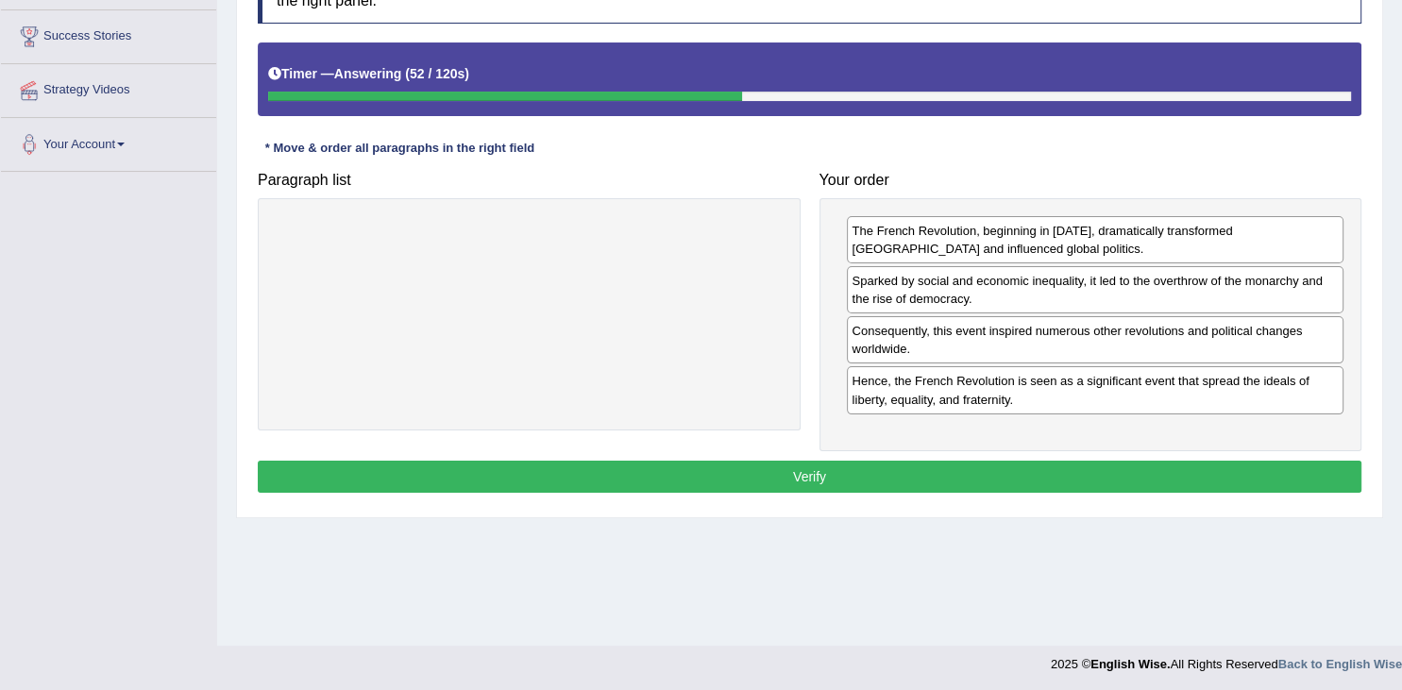
click at [917, 487] on button "Verify" at bounding box center [810, 477] width 1104 height 32
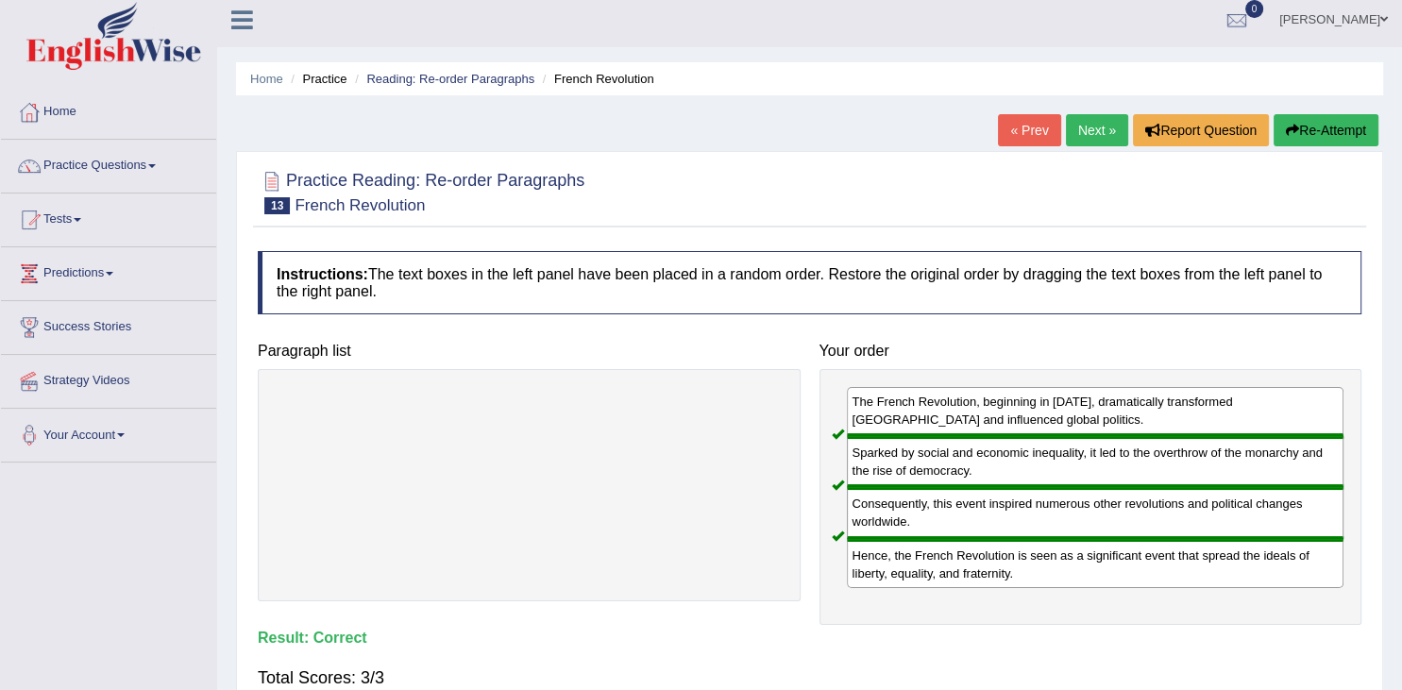
scroll to position [0, 0]
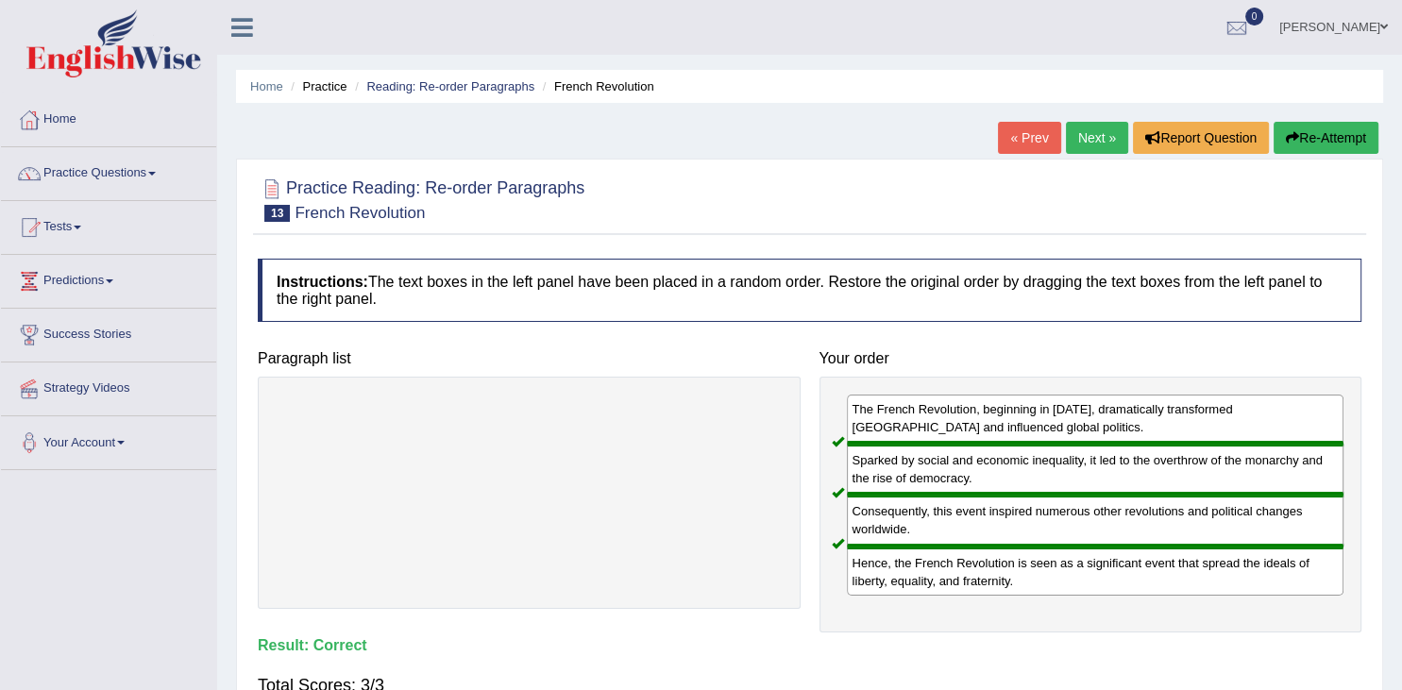
click at [1084, 136] on link "Next »" at bounding box center [1097, 138] width 62 height 32
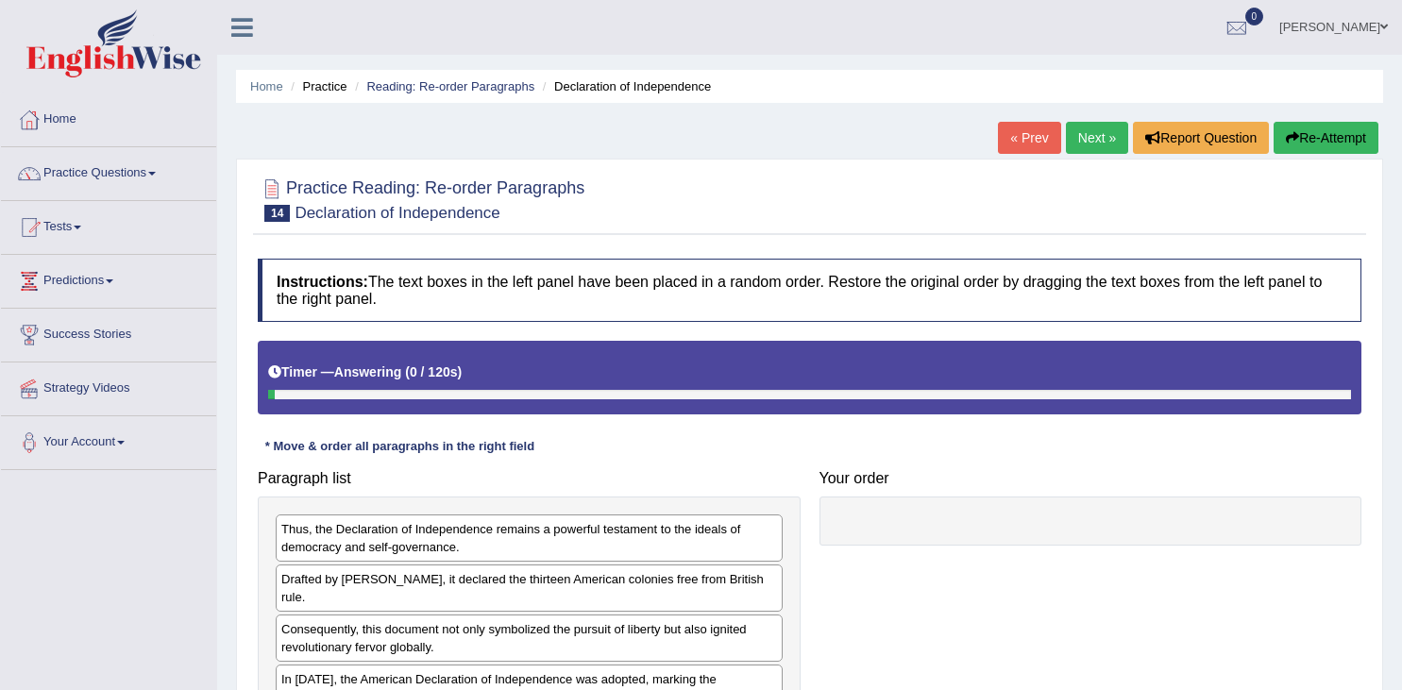
scroll to position [298, 0]
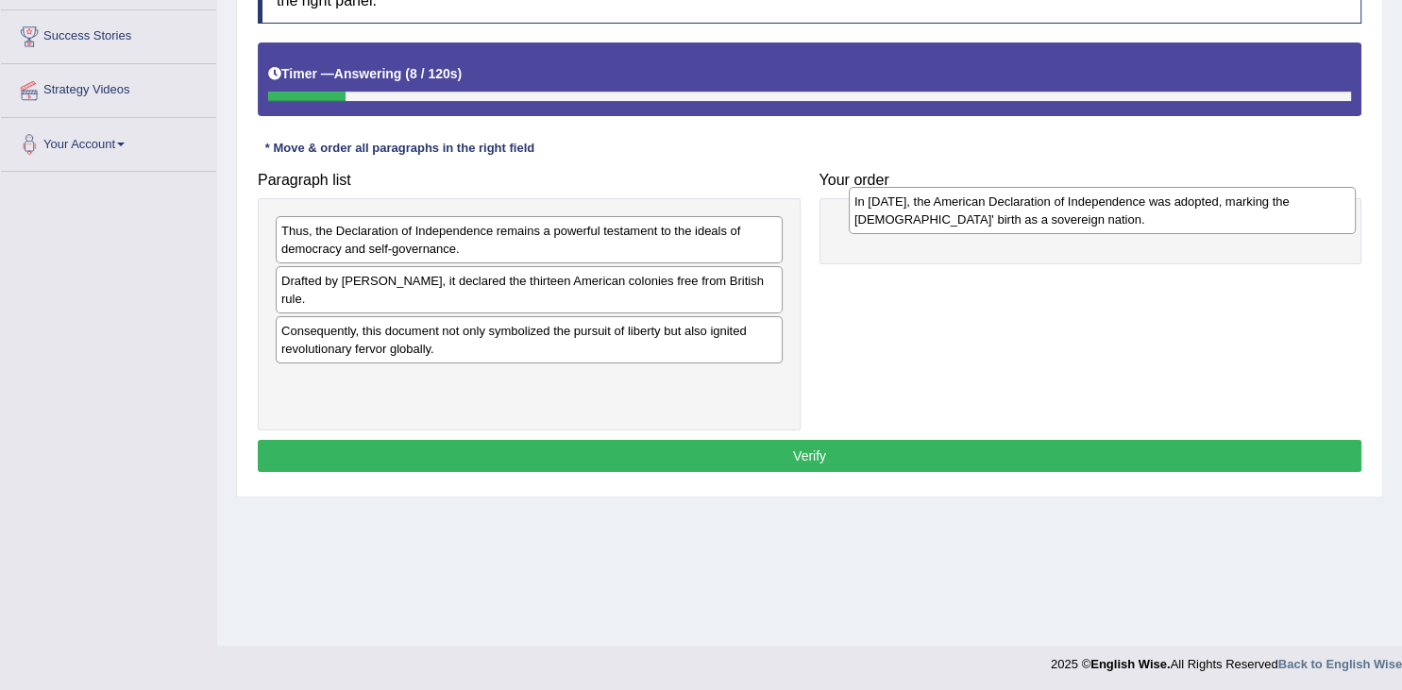
drag, startPoint x: 591, startPoint y: 389, endPoint x: 1166, endPoint y: 209, distance: 602.7
click at [1166, 209] on div "In 1776, the American Declaration of Independence was adopted, marking the Unit…" at bounding box center [1102, 210] width 507 height 47
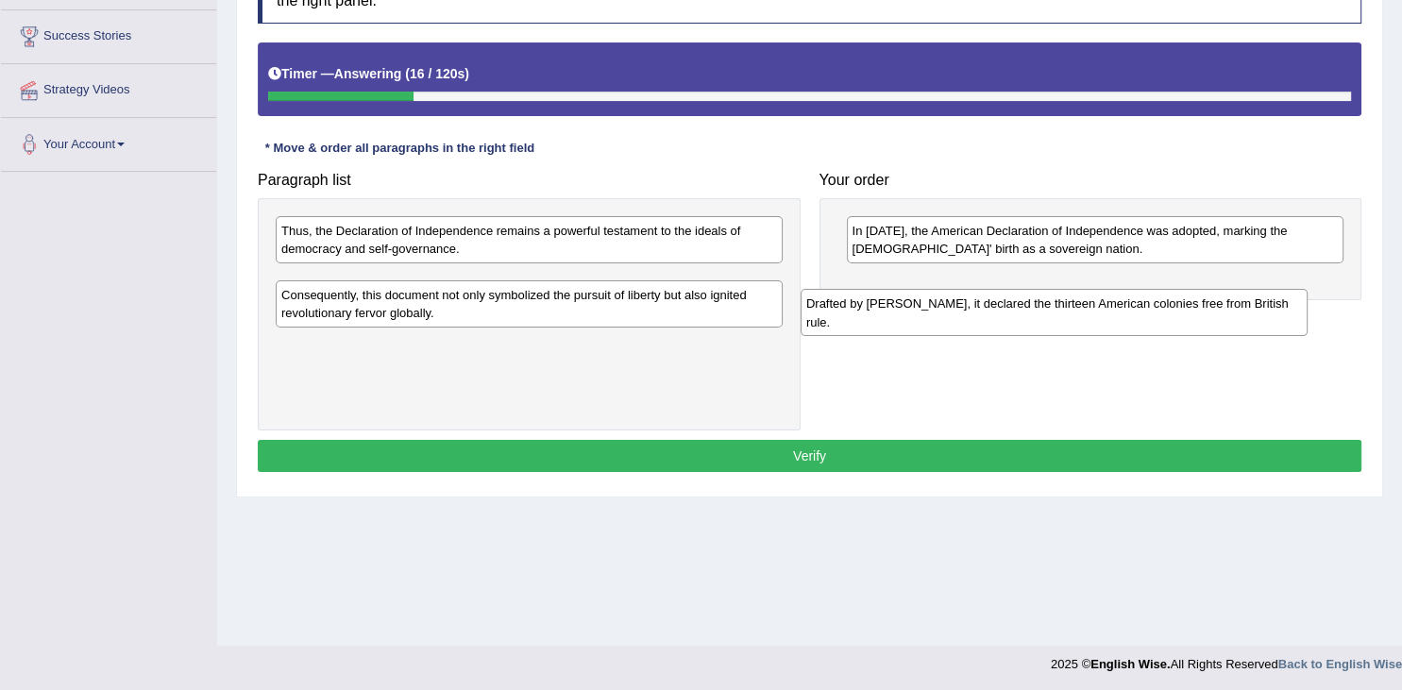
drag, startPoint x: 508, startPoint y: 295, endPoint x: 1037, endPoint y: 317, distance: 529.3
click at [1036, 317] on div "Drafted by Thomas Jefferson, it declared the thirteen American colonies free fr…" at bounding box center [1054, 312] width 507 height 47
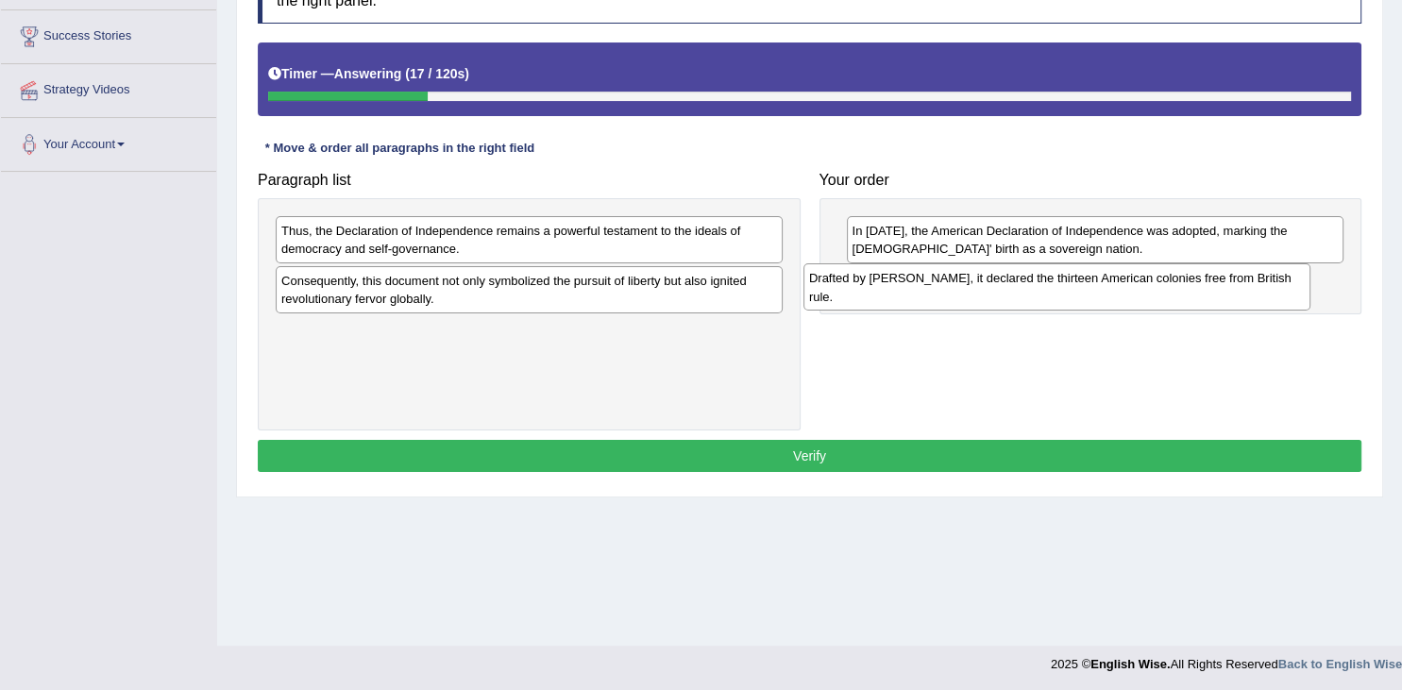
drag, startPoint x: 669, startPoint y: 285, endPoint x: 1145, endPoint y: 286, distance: 476.9
click at [1145, 286] on div "Drafted by Thomas Jefferson, it declared the thirteen American colonies free fr…" at bounding box center [1057, 286] width 507 height 47
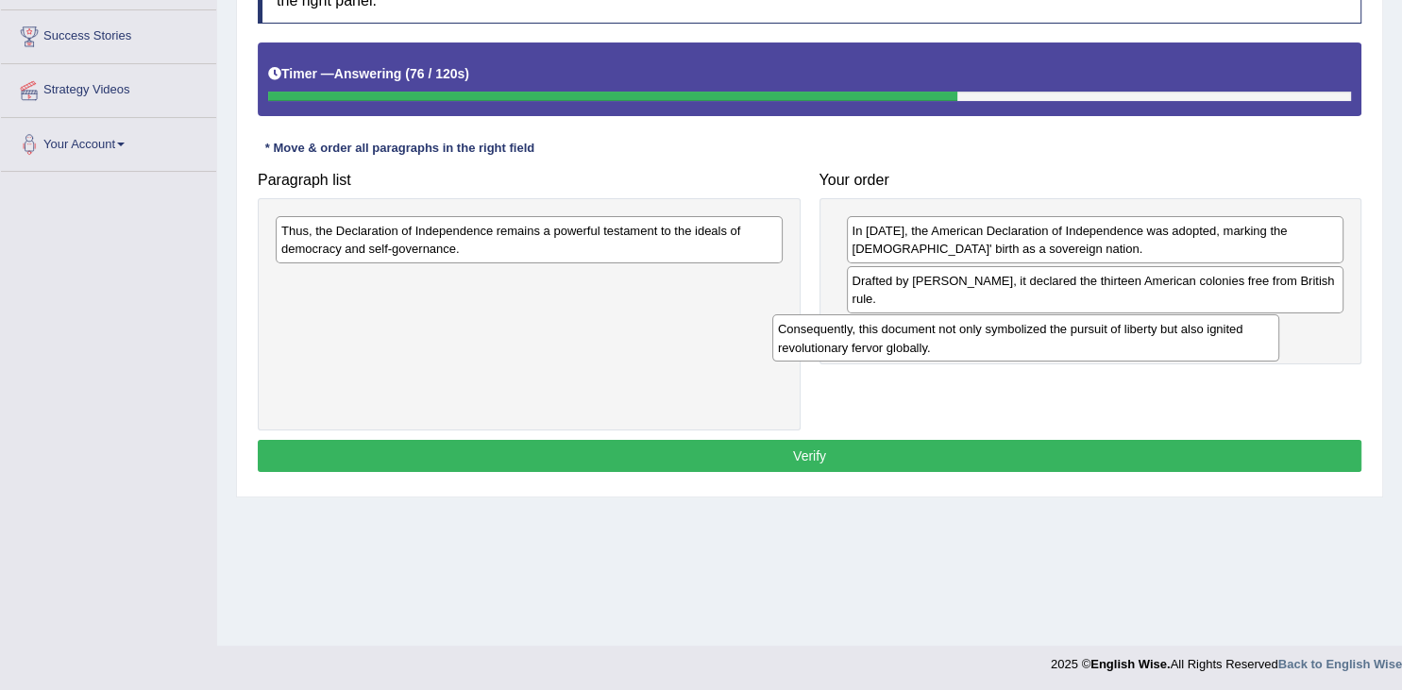
drag, startPoint x: 330, startPoint y: 289, endPoint x: 826, endPoint y: 338, distance: 499.1
click at [826, 338] on div "Consequently, this document not only symbolized the pursuit of liberty but also…" at bounding box center [1025, 337] width 507 height 47
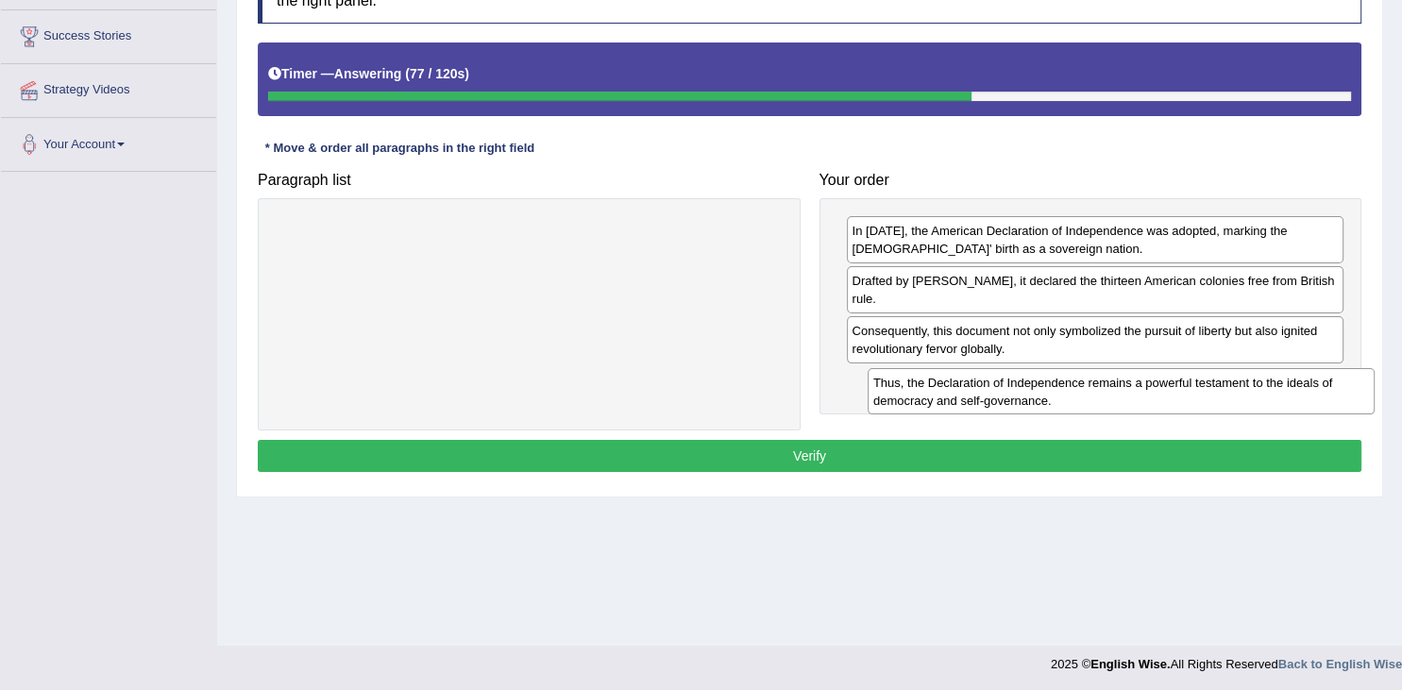
drag, startPoint x: 454, startPoint y: 242, endPoint x: 1012, endPoint y: 390, distance: 577.5
click at [1012, 390] on div "Thus, the Declaration of Independence remains a powerful testament to the ideal…" at bounding box center [1121, 391] width 507 height 47
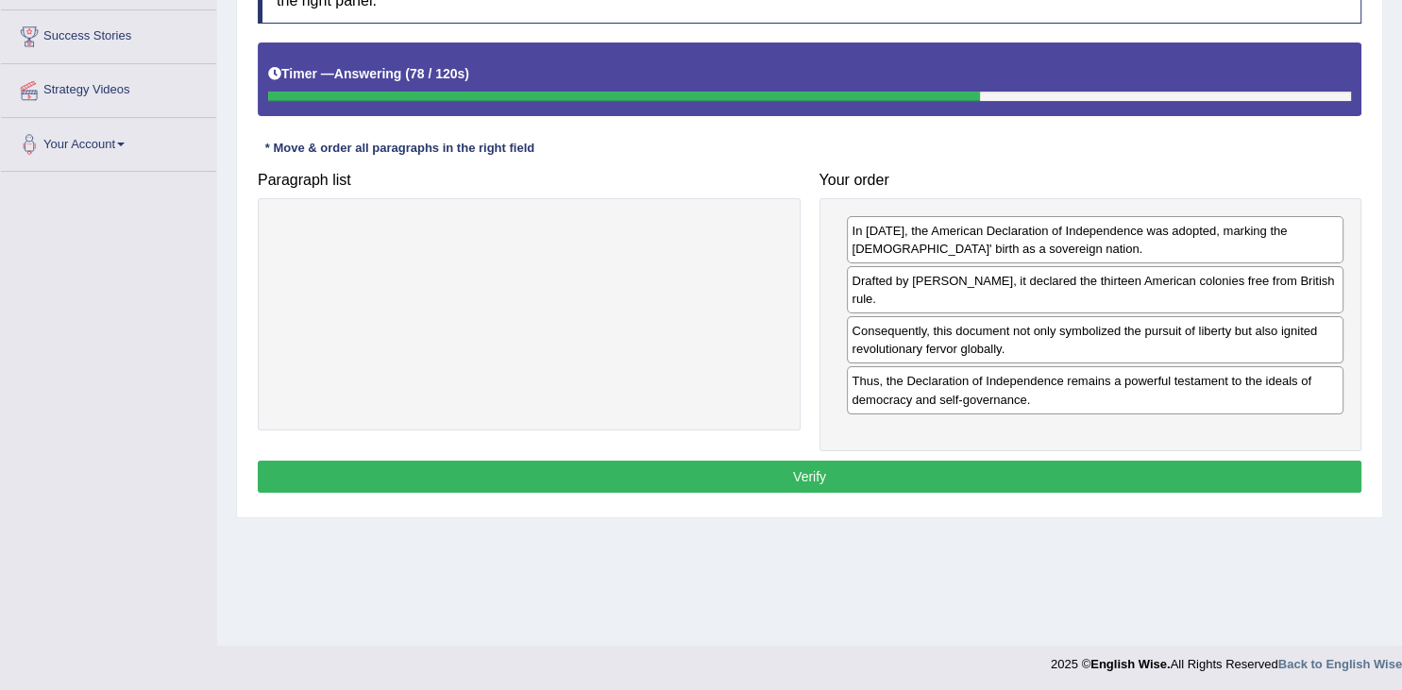
click at [924, 478] on button "Verify" at bounding box center [810, 477] width 1104 height 32
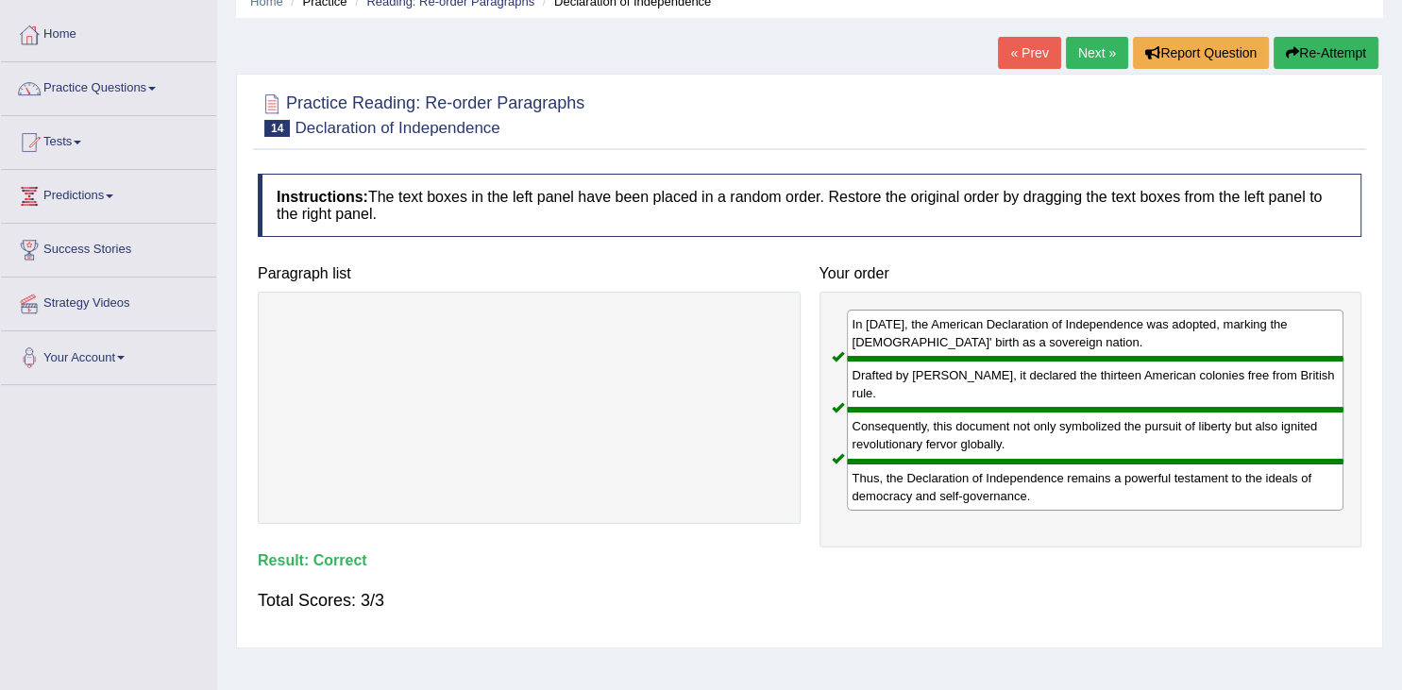
scroll to position [0, 0]
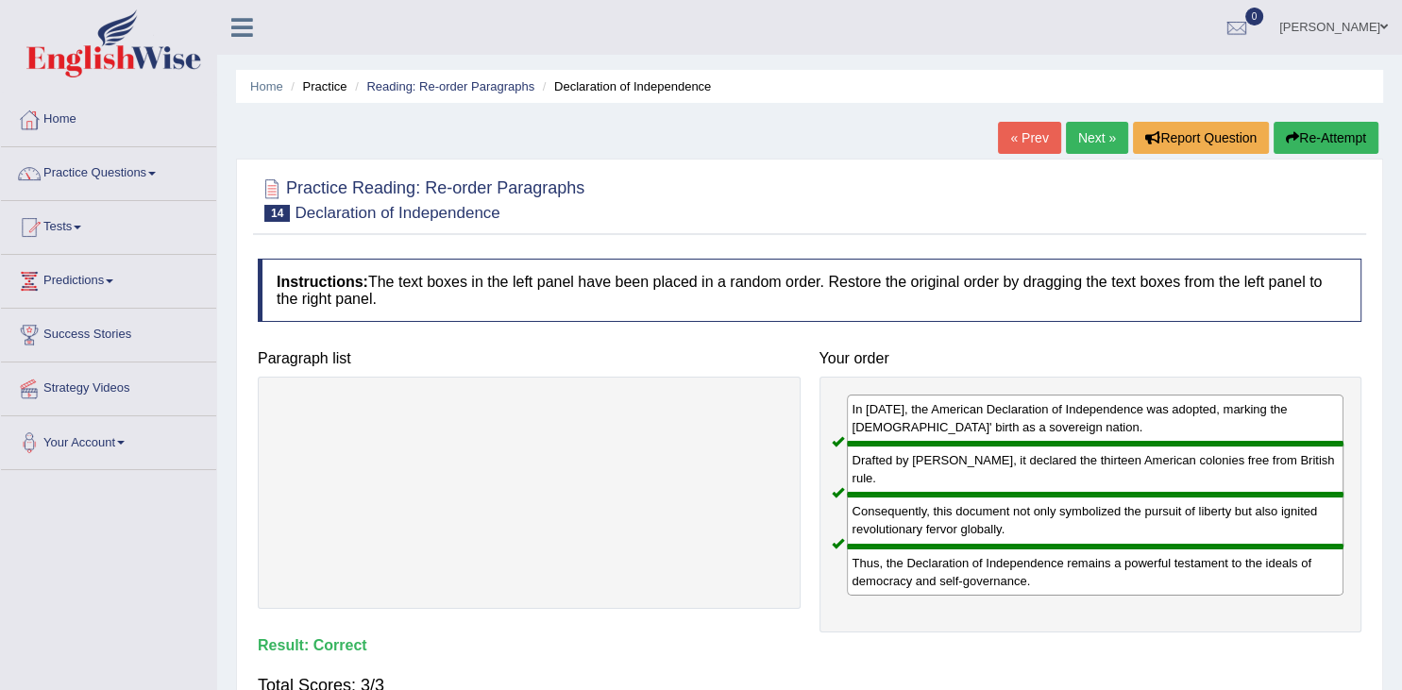
click at [1096, 144] on link "Next »" at bounding box center [1097, 138] width 62 height 32
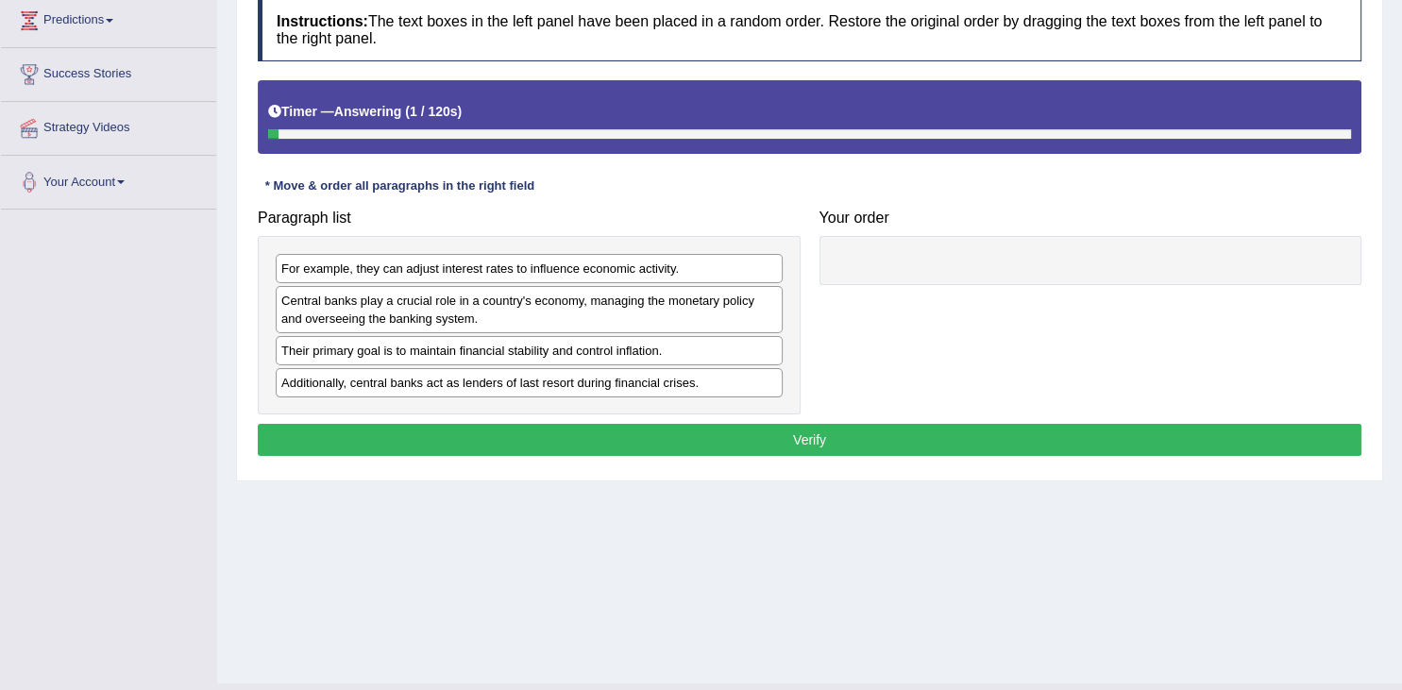
scroll to position [298, 0]
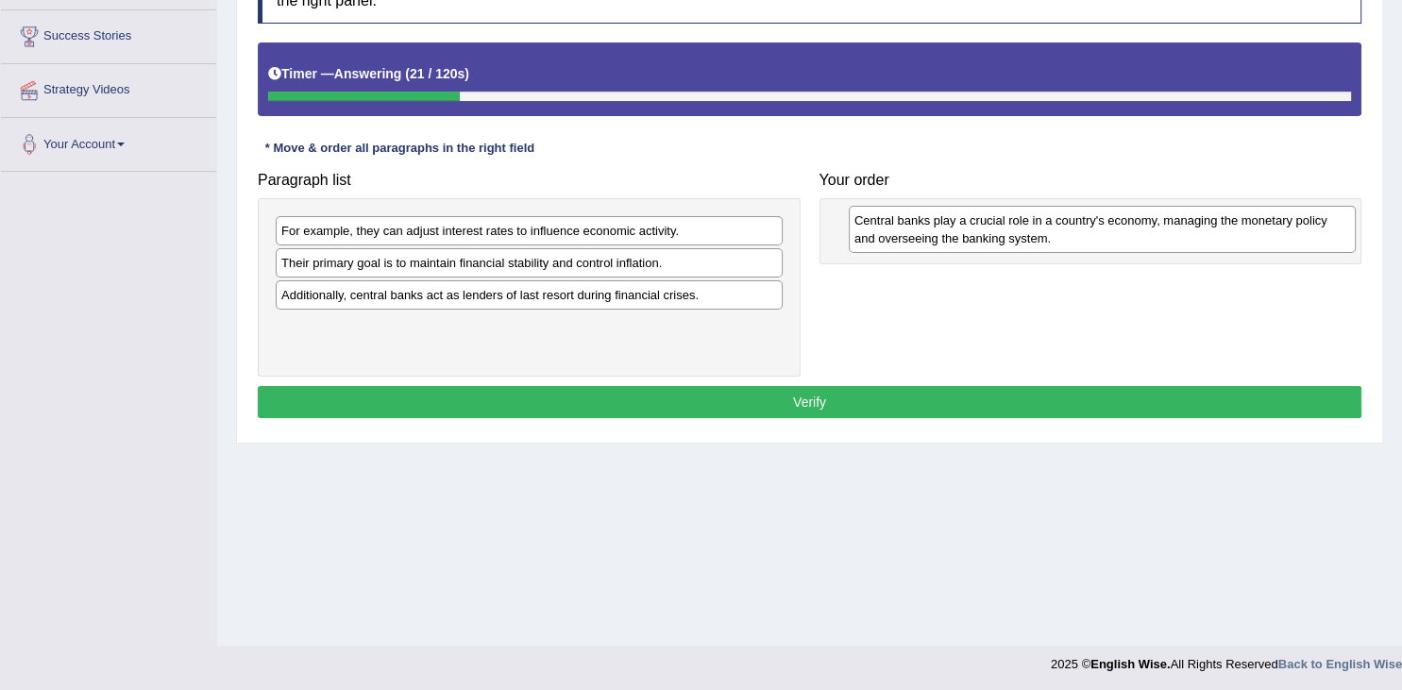
drag, startPoint x: 702, startPoint y: 278, endPoint x: 1248, endPoint y: 242, distance: 548.0
click at [1275, 235] on div "Central banks play a crucial role in a country's economy, managing the monetary…" at bounding box center [1102, 229] width 507 height 47
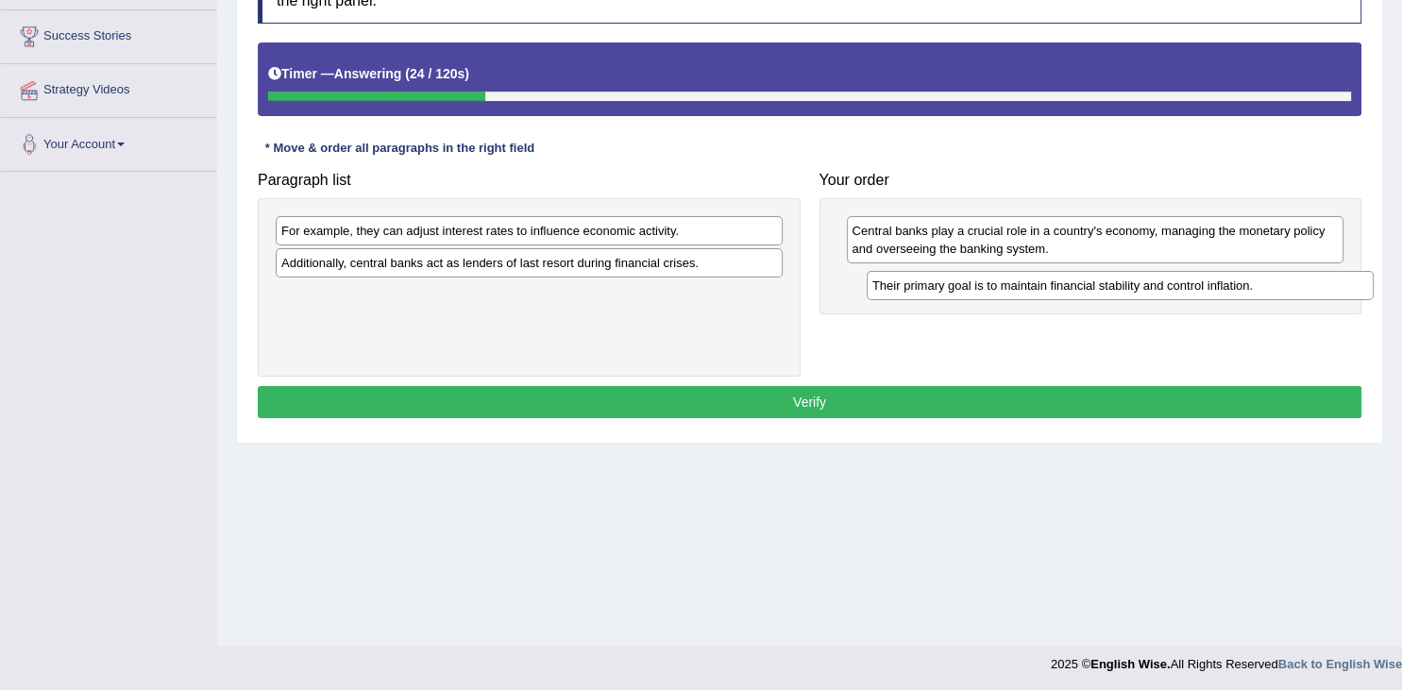
drag, startPoint x: 638, startPoint y: 263, endPoint x: 1230, endPoint y: 286, distance: 591.6
click at [1230, 286] on div "Their primary goal is to maintain financial stability and control inflation." at bounding box center [1120, 285] width 507 height 29
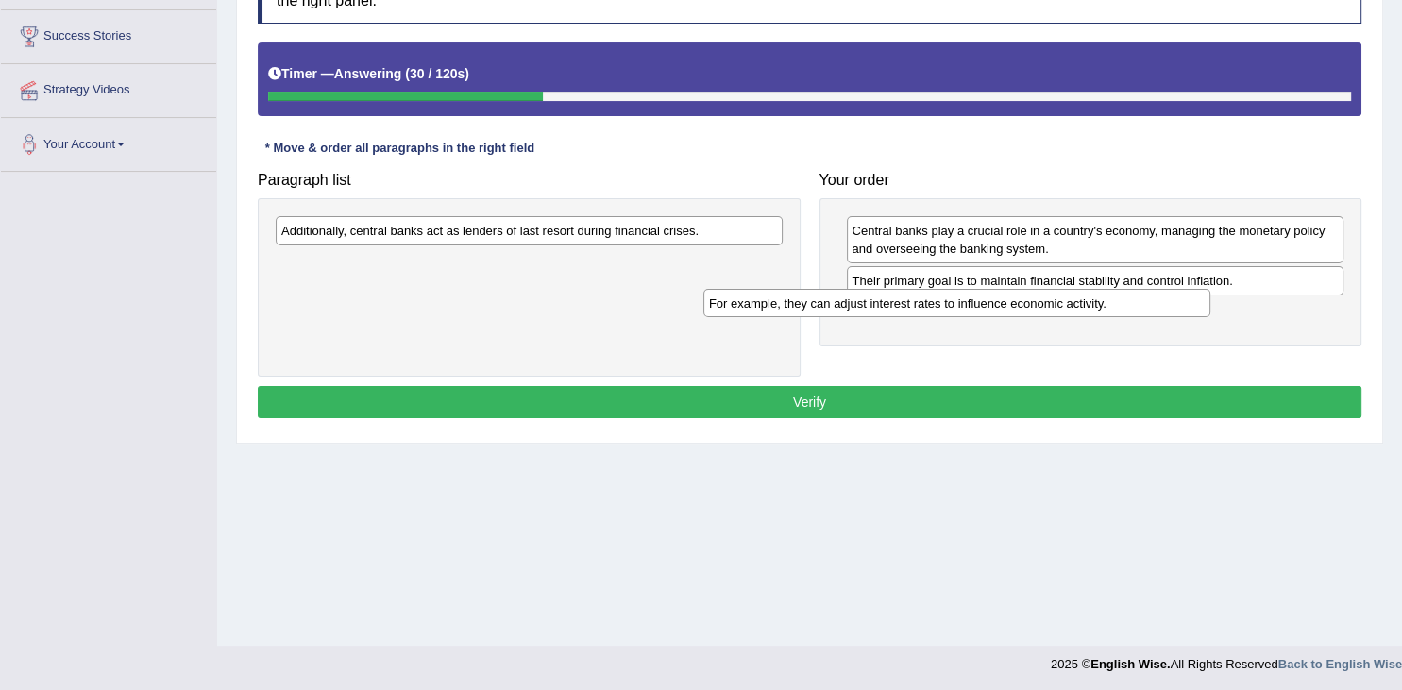
drag, startPoint x: 701, startPoint y: 226, endPoint x: 1251, endPoint y: 308, distance: 556.6
click at [1211, 310] on div "For example, they can adjust interest rates to influence economic activity." at bounding box center [957, 303] width 507 height 29
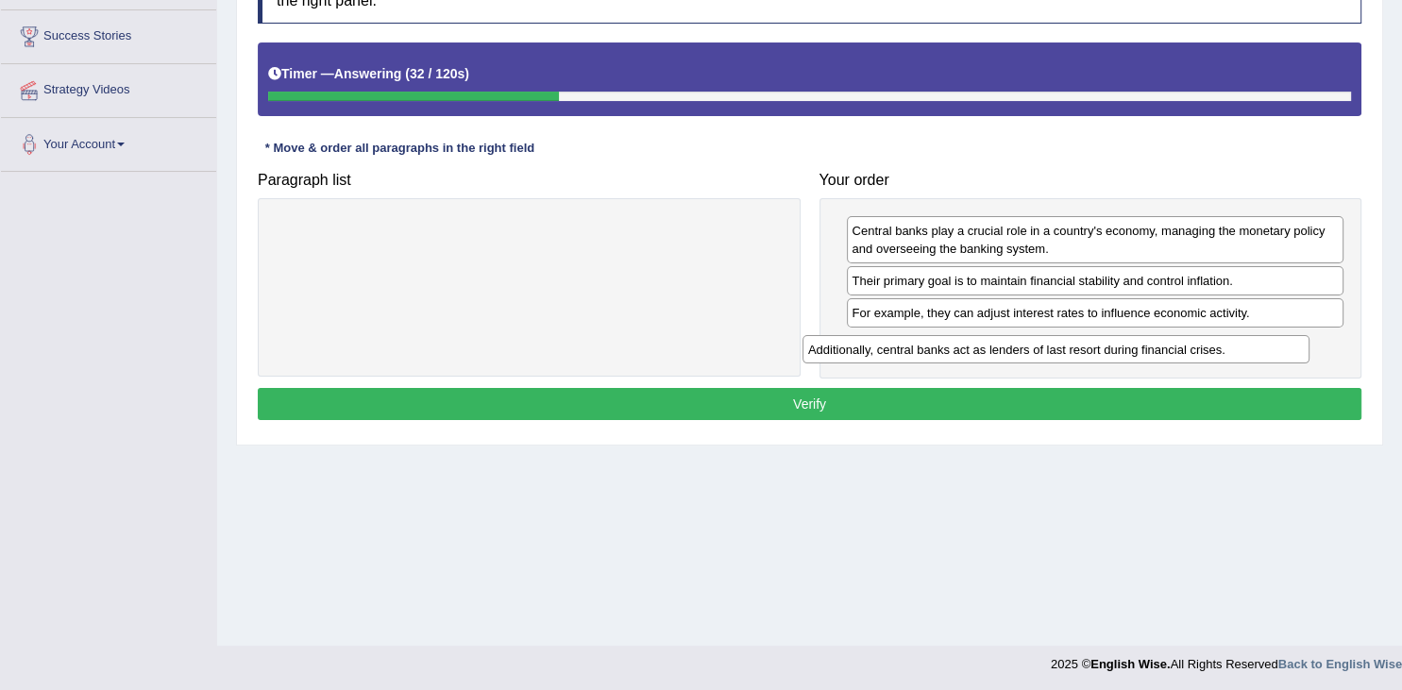
drag, startPoint x: 670, startPoint y: 225, endPoint x: 1236, endPoint y: 349, distance: 579.2
click at [1252, 342] on div "Additionally, central banks act as lenders of last resort during financial cris…" at bounding box center [1056, 349] width 507 height 29
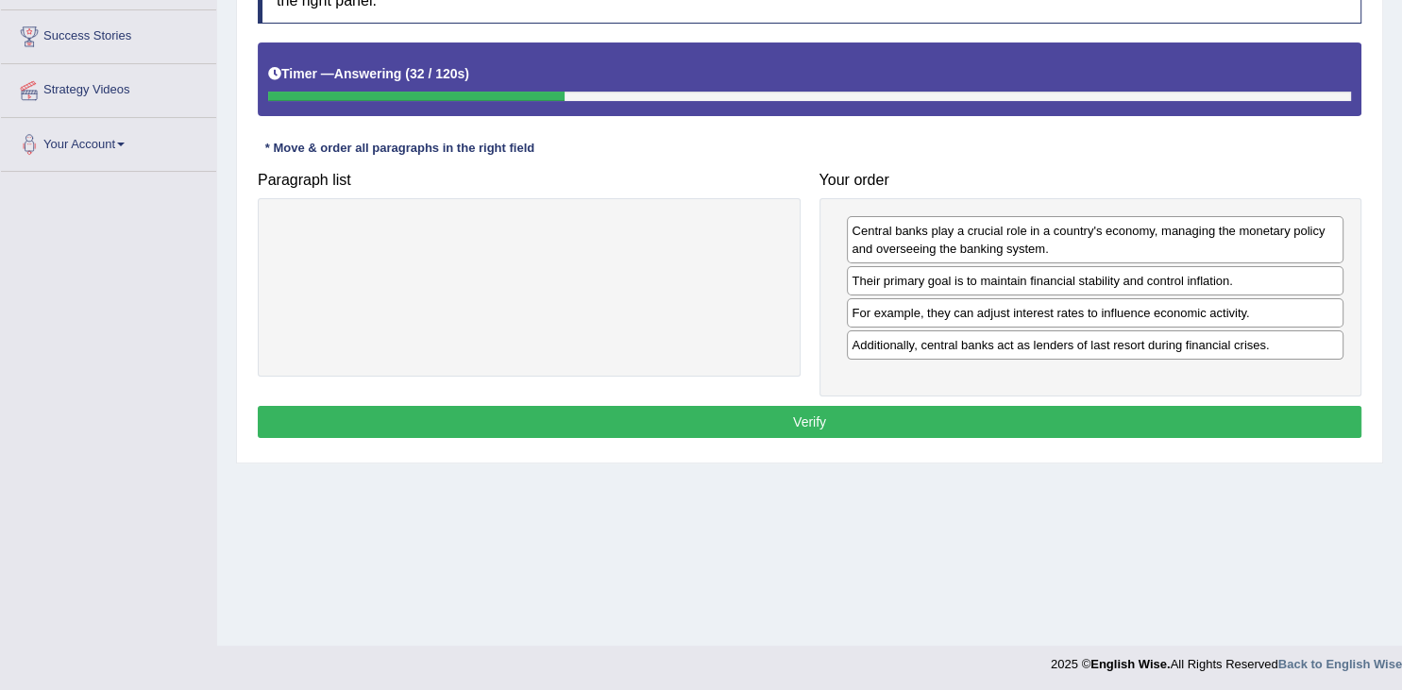
click at [1071, 406] on button "Verify" at bounding box center [810, 422] width 1104 height 32
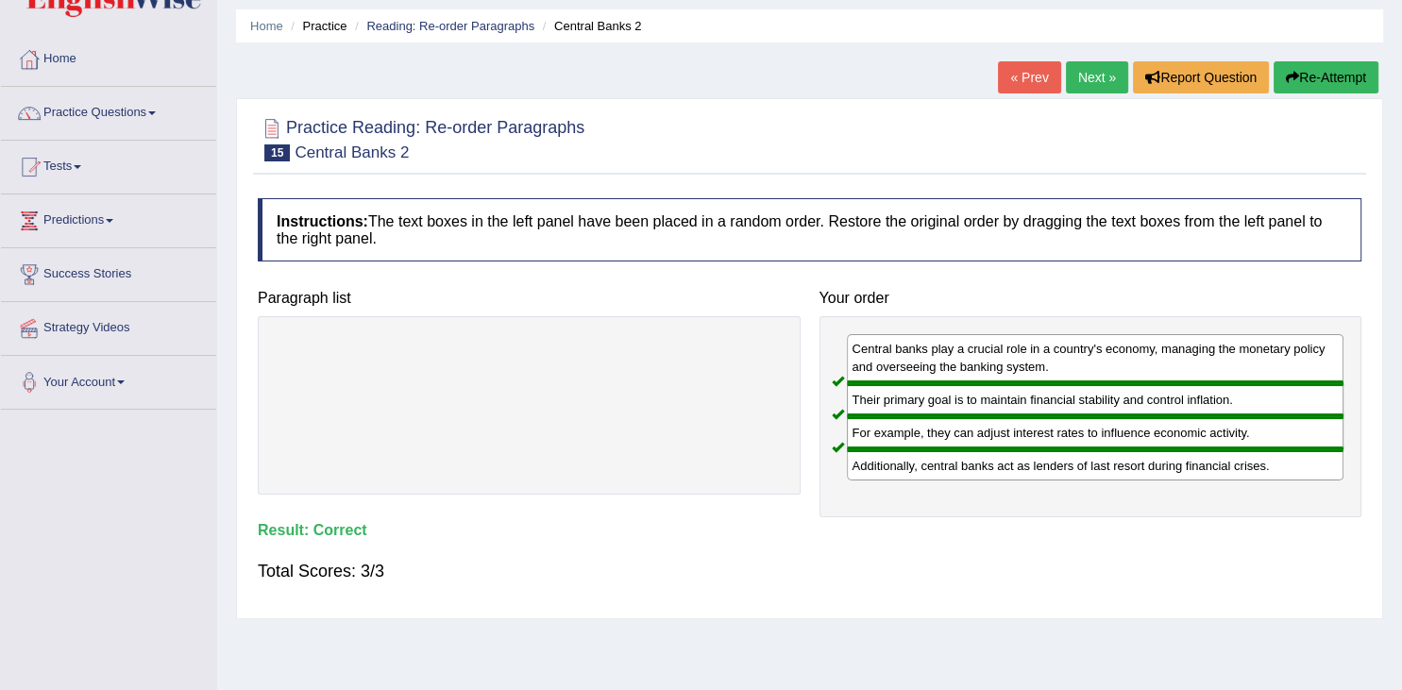
scroll to position [0, 0]
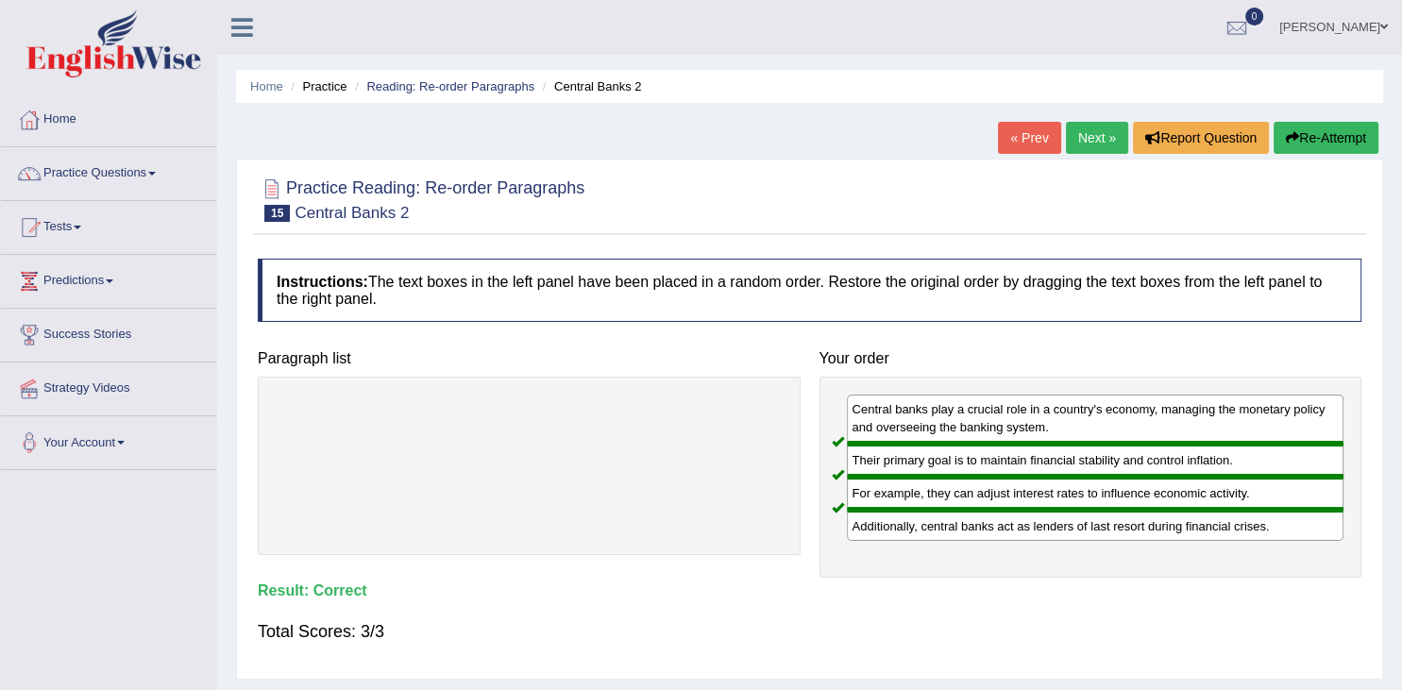
click at [1087, 142] on link "Next »" at bounding box center [1097, 138] width 62 height 32
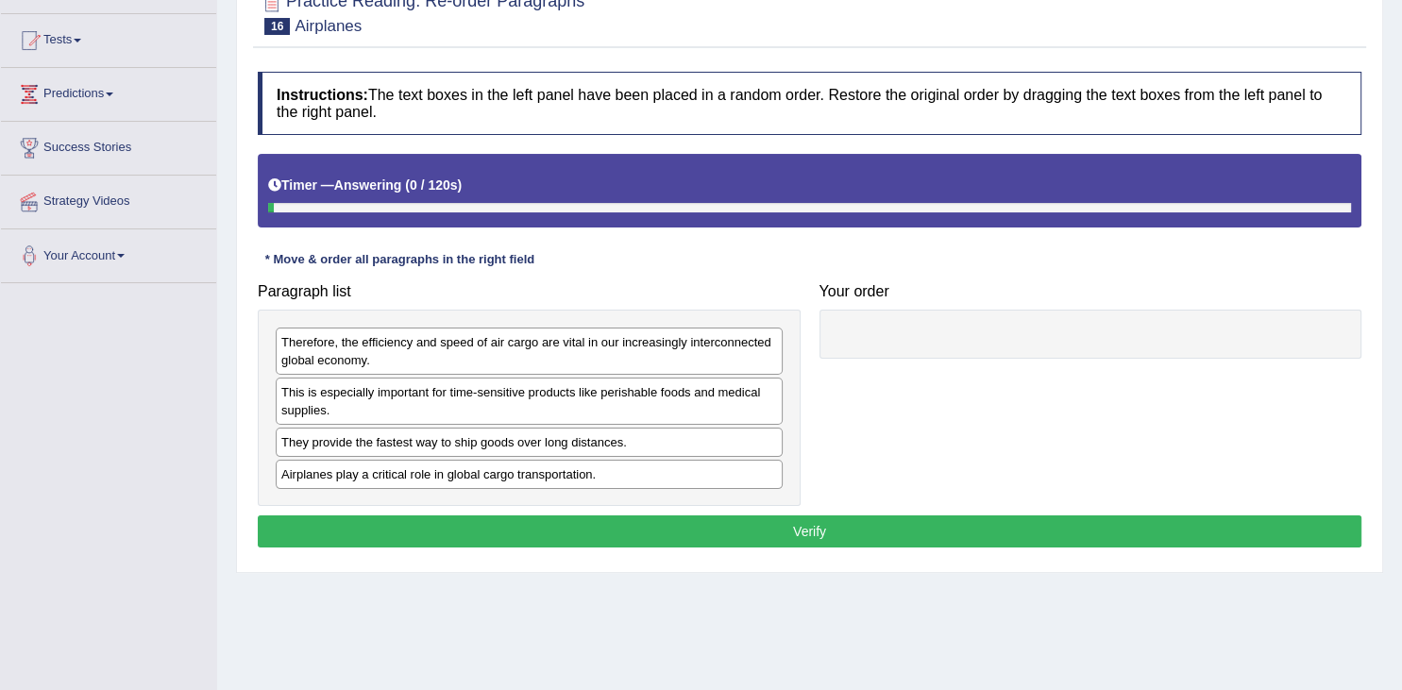
scroll to position [301, 0]
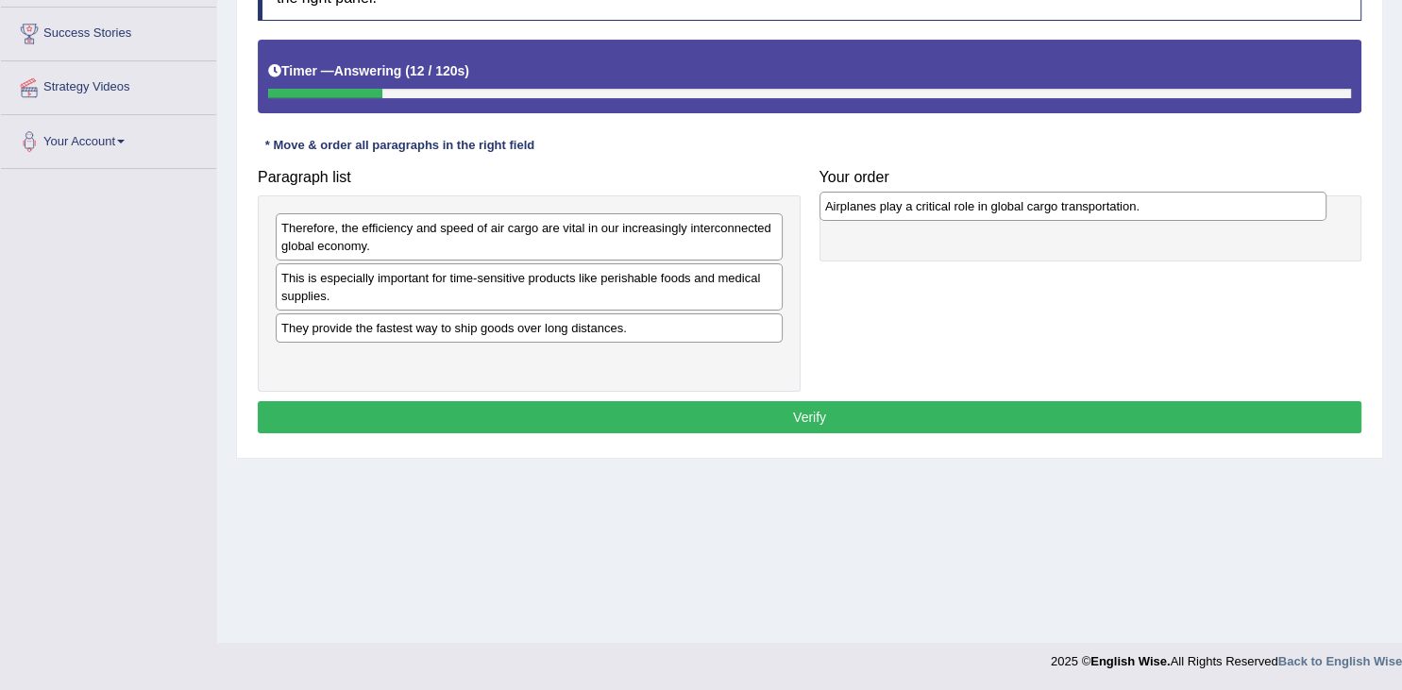
drag, startPoint x: 403, startPoint y: 365, endPoint x: 947, endPoint y: 212, distance: 564.8
click at [947, 212] on div "Airplanes play a critical role in global cargo transportation." at bounding box center [1073, 206] width 507 height 29
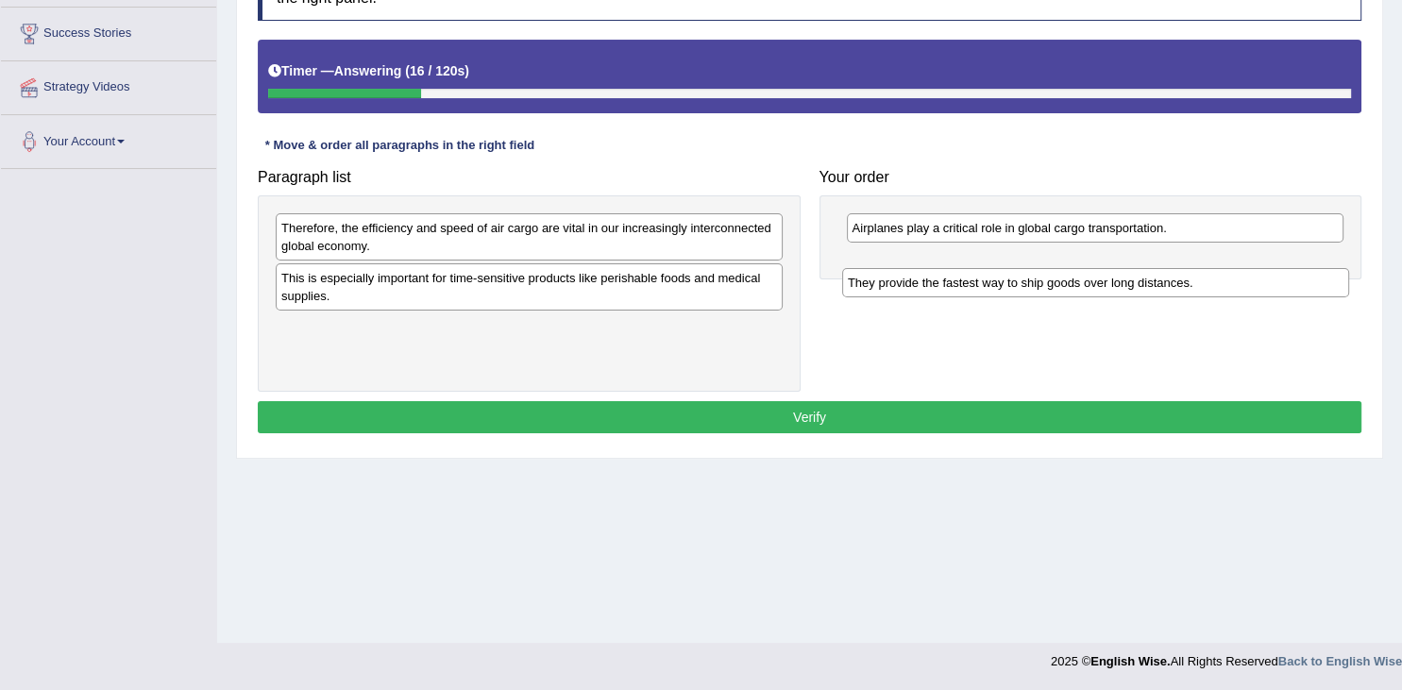
drag, startPoint x: 342, startPoint y: 325, endPoint x: 908, endPoint y: 280, distance: 568.3
click at [908, 280] on div "They provide the fastest way to ship goods over long distances." at bounding box center [1095, 282] width 507 height 29
drag, startPoint x: 551, startPoint y: 329, endPoint x: 1173, endPoint y: 280, distance: 624.2
click at [1173, 280] on div "They provide the fastest way to ship goods over long distances." at bounding box center [1151, 278] width 507 height 29
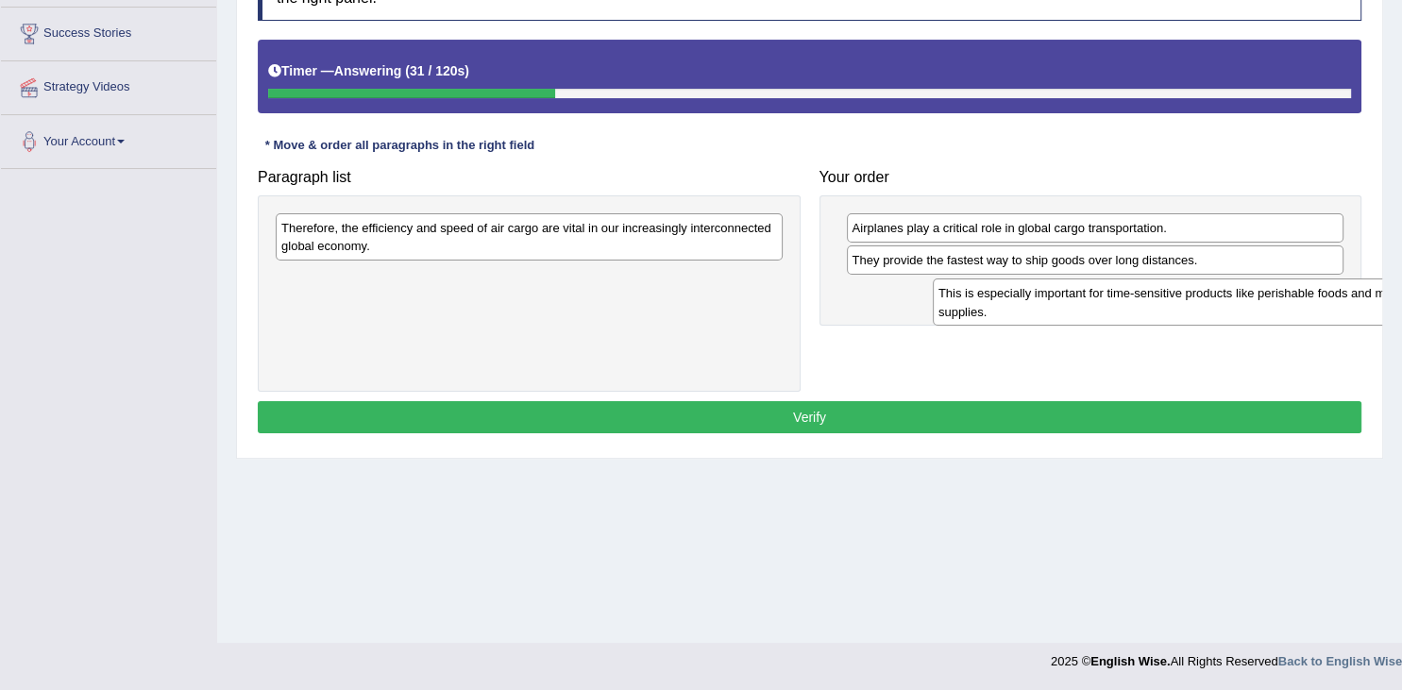
drag, startPoint x: 365, startPoint y: 297, endPoint x: 1030, endPoint y: 312, distance: 665.9
click at [1030, 312] on div "This is especially important for time-sensitive products like perishable foods …" at bounding box center [1186, 302] width 507 height 47
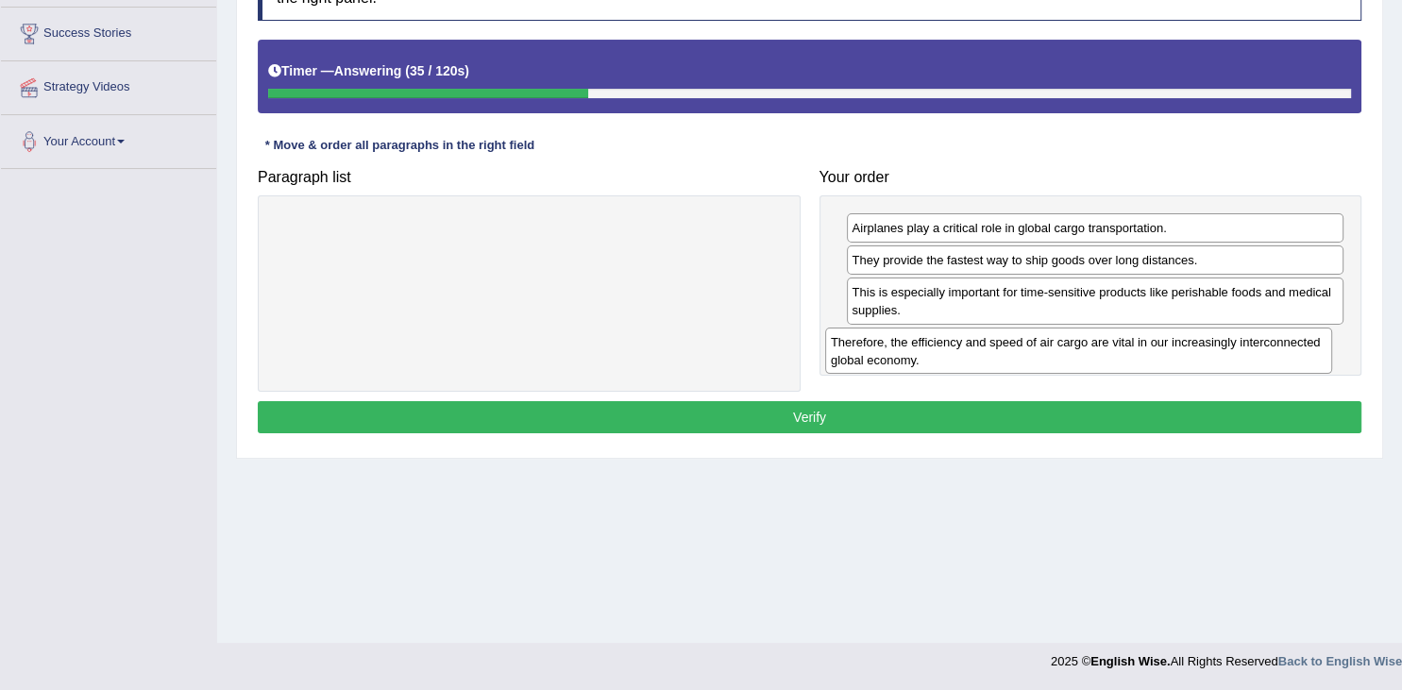
drag, startPoint x: 414, startPoint y: 241, endPoint x: 967, endPoint y: 353, distance: 564.7
click at [965, 354] on div "Therefore, the efficiency and speed of air cargo are vital in our increasingly …" at bounding box center [1078, 351] width 507 height 47
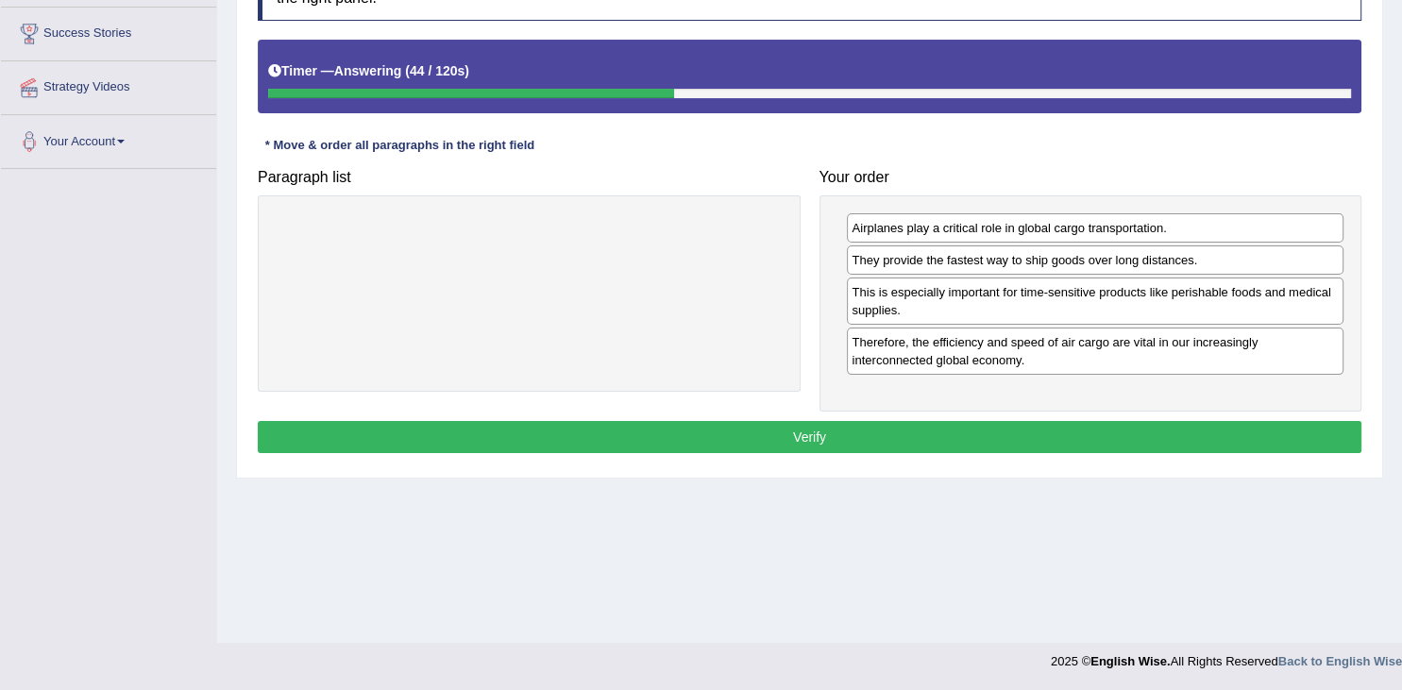
click at [1133, 446] on button "Verify" at bounding box center [810, 437] width 1104 height 32
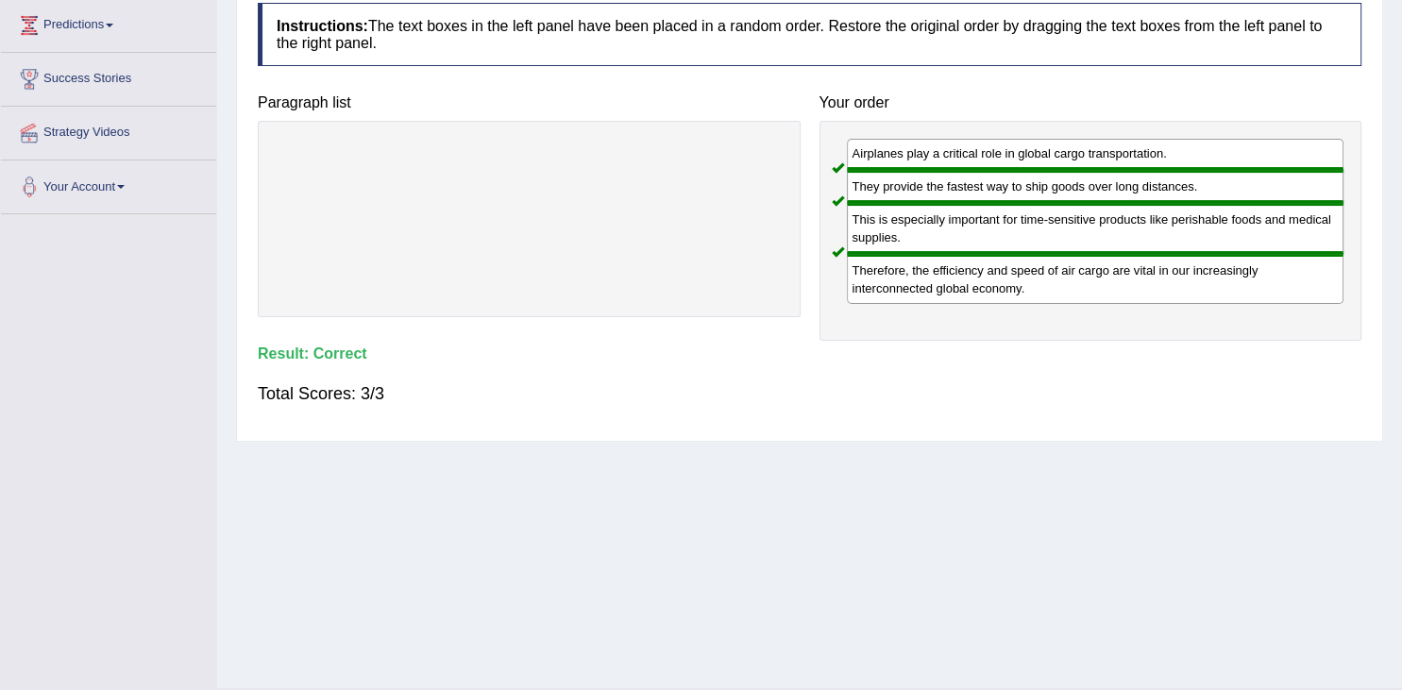
scroll to position [0, 0]
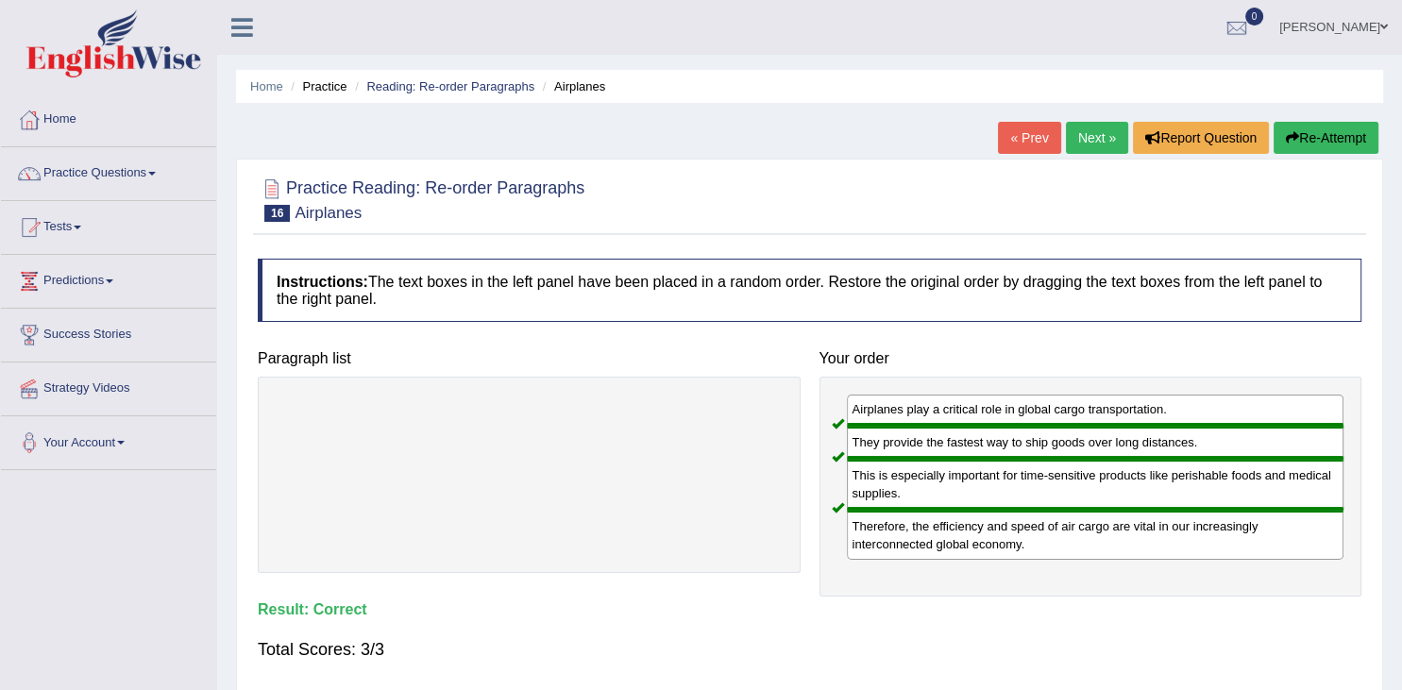
click at [1090, 140] on link "Next »" at bounding box center [1097, 138] width 62 height 32
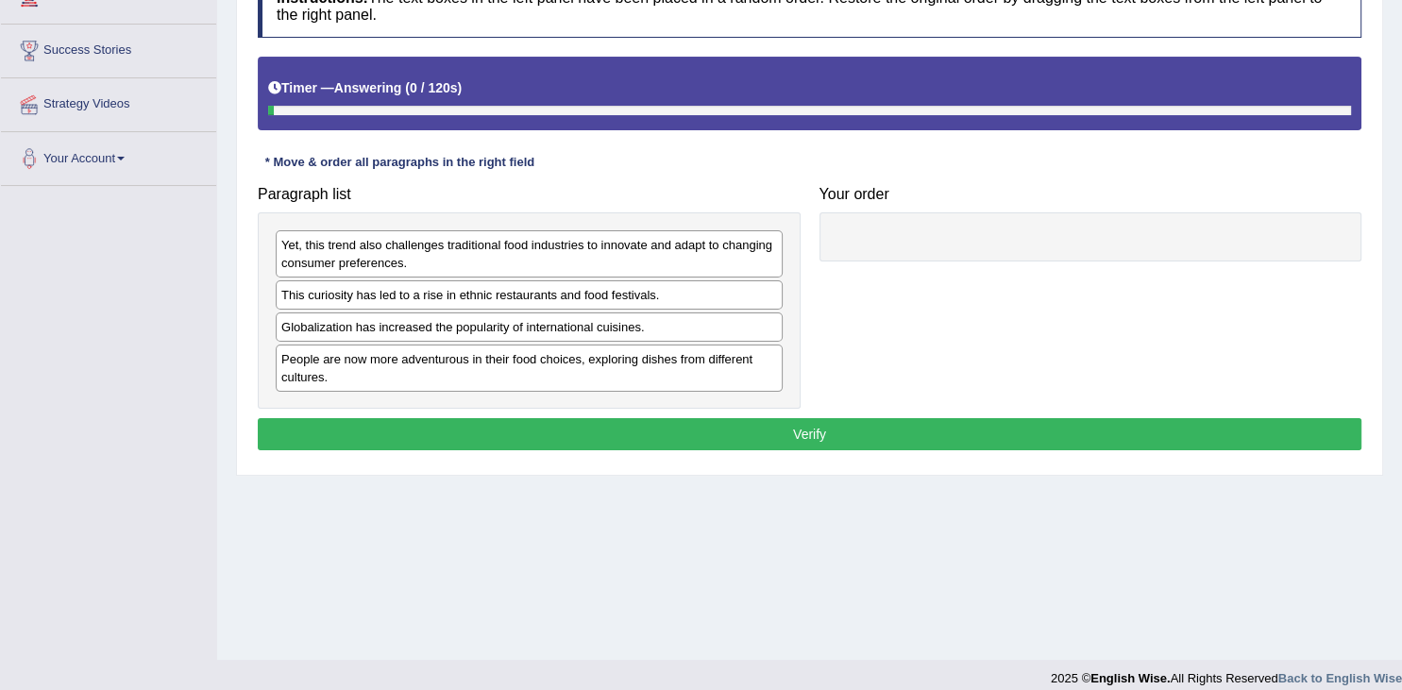
scroll to position [298, 0]
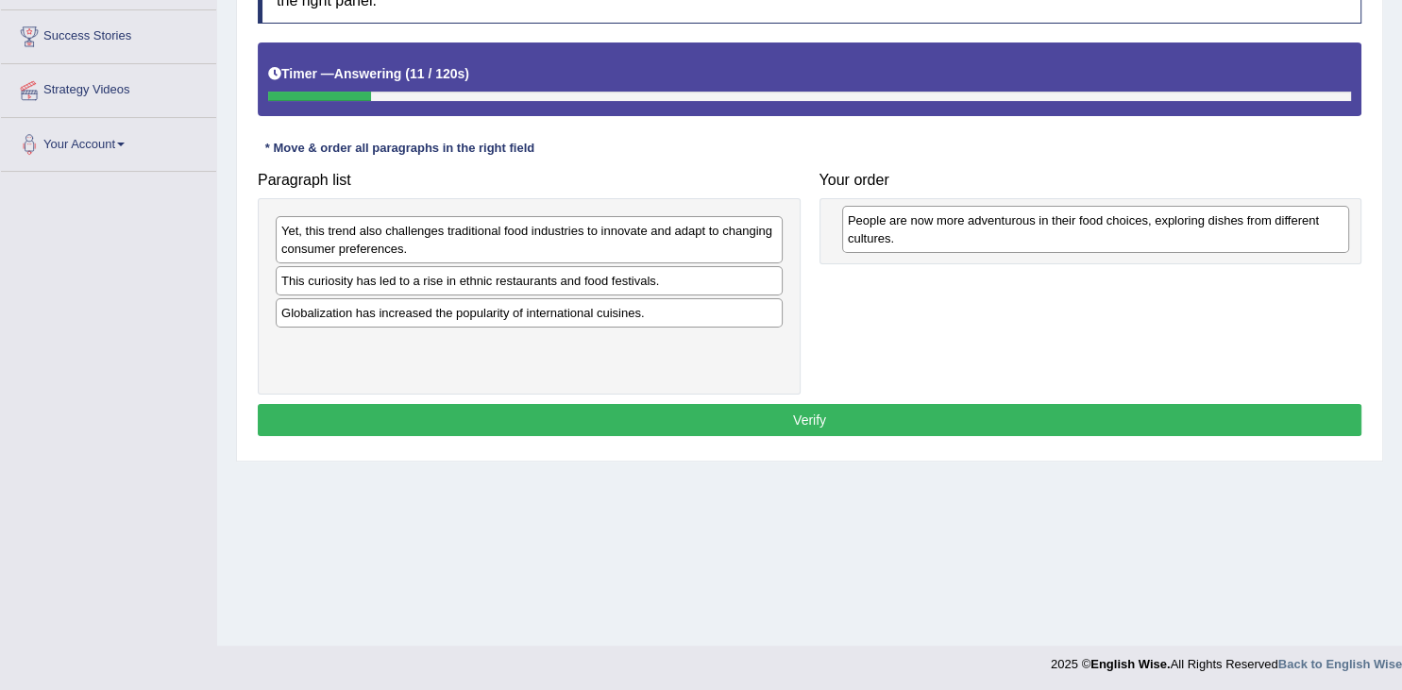
drag, startPoint x: 497, startPoint y: 355, endPoint x: 1063, endPoint y: 232, distance: 579.8
click at [1063, 232] on div "People are now more adventurous in their food choices, exploring dishes from di…" at bounding box center [1095, 229] width 507 height 47
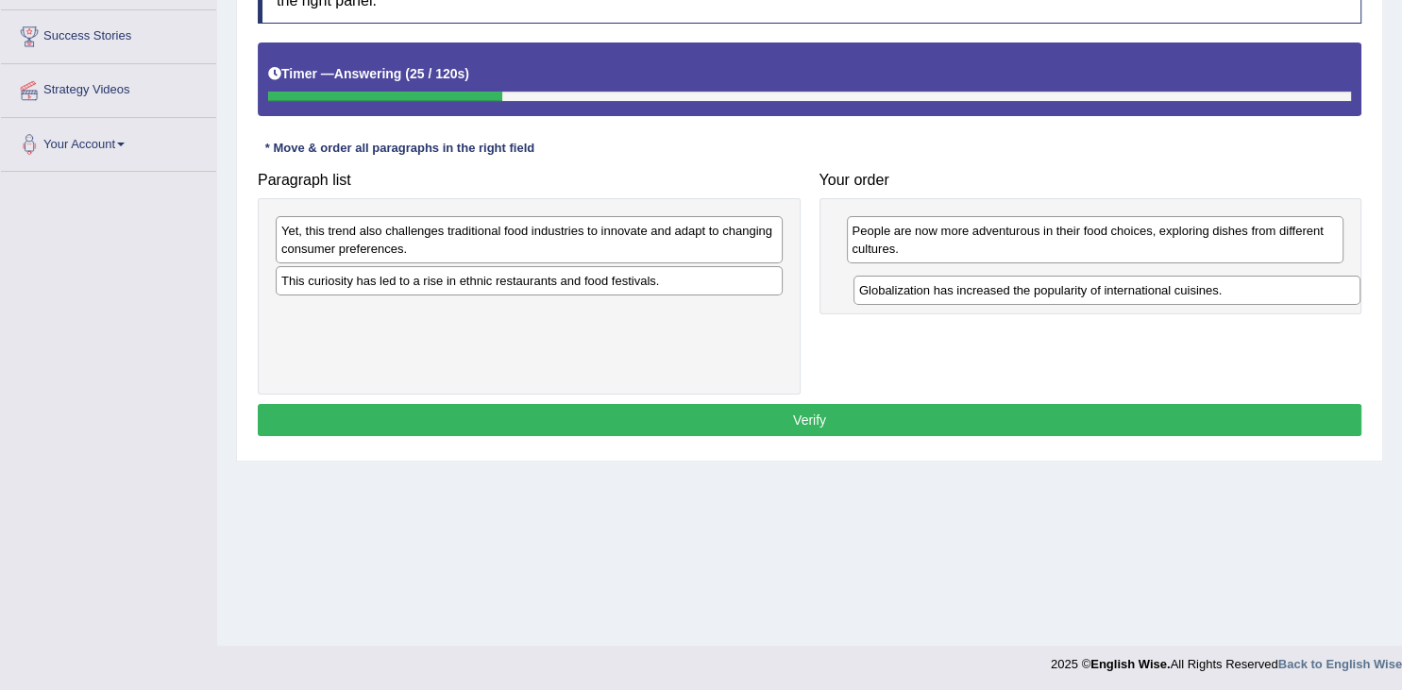
drag, startPoint x: 516, startPoint y: 316, endPoint x: 1086, endPoint y: 293, distance: 570.9
click at [1086, 293] on div "Globalization has increased the popularity of international cuisines." at bounding box center [1107, 290] width 507 height 29
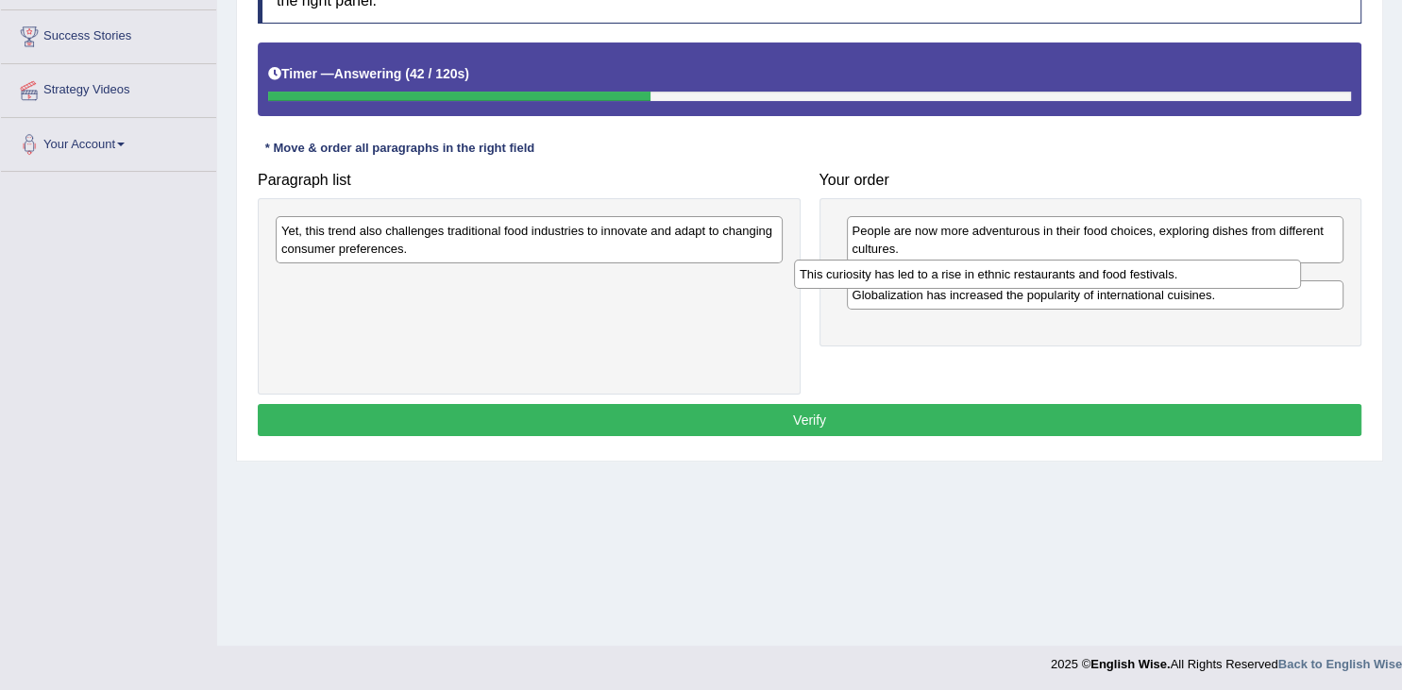
drag, startPoint x: 628, startPoint y: 284, endPoint x: 1146, endPoint y: 279, distance: 518.5
click at [1146, 279] on div "This curiosity has led to a rise in ethnic restaurants and food festivals." at bounding box center [1047, 274] width 507 height 29
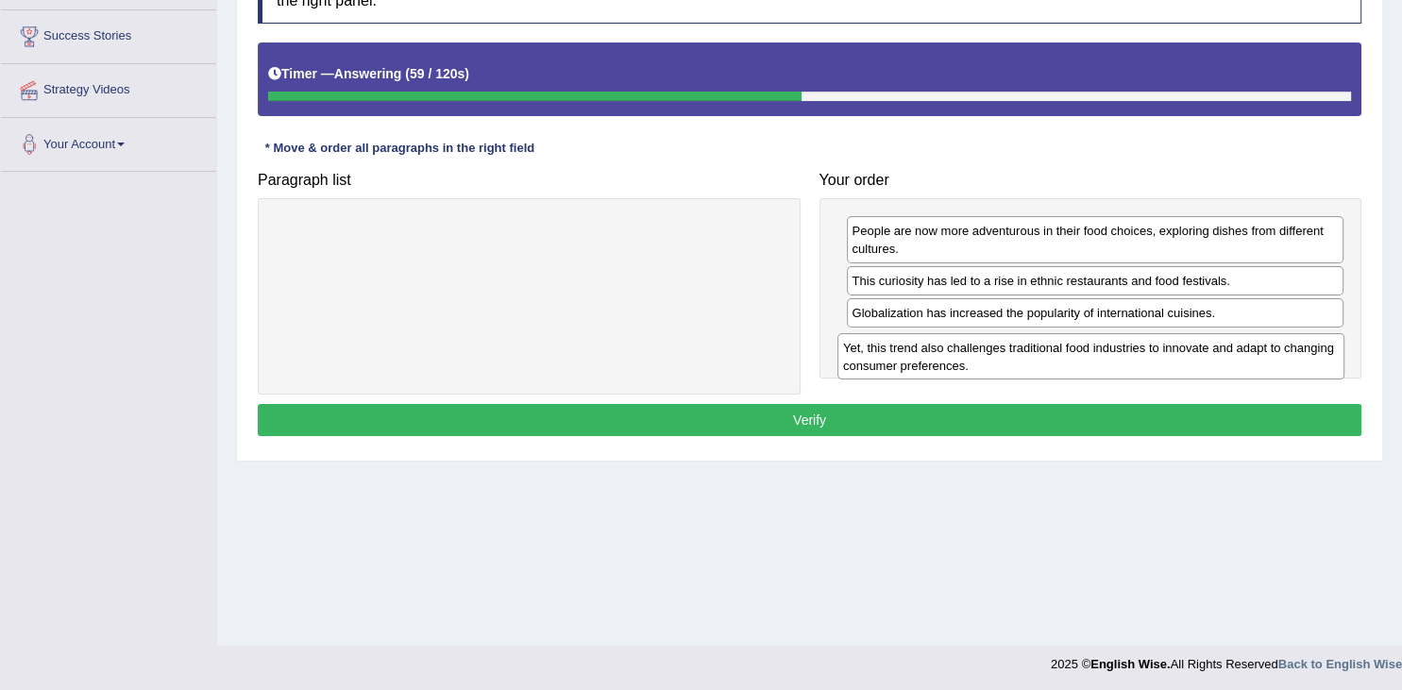
drag, startPoint x: 703, startPoint y: 243, endPoint x: 1264, endPoint y: 361, distance: 574.1
click at [1264, 361] on div "Yet, this trend also challenges traditional food industries to innovate and ada…" at bounding box center [1091, 356] width 507 height 47
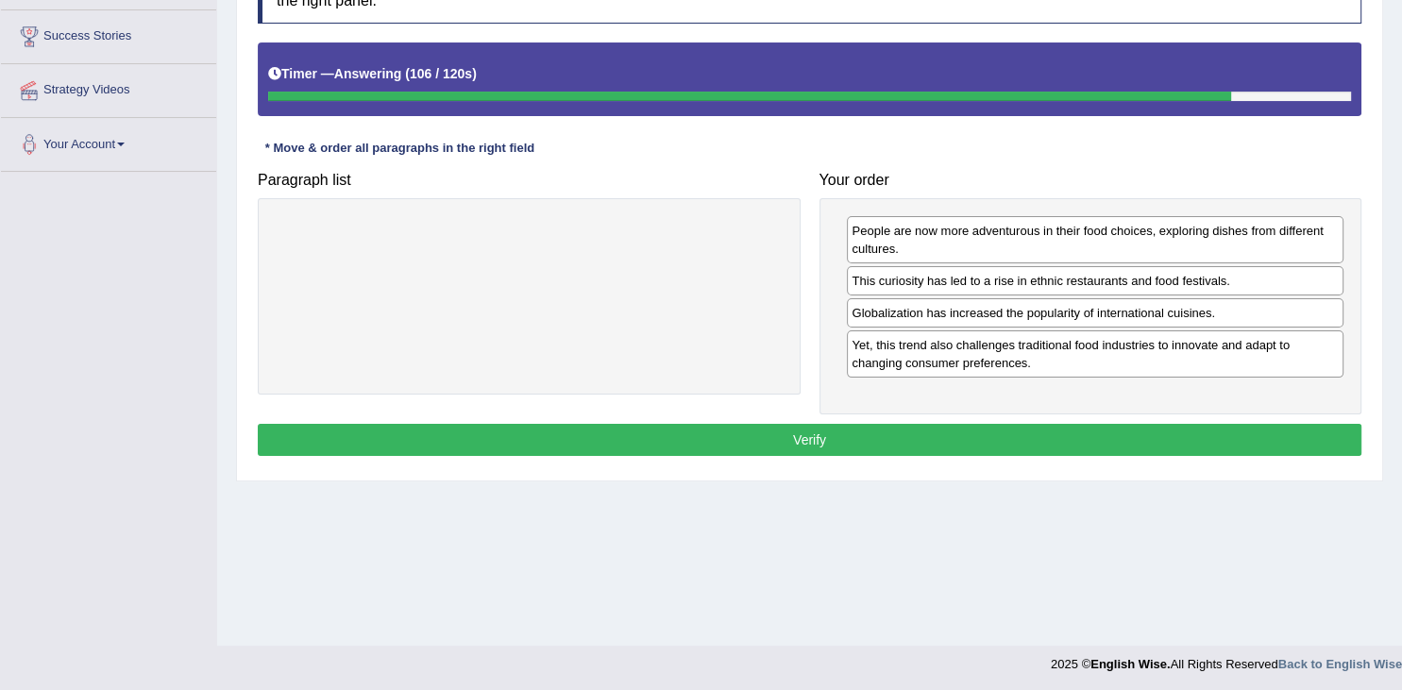
click at [1056, 439] on button "Verify" at bounding box center [810, 440] width 1104 height 32
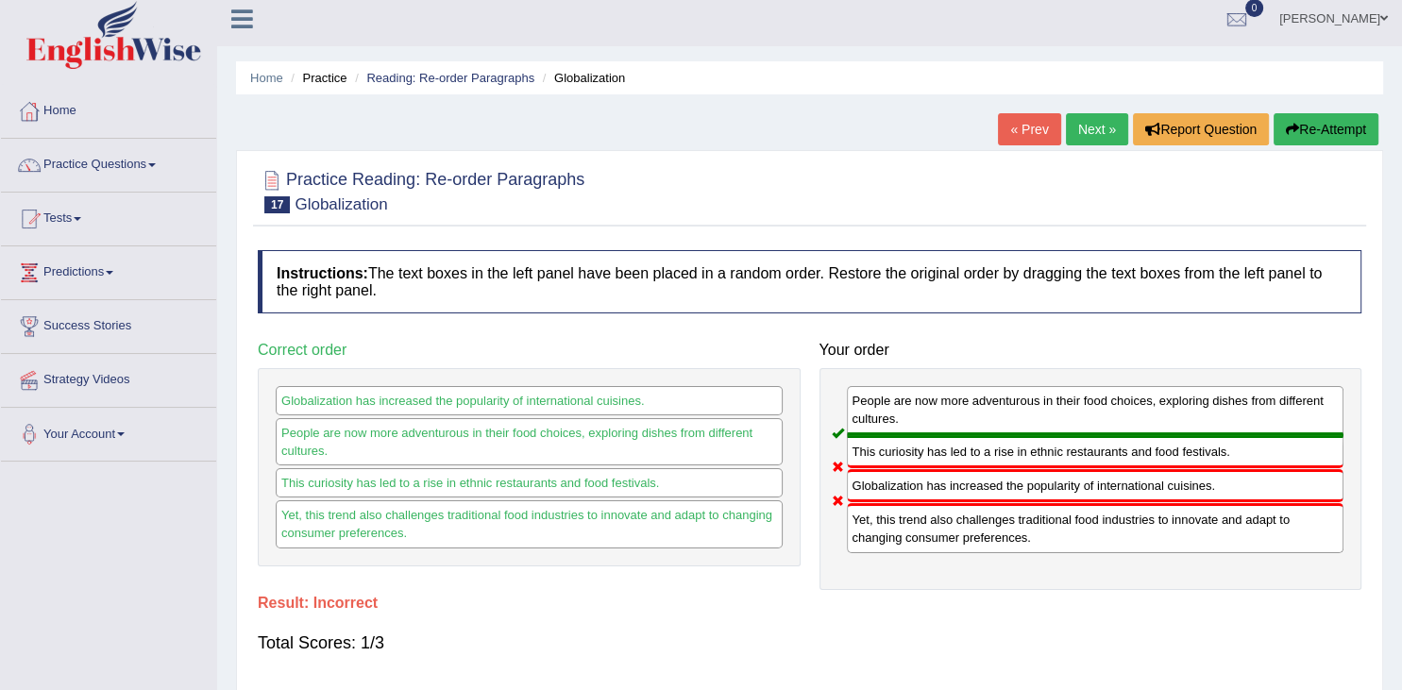
scroll to position [0, 0]
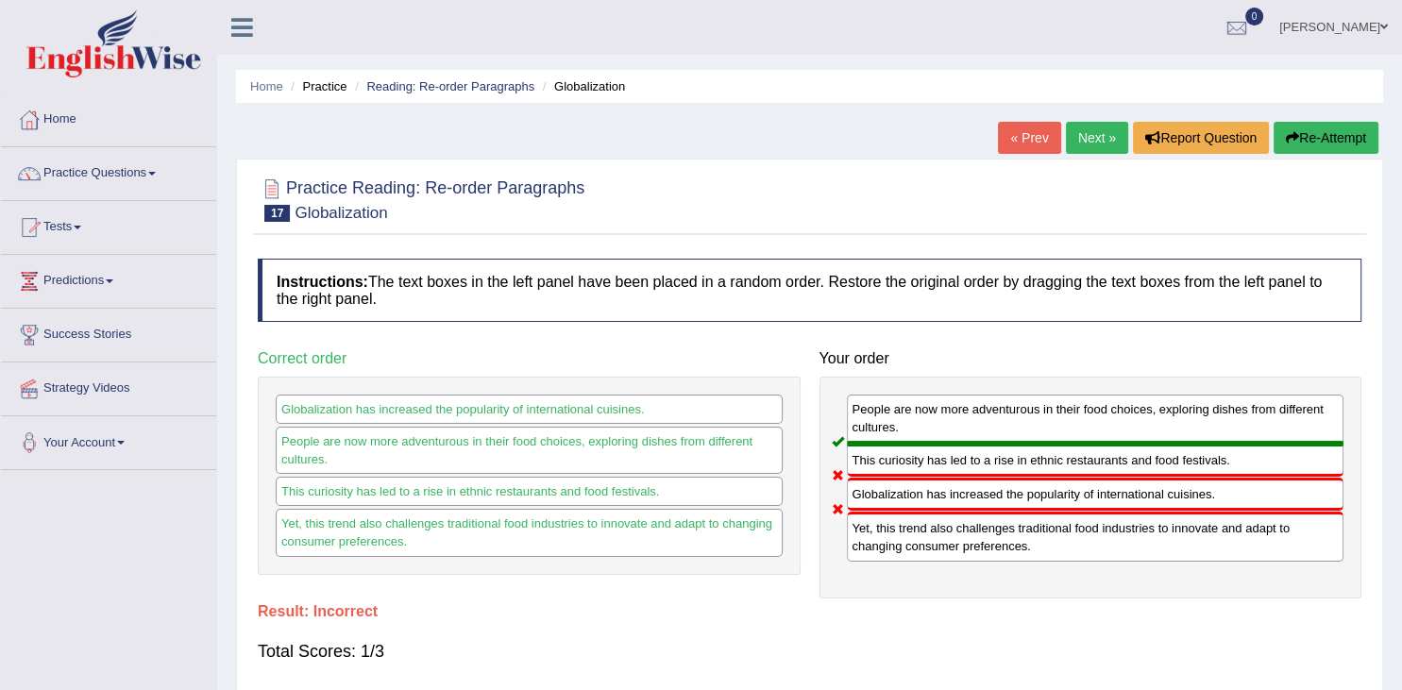
click at [1092, 140] on link "Next »" at bounding box center [1097, 138] width 62 height 32
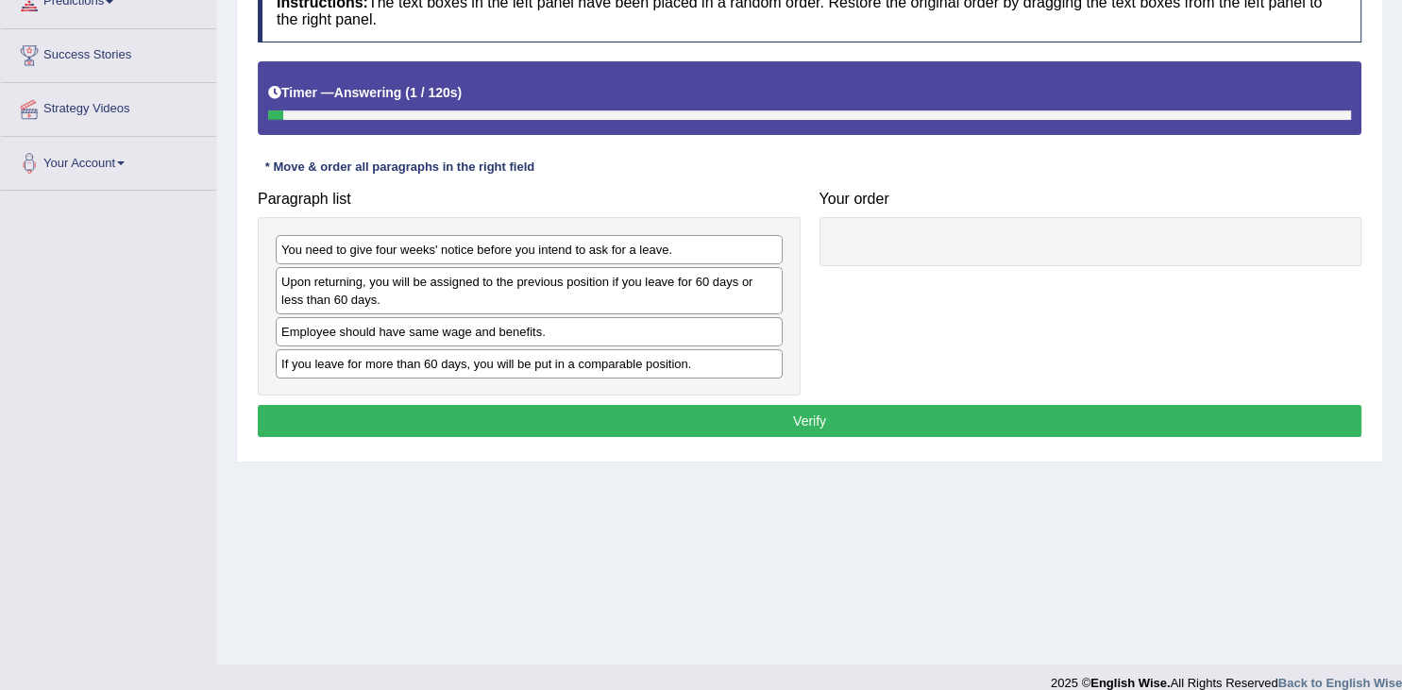
scroll to position [301, 0]
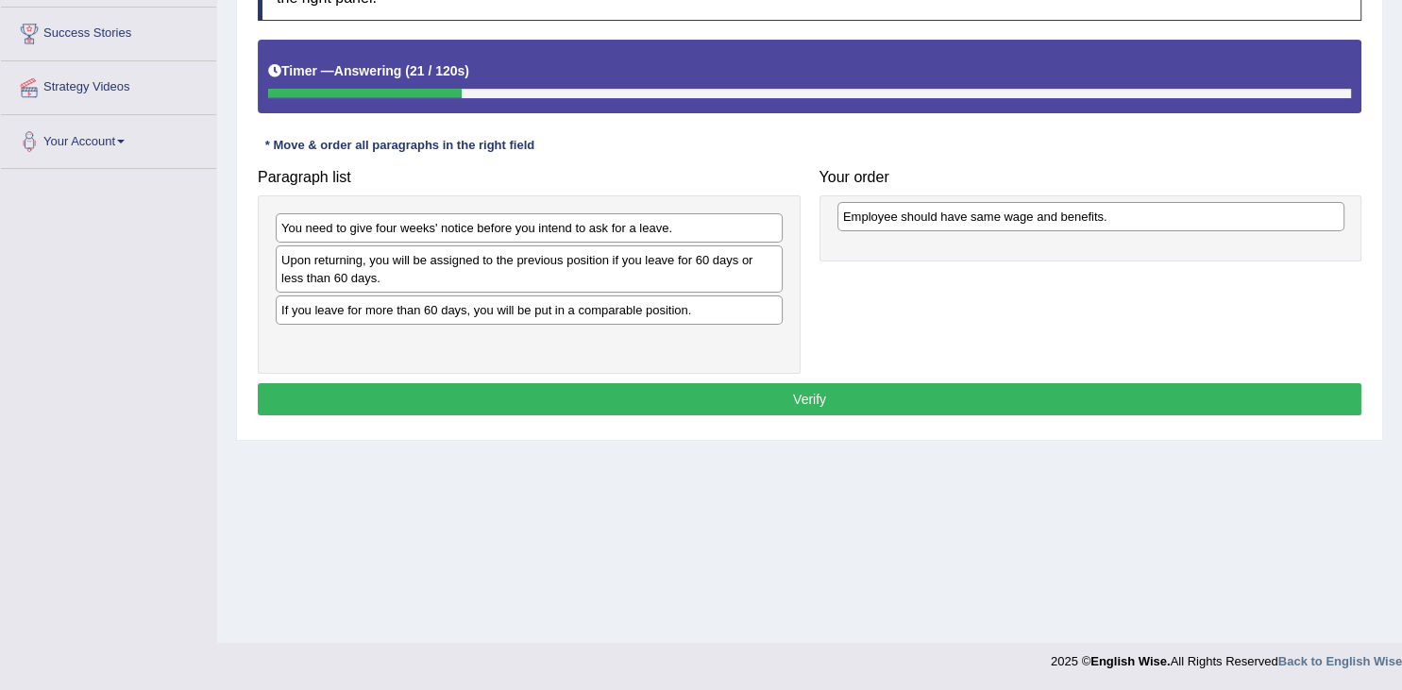
drag, startPoint x: 437, startPoint y: 314, endPoint x: 999, endPoint y: 221, distance: 569.5
click at [999, 221] on div "Employee should have same wage and benefits." at bounding box center [1091, 216] width 507 height 29
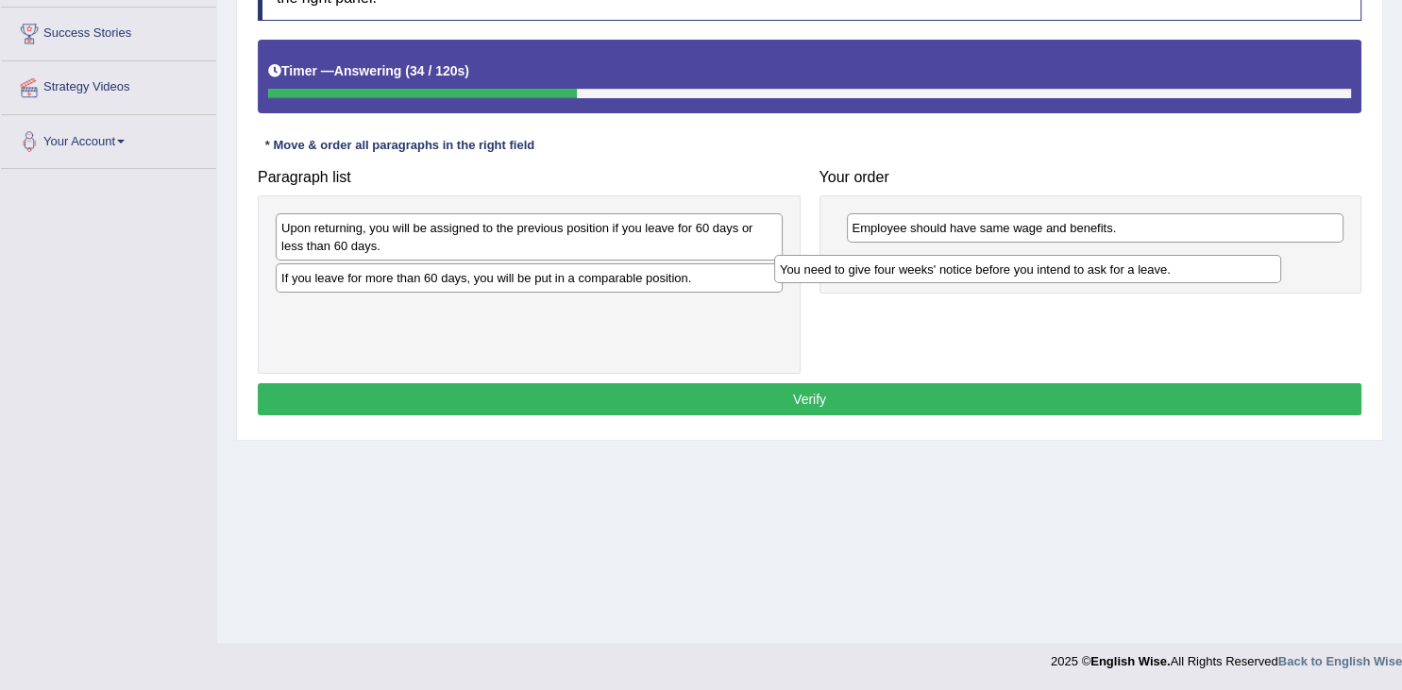
drag, startPoint x: 625, startPoint y: 226, endPoint x: 1124, endPoint y: 266, distance: 500.3
click at [1124, 266] on div "You need to give four weeks' notice before you intend to ask for a leave." at bounding box center [1027, 269] width 507 height 29
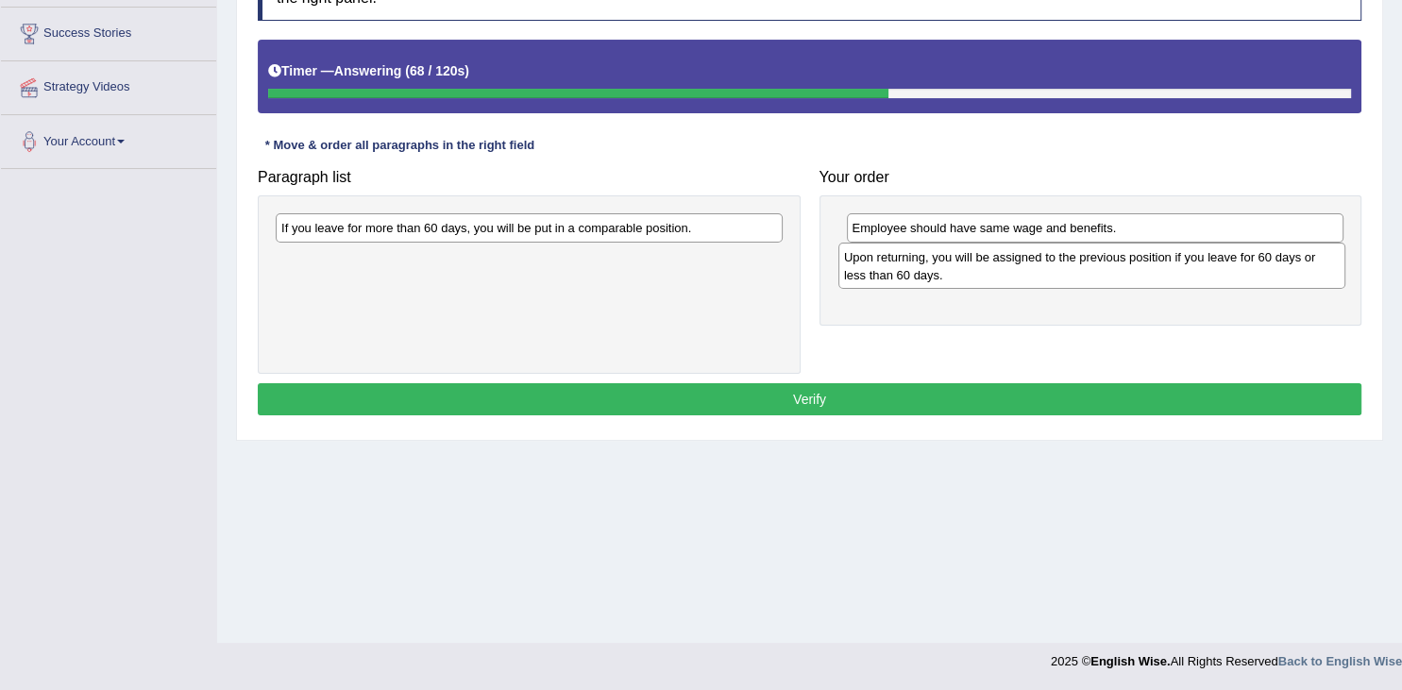
drag, startPoint x: 515, startPoint y: 246, endPoint x: 1084, endPoint y: 278, distance: 570.3
click at [1078, 274] on div "Upon returning, you will be assigned to the previous position if you leave for …" at bounding box center [1092, 266] width 507 height 47
drag, startPoint x: 935, startPoint y: 258, endPoint x: 958, endPoint y: 341, distance: 86.1
click at [958, 341] on div "You need to give four weeks' notice before you intend to ask for a leave." at bounding box center [1118, 342] width 498 height 29
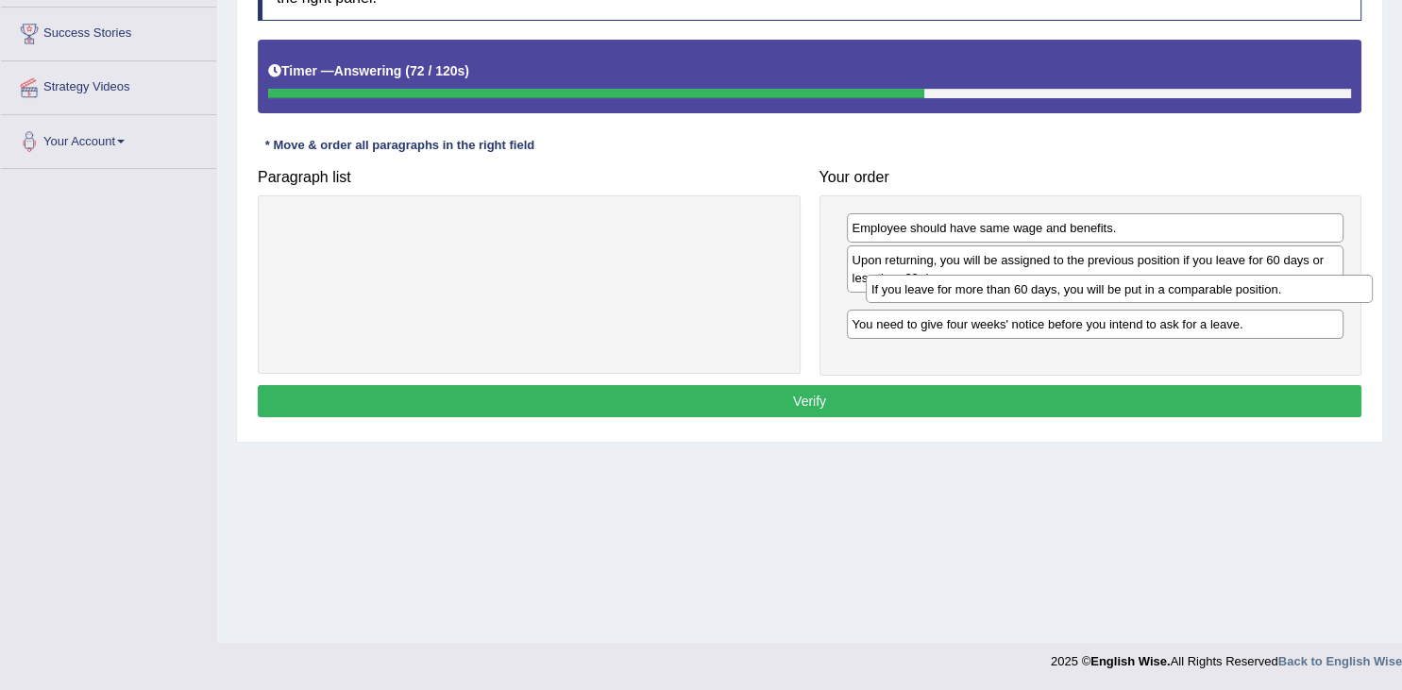
drag, startPoint x: 636, startPoint y: 232, endPoint x: 1227, endPoint y: 293, distance: 593.3
click at [1227, 293] on div "If you leave for more than 60 days, you will be put in a comparable position." at bounding box center [1119, 289] width 507 height 29
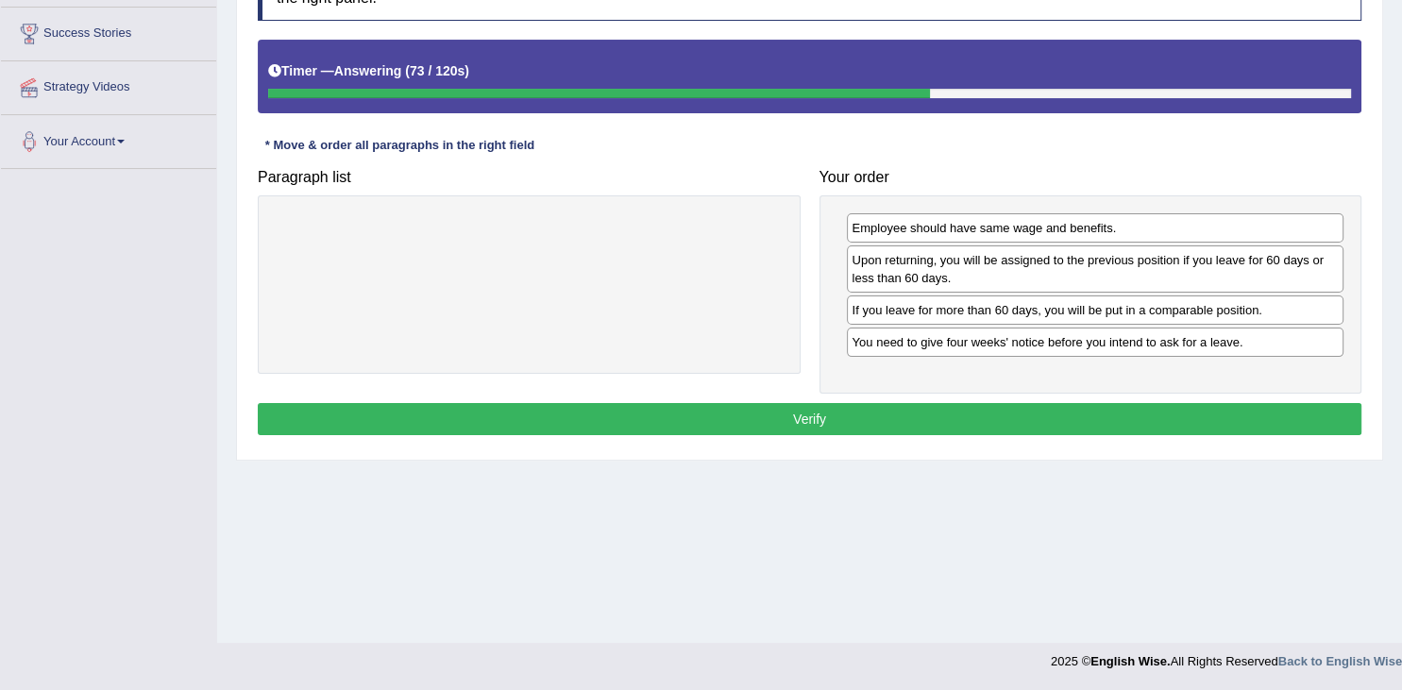
click at [1116, 419] on button "Verify" at bounding box center [810, 419] width 1104 height 32
